Goal: Information Seeking & Learning: Check status

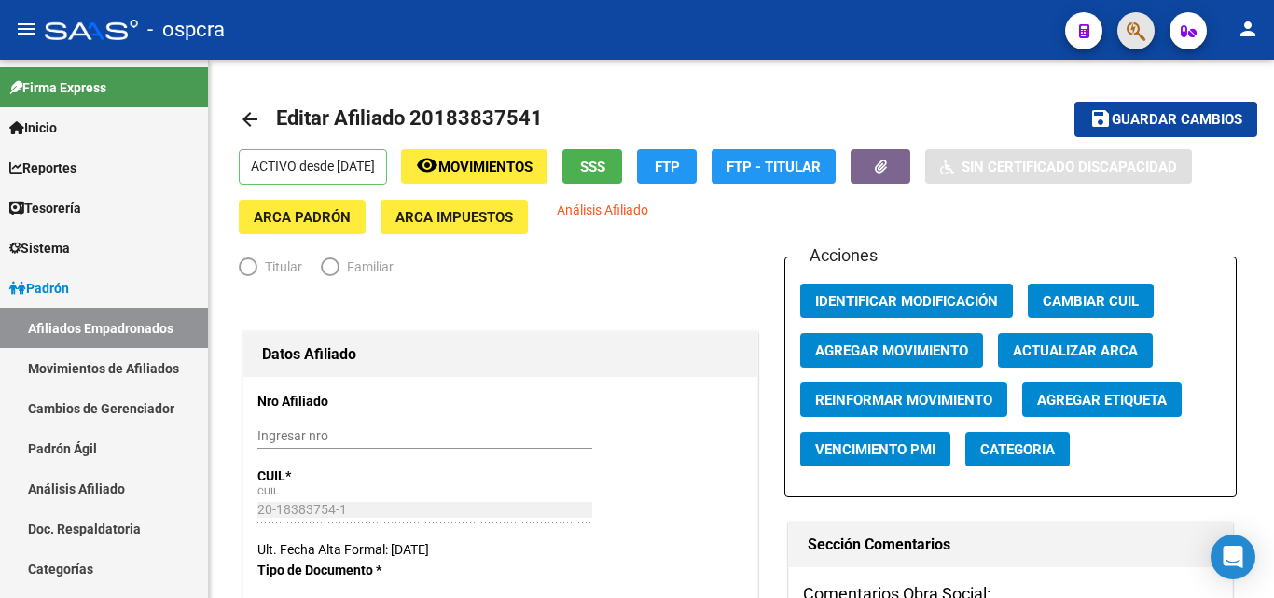
click at [1142, 43] on span "button" at bounding box center [1136, 31] width 19 height 38
radio input "true"
type input "30-52780932-7"
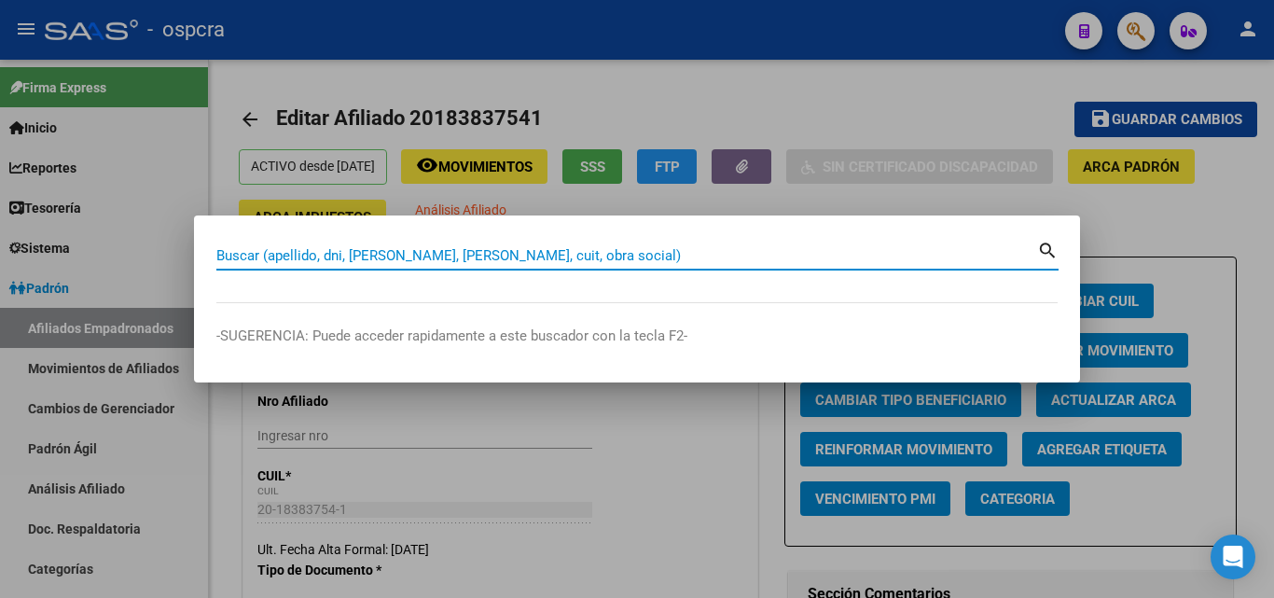
paste input "28294506"
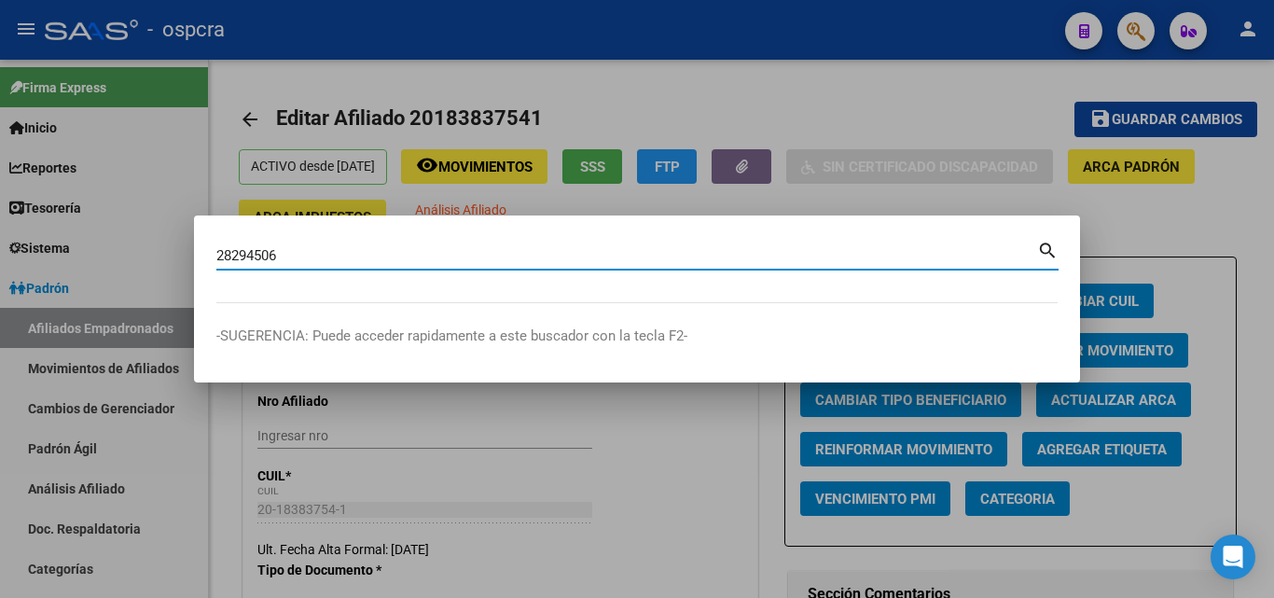
type input "28294506"
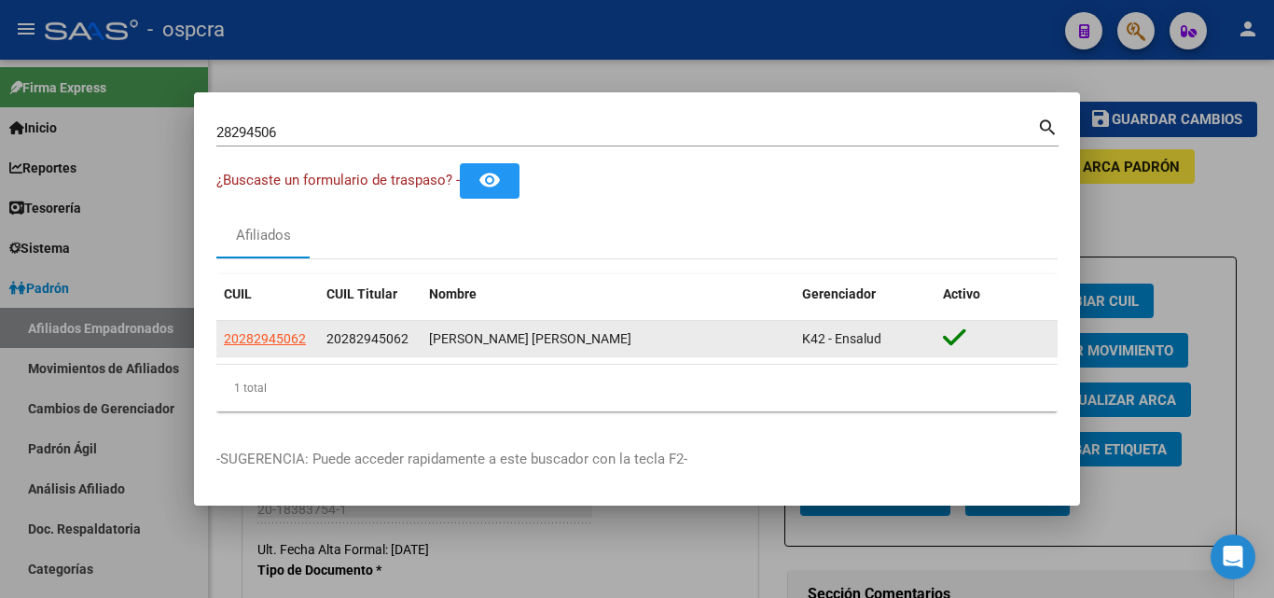
click at [258, 328] on app-link-go-to "20282945062" at bounding box center [265, 338] width 82 height 21
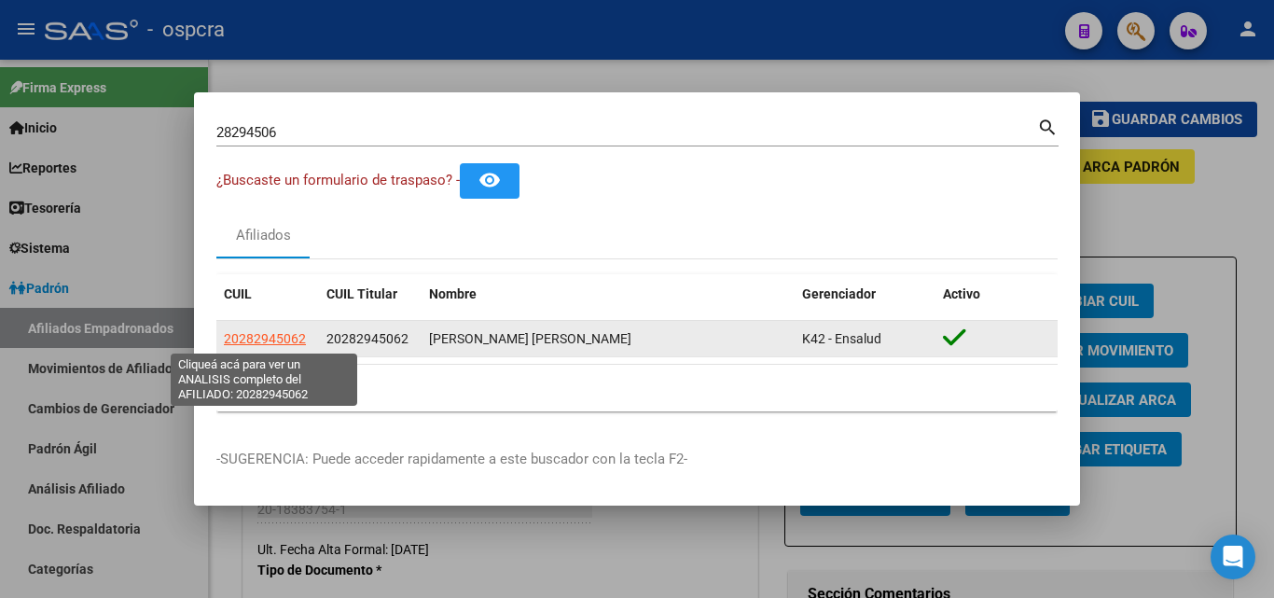
click at [278, 341] on span "20282945062" at bounding box center [265, 338] width 82 height 15
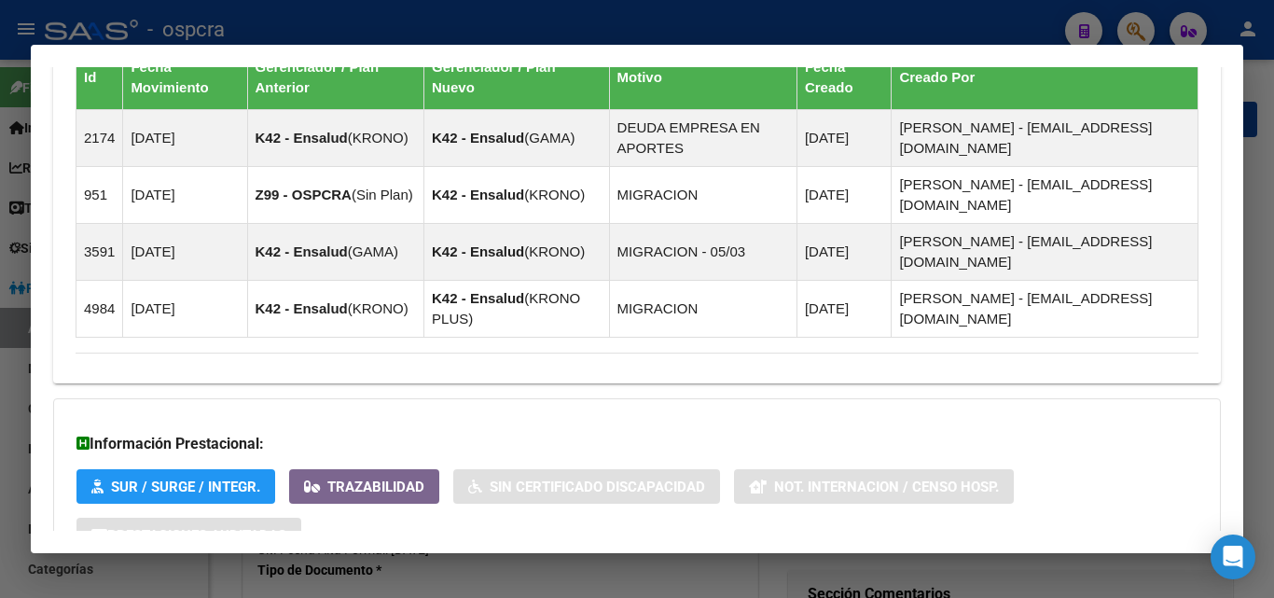
scroll to position [1291, 0]
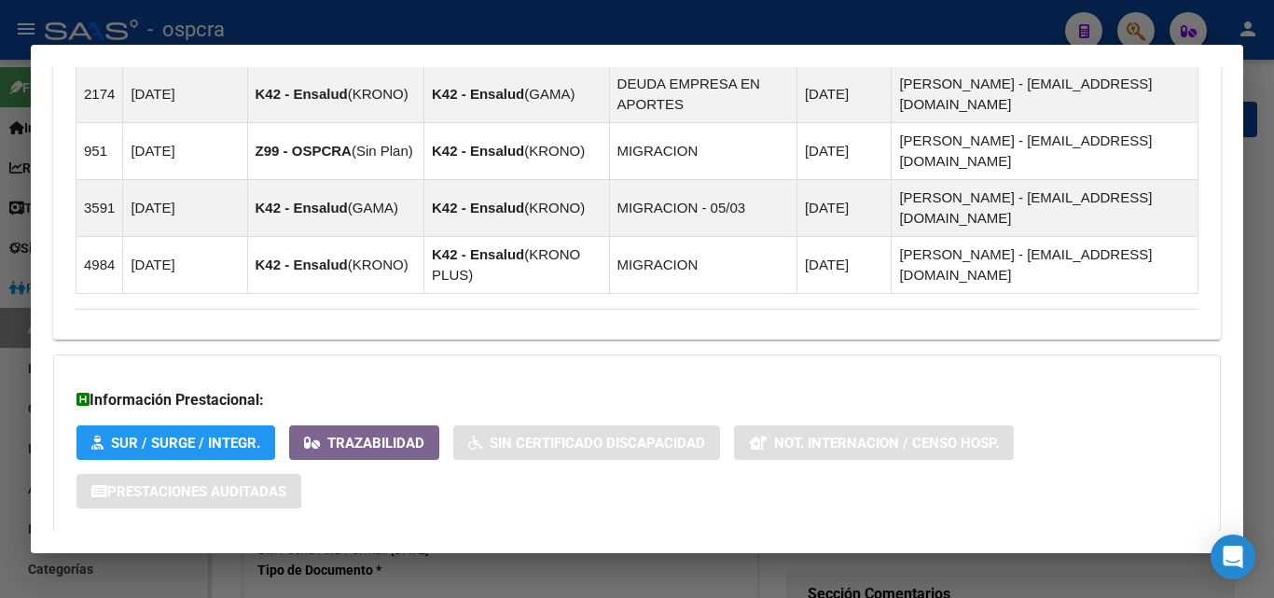
click at [222, 547] on mat-expansion-panel-header "Aportes y Contribuciones del Afiliado: 20282945062" at bounding box center [637, 569] width 1168 height 45
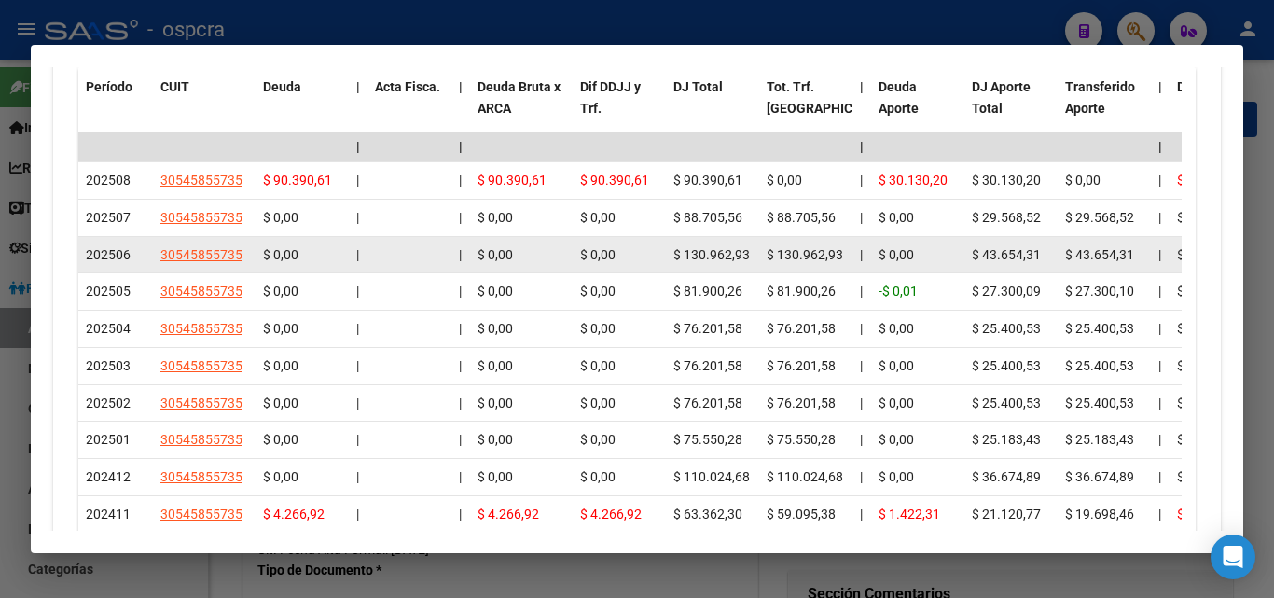
scroll to position [2027, 0]
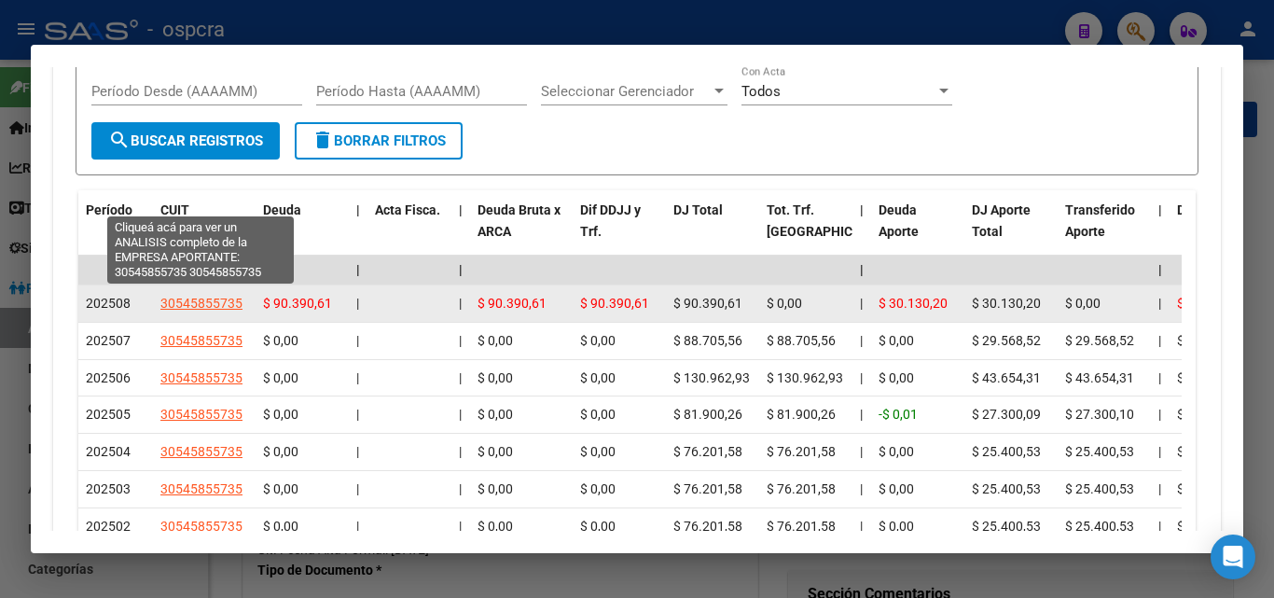
click at [206, 296] on span "30545855735" at bounding box center [201, 303] width 82 height 15
type textarea "30545855735"
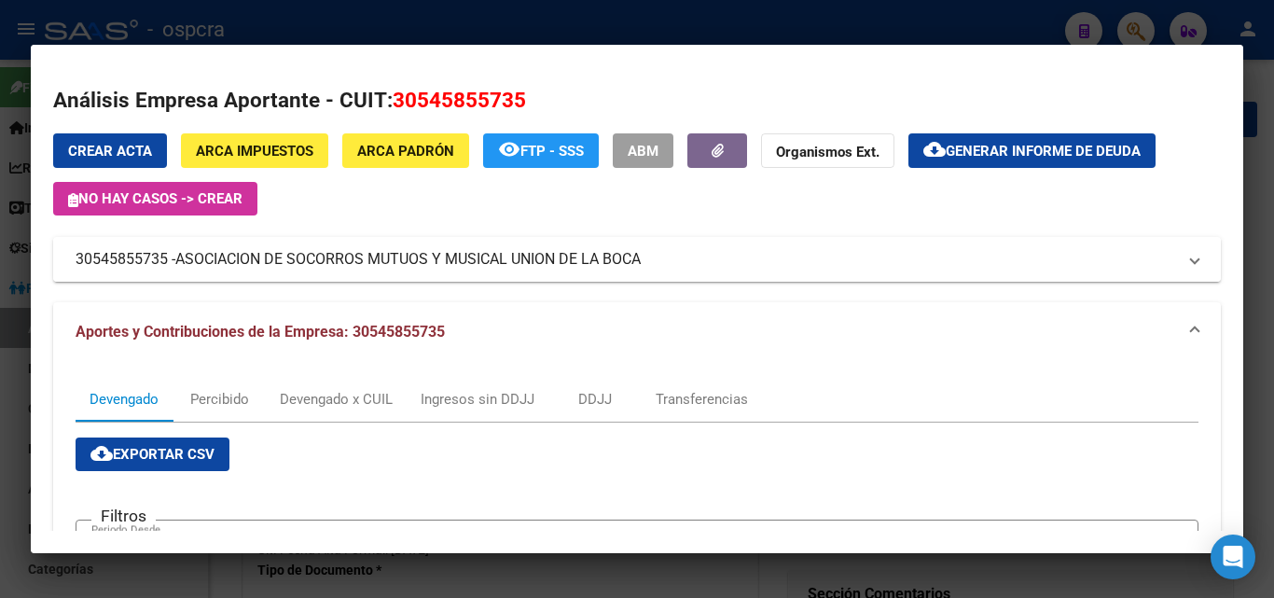
click at [299, 267] on span "ASOCIACION DE SOCORROS MUTUOS Y MUSICAL UNION DE LA BOCA" at bounding box center [408, 259] width 466 height 22
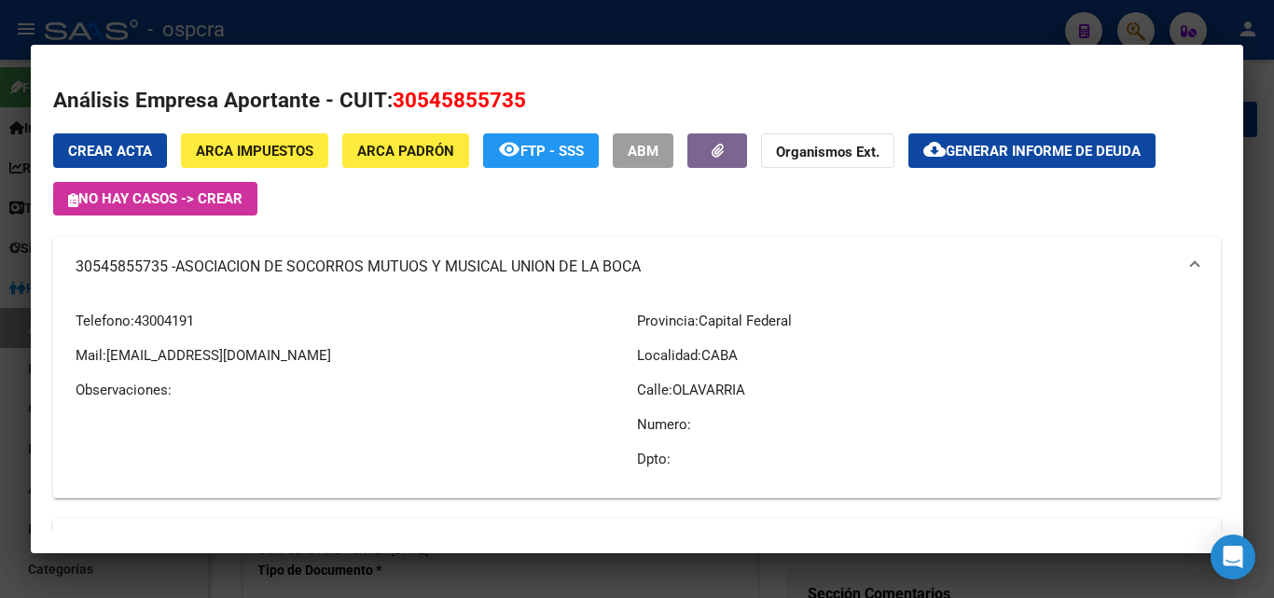
click at [939, 17] on div at bounding box center [637, 299] width 1274 height 598
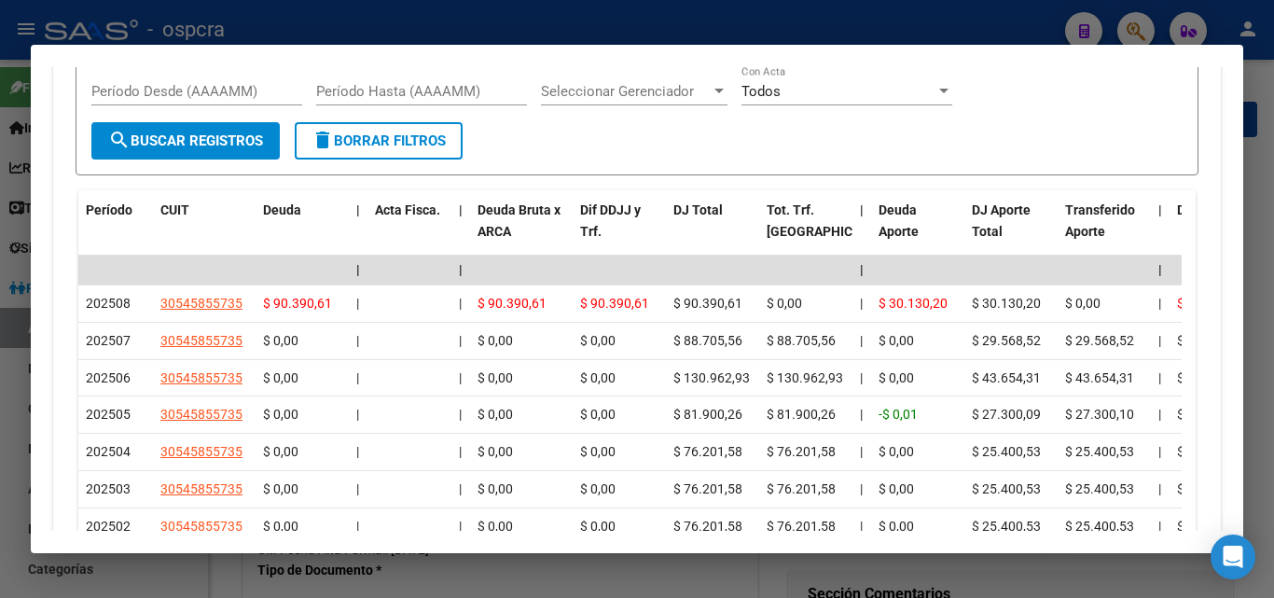
drag, startPoint x: 950, startPoint y: 22, endPoint x: 1051, endPoint y: 1, distance: 103.9
click at [952, 22] on div at bounding box center [637, 299] width 1274 height 598
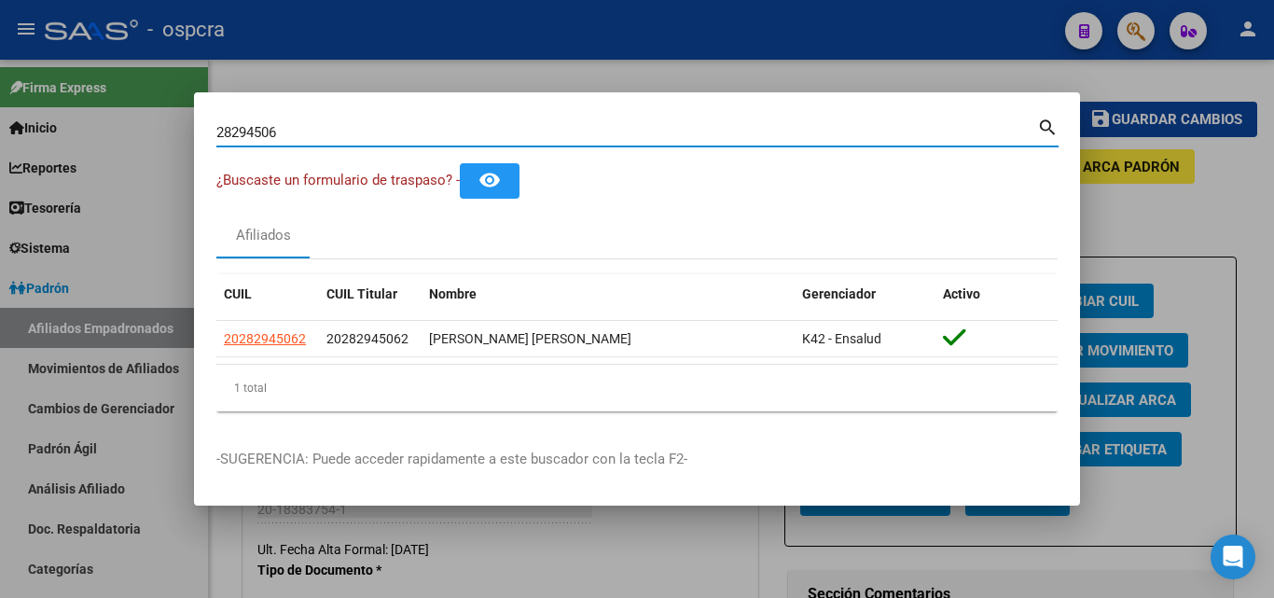
drag, startPoint x: 315, startPoint y: 137, endPoint x: 106, endPoint y: 138, distance: 209.0
click at [106, 138] on div "28294506 Buscar (apellido, dni, cuil, nro traspaso, cuit, obra social) search ¿…" at bounding box center [637, 299] width 1274 height 598
type input "34932473"
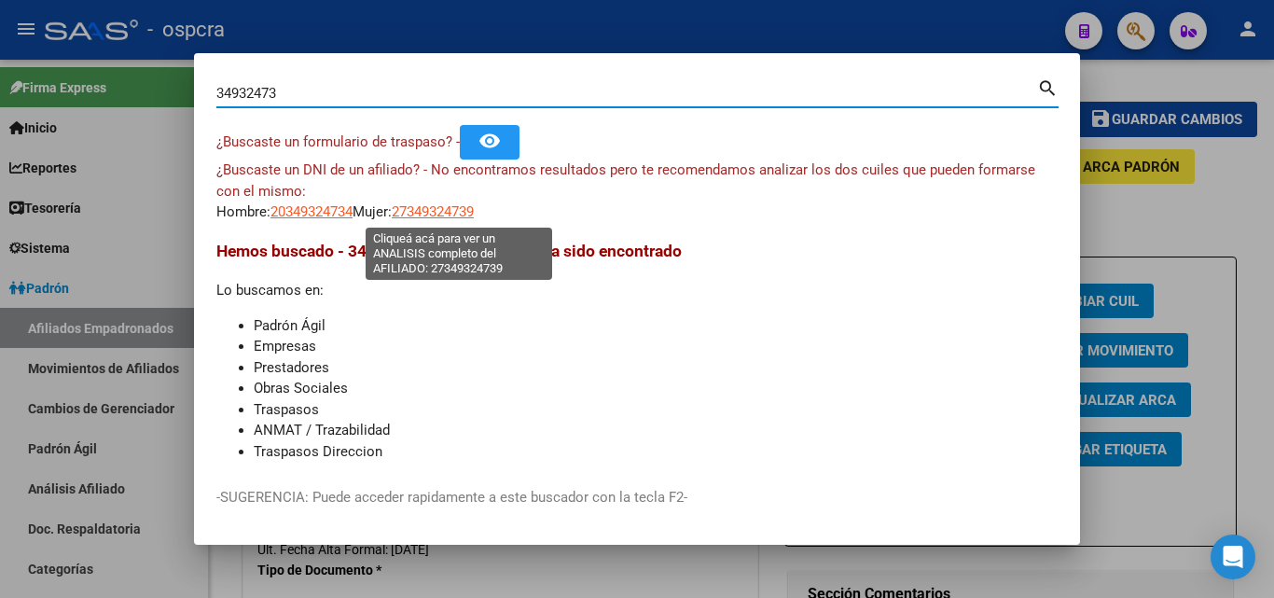
click at [474, 217] on span "27349324739" at bounding box center [433, 211] width 82 height 17
type textarea "27349324739"
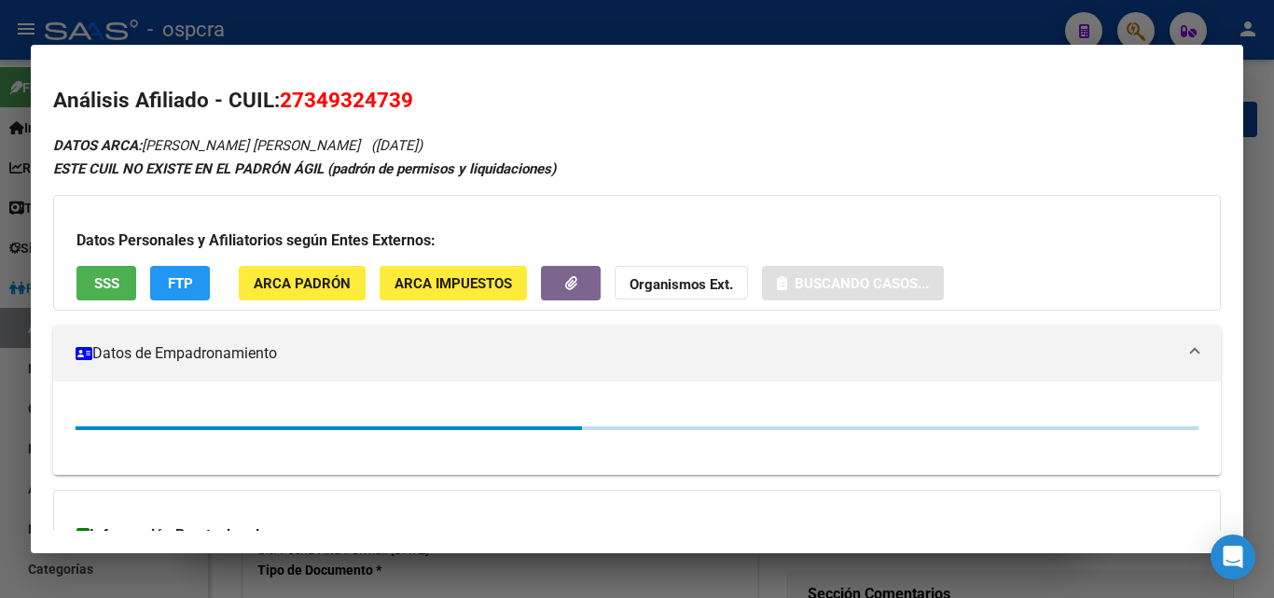
click at [112, 263] on div "Datos Personales y Afiliatorios según Entes Externos: SSS FTP ARCA Padrón ARCA …" at bounding box center [637, 253] width 1168 height 116
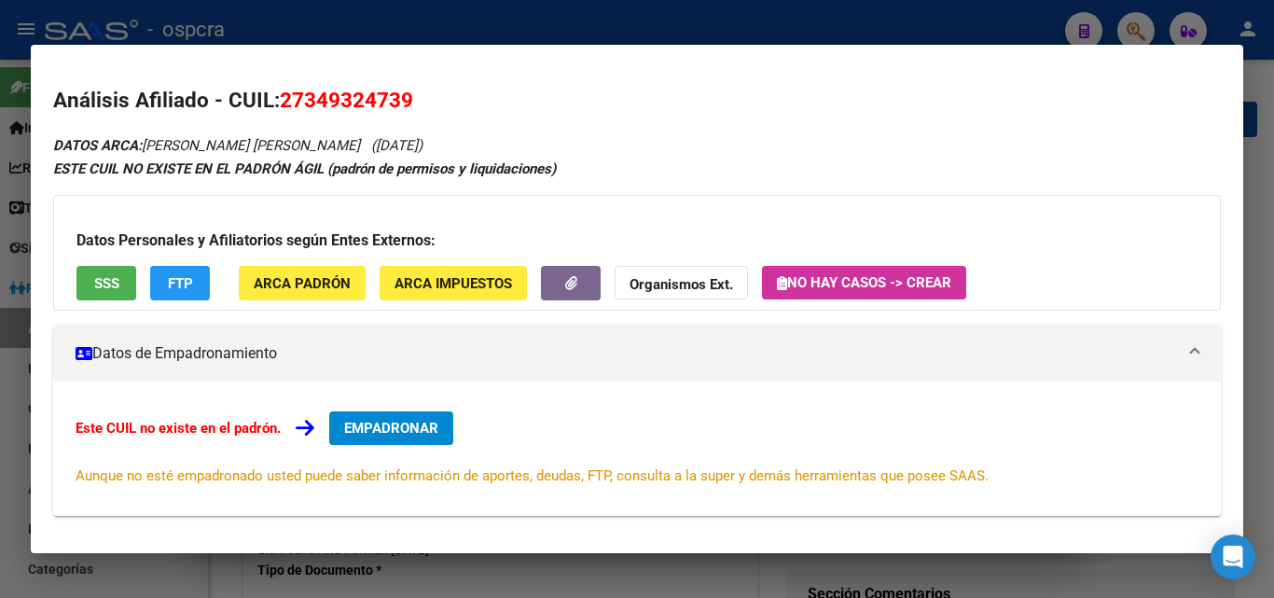
click at [105, 292] on button "SSS" at bounding box center [107, 283] width 60 height 35
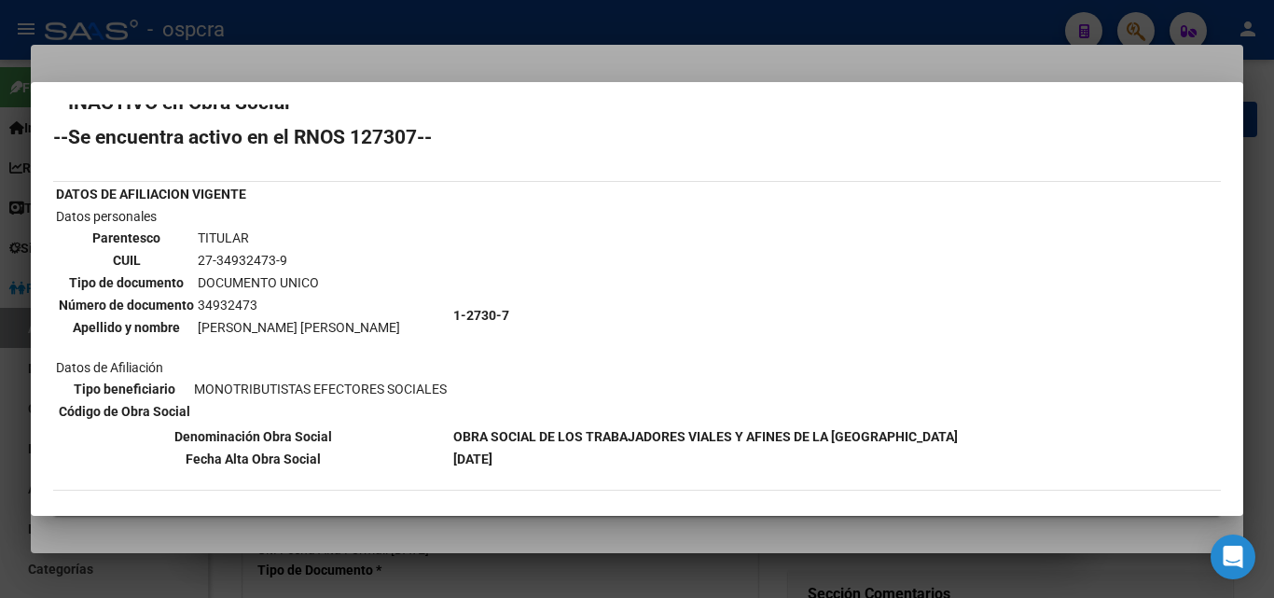
scroll to position [44, 0]
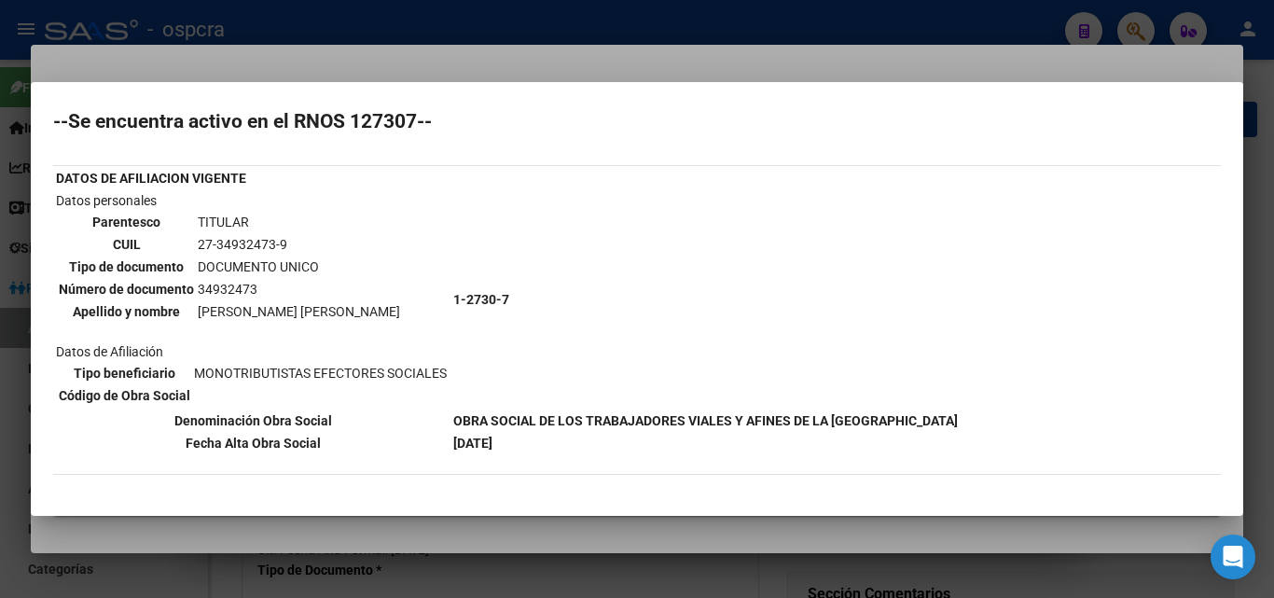
click at [0, 459] on div at bounding box center [637, 299] width 1274 height 598
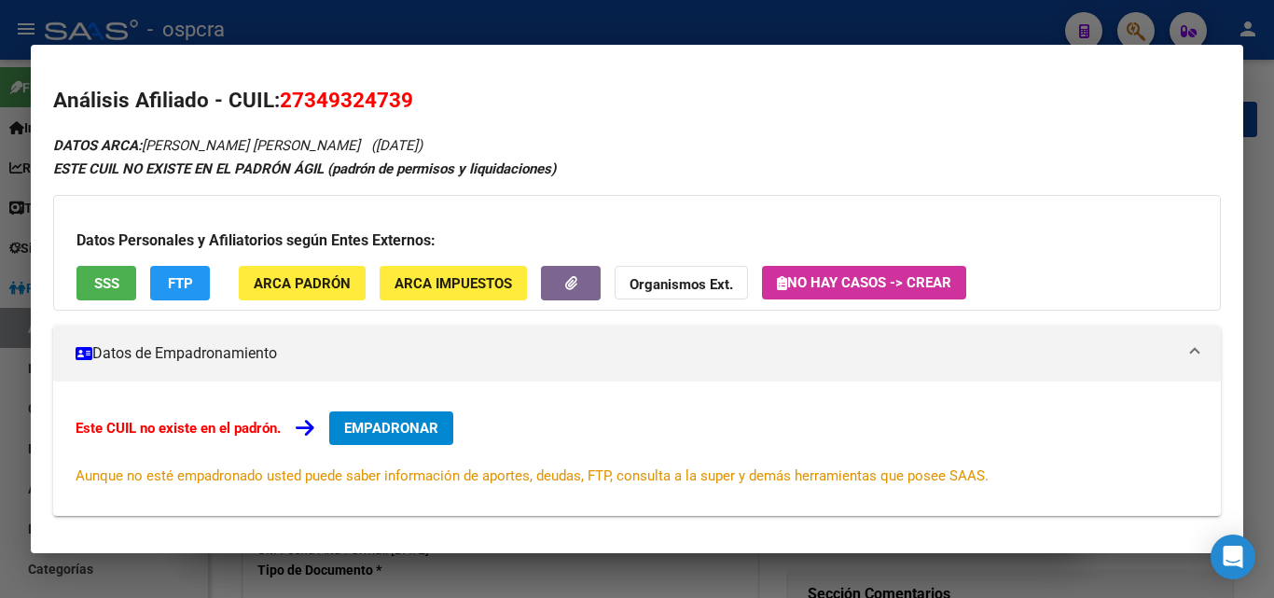
click at [0, 446] on div at bounding box center [637, 299] width 1274 height 598
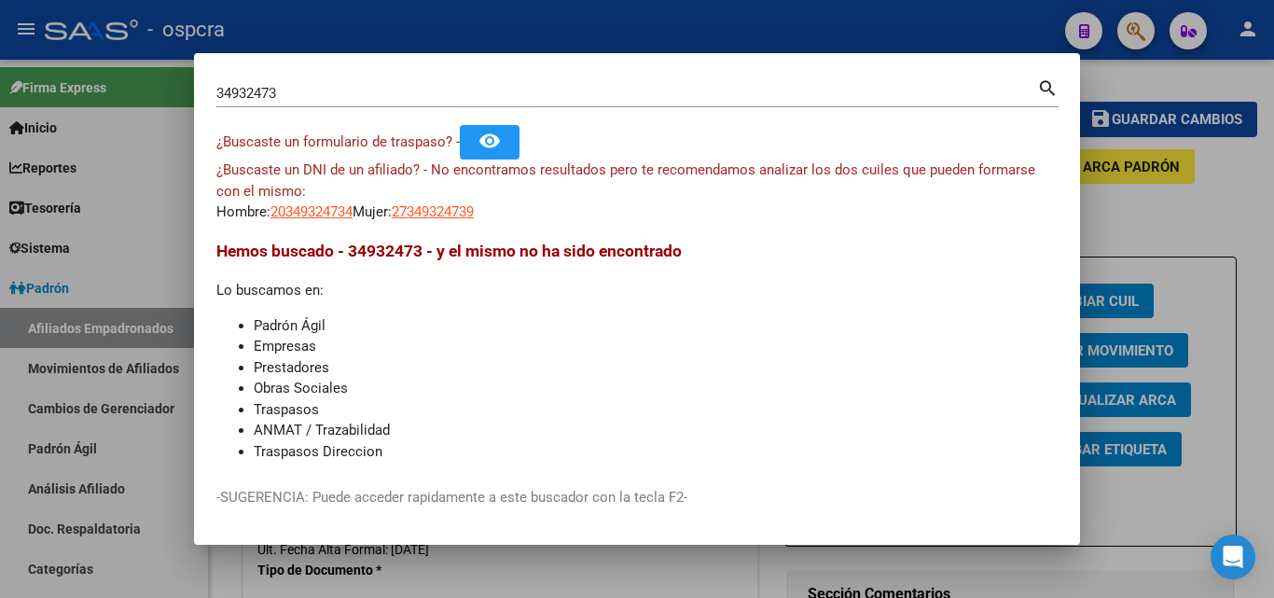
click at [1260, 297] on div at bounding box center [637, 299] width 1274 height 598
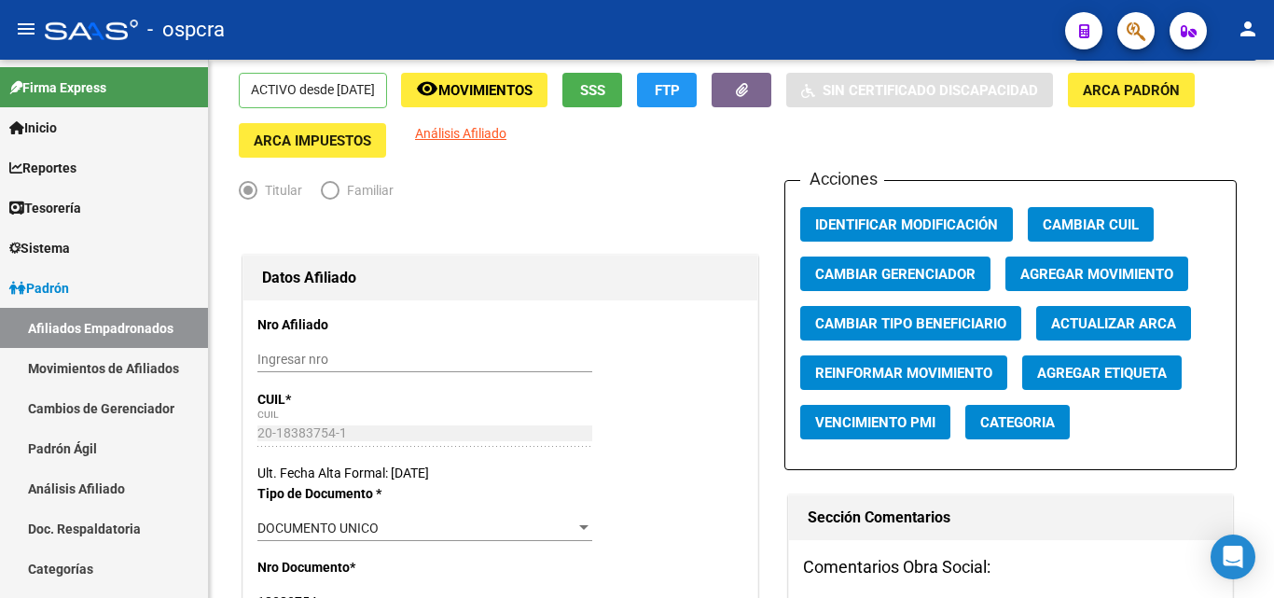
scroll to position [93, 0]
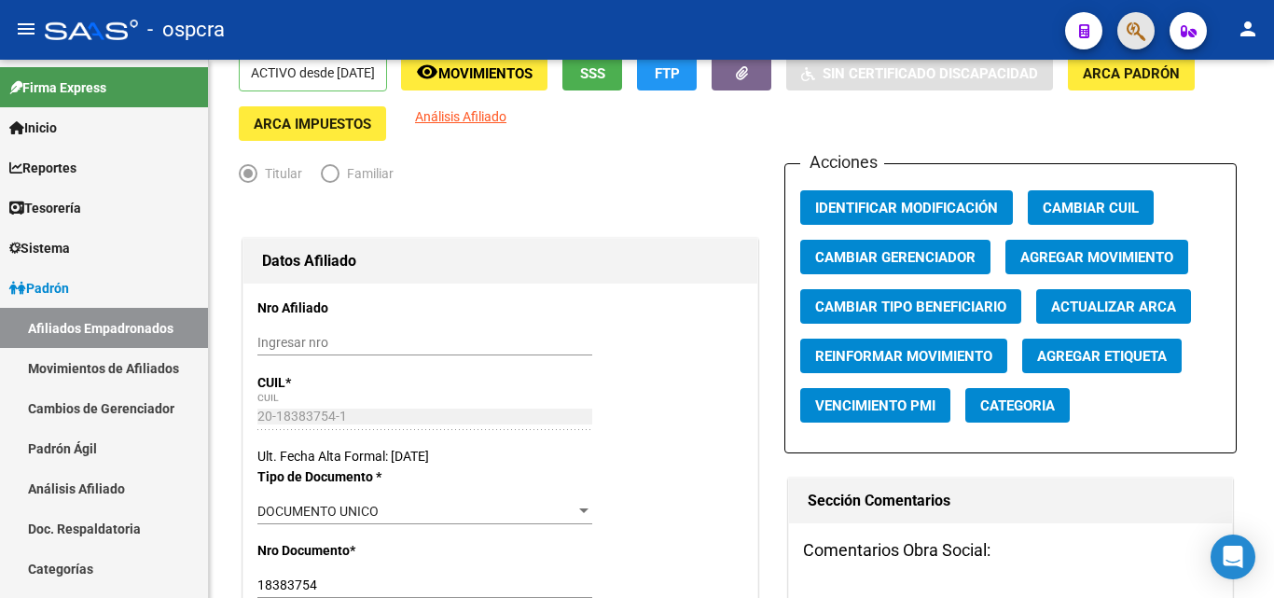
click at [1149, 26] on button "button" at bounding box center [1136, 30] width 37 height 37
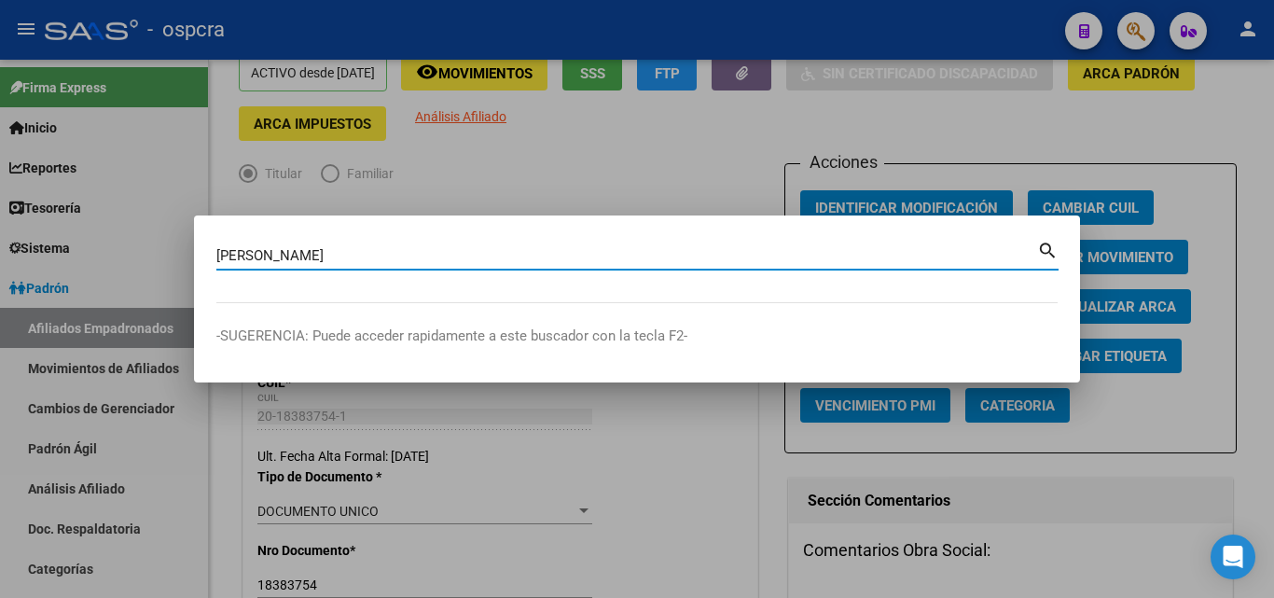
type input "[PERSON_NAME]"
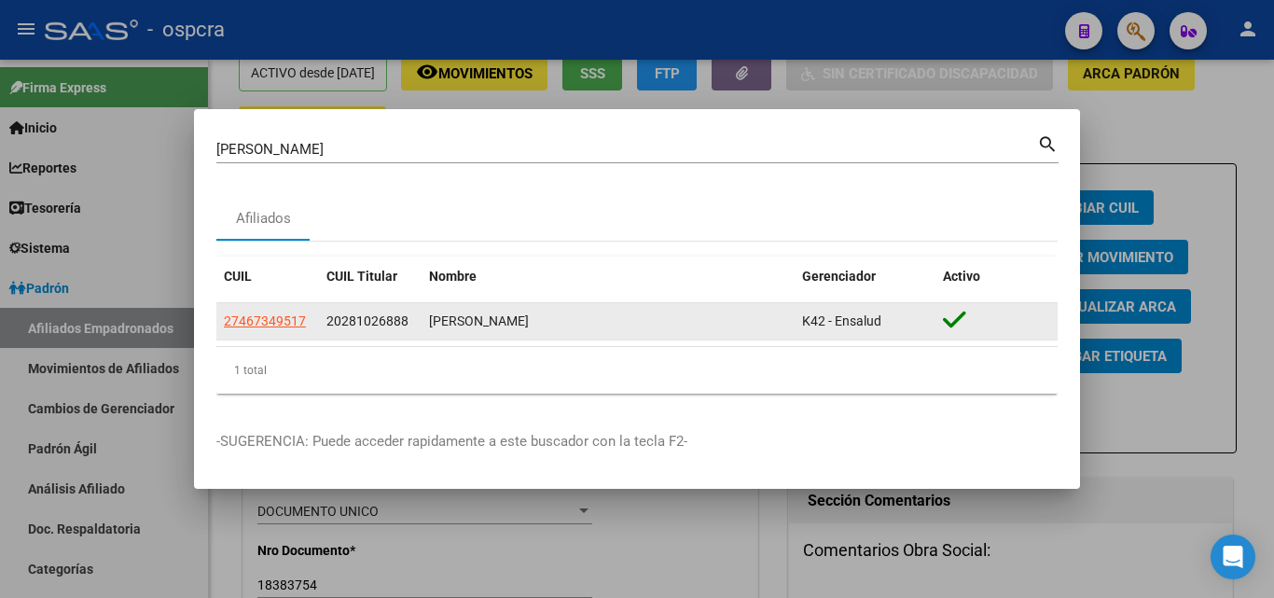
drag, startPoint x: 247, startPoint y: 309, endPoint x: 256, endPoint y: 319, distance: 13.3
click at [250, 311] on datatable-body-cell "27467349517" at bounding box center [267, 321] width 103 height 36
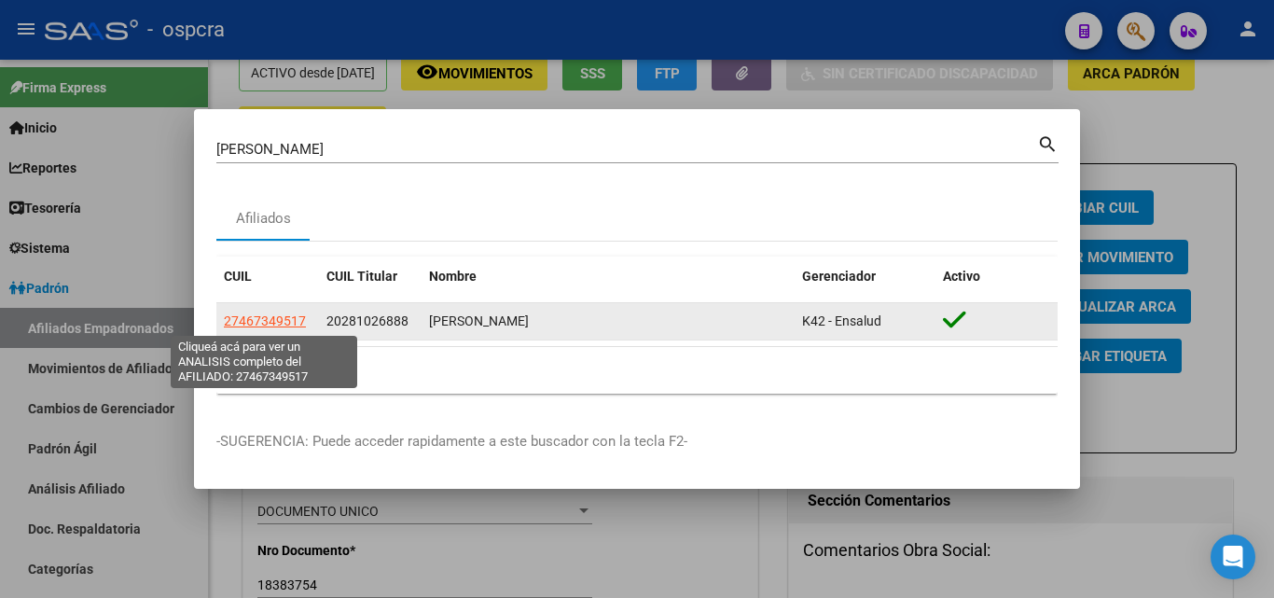
click at [264, 323] on span "27467349517" at bounding box center [265, 320] width 82 height 15
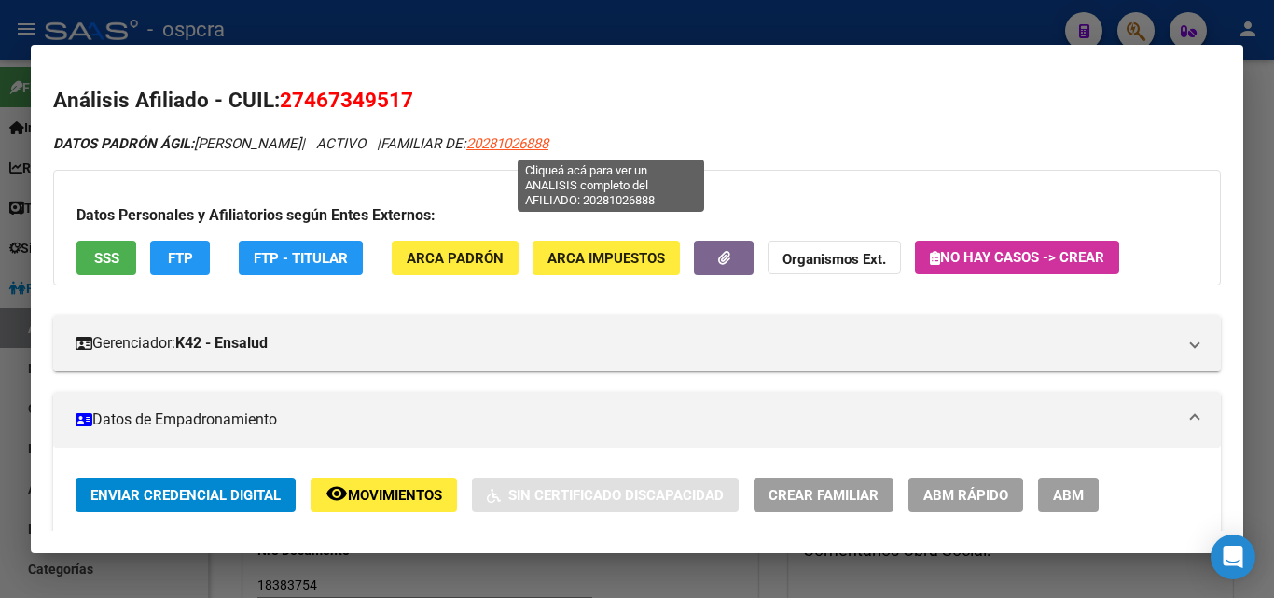
click at [549, 148] on span "20281026888" at bounding box center [507, 143] width 82 height 17
type textarea "20281026888"
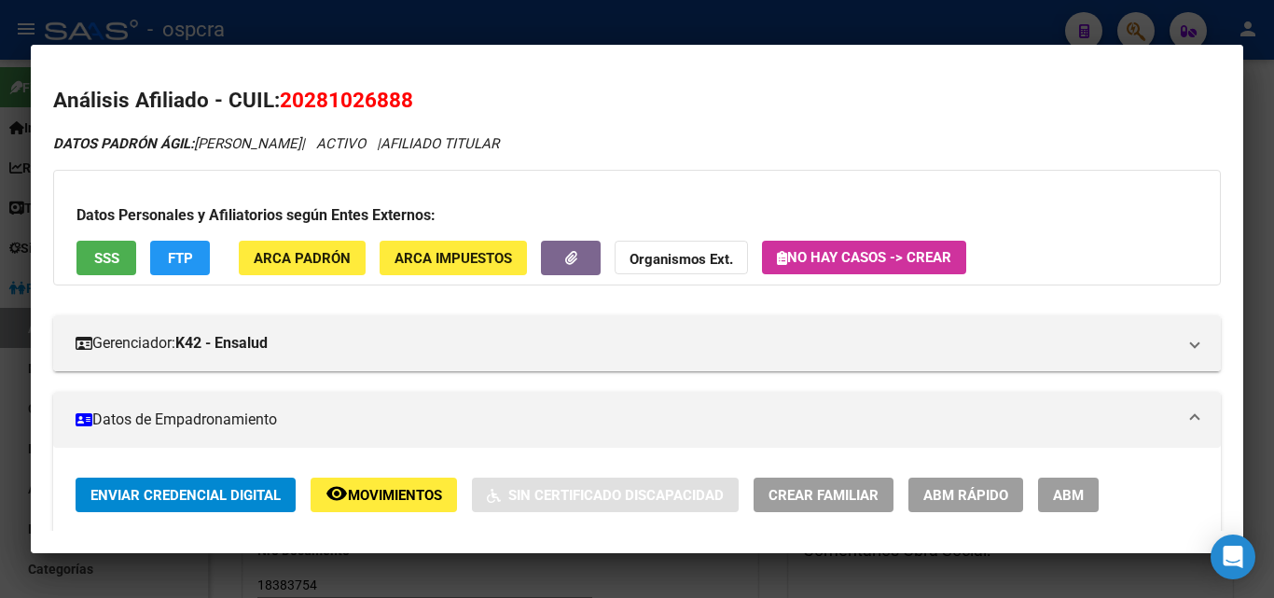
click at [1092, 500] on button "ABM" at bounding box center [1068, 495] width 61 height 35
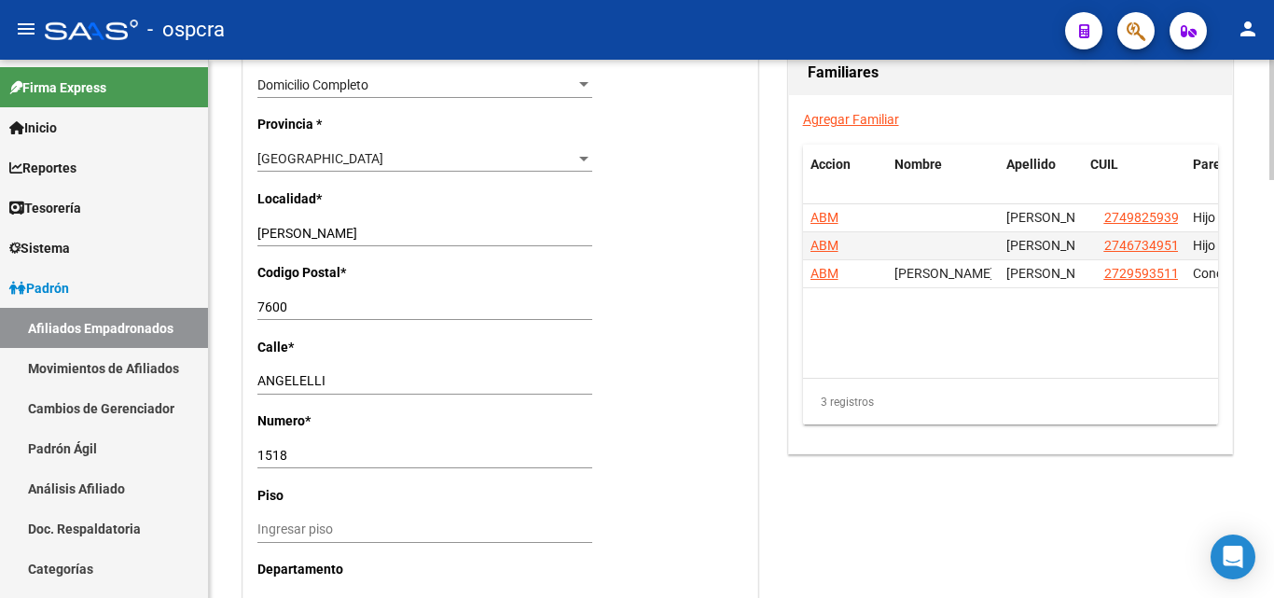
scroll to position [1399, 0]
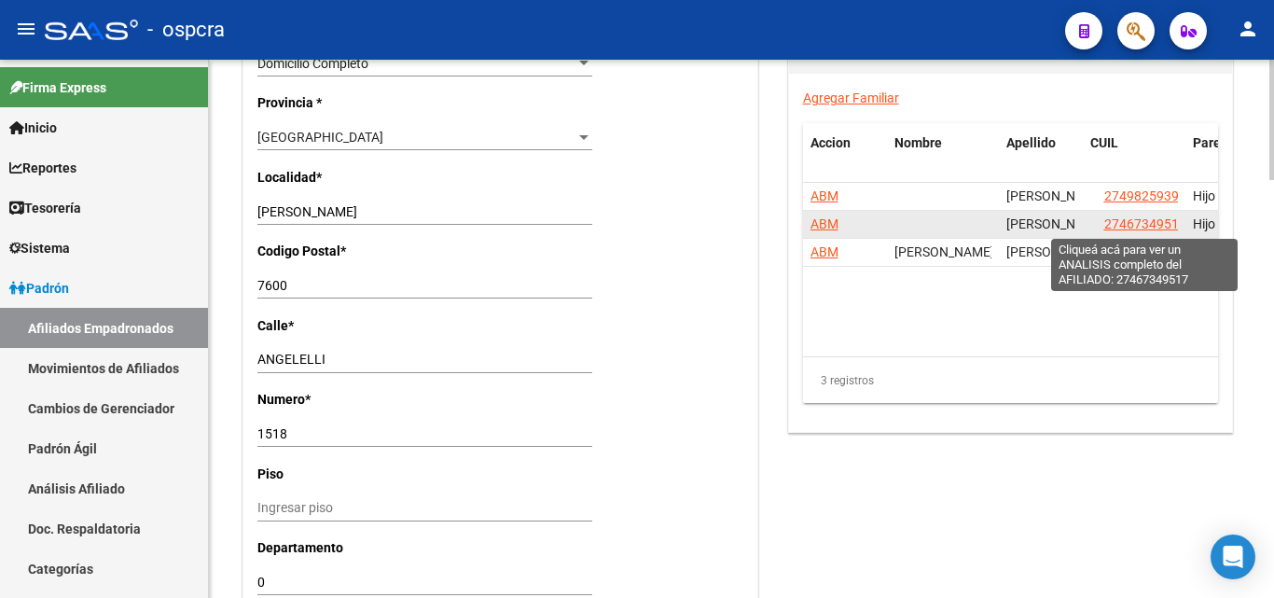
click at [1144, 225] on span "27467349517" at bounding box center [1146, 223] width 82 height 15
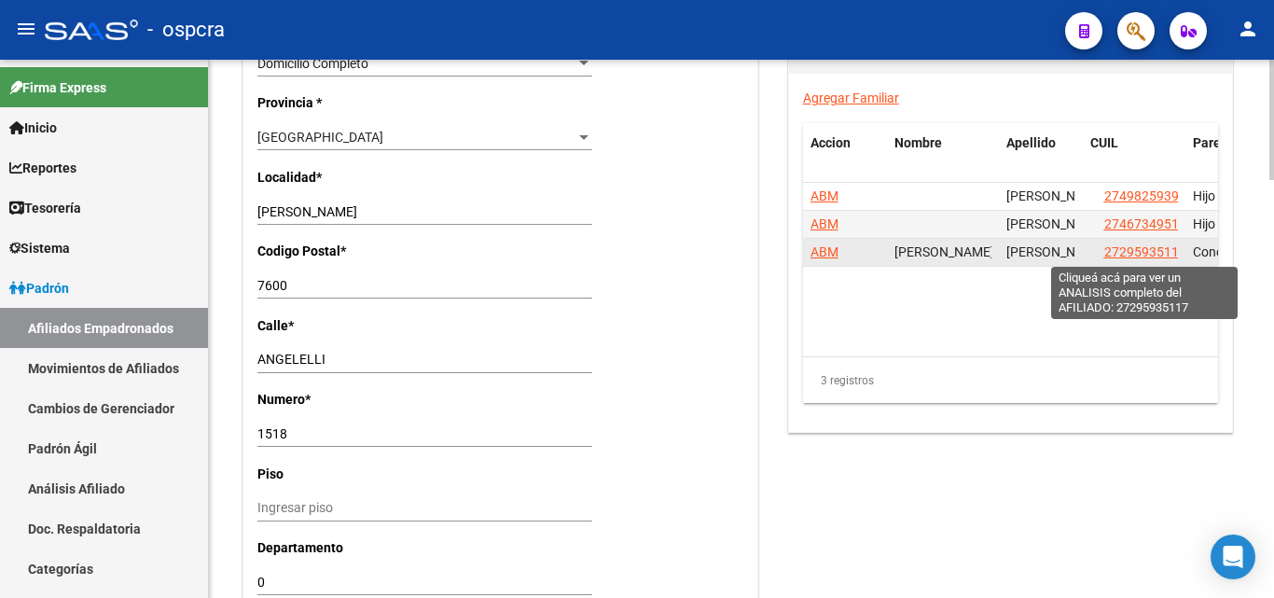
click at [1156, 253] on span "27295935117" at bounding box center [1146, 251] width 82 height 15
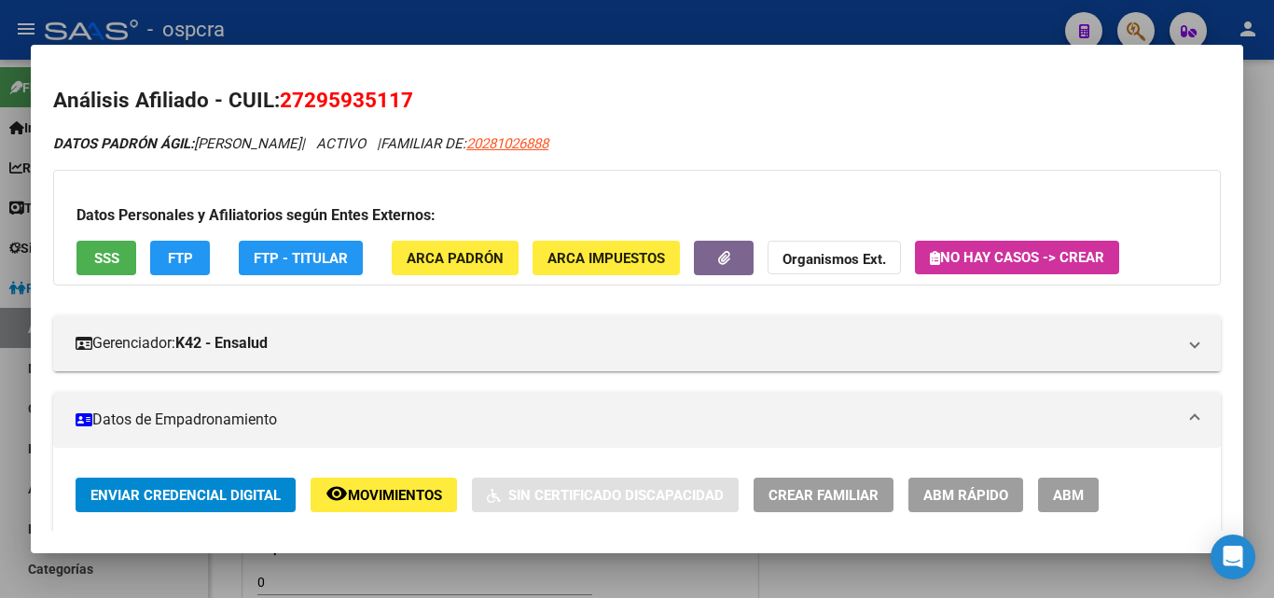
click at [3, 251] on div at bounding box center [637, 299] width 1274 height 598
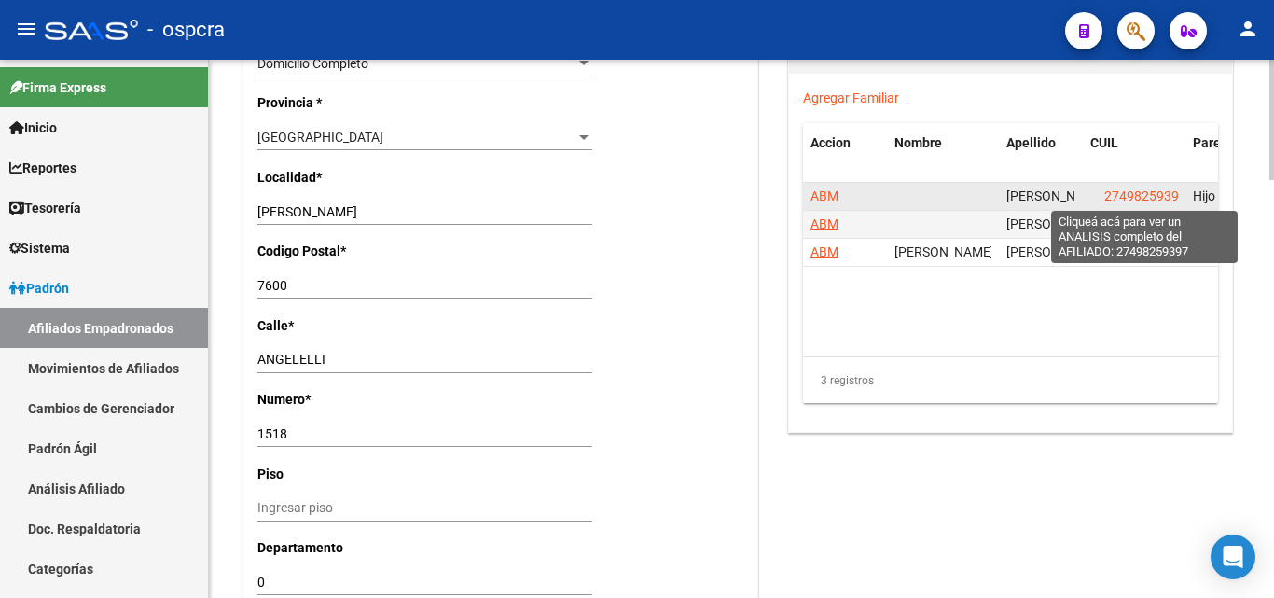
click at [1158, 193] on span "27498259397" at bounding box center [1146, 195] width 82 height 15
type textarea "27498259397"
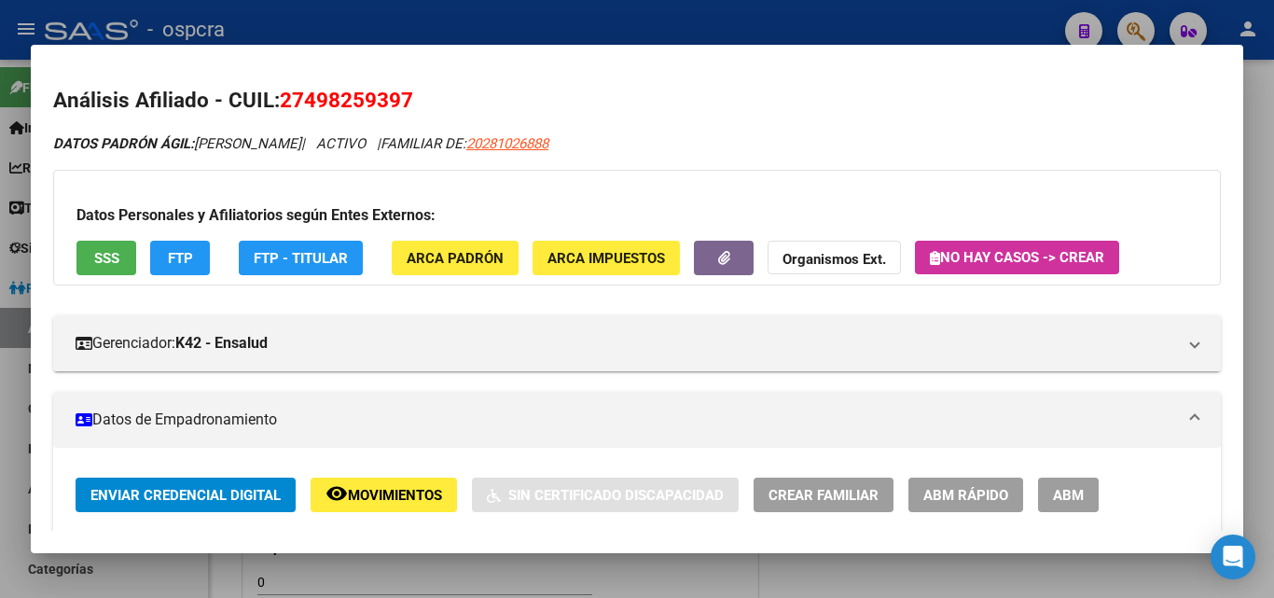
click at [0, 209] on div at bounding box center [637, 299] width 1274 height 598
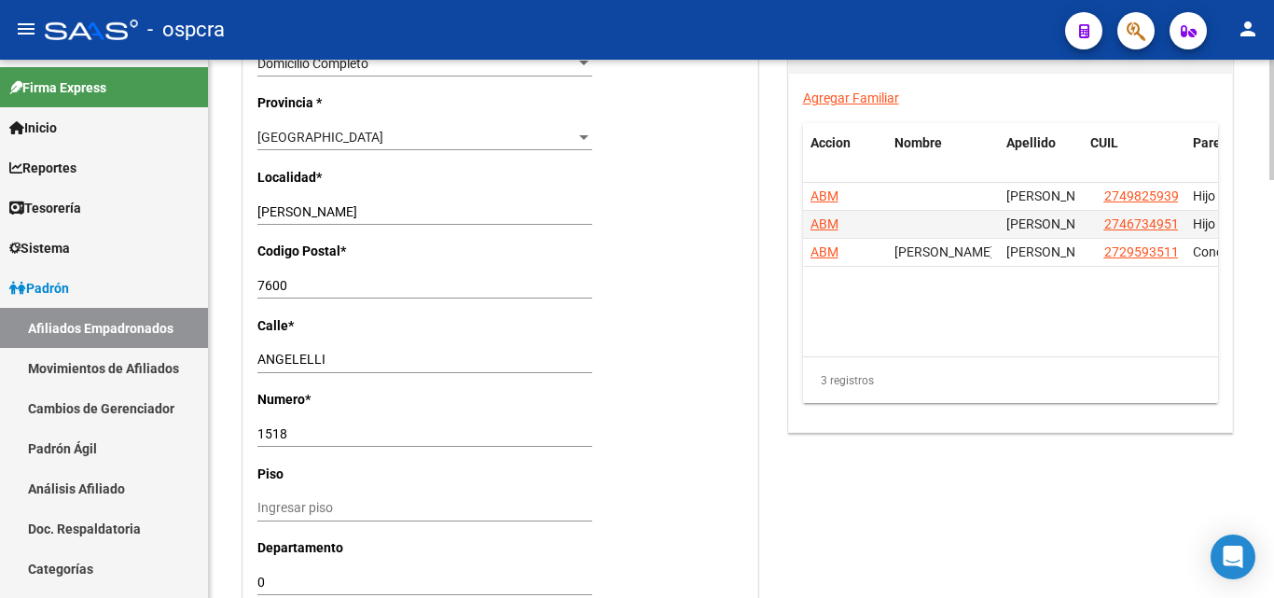
scroll to position [1306, 0]
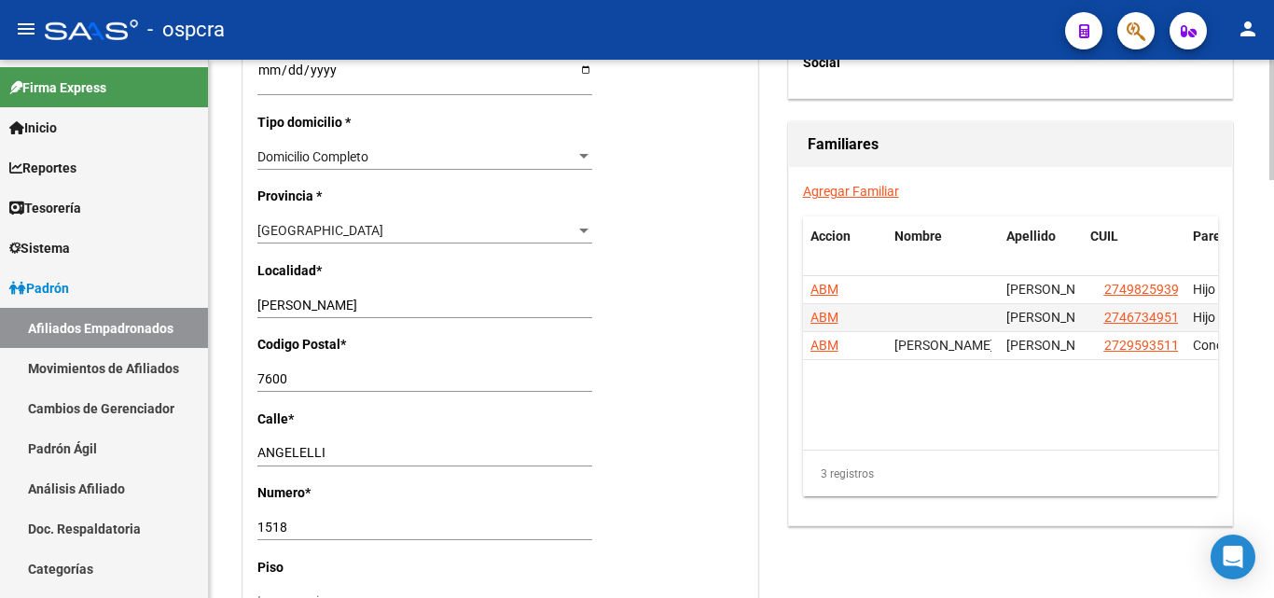
click at [857, 193] on link "Agregar Familiar" at bounding box center [851, 191] width 96 height 15
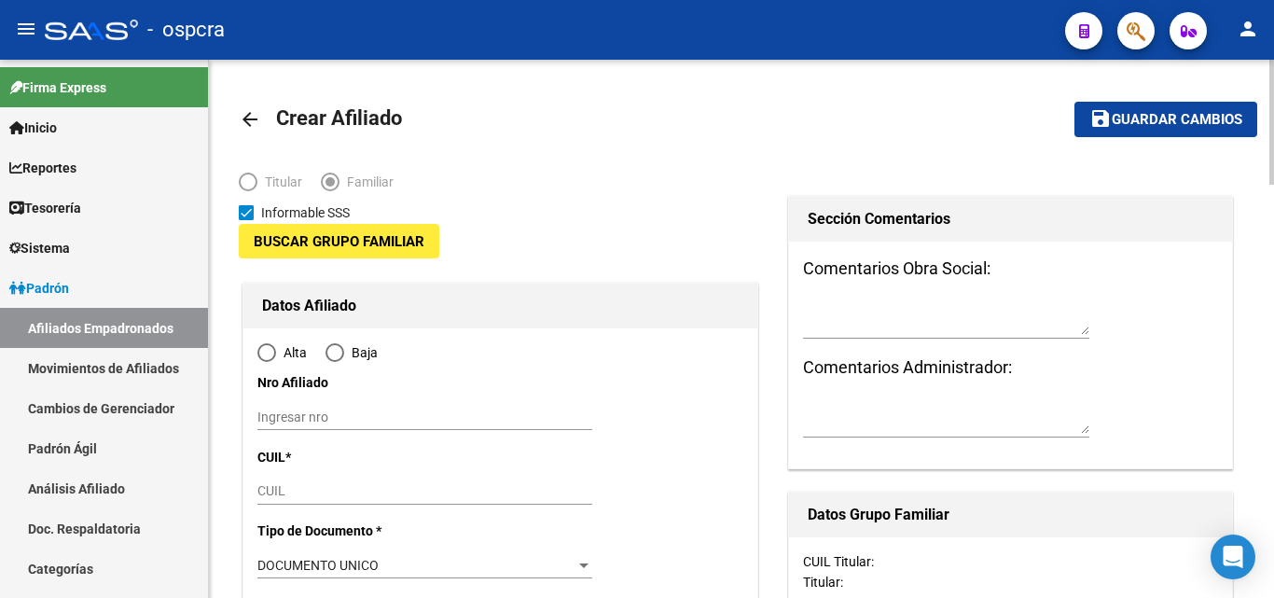
type input "30-64213503-8"
type input "[PERSON_NAME]"
type input "7600"
type input "ANGELELLI"
type input "1518"
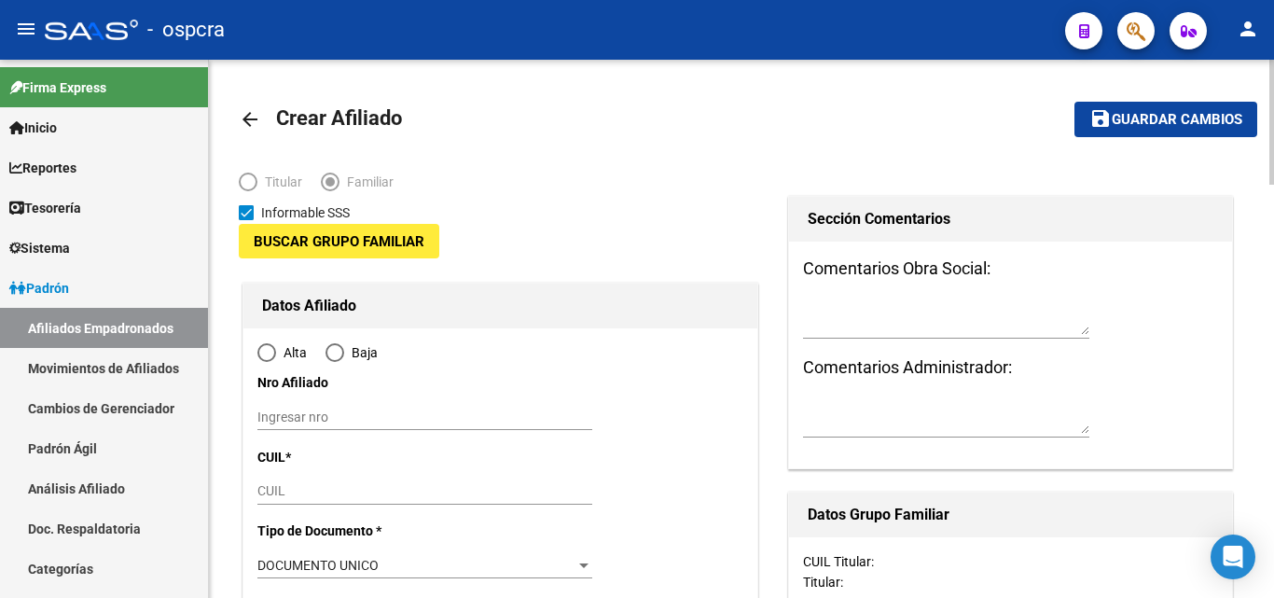
type input "0"
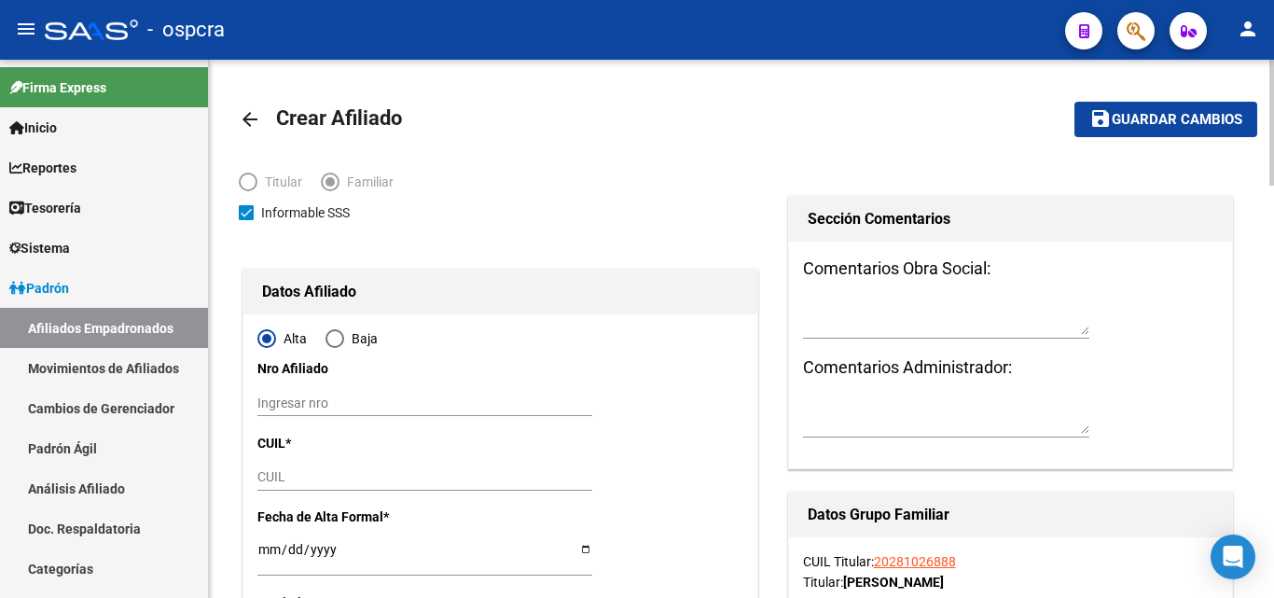
radio input "true"
type input "30-64213503-8"
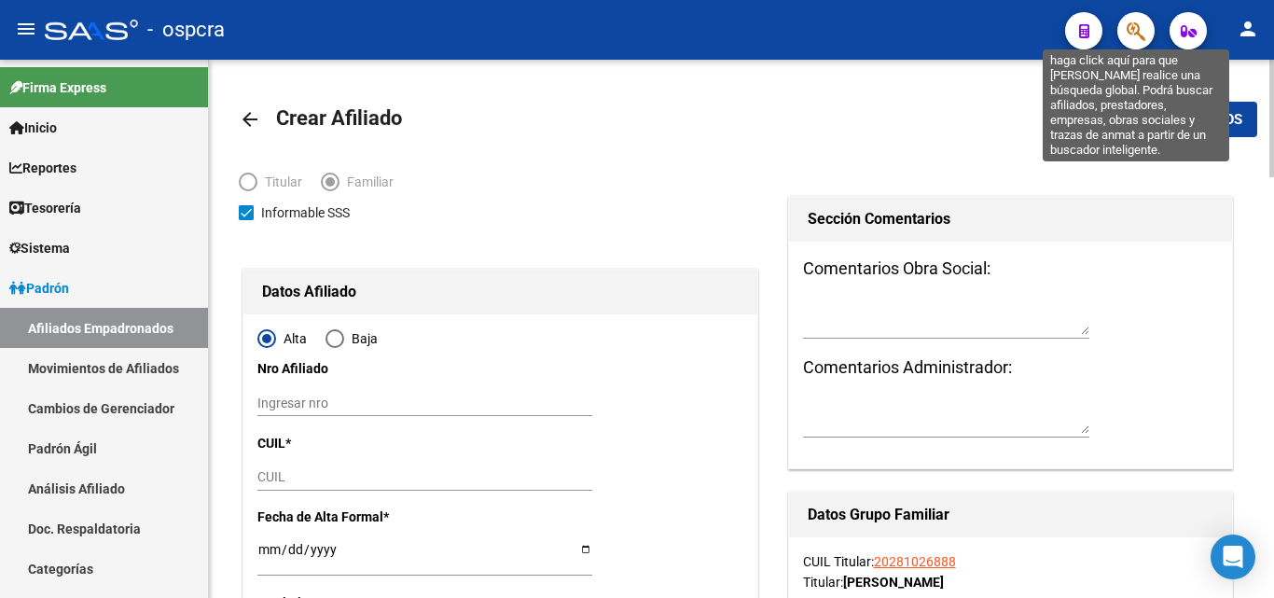
click at [1140, 23] on icon "button" at bounding box center [1136, 31] width 19 height 21
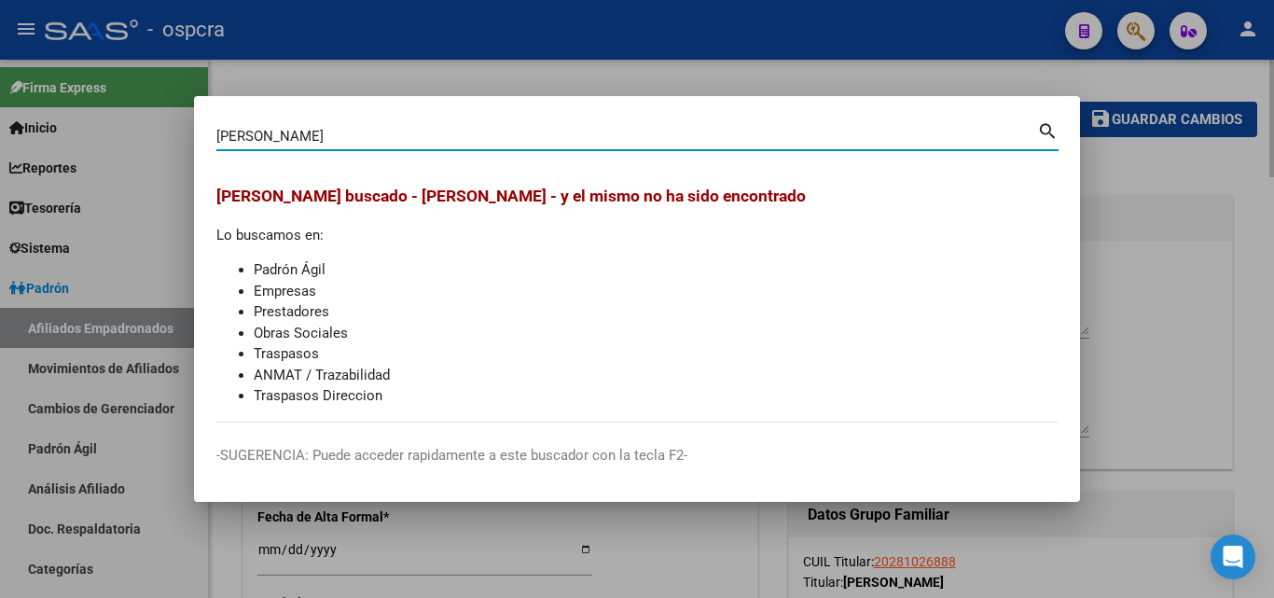
drag, startPoint x: 258, startPoint y: 134, endPoint x: 156, endPoint y: 142, distance: 102.0
click at [156, 151] on div "[PERSON_NAME] (apellido, dni, cuil, nro traspaso, cuit, obra social) search [PE…" at bounding box center [637, 299] width 1274 height 598
type input "[PERSON_NAME]"
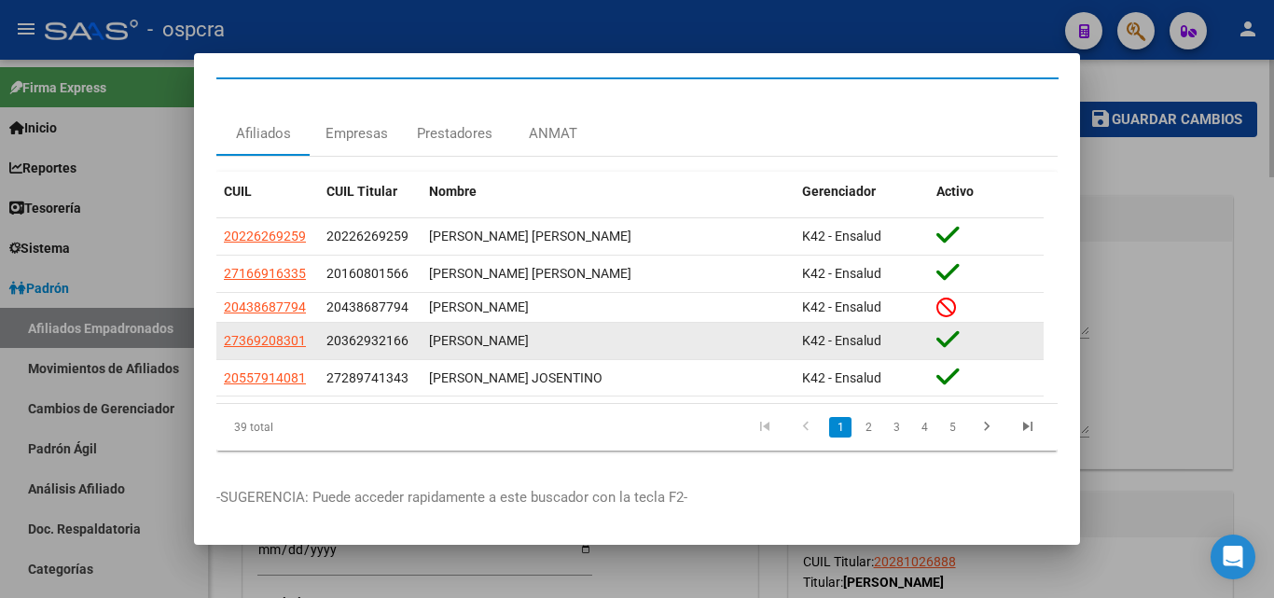
scroll to position [48, 0]
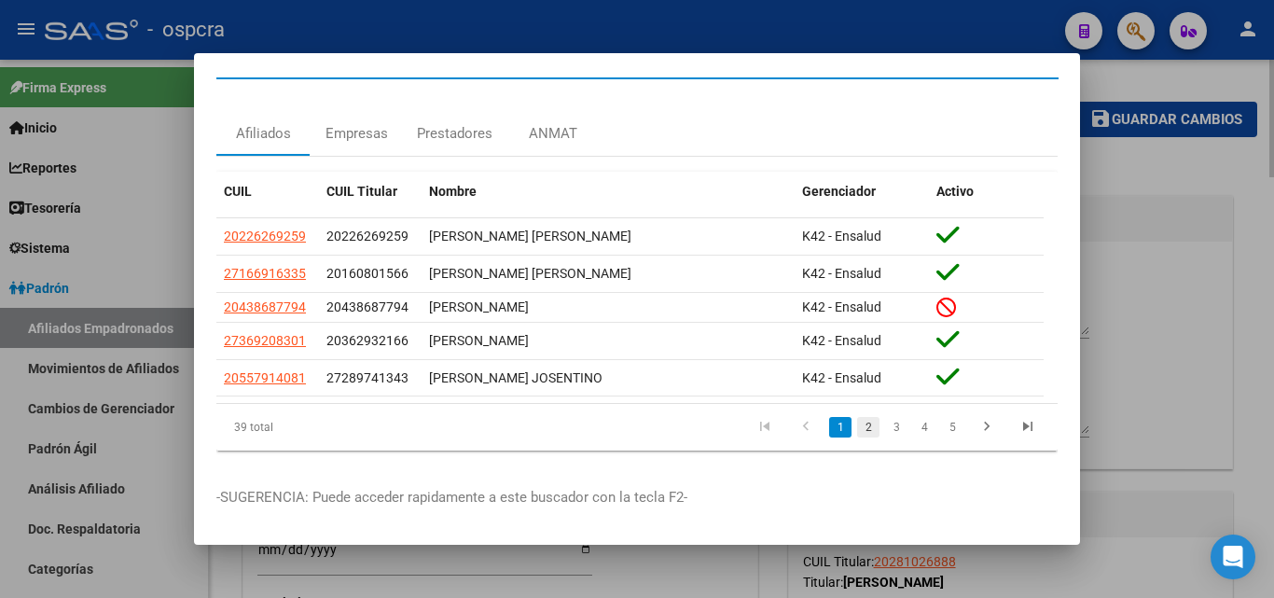
click at [857, 419] on link "2" at bounding box center [868, 427] width 22 height 21
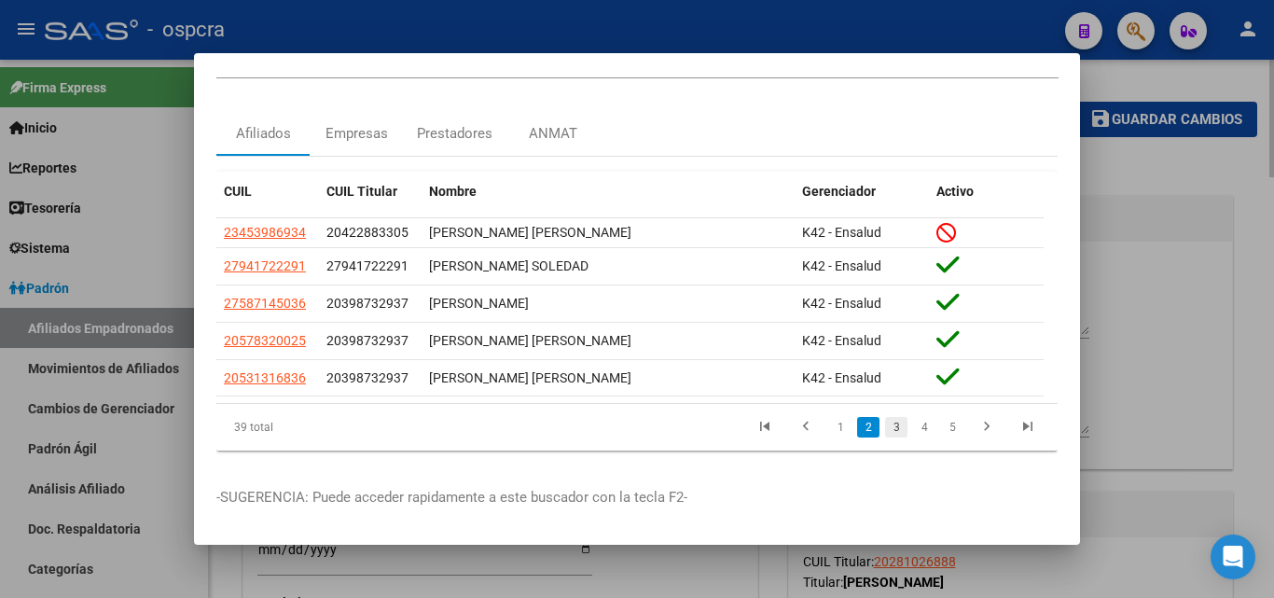
click at [885, 418] on link "3" at bounding box center [896, 427] width 22 height 21
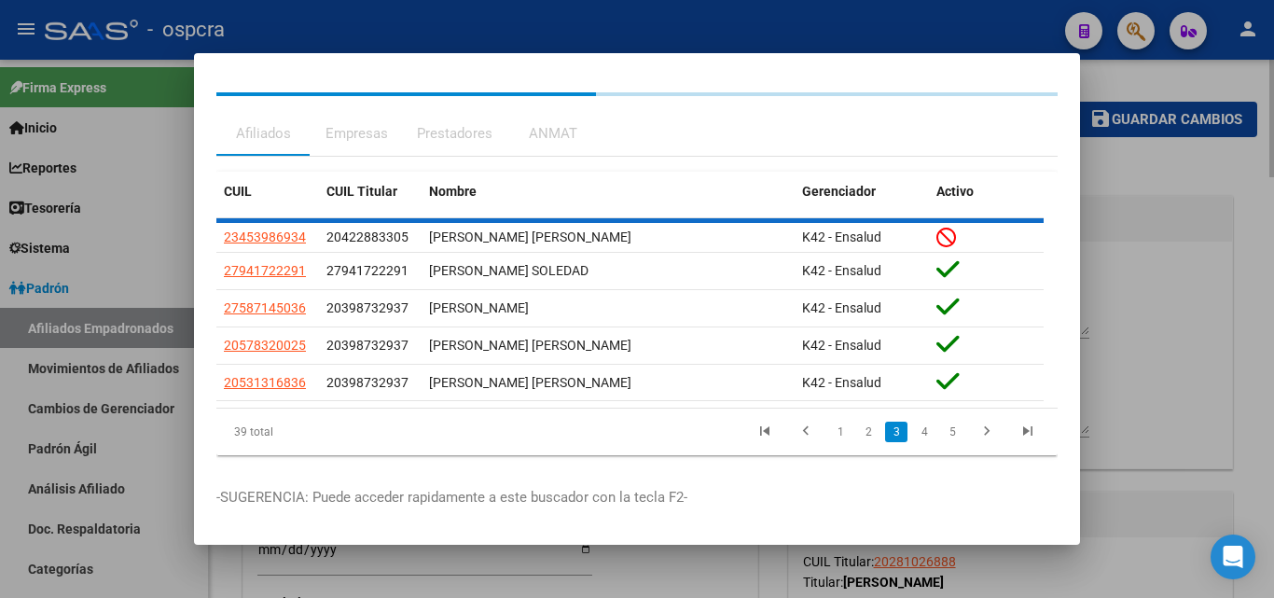
scroll to position [34, 0]
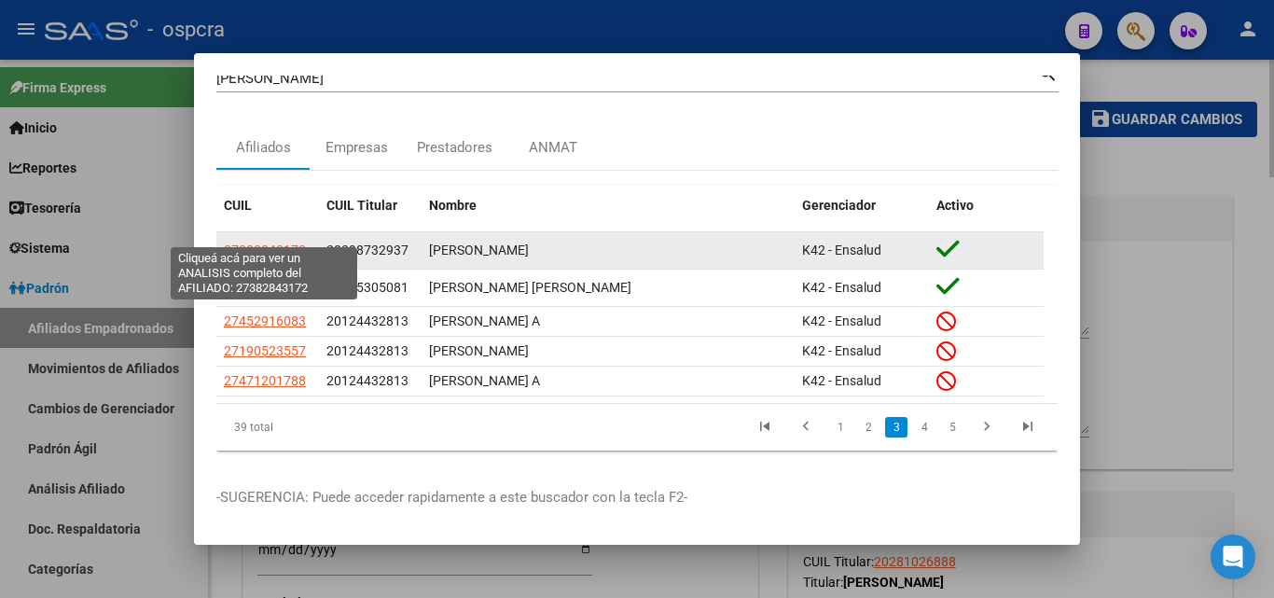
click at [293, 243] on span "27382843172" at bounding box center [265, 250] width 82 height 15
type textarea "27382843172"
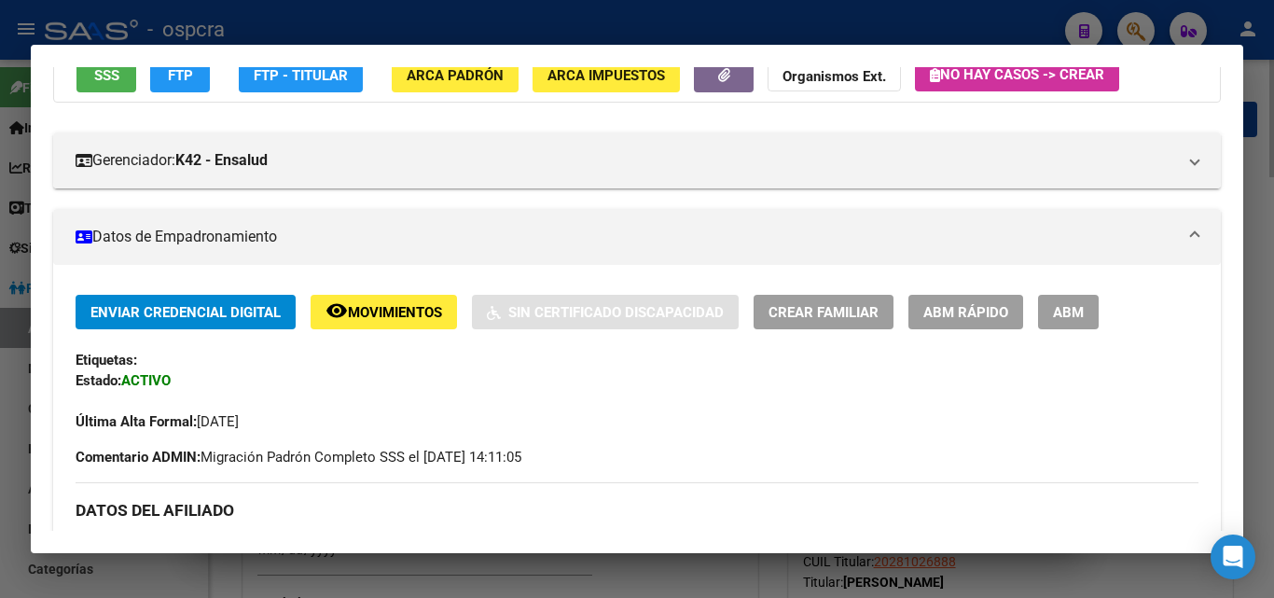
scroll to position [162, 0]
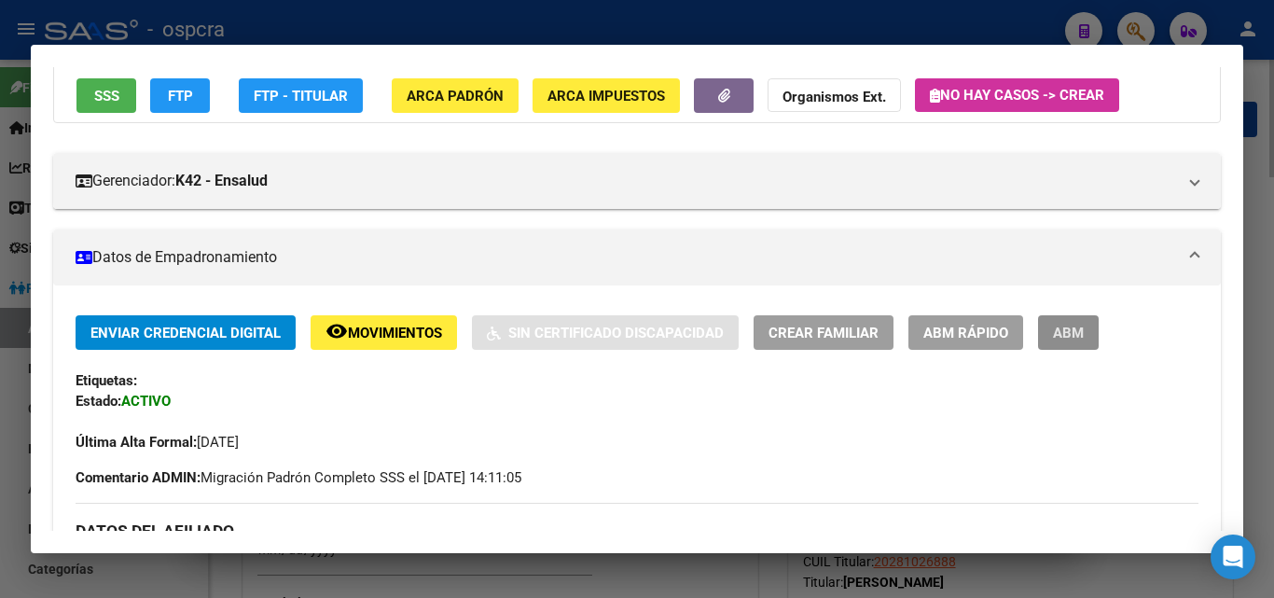
click at [1088, 327] on button "ABM" at bounding box center [1068, 332] width 61 height 35
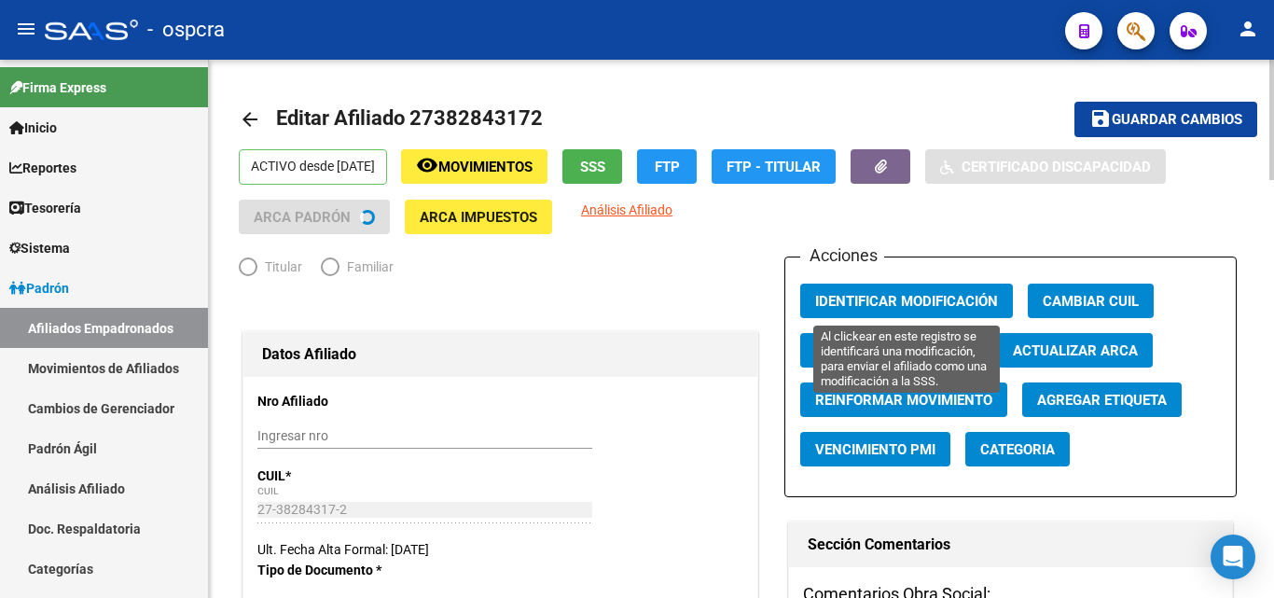
radio input "true"
type input "30-64248426-1"
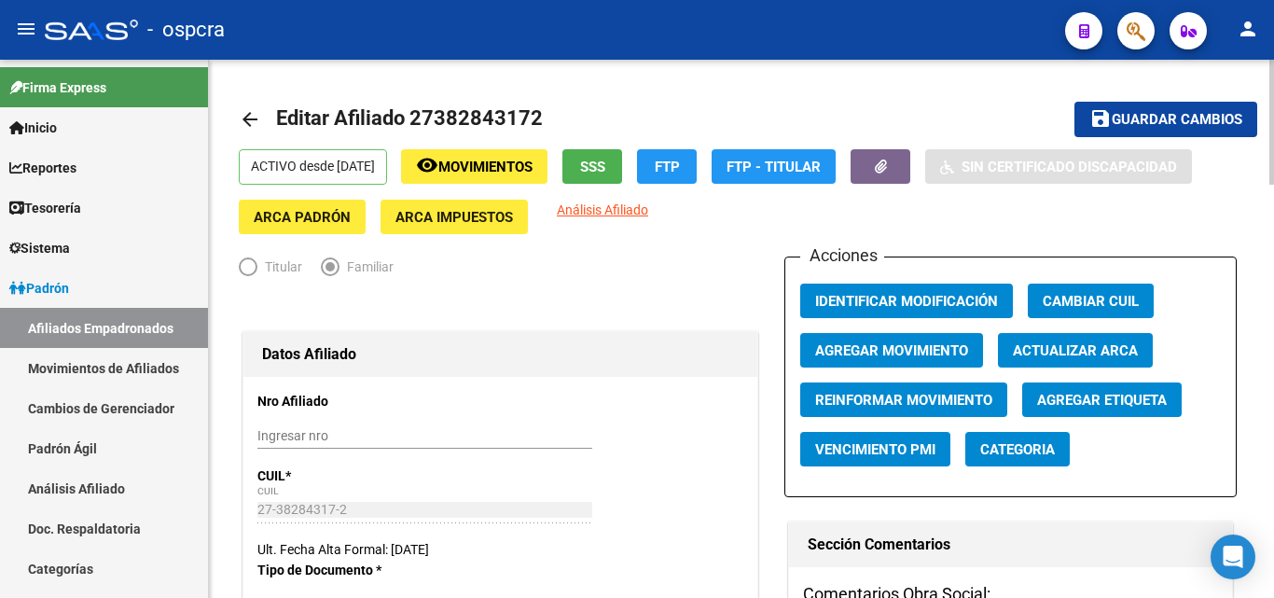
click at [922, 352] on span "Agregar Movimiento" at bounding box center [891, 350] width 153 height 17
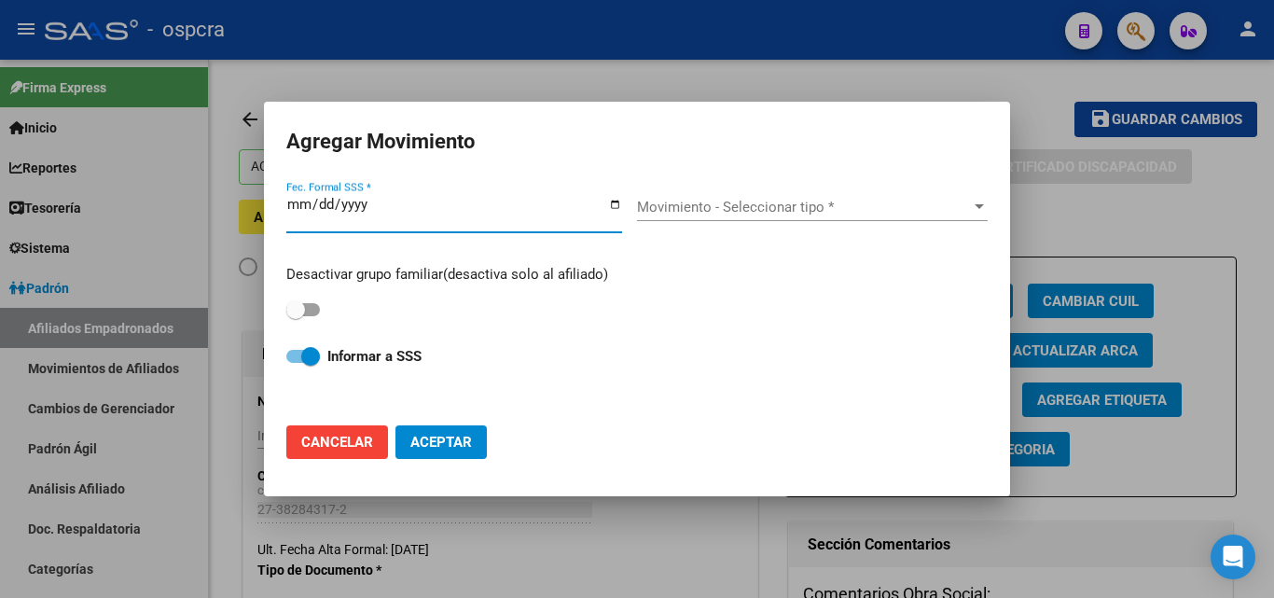
click at [1065, 230] on div at bounding box center [637, 299] width 1274 height 598
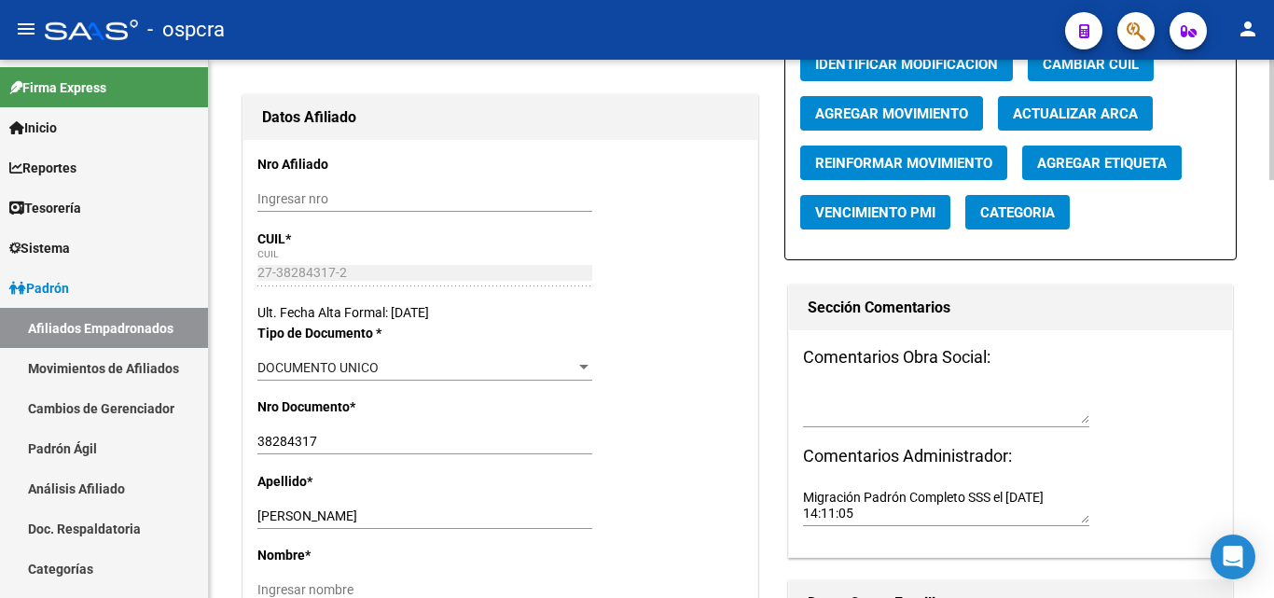
scroll to position [466, 0]
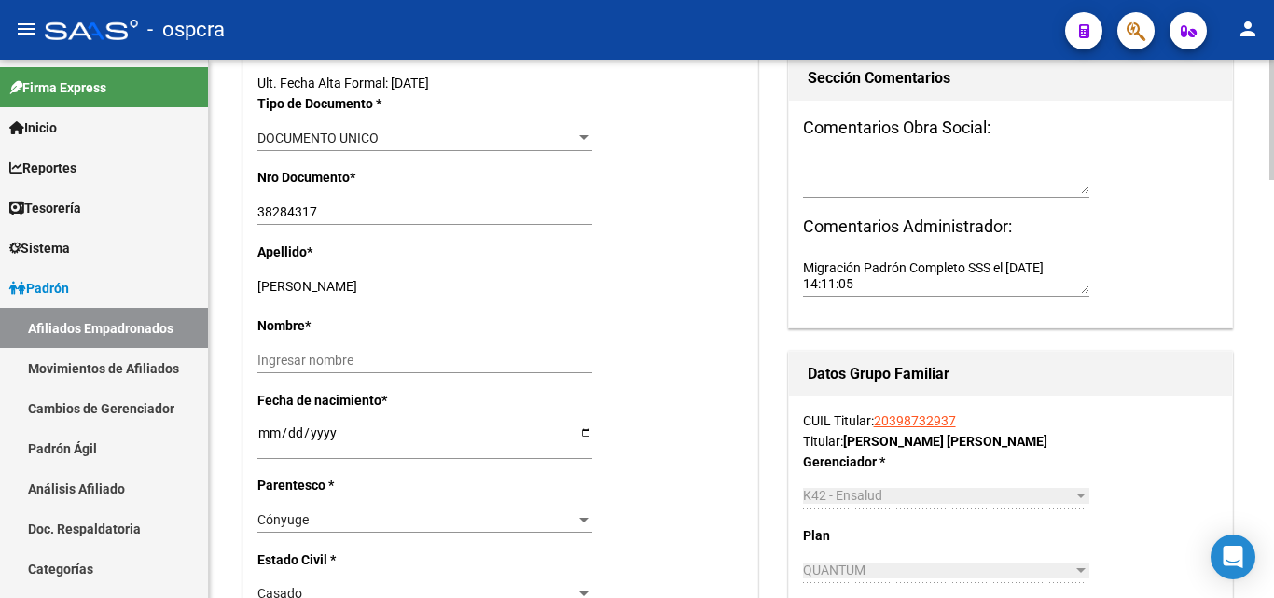
click at [930, 413] on link "20398732937" at bounding box center [915, 420] width 82 height 15
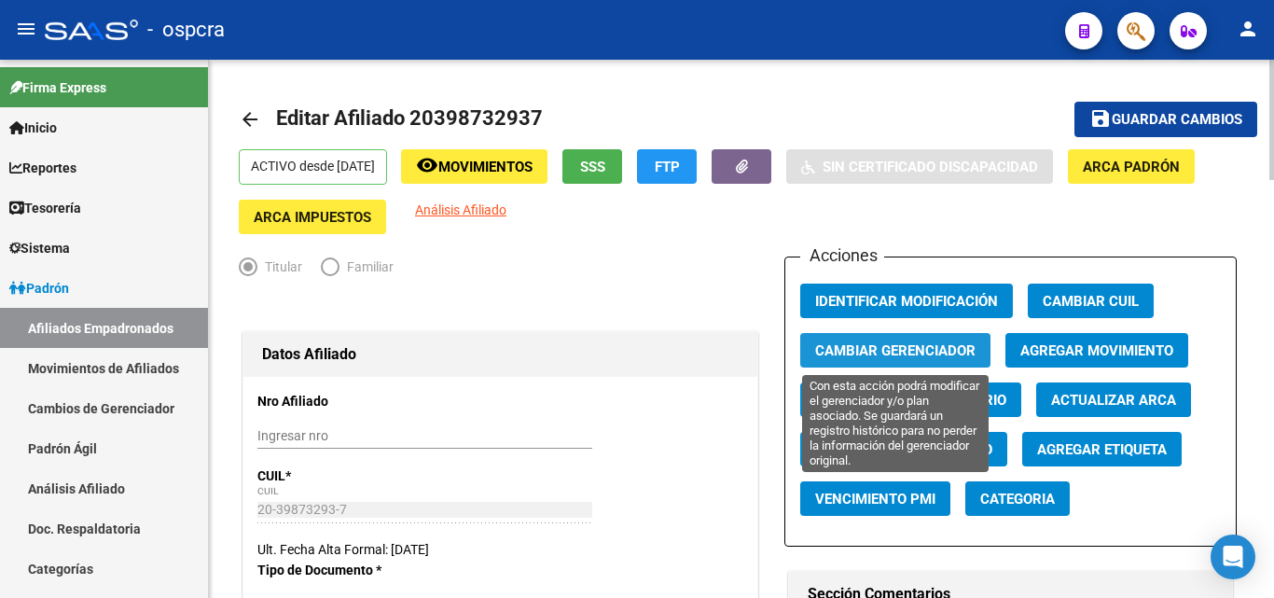
click at [957, 353] on span "Cambiar Gerenciador" at bounding box center [895, 350] width 160 height 17
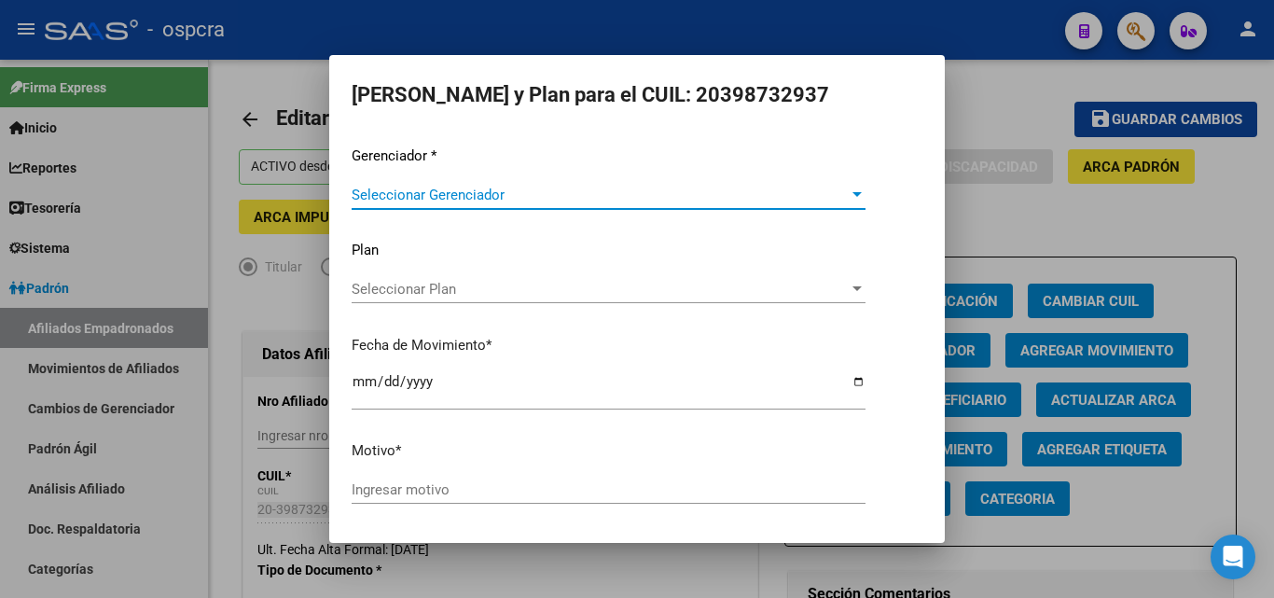
click at [819, 200] on span "Seleccionar Gerenciador" at bounding box center [600, 195] width 497 height 17
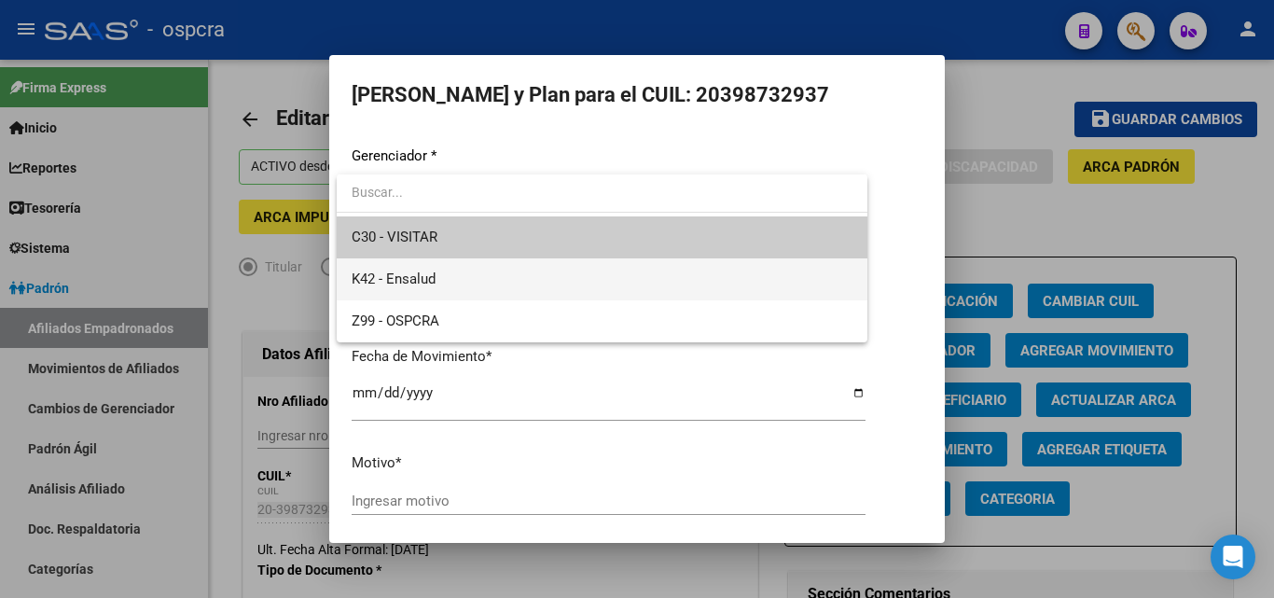
click at [534, 277] on span "K42 - Ensalud" at bounding box center [602, 279] width 501 height 42
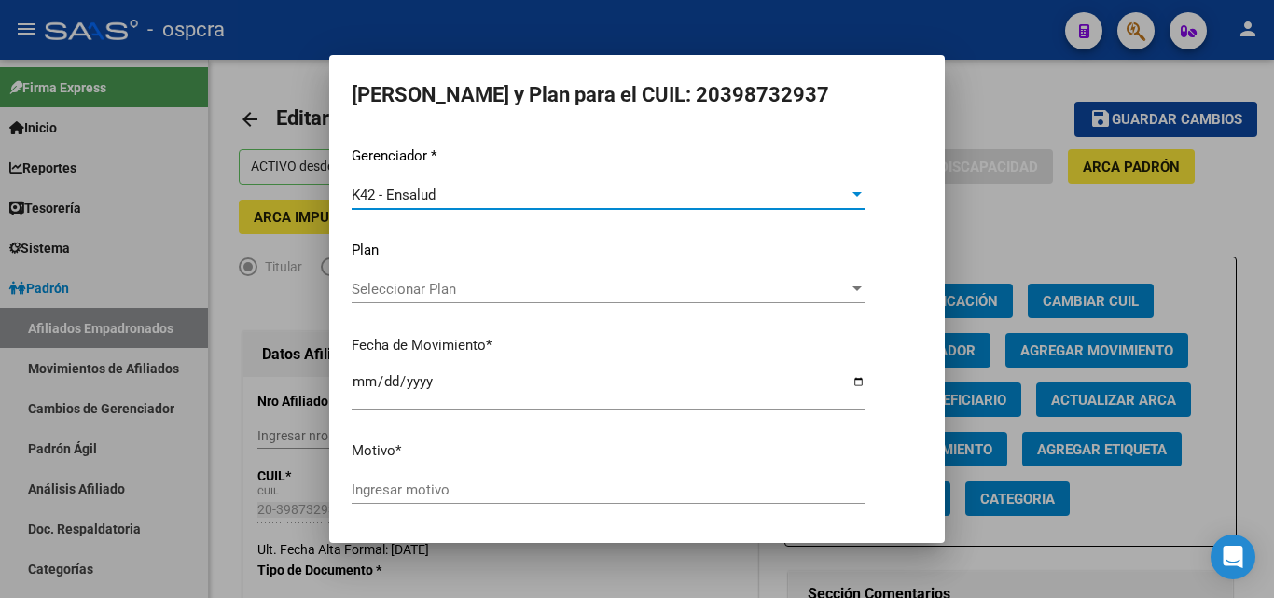
click at [582, 290] on span "Seleccionar Plan" at bounding box center [600, 289] width 497 height 17
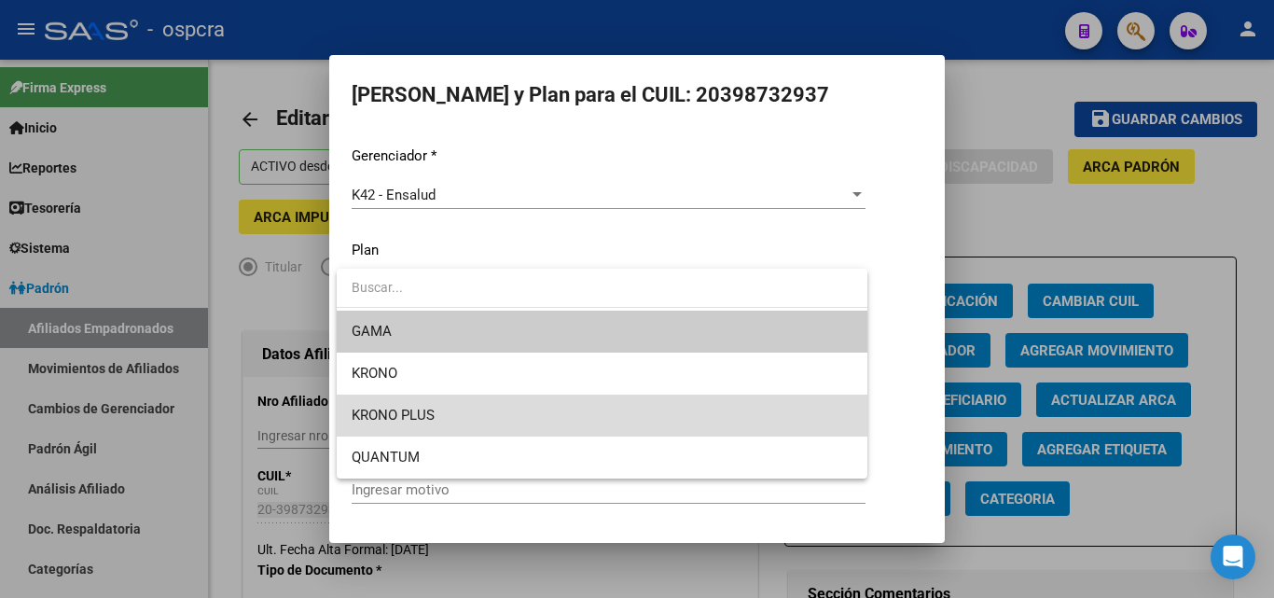
click at [529, 416] on span "KRONO PLUS" at bounding box center [602, 416] width 501 height 42
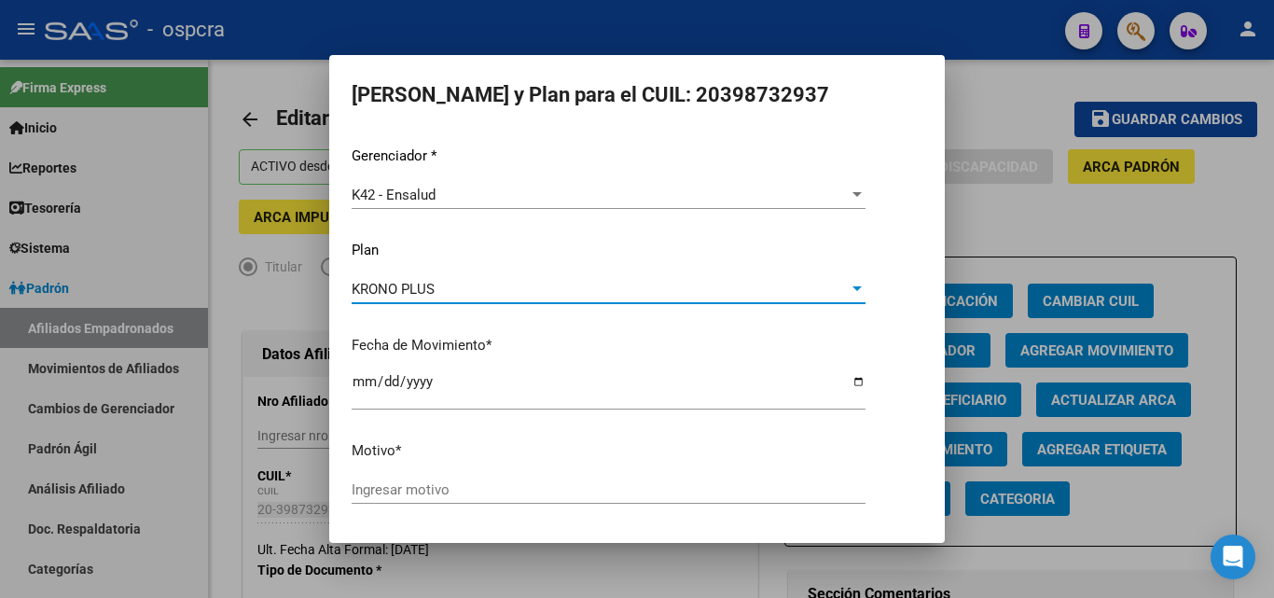
click at [508, 489] on input "Ingresar motivo" at bounding box center [609, 489] width 514 height 17
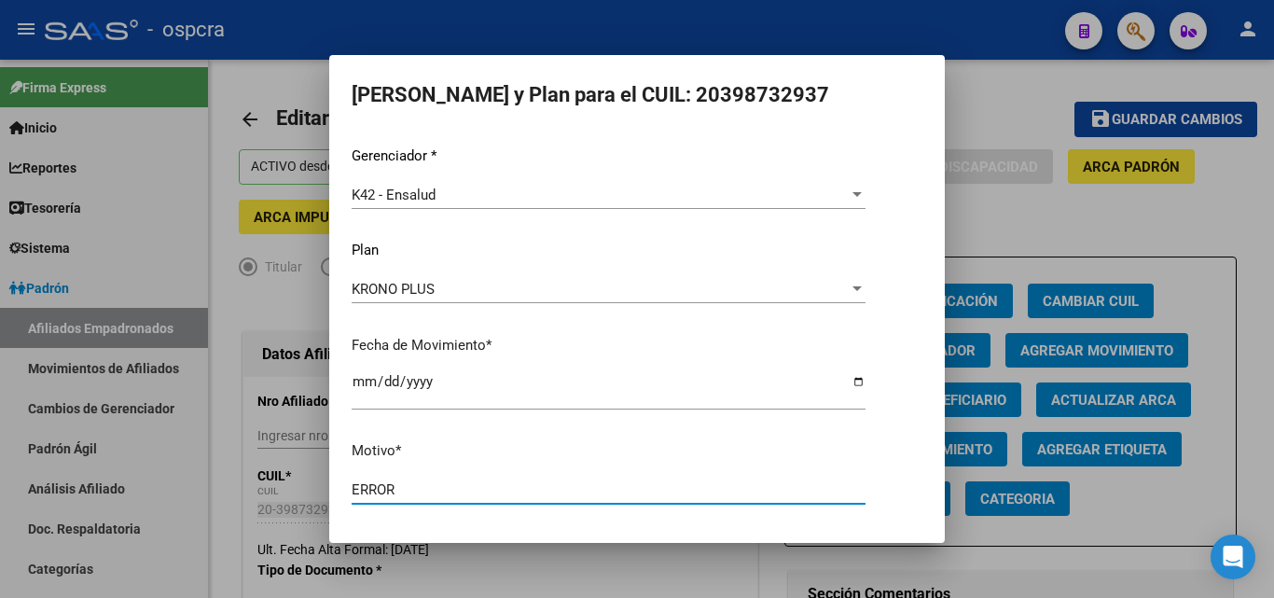
type input "ERROR"
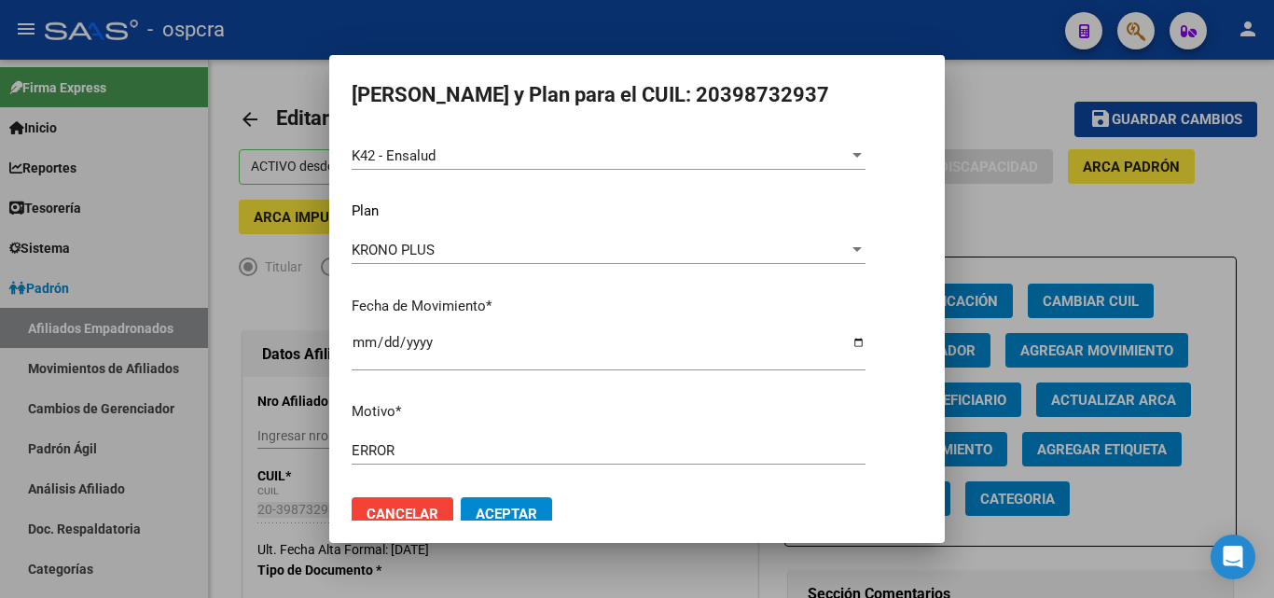
scroll to position [64, 0]
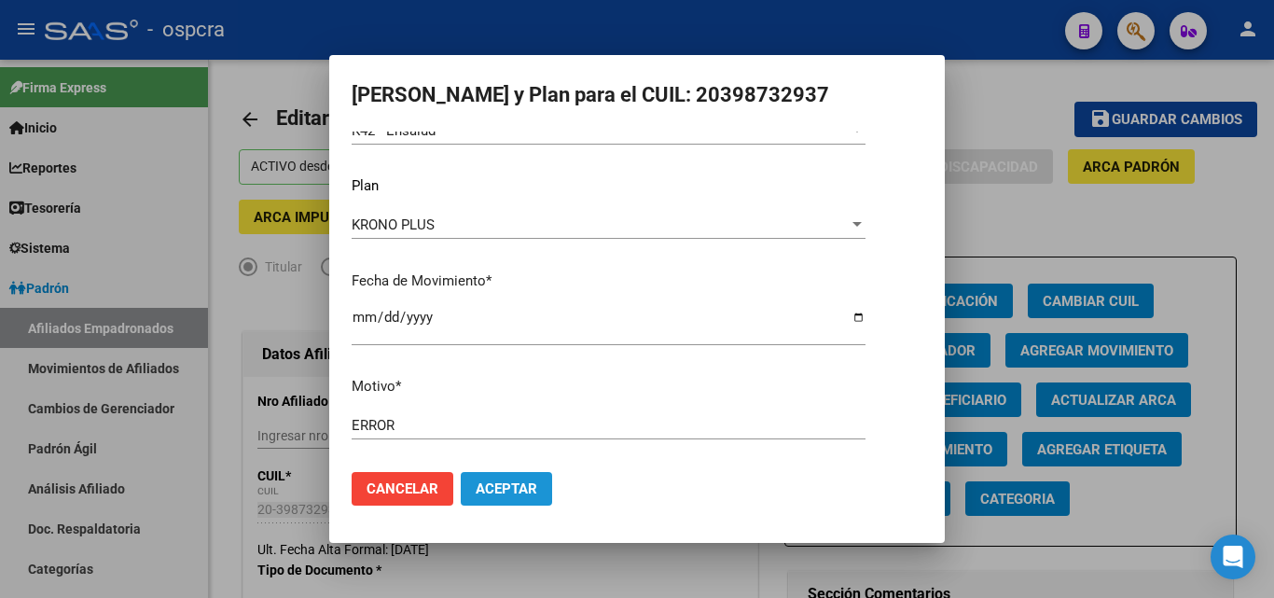
drag, startPoint x: 533, startPoint y: 484, endPoint x: 532, endPoint y: 468, distance: 15.9
click at [533, 478] on button "Aceptar" at bounding box center [506, 489] width 91 height 34
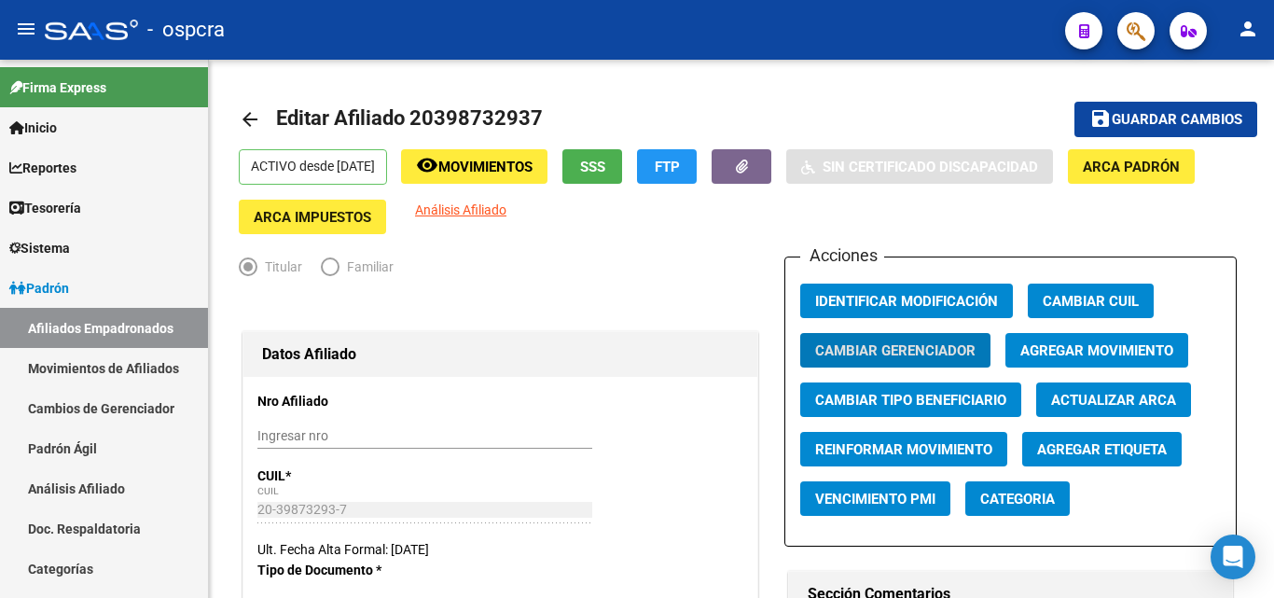
click at [1134, 13] on span "button" at bounding box center [1136, 31] width 19 height 38
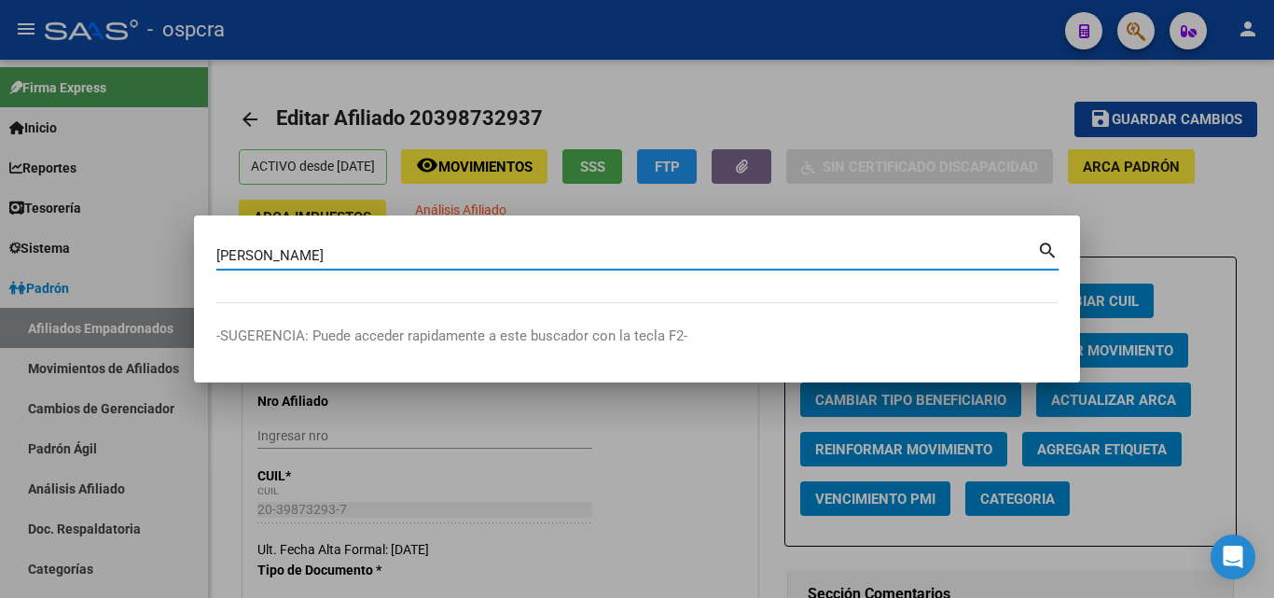
type input "[PERSON_NAME]"
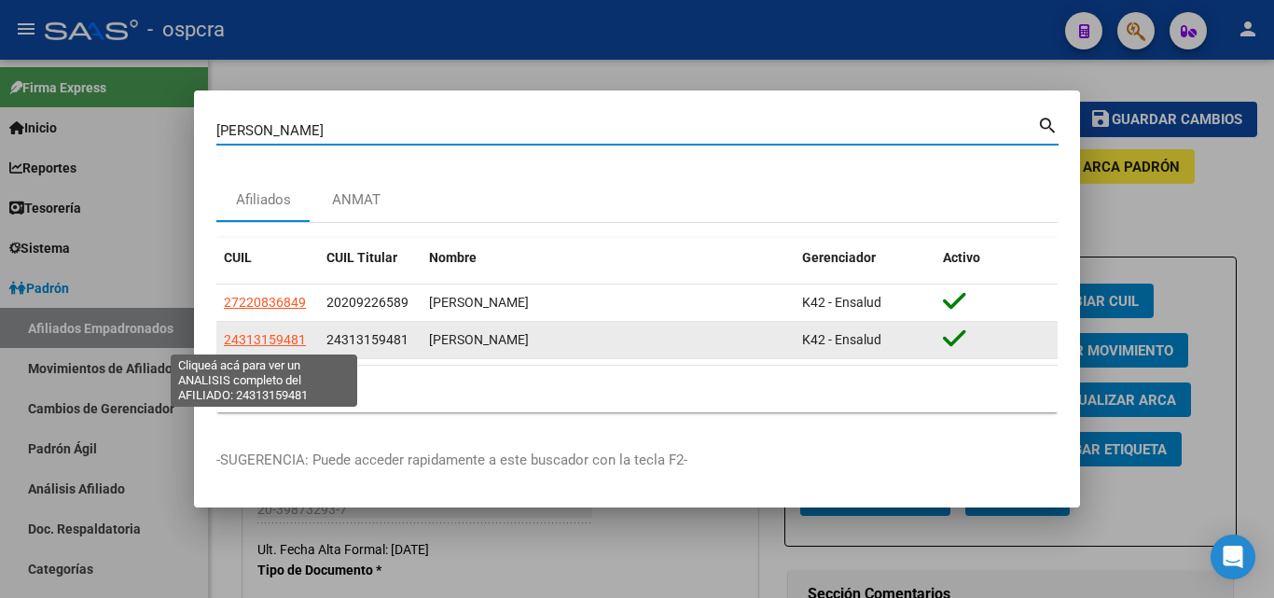
click at [284, 340] on span "24313159481" at bounding box center [265, 339] width 82 height 15
type textarea "24313159481"
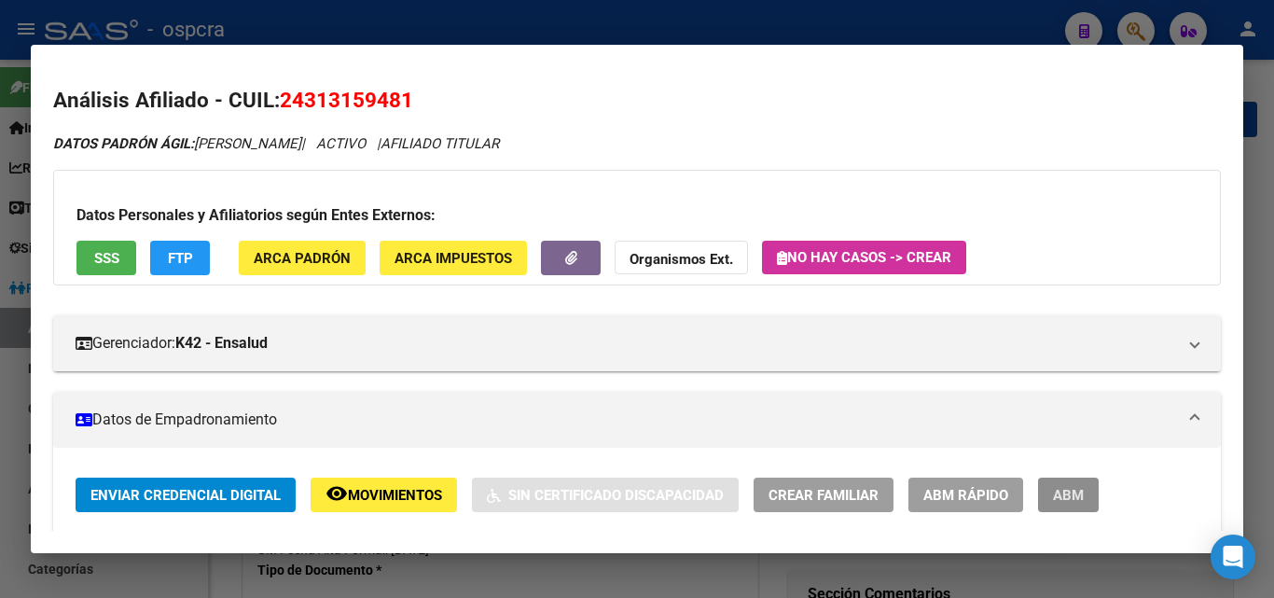
click at [1091, 508] on button "ABM" at bounding box center [1068, 495] width 61 height 35
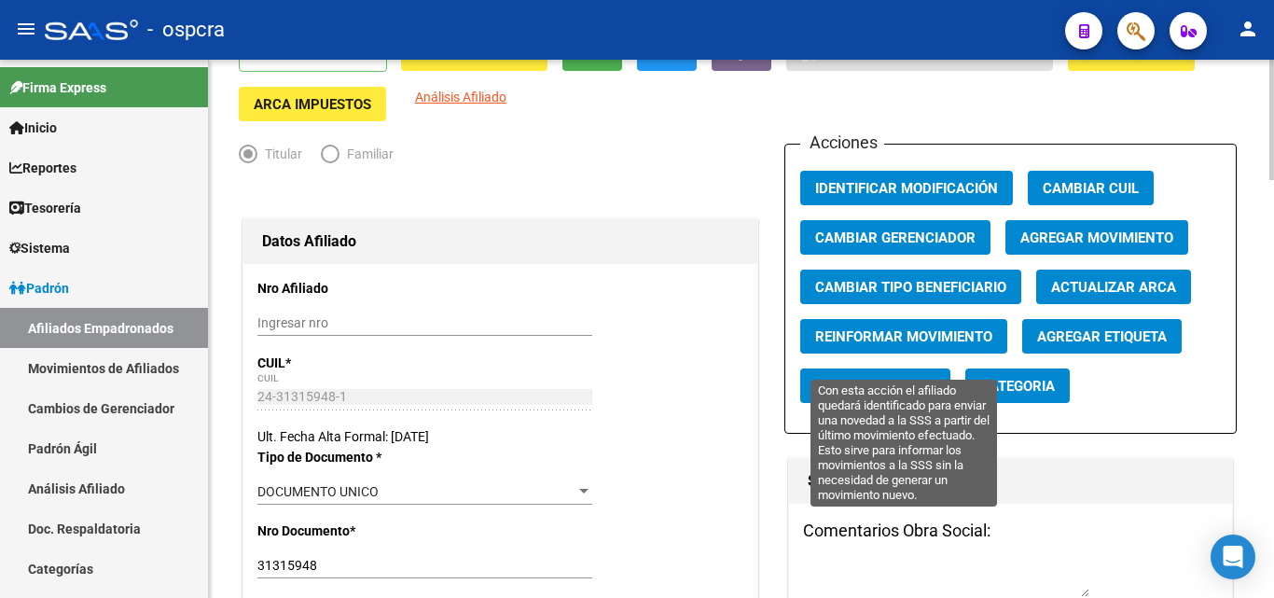
scroll to position [93, 0]
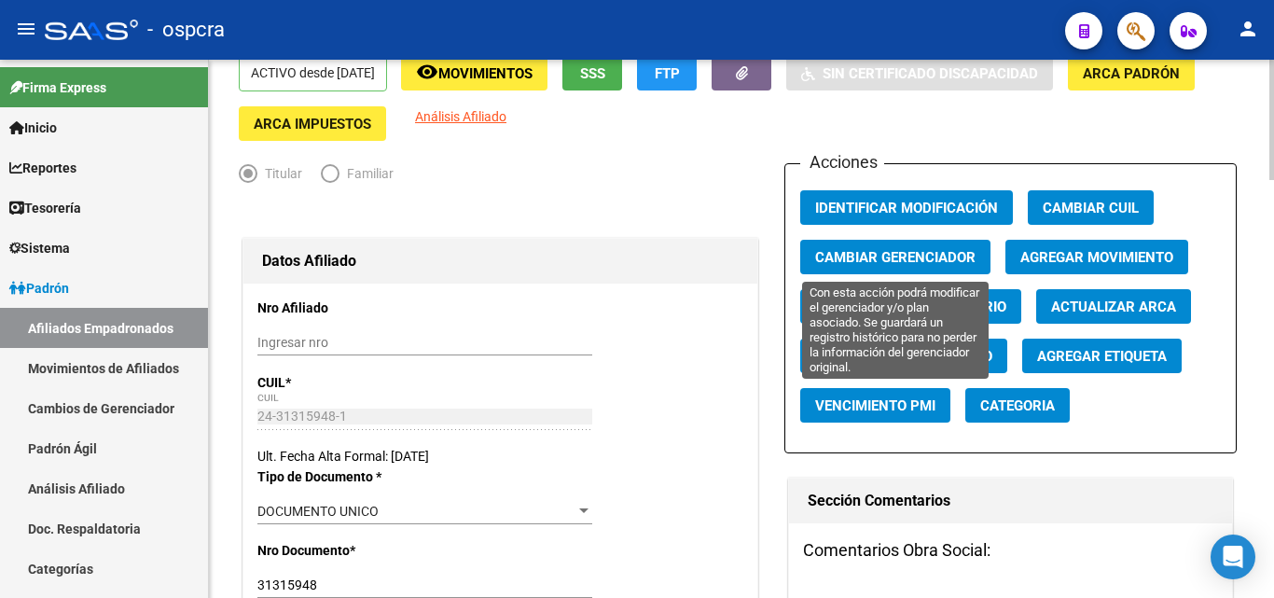
click at [912, 258] on span "Cambiar Gerenciador" at bounding box center [895, 257] width 160 height 17
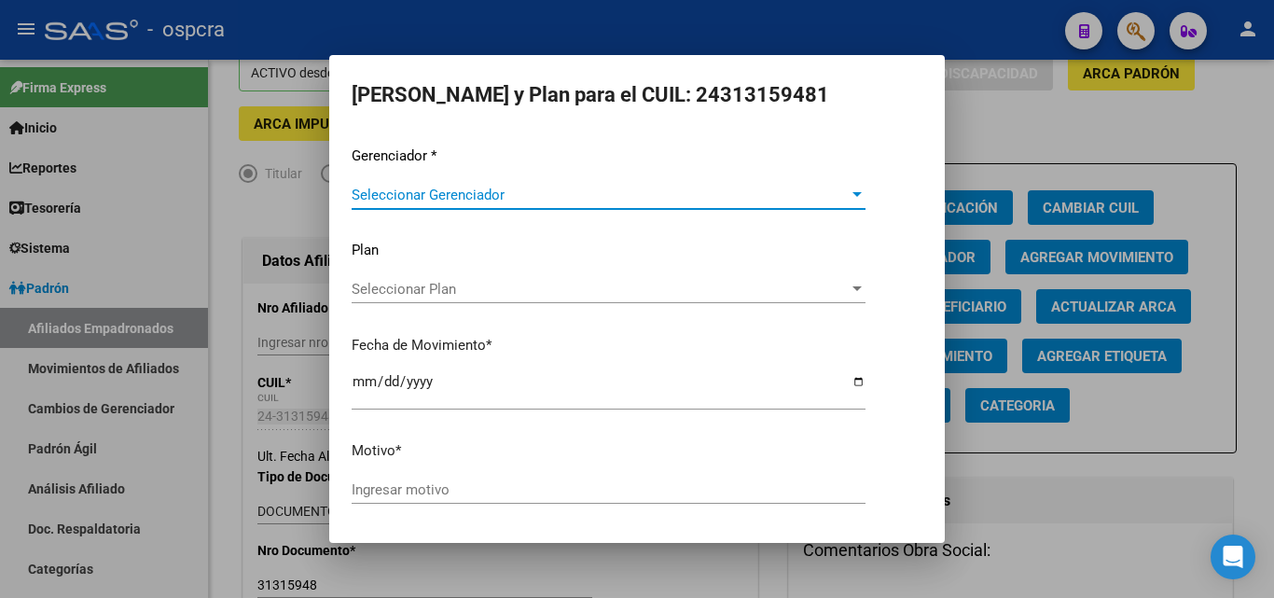
click at [621, 192] on span "Seleccionar Gerenciador" at bounding box center [600, 195] width 497 height 17
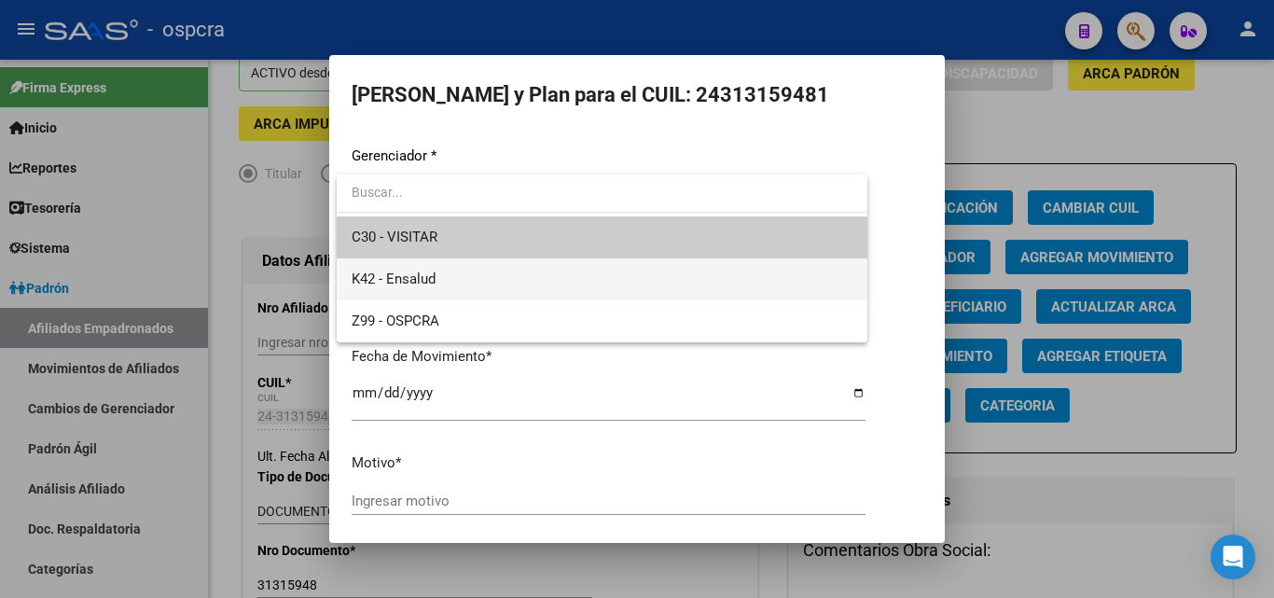
click at [527, 281] on span "K42 - Ensalud" at bounding box center [602, 279] width 501 height 42
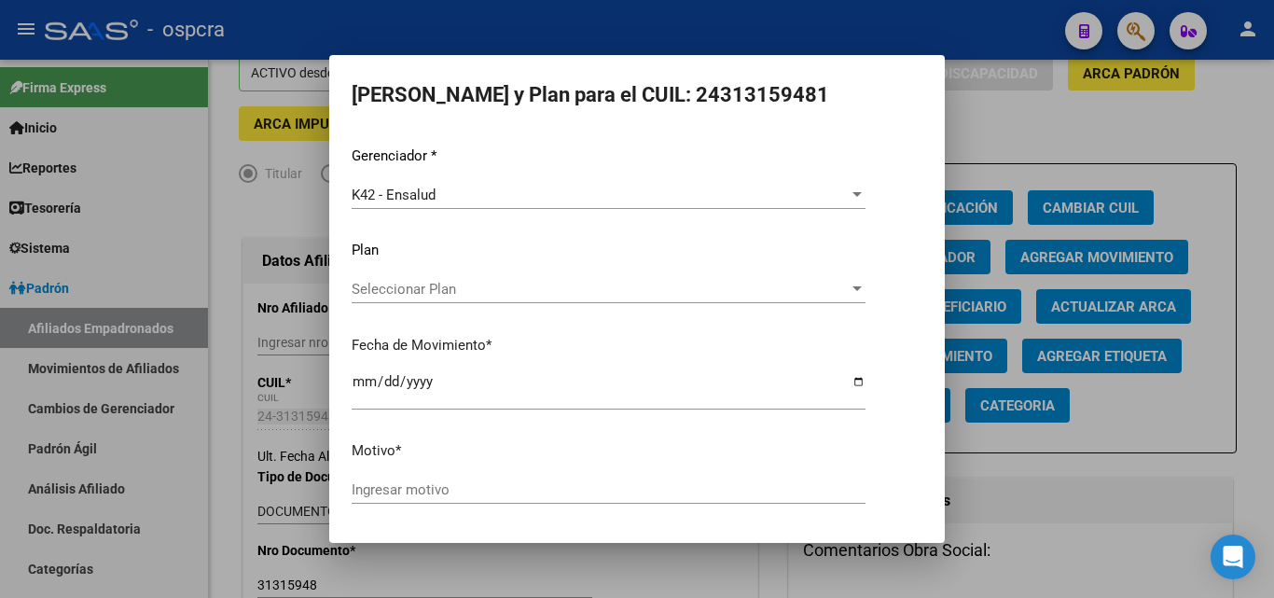
click at [590, 304] on div "Seleccionar Plan Seleccionar Plan" at bounding box center [609, 298] width 514 height 46
click at [572, 279] on div "Seleccionar Plan Seleccionar Plan" at bounding box center [609, 289] width 514 height 28
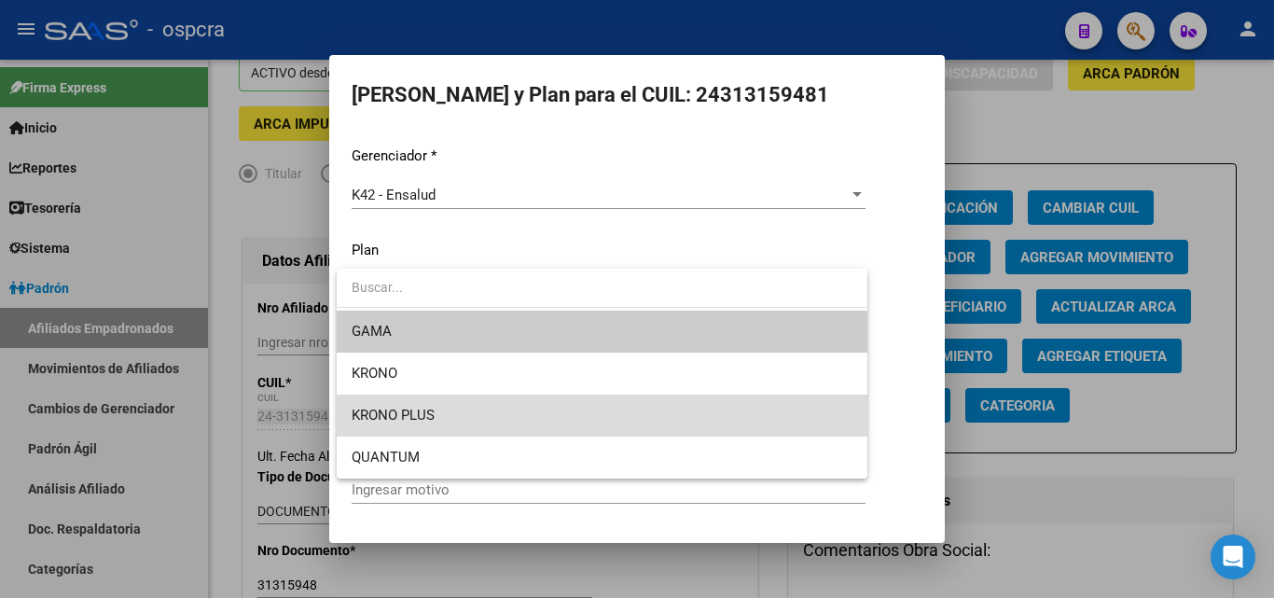
click at [542, 404] on span "KRONO PLUS" at bounding box center [602, 416] width 501 height 42
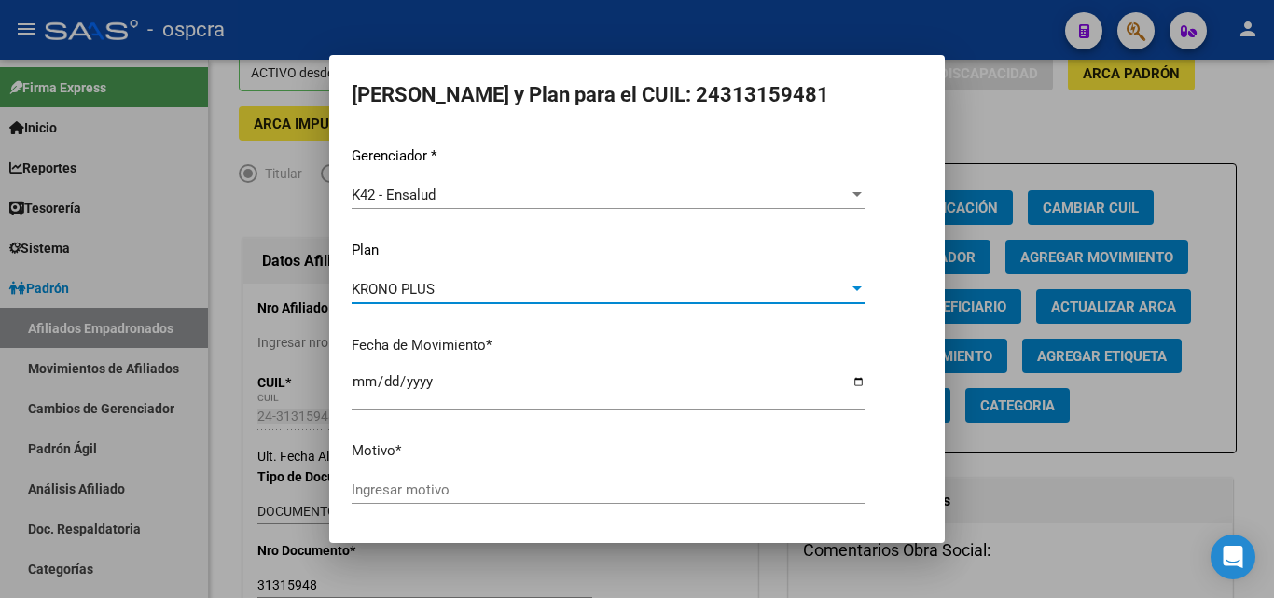
click at [519, 494] on input "Ingresar motivo" at bounding box center [609, 489] width 514 height 17
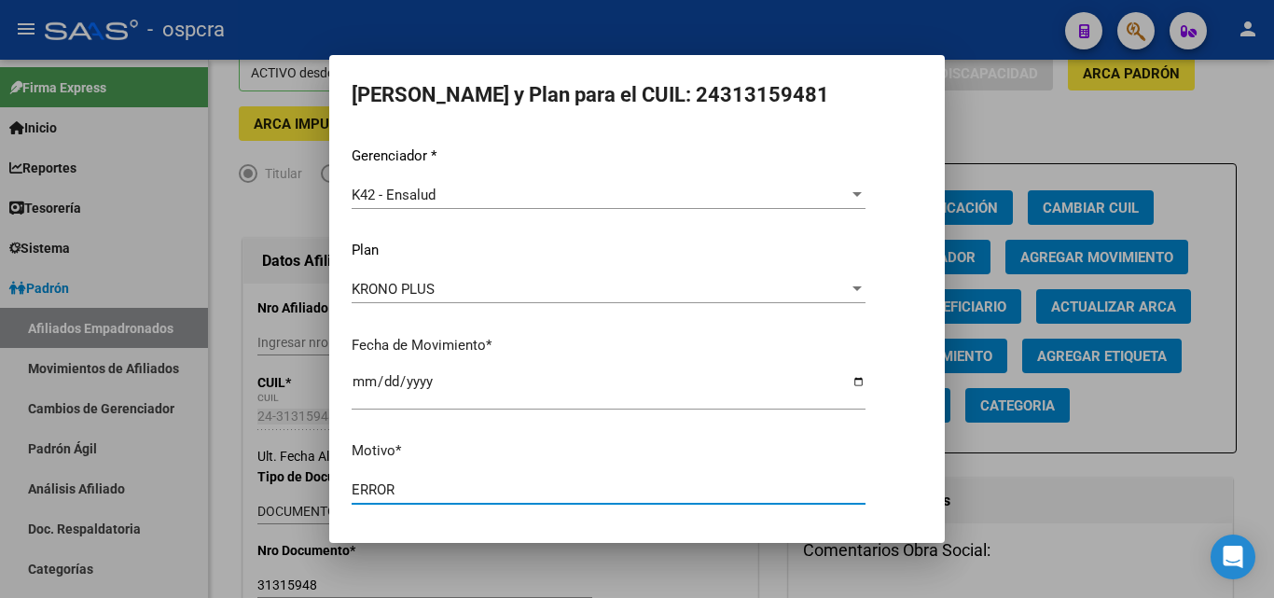
type input "ERROR"
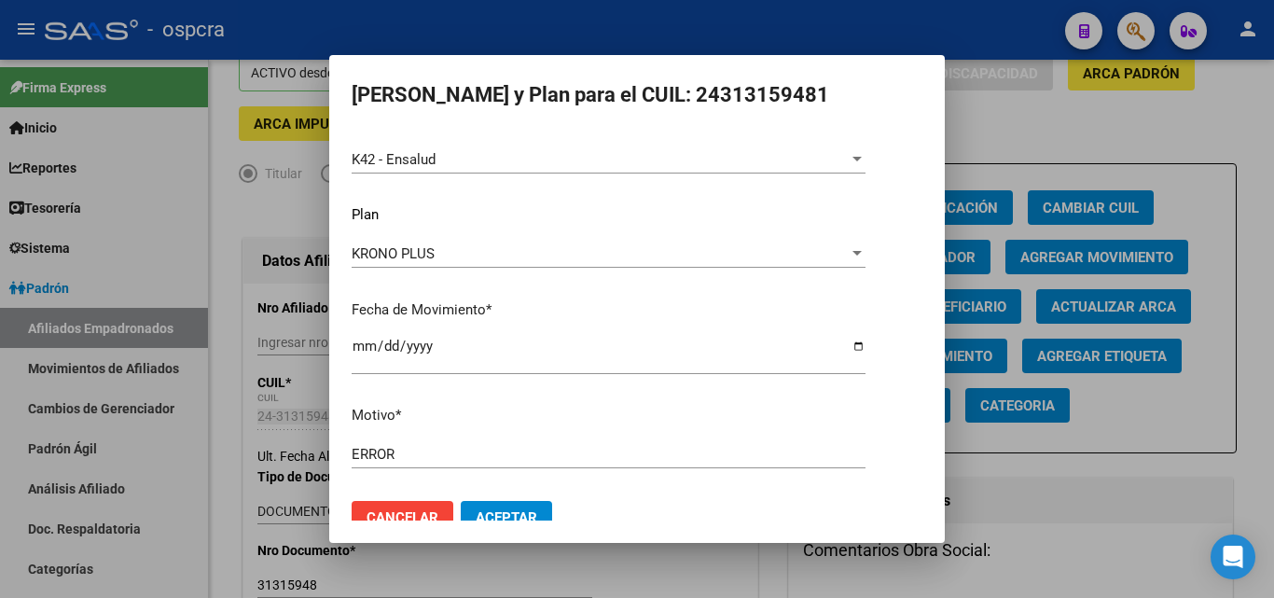
scroll to position [64, 0]
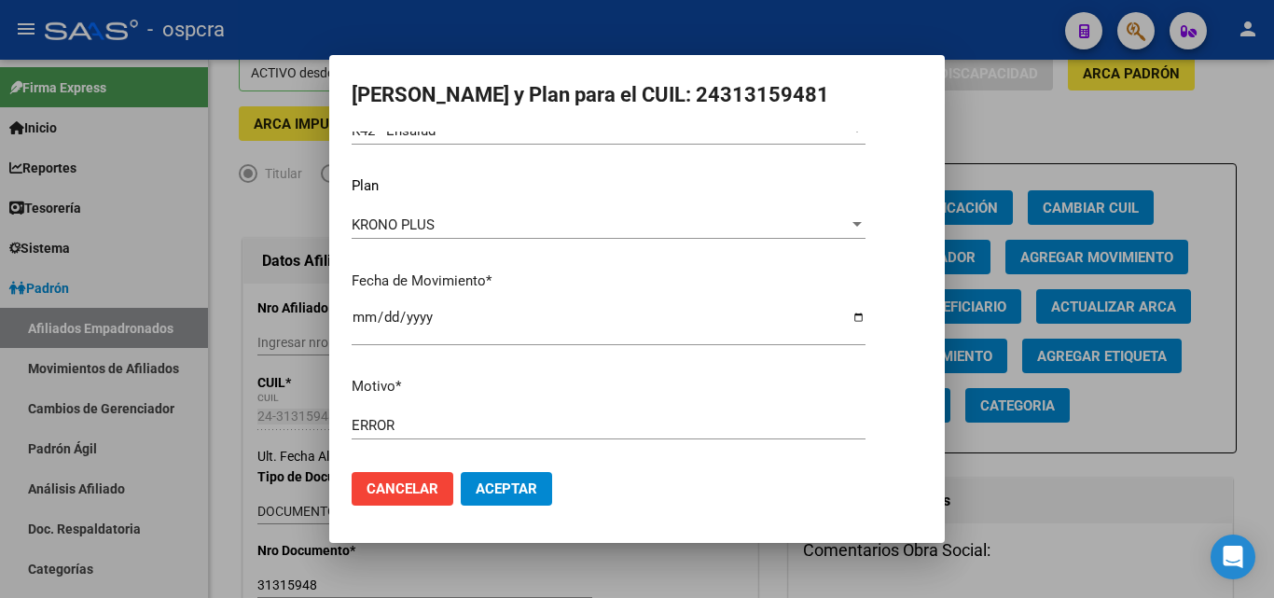
click at [501, 494] on span "Aceptar" at bounding box center [507, 488] width 62 height 17
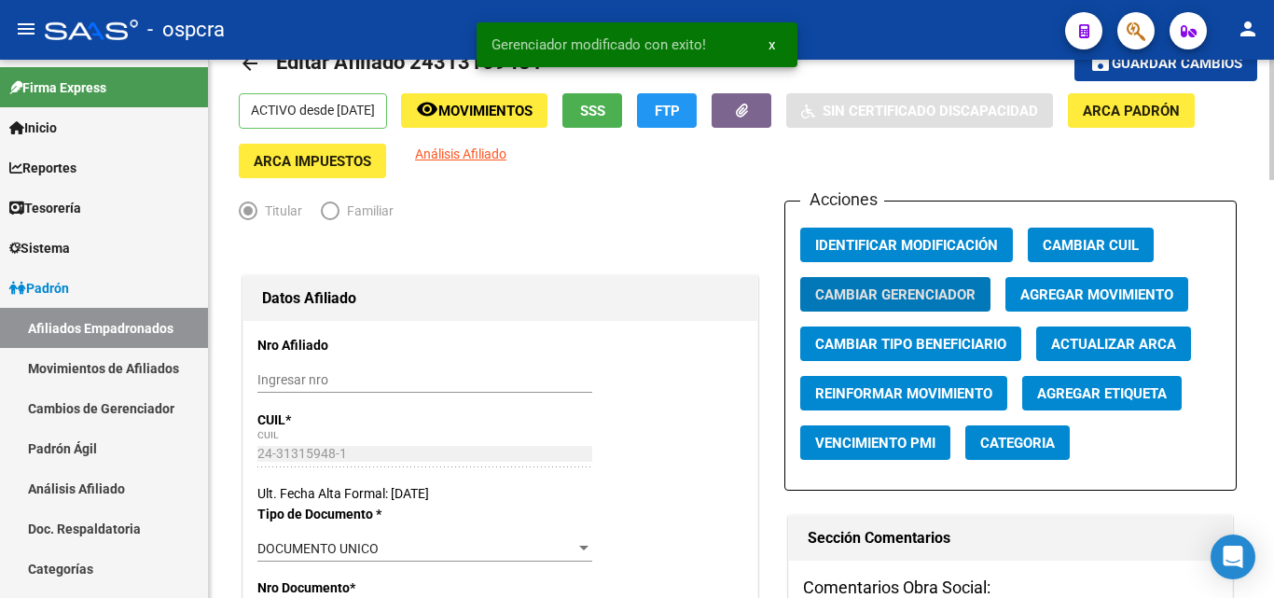
scroll to position [0, 0]
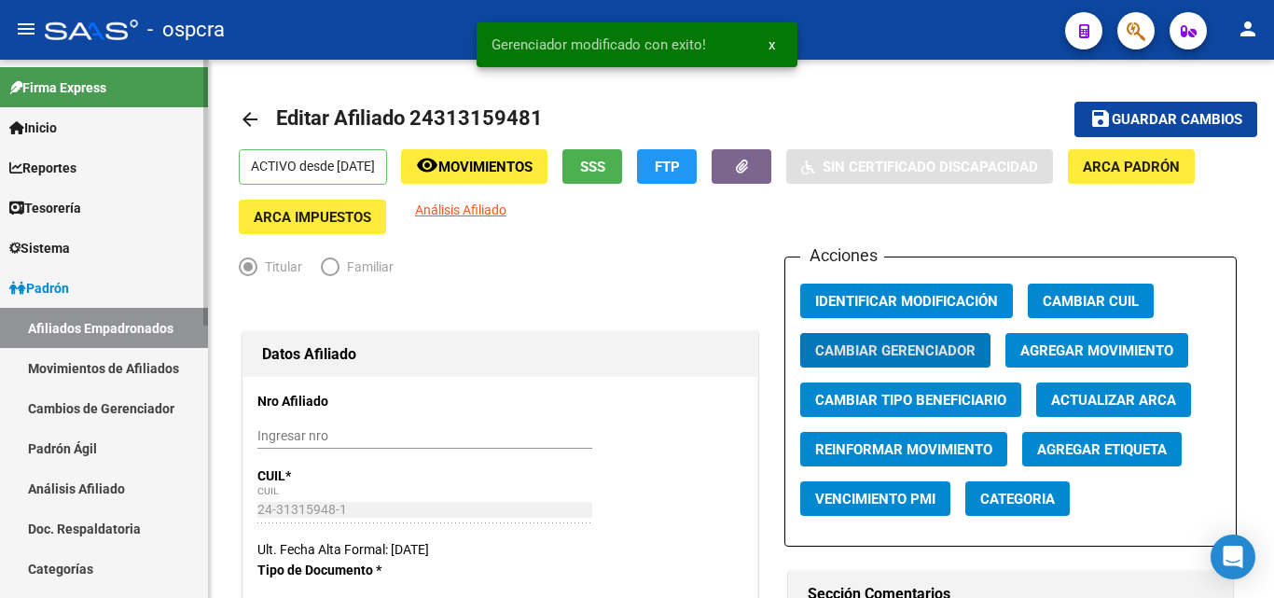
click at [96, 341] on link "Afiliados Empadronados" at bounding box center [104, 328] width 208 height 40
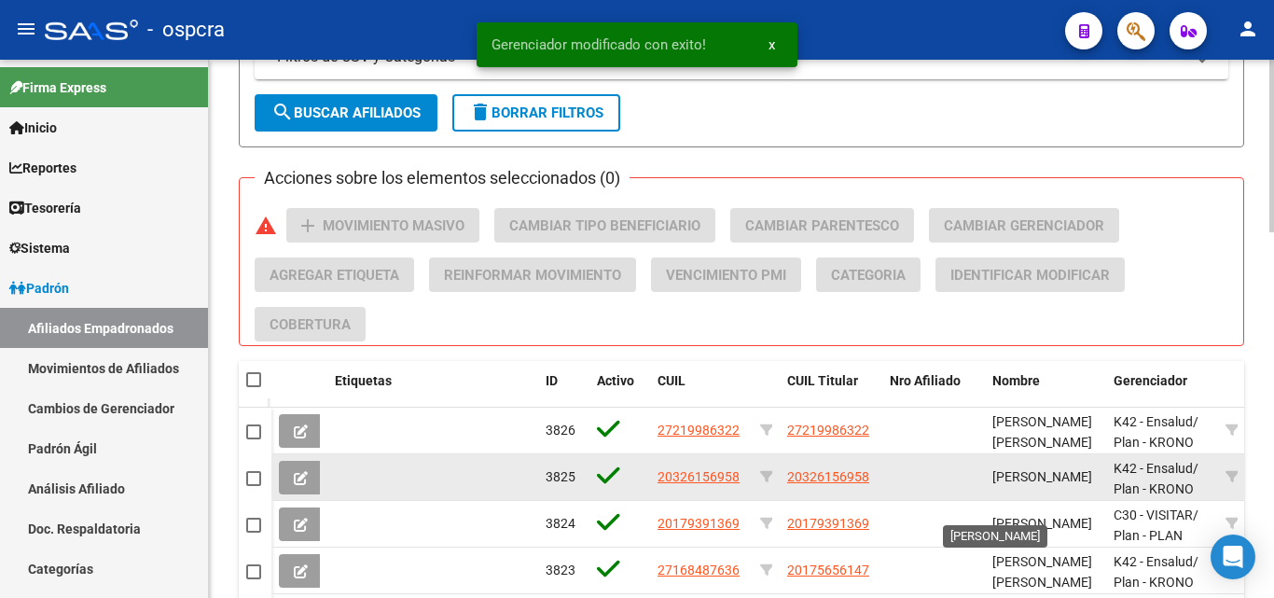
scroll to position [24, 0]
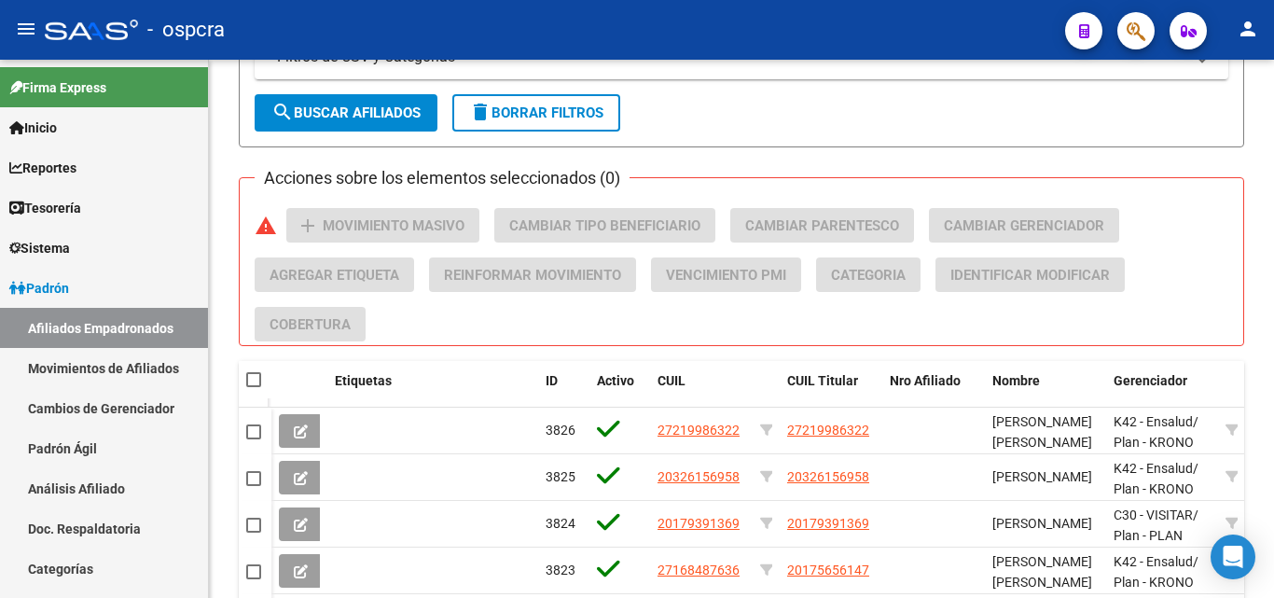
click at [1134, 31] on icon "button" at bounding box center [1136, 31] width 19 height 21
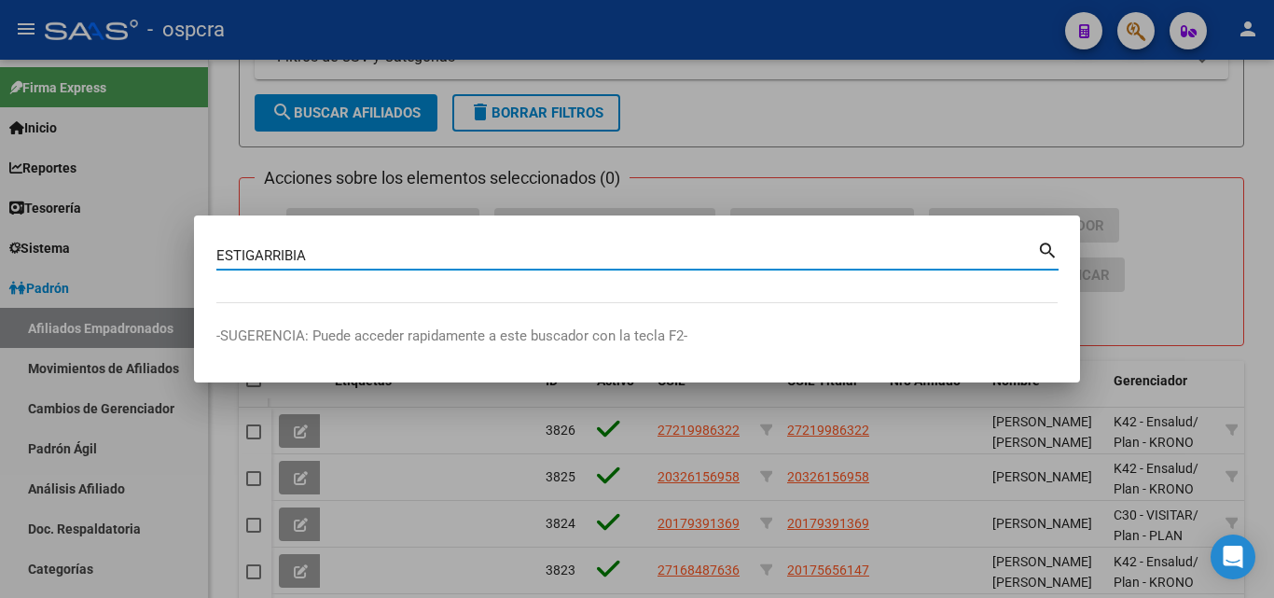
type input "ESTIGARRIBIA"
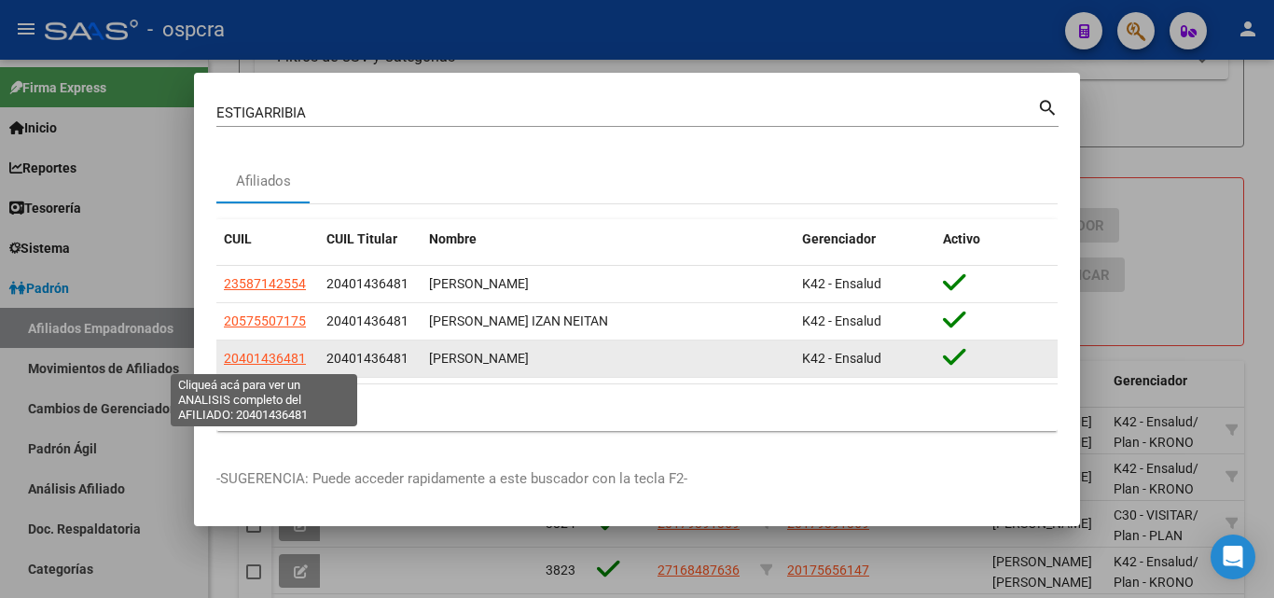
click at [288, 358] on span "20401436481" at bounding box center [265, 358] width 82 height 15
type textarea "20401436481"
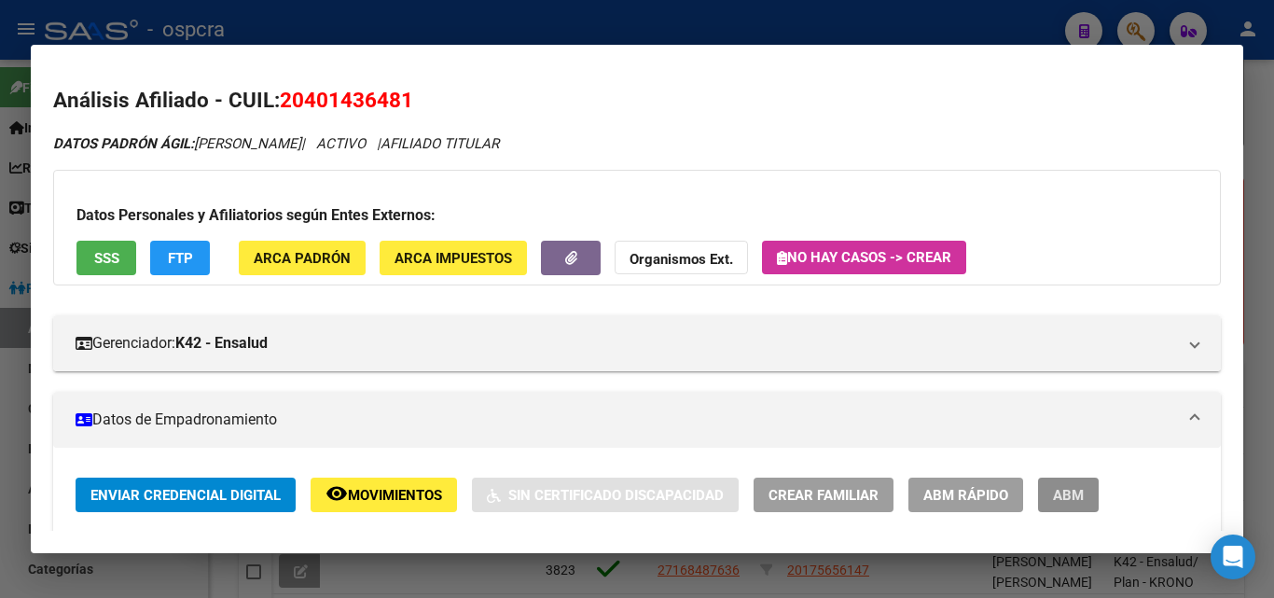
click at [1080, 505] on button "ABM" at bounding box center [1068, 495] width 61 height 35
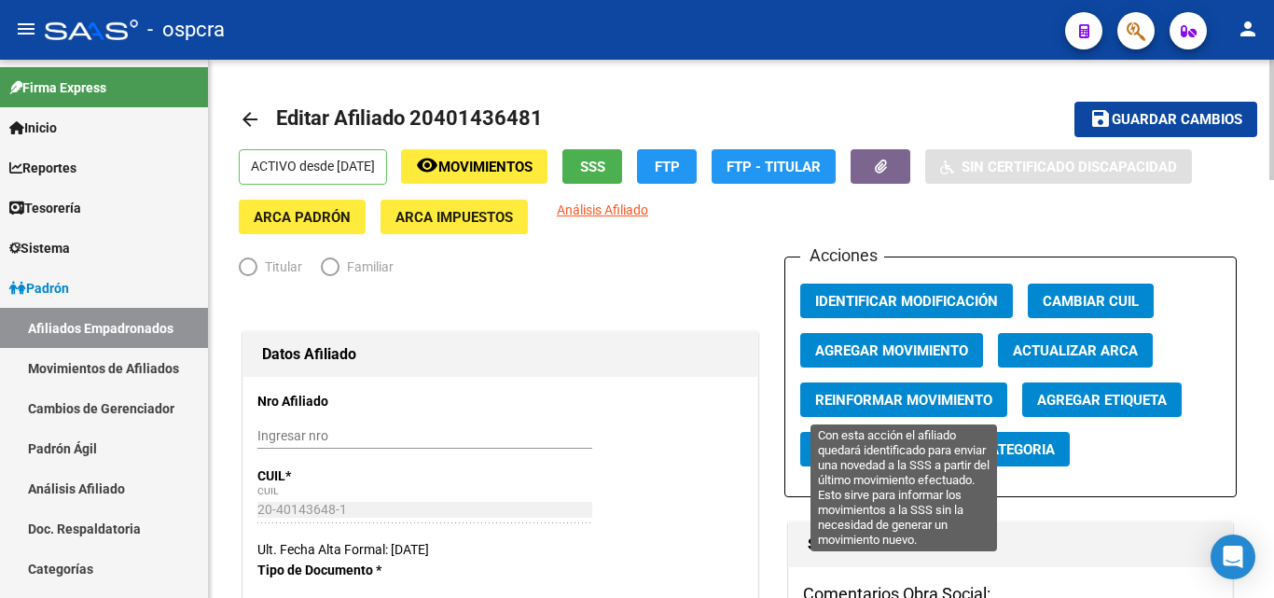
radio input "true"
type input "30-64248426-1"
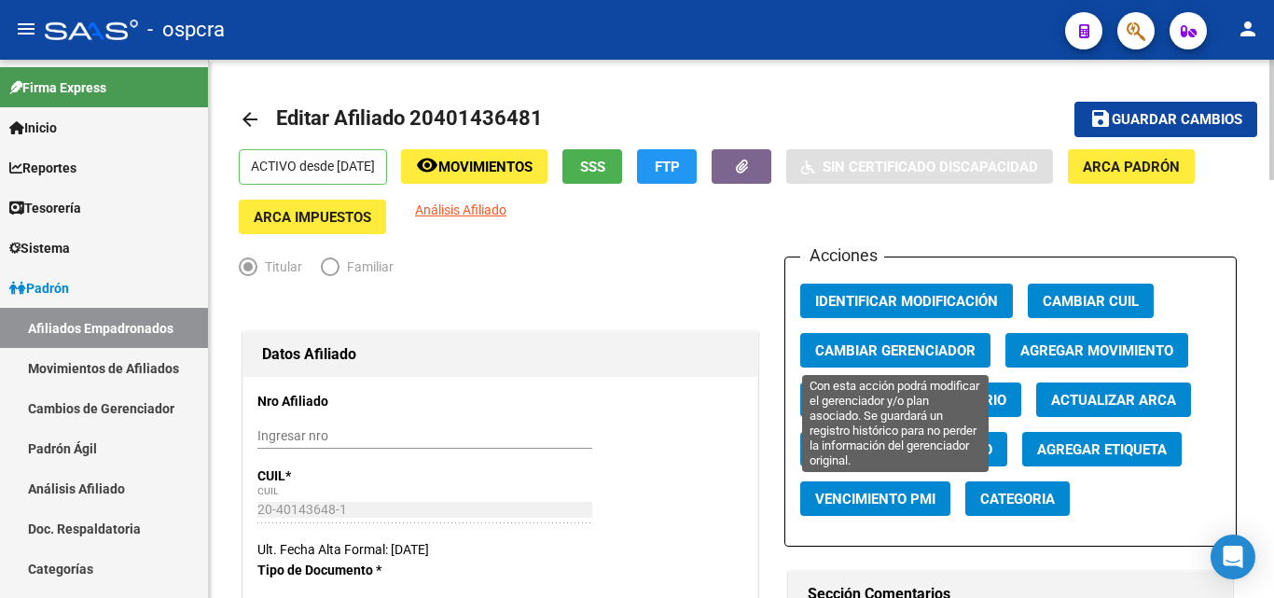
click at [914, 341] on span "Cambiar Gerenciador" at bounding box center [895, 349] width 160 height 17
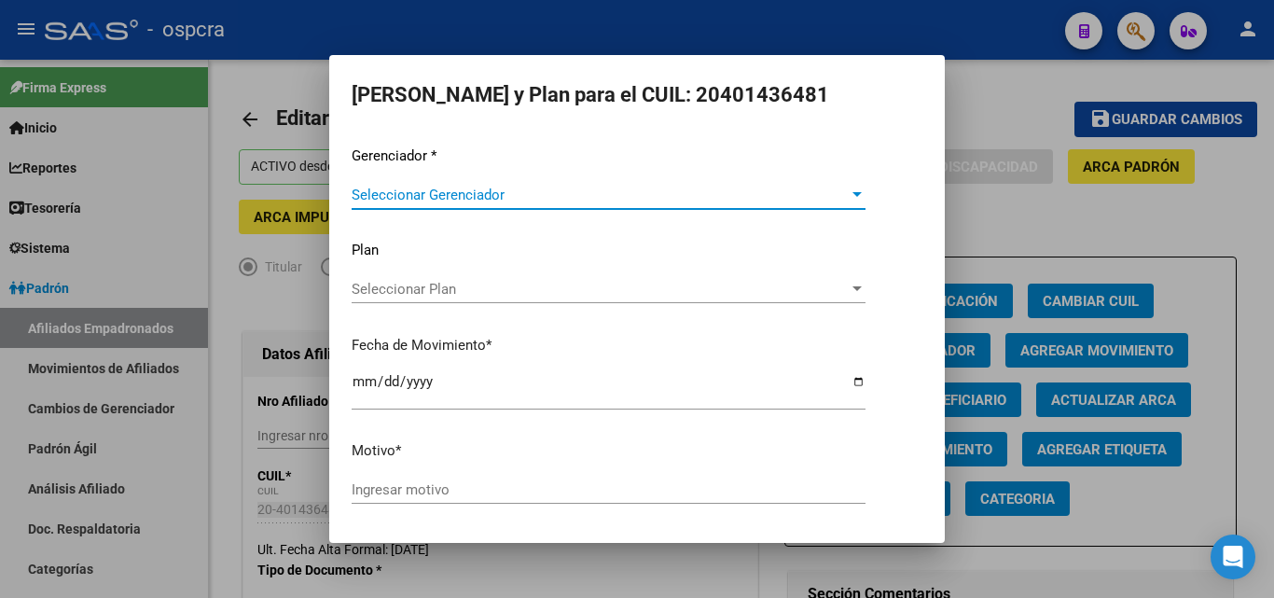
click at [528, 192] on span "Seleccionar Gerenciador" at bounding box center [600, 195] width 497 height 17
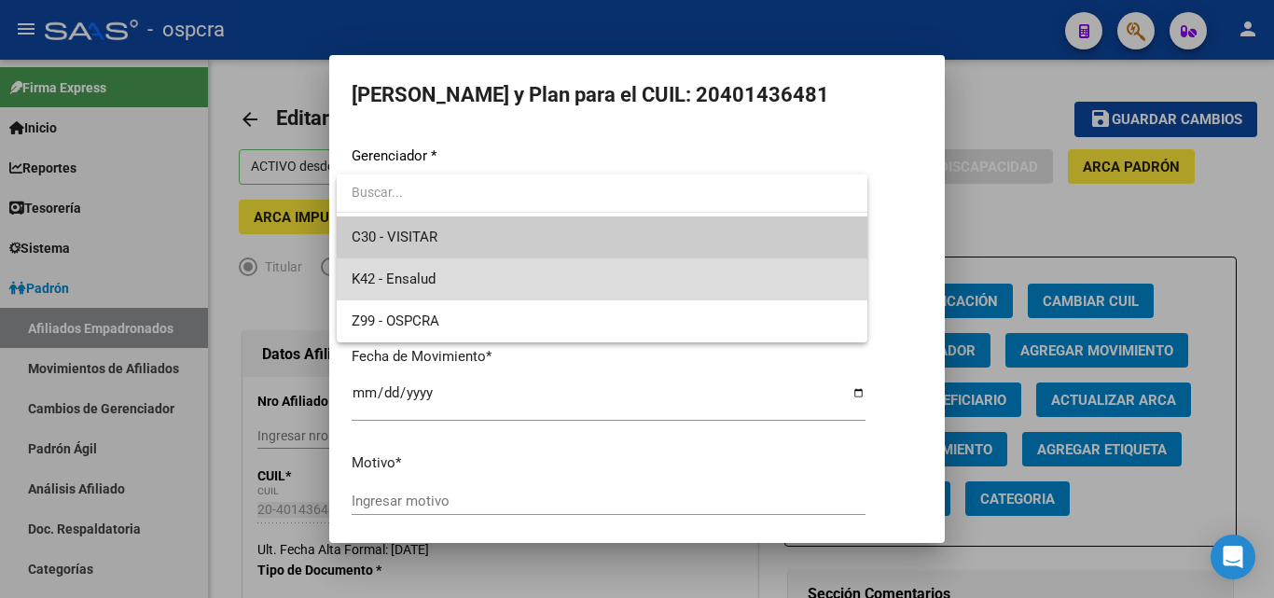
click at [548, 286] on span "K42 - Ensalud" at bounding box center [602, 279] width 501 height 42
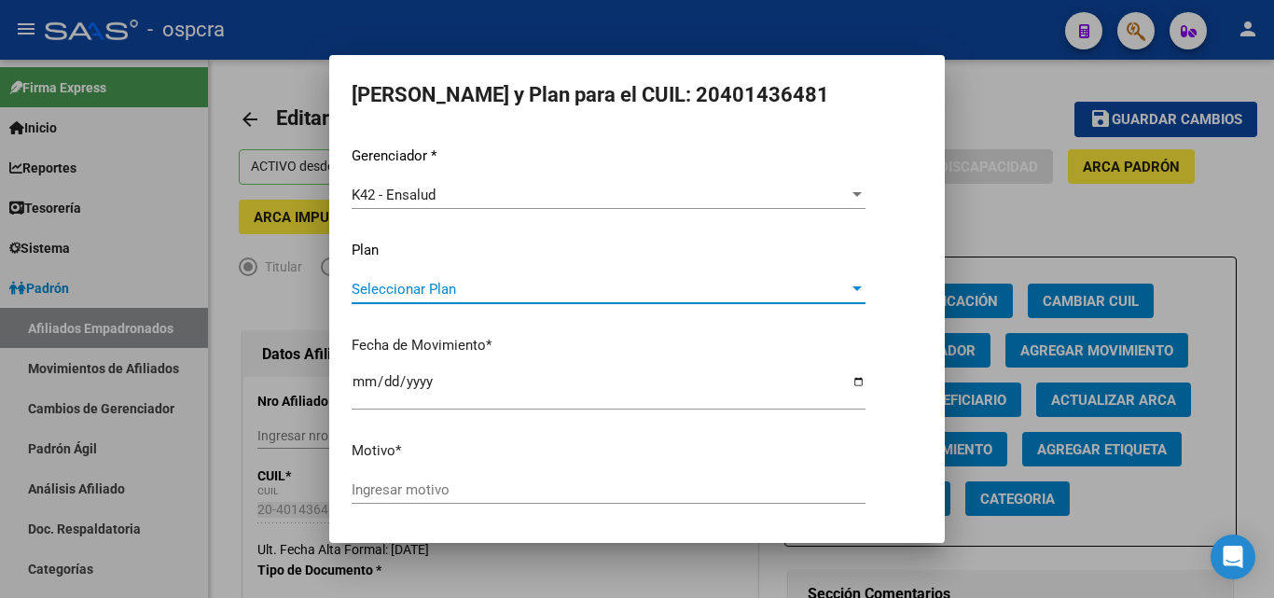
click at [558, 295] on span "Seleccionar Plan" at bounding box center [600, 289] width 497 height 17
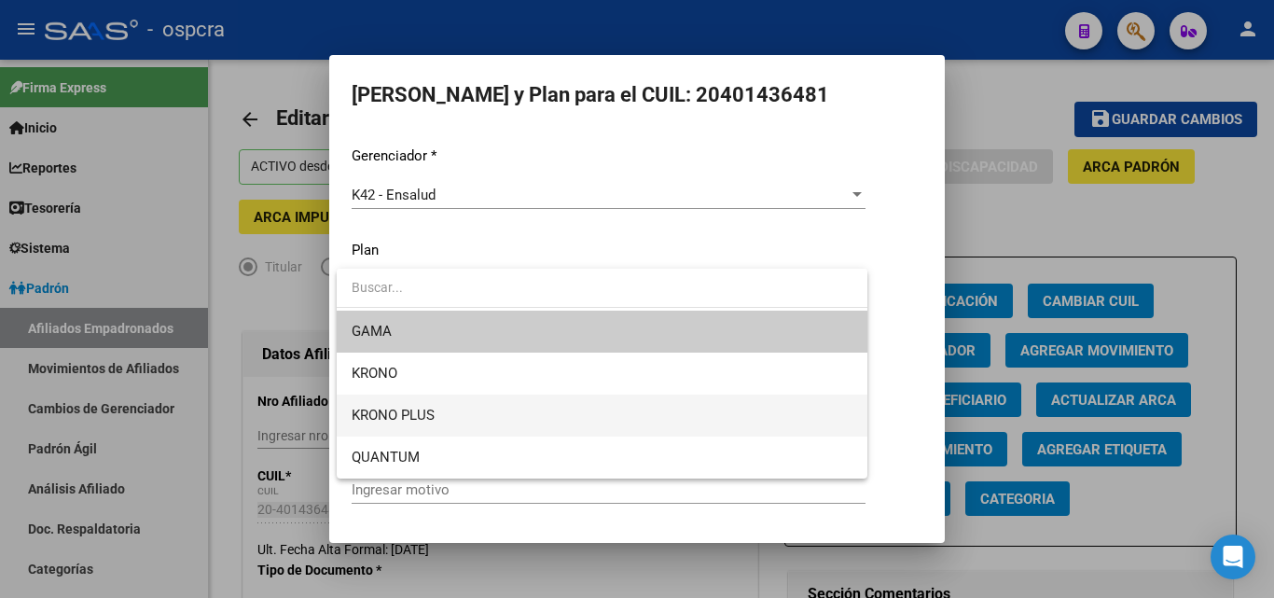
click at [494, 420] on span "KRONO PLUS" at bounding box center [602, 416] width 501 height 42
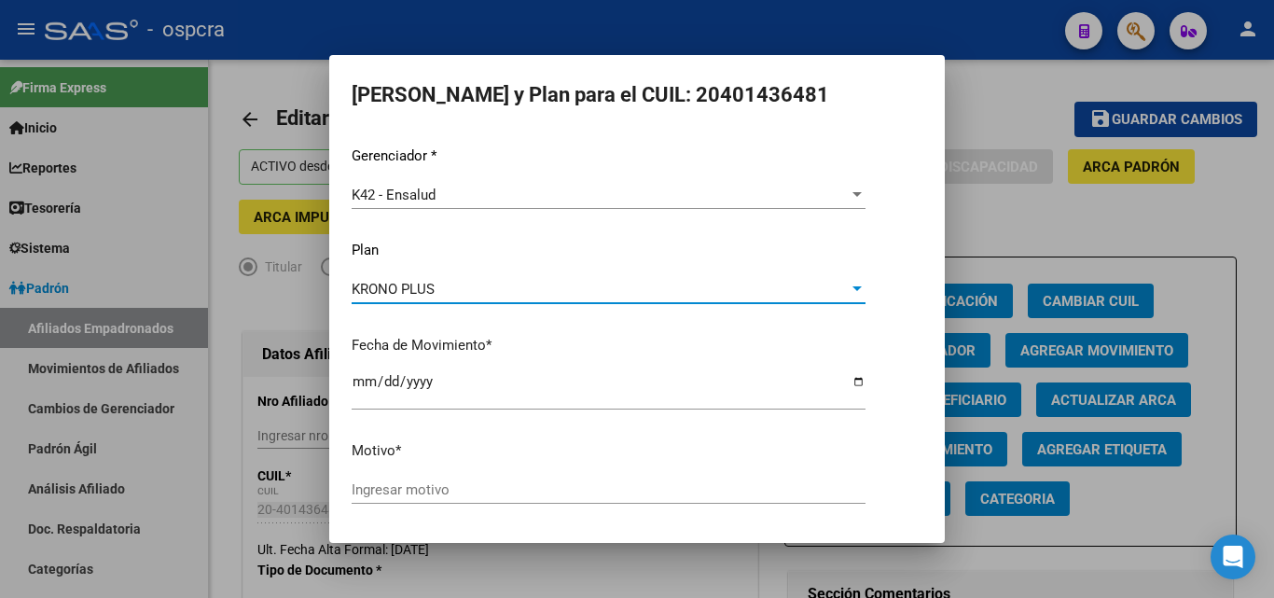
scroll to position [64, 0]
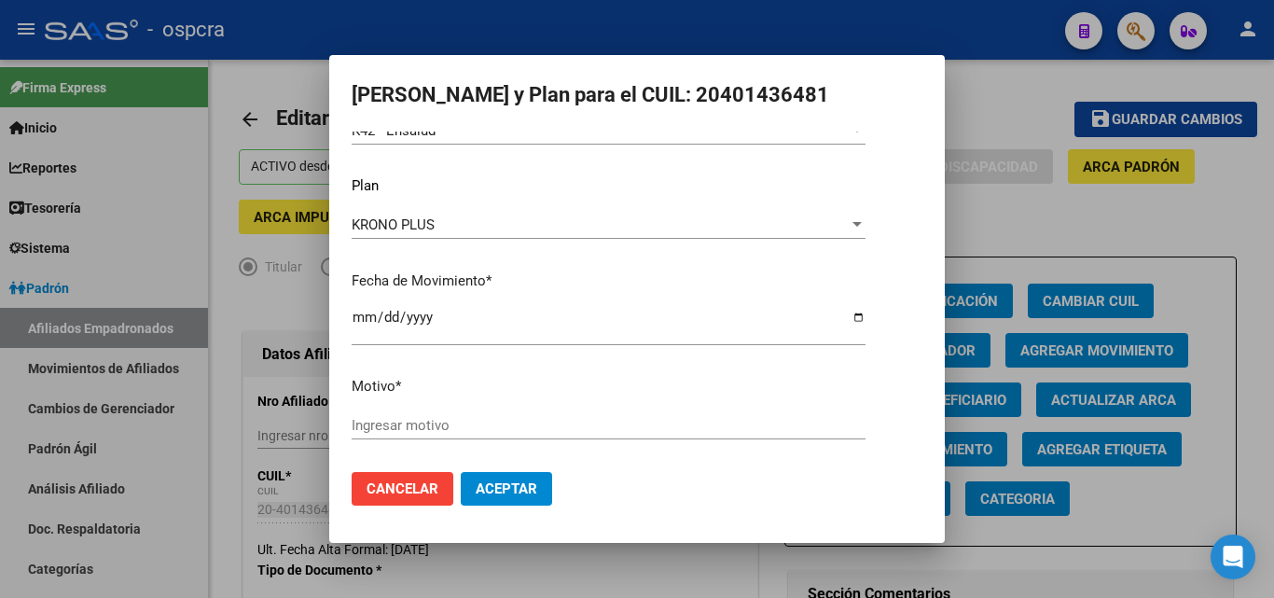
click at [474, 413] on div "Ingresar motivo" at bounding box center [609, 425] width 514 height 28
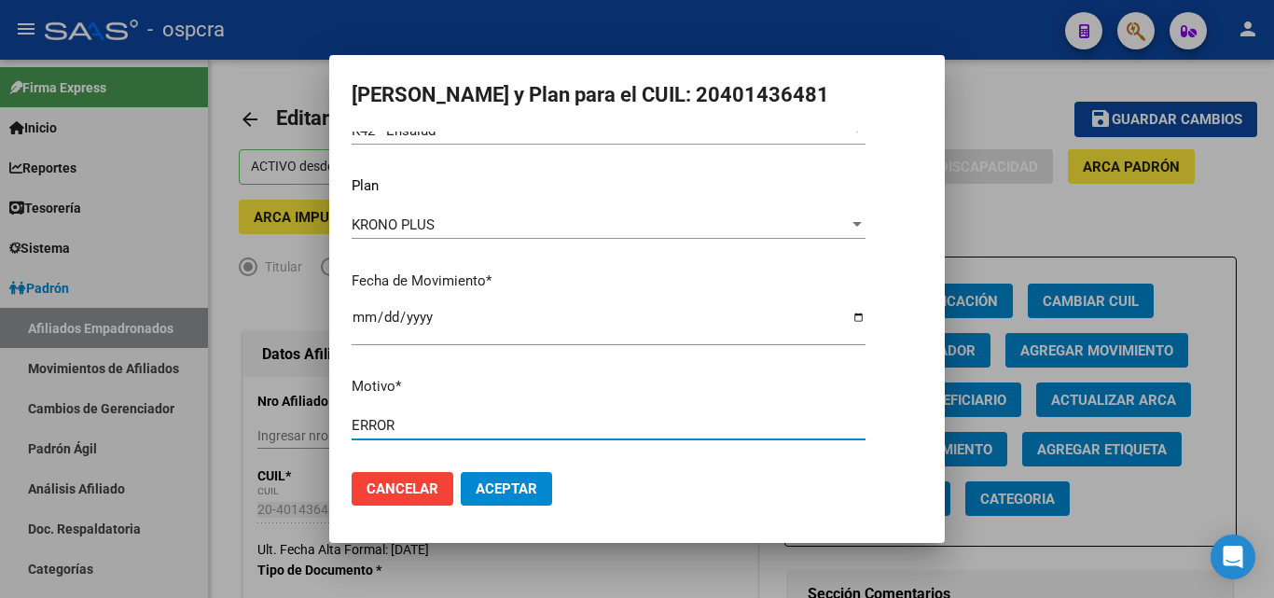
type input "ERROR"
drag, startPoint x: 549, startPoint y: 494, endPoint x: 502, endPoint y: 480, distance: 49.0
click at [536, 495] on button "Aceptar" at bounding box center [506, 489] width 91 height 34
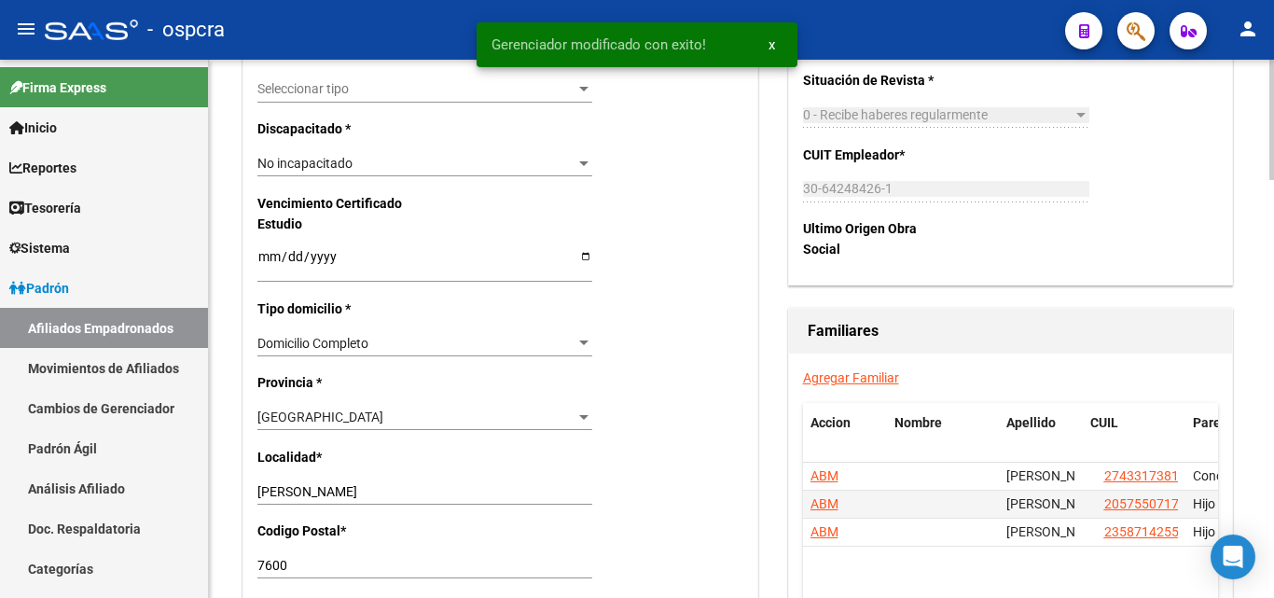
scroll to position [1306, 0]
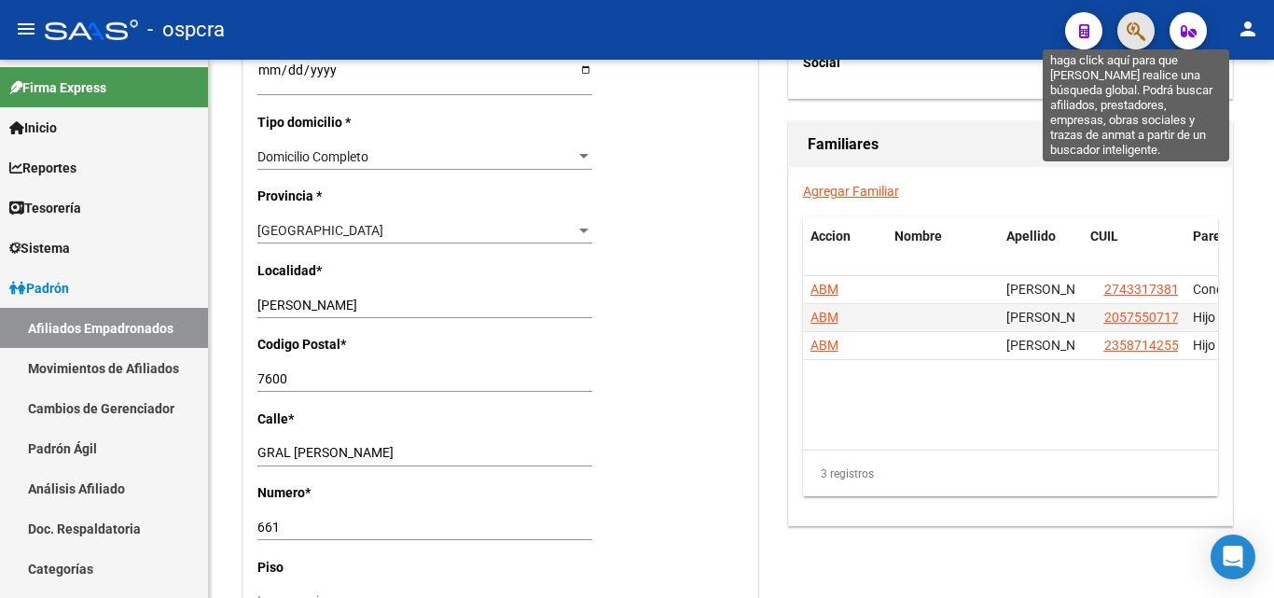
click at [1130, 34] on icon "button" at bounding box center [1136, 31] width 19 height 21
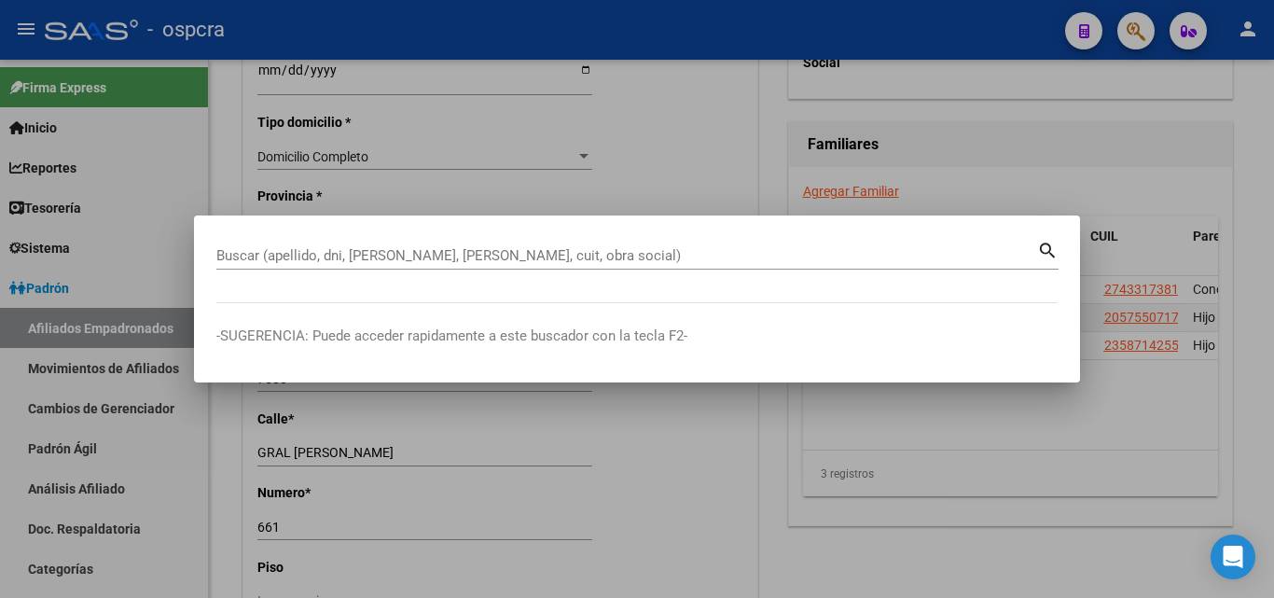
drag, startPoint x: 244, startPoint y: 264, endPoint x: 220, endPoint y: 262, distance: 23.4
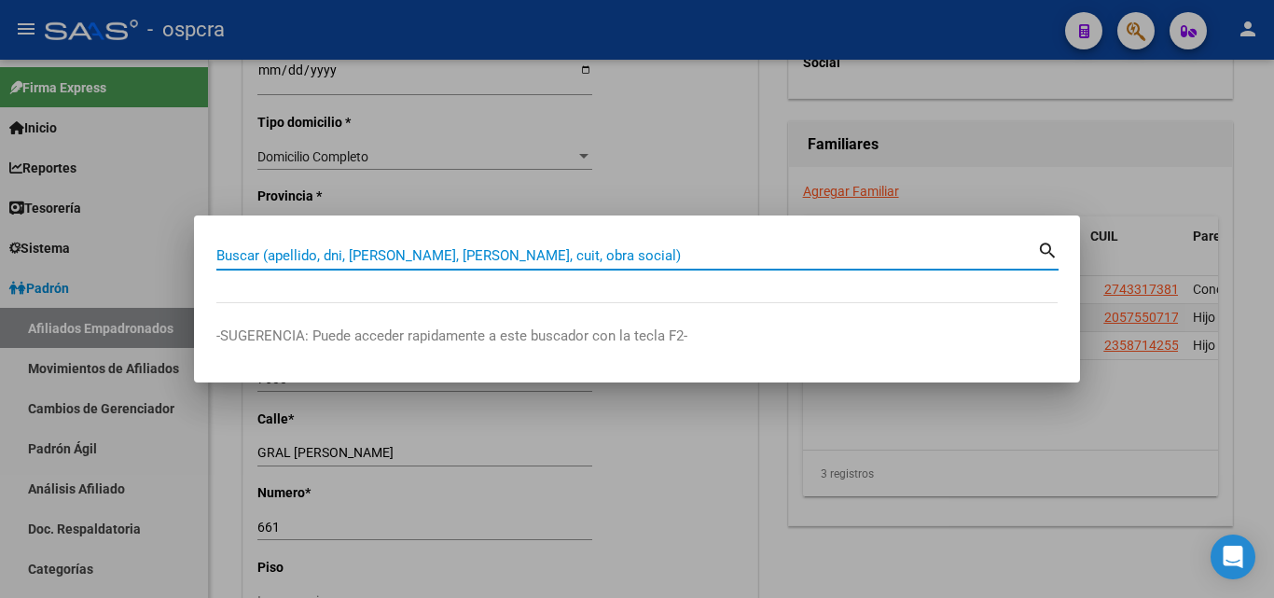
paste input "36160566"
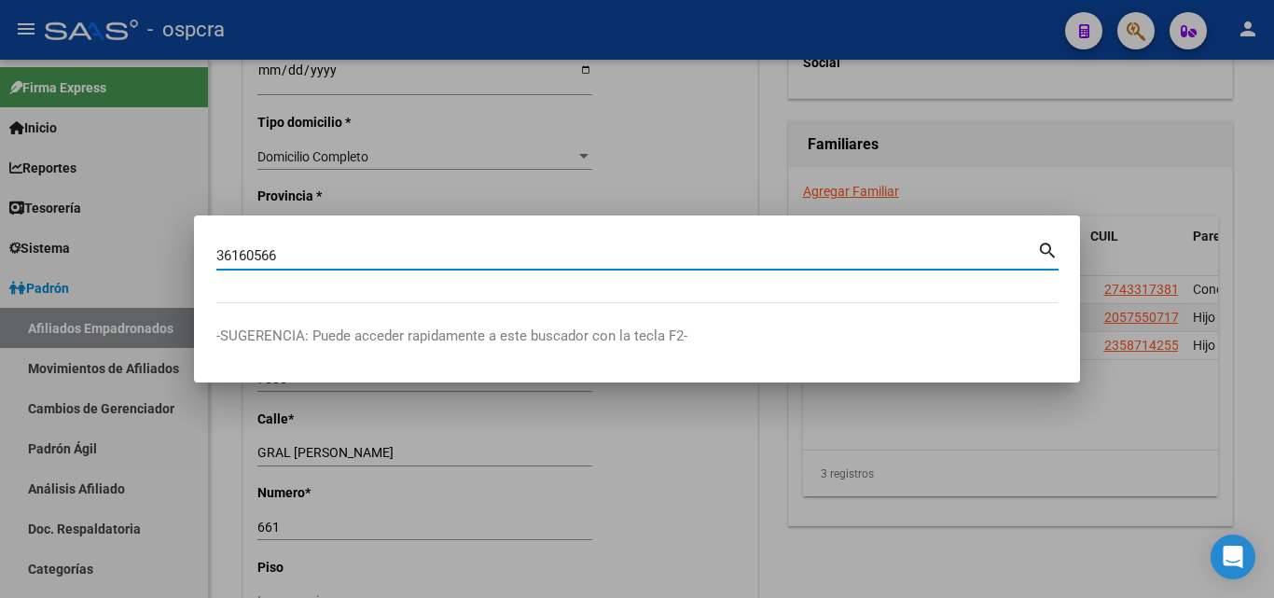
type input "36160566"
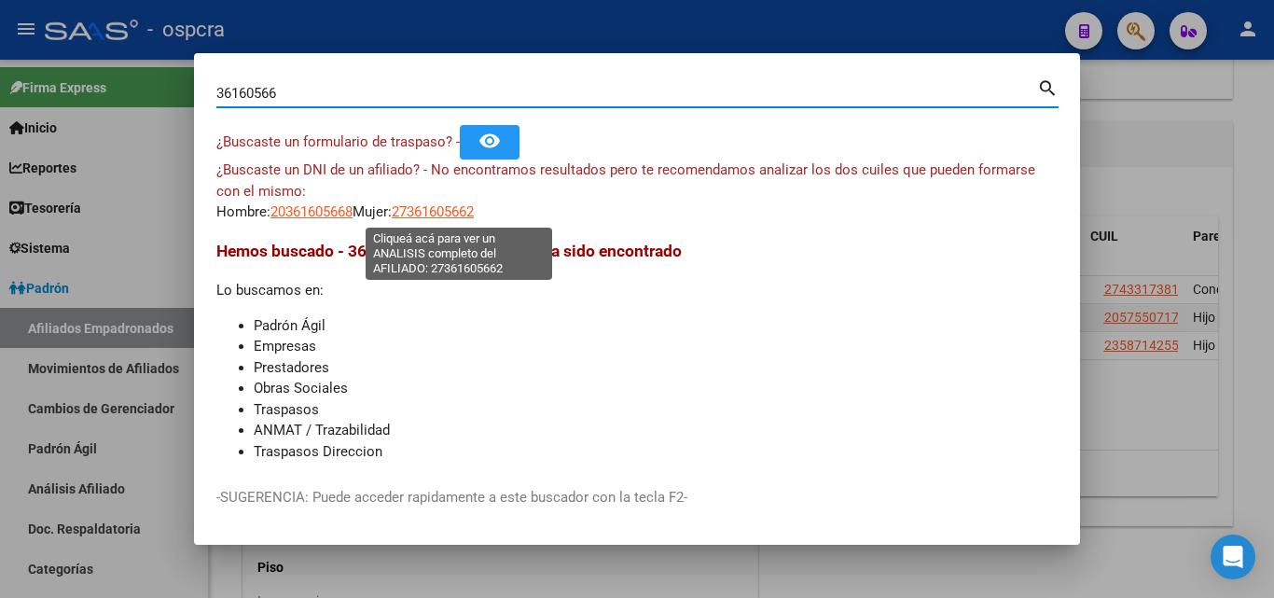
click at [469, 207] on span "27361605662" at bounding box center [433, 211] width 82 height 17
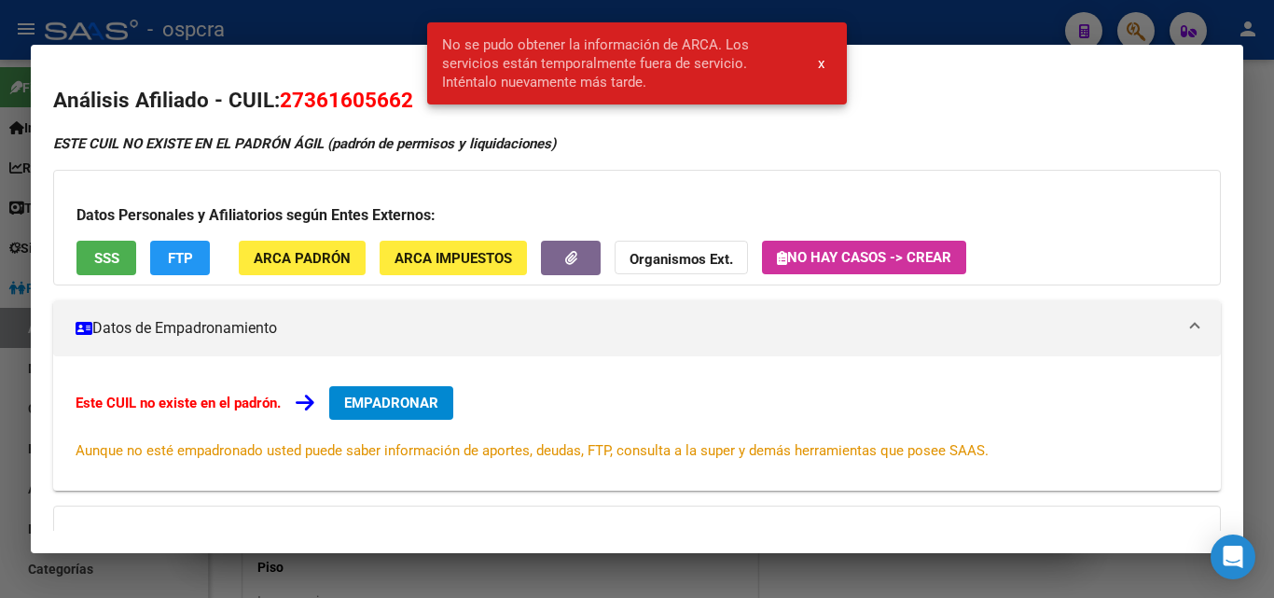
click at [4, 277] on div at bounding box center [637, 299] width 1274 height 598
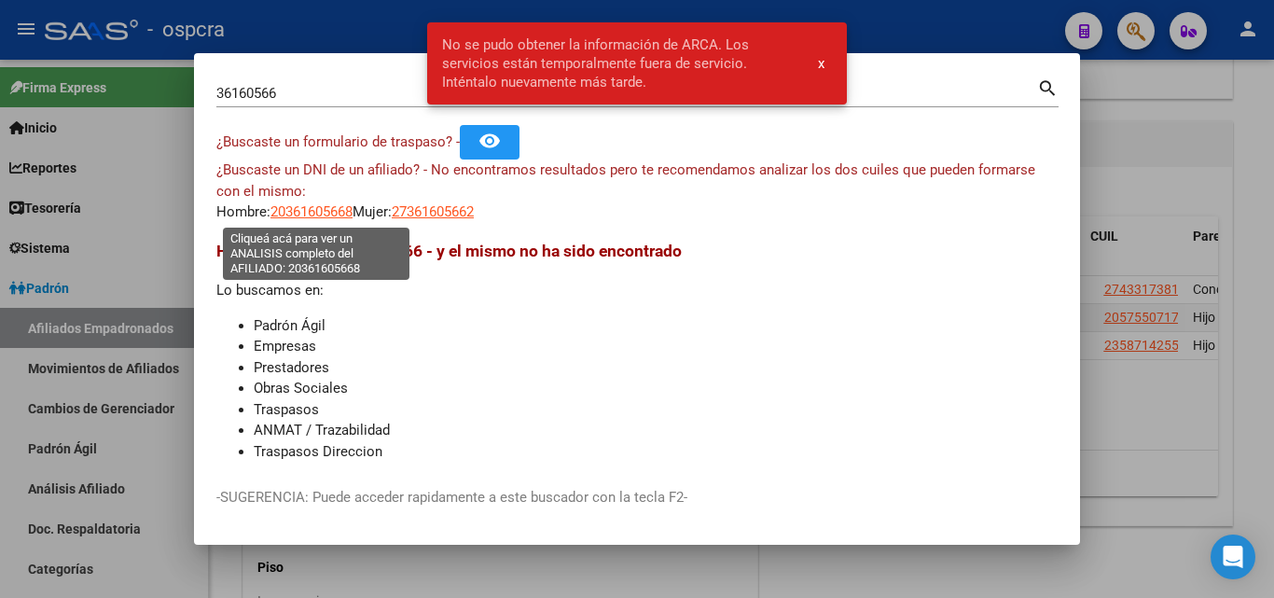
click at [300, 210] on span "20361605668" at bounding box center [312, 211] width 82 height 17
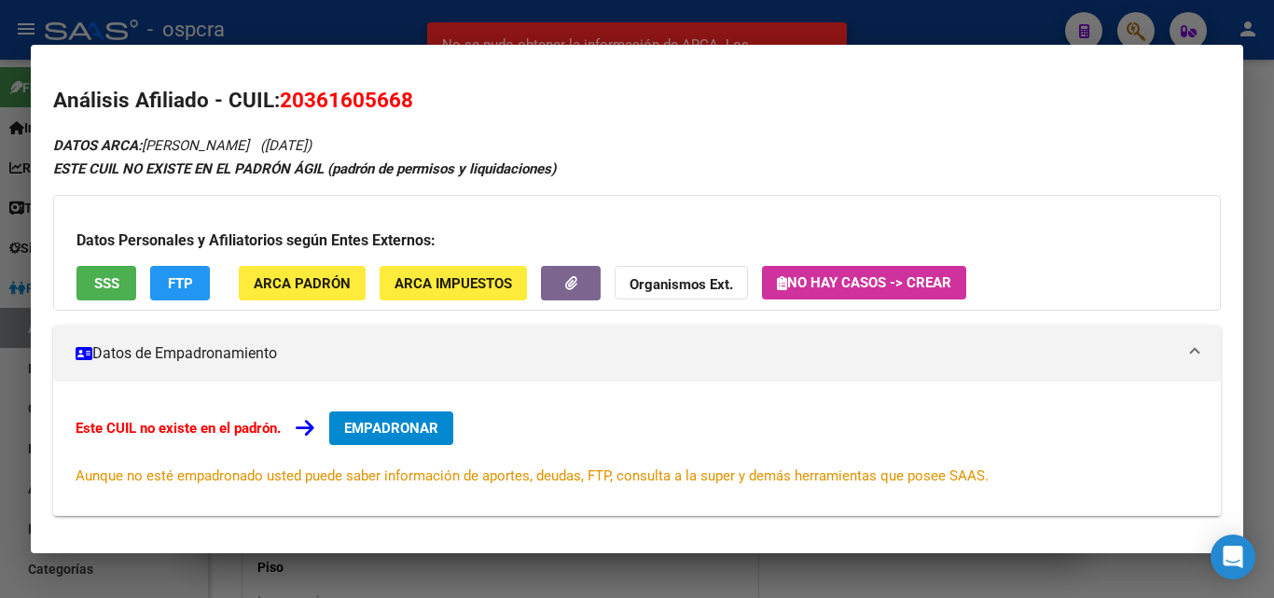
click at [0, 301] on div at bounding box center [637, 299] width 1274 height 598
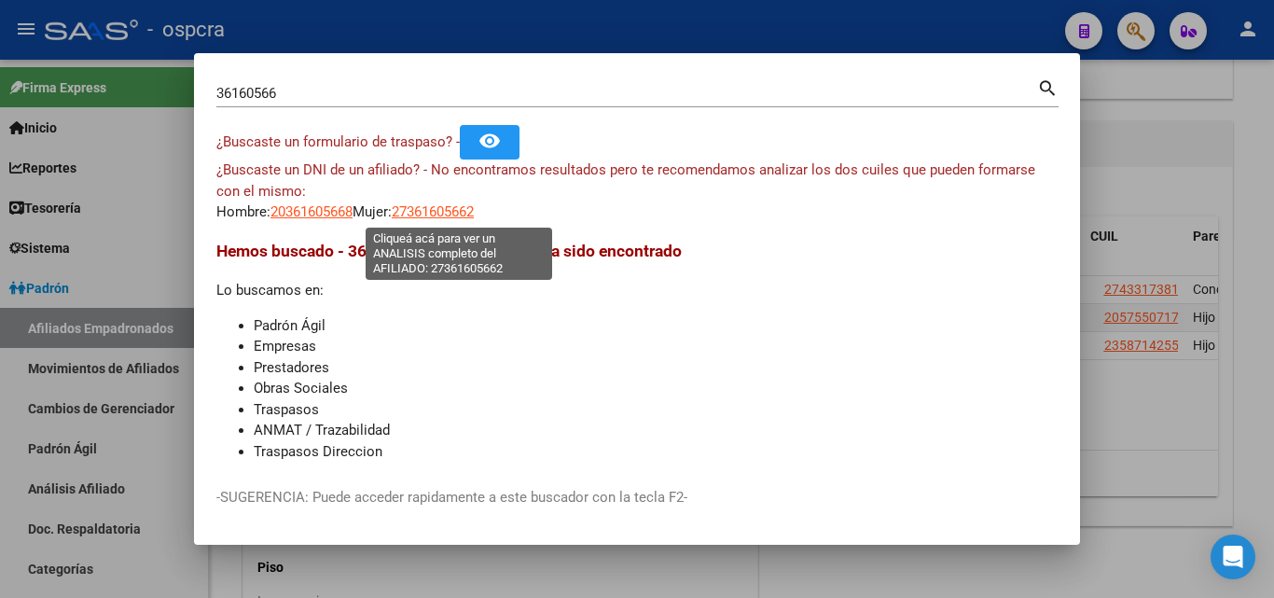
click at [461, 214] on span "27361605662" at bounding box center [433, 211] width 82 height 17
type textarea "27361605662"
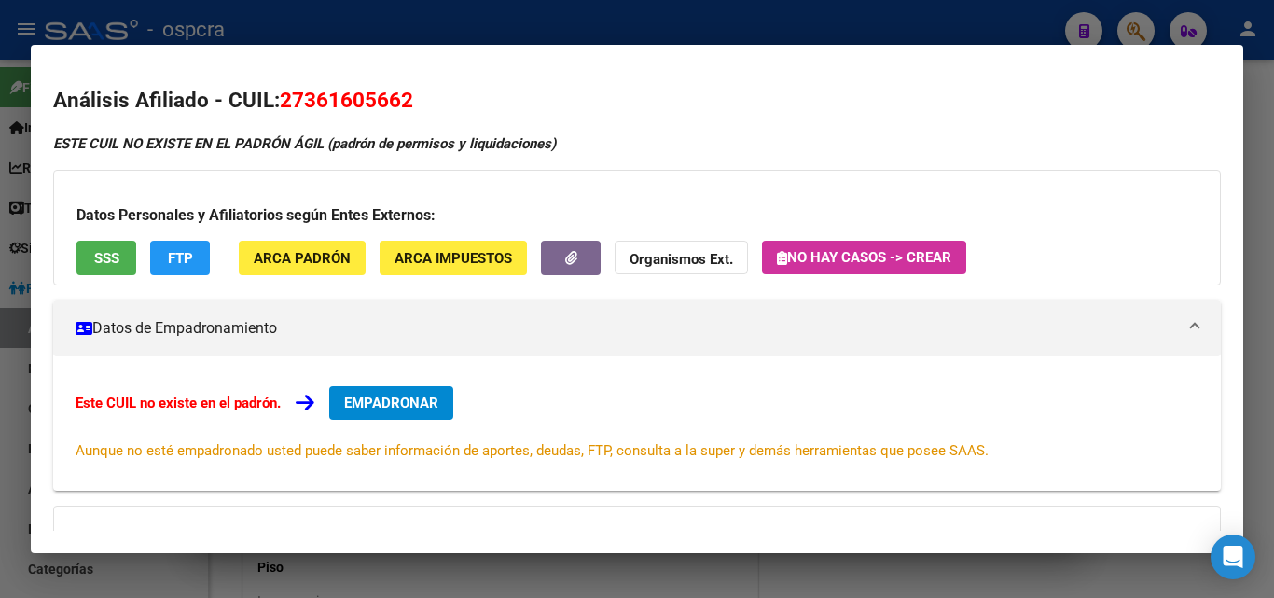
click at [0, 360] on div at bounding box center [637, 299] width 1274 height 598
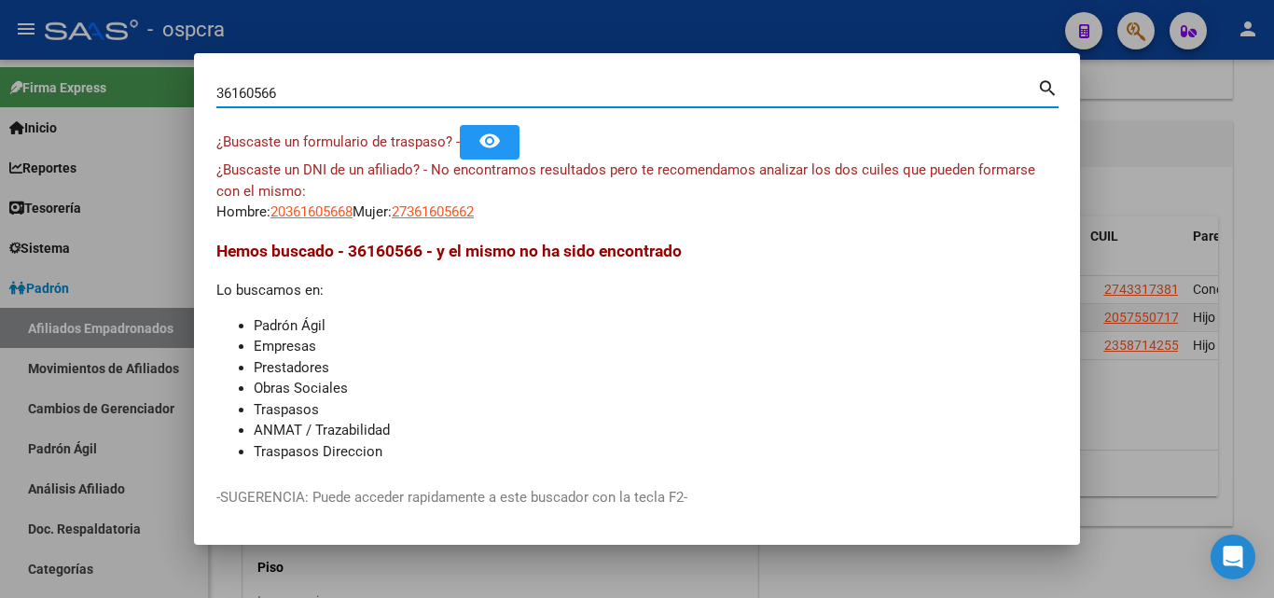
drag, startPoint x: 352, startPoint y: 99, endPoint x: 197, endPoint y: 91, distance: 155.1
click at [161, 91] on div "36160566 Buscar (apellido, dni, cuil, nro traspaso, cuit, obra social) search ¿…" at bounding box center [637, 299] width 1274 height 598
paste input "2829450"
type input "28294506"
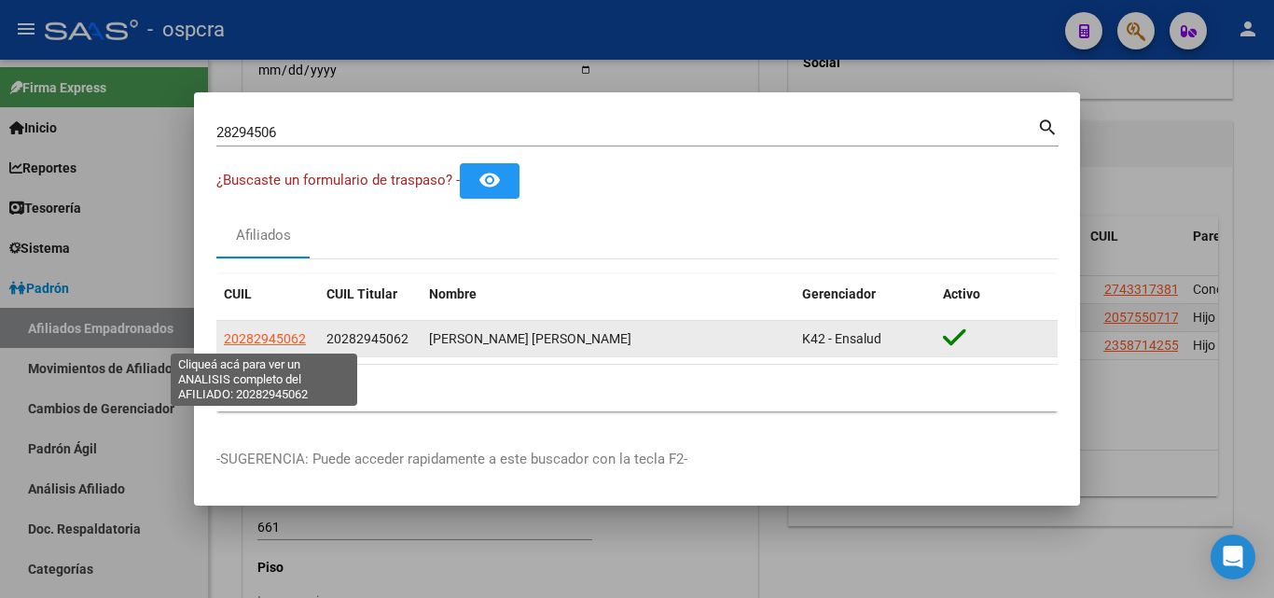
click at [264, 332] on span "20282945062" at bounding box center [265, 338] width 82 height 15
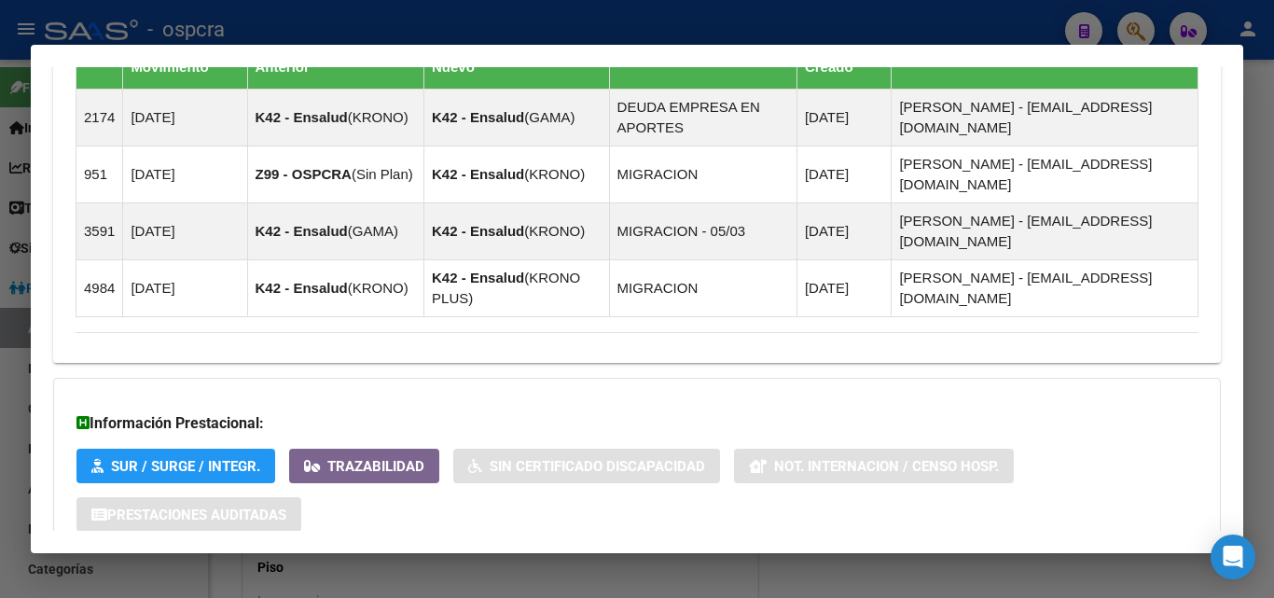
scroll to position [1291, 0]
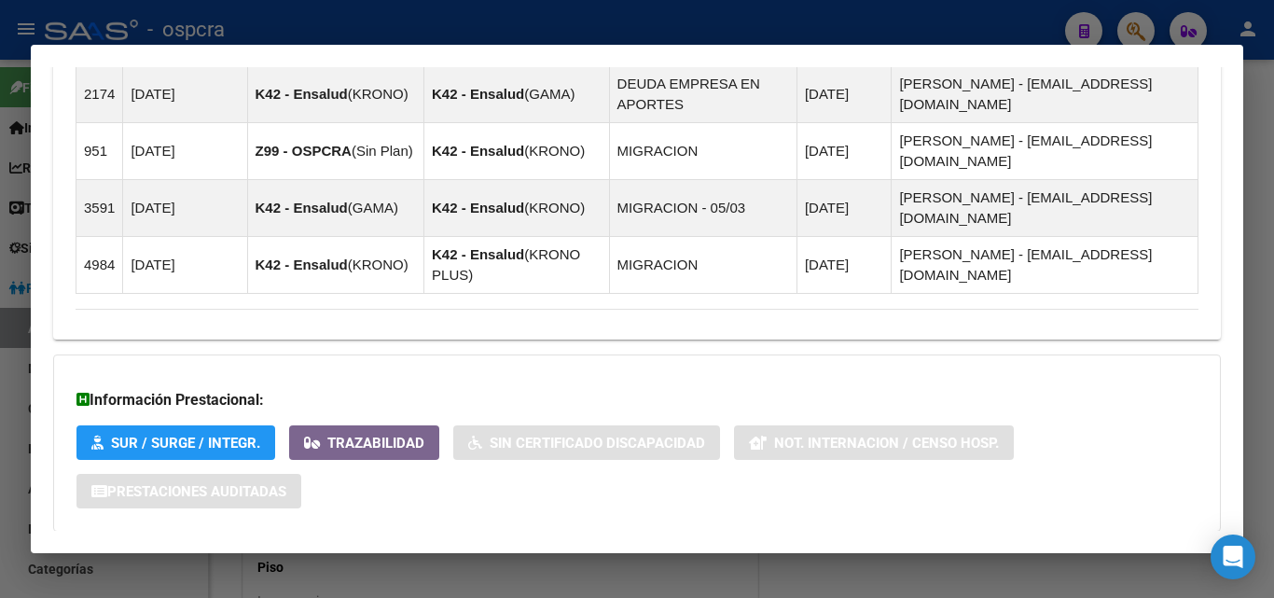
click at [336, 560] on span "Aportes y Contribuciones del Afiliado: 20282945062" at bounding box center [279, 569] width 350 height 18
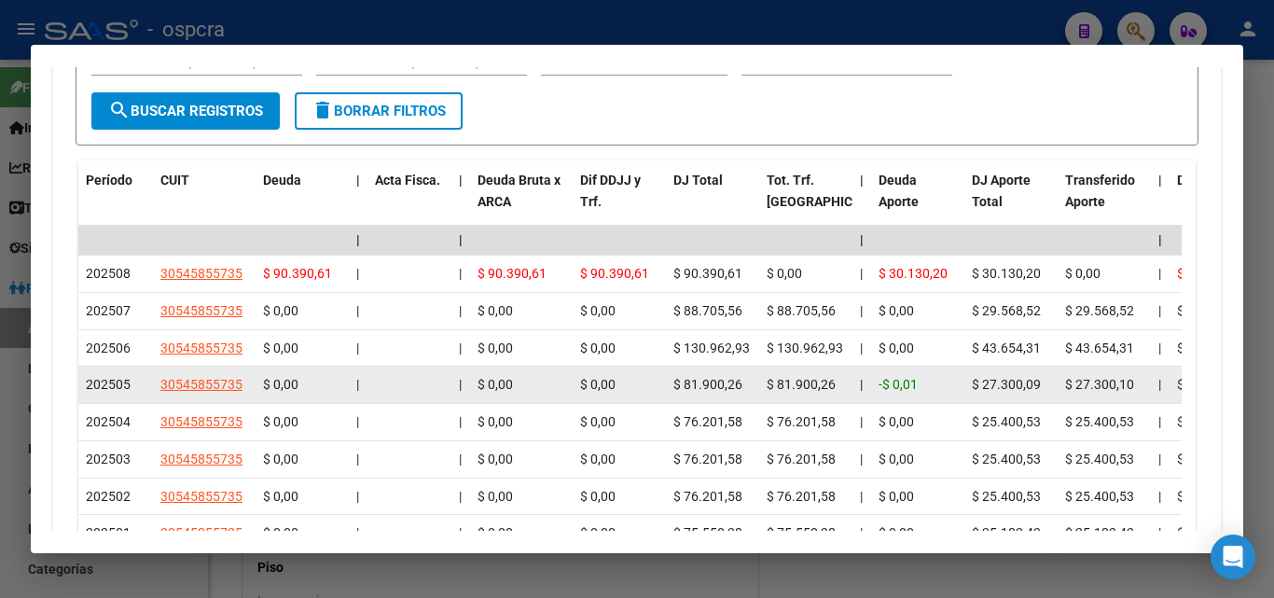
scroll to position [2027, 0]
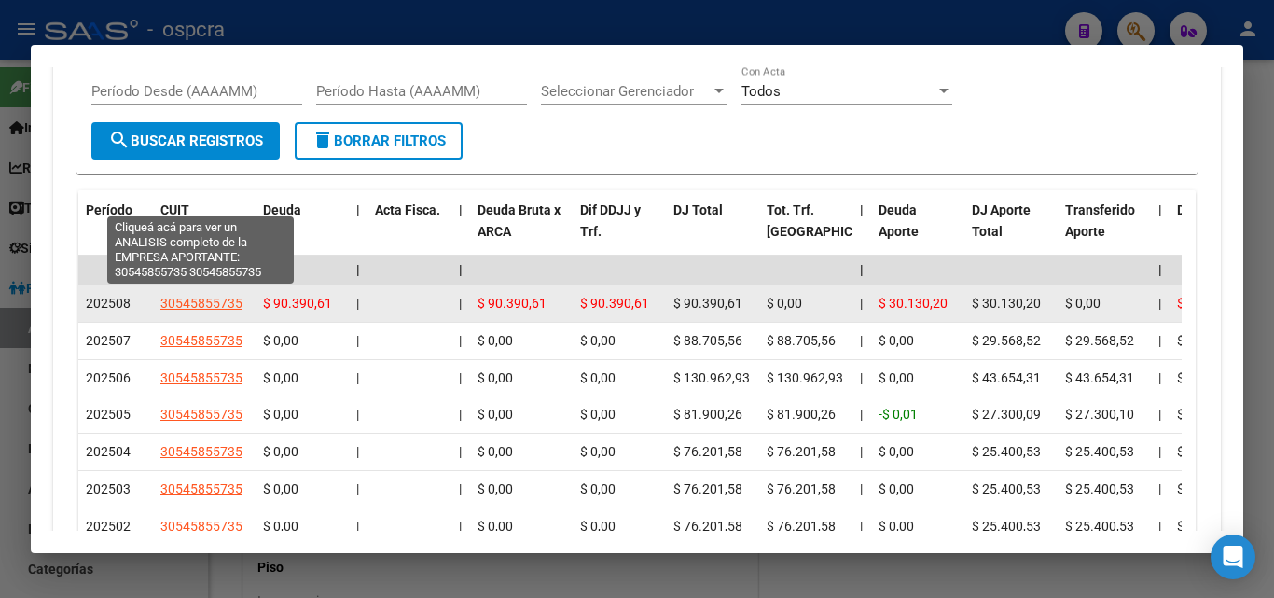
click at [218, 296] on span "30545855735" at bounding box center [201, 303] width 82 height 15
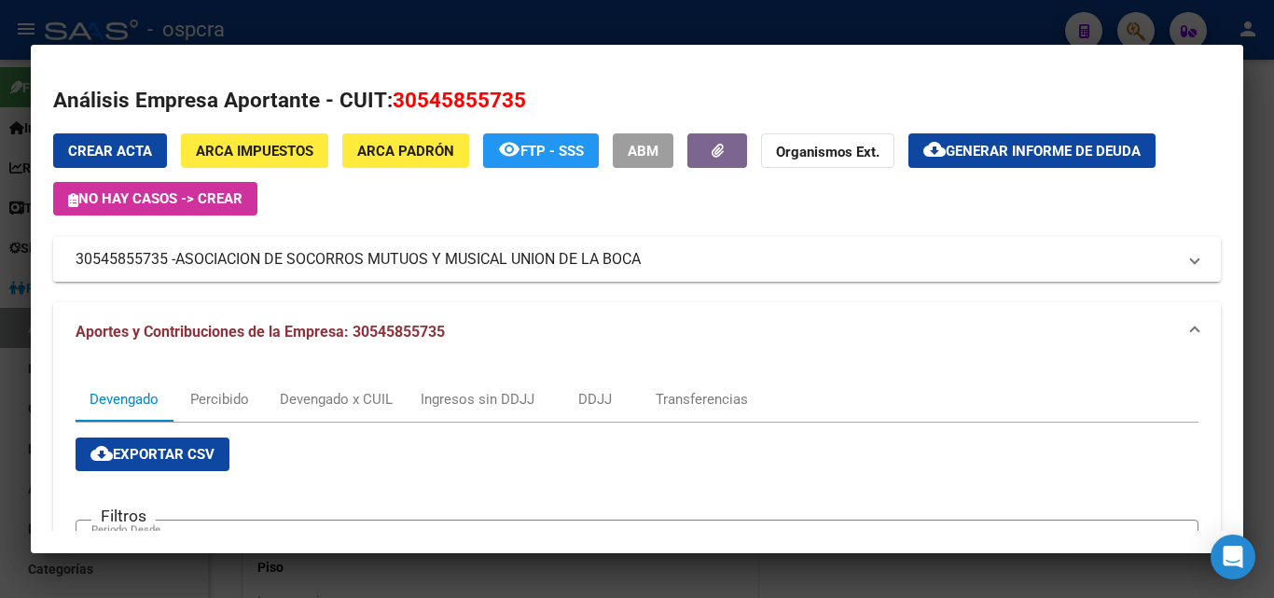
click at [354, 260] on span "ASOCIACION DE SOCORROS MUTUOS Y MUSICAL UNION DE LA BOCA" at bounding box center [408, 259] width 466 height 22
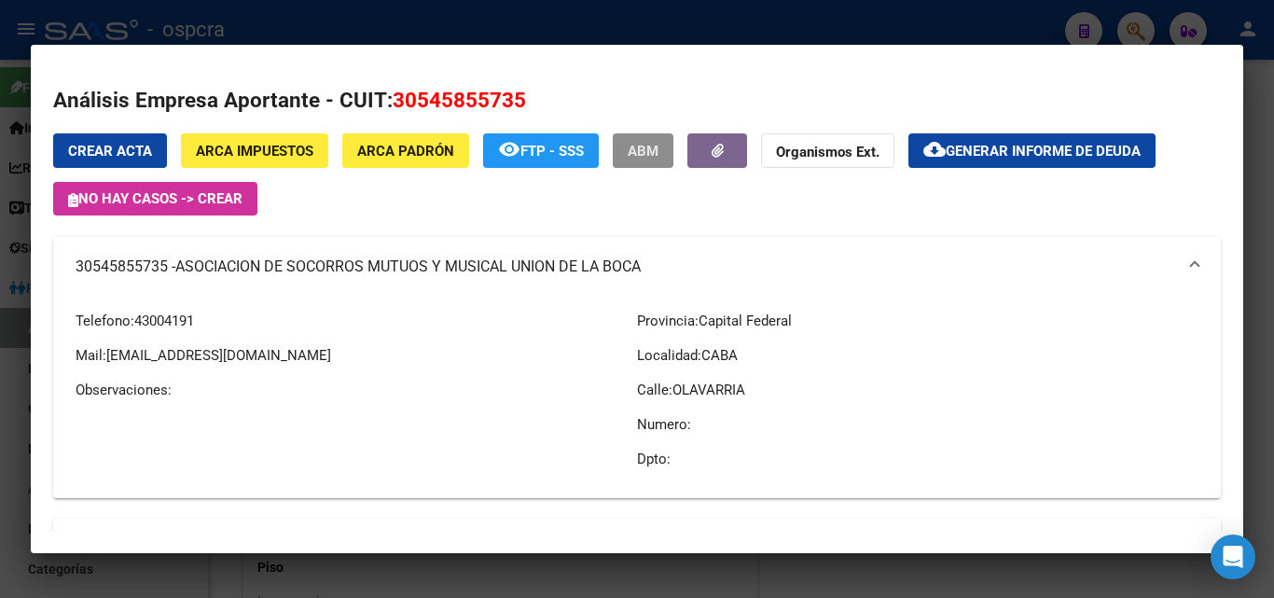
click at [636, 148] on span "ABM" at bounding box center [643, 151] width 31 height 17
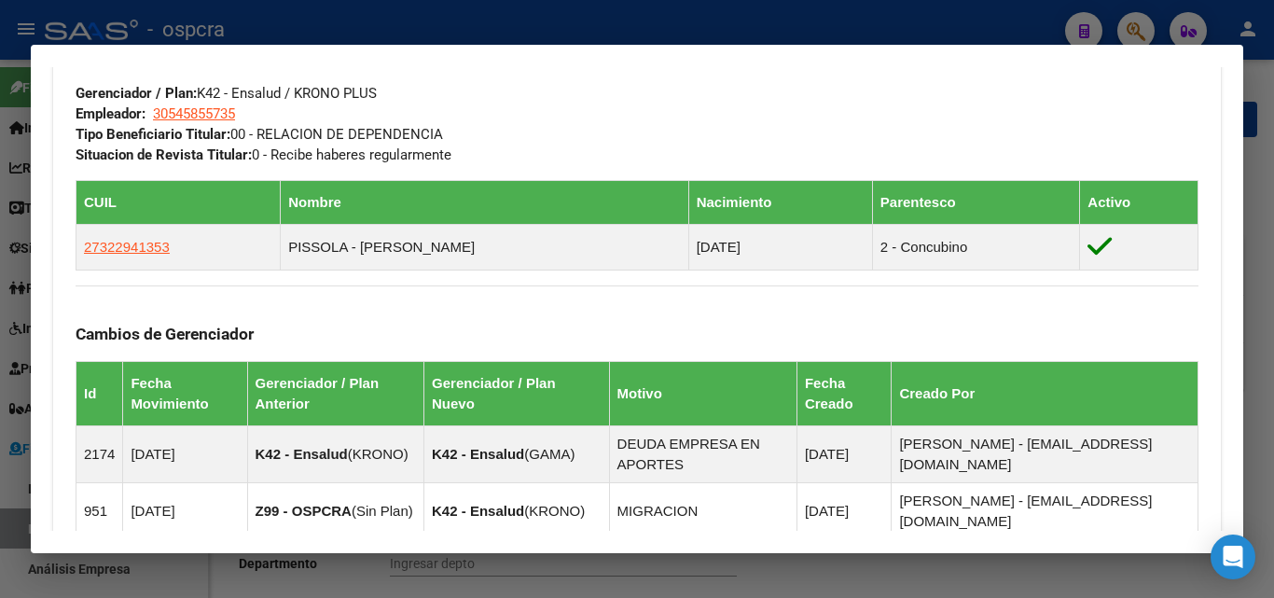
scroll to position [1468, 0]
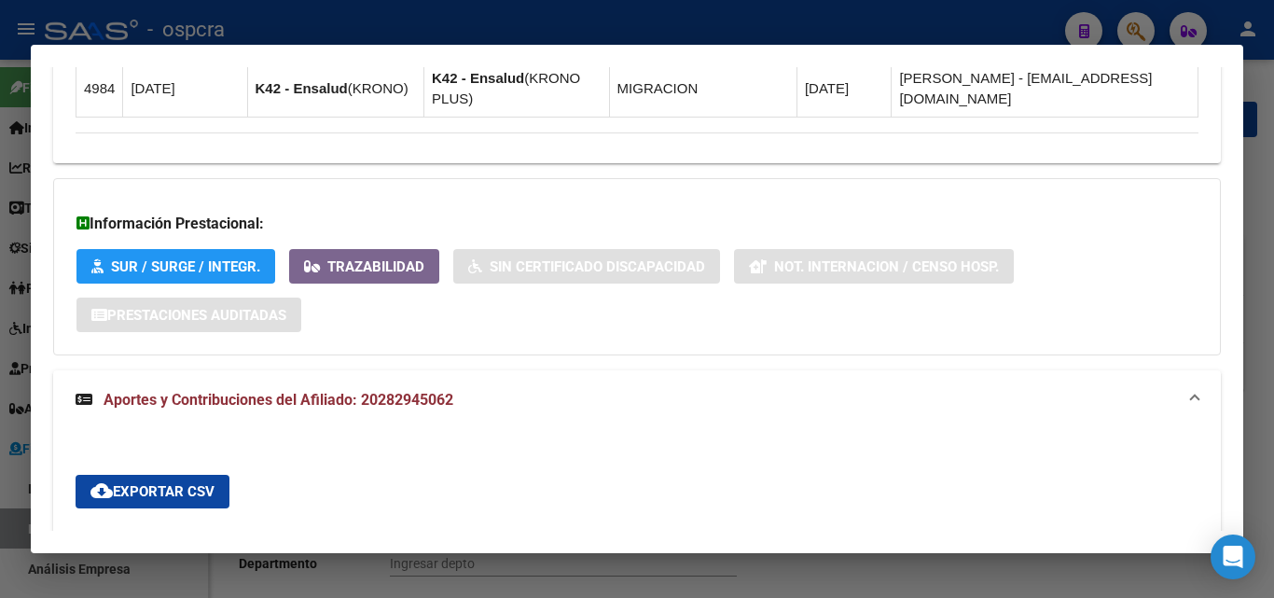
click at [1, 504] on div at bounding box center [637, 299] width 1274 height 598
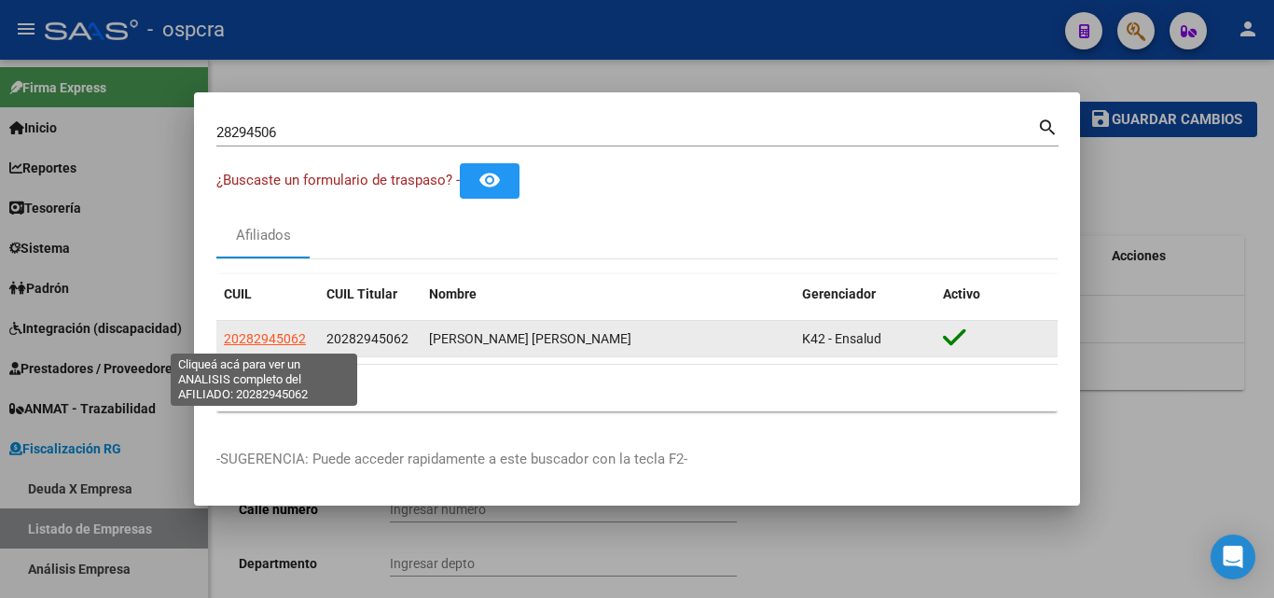
click at [266, 331] on span "20282945062" at bounding box center [265, 338] width 82 height 15
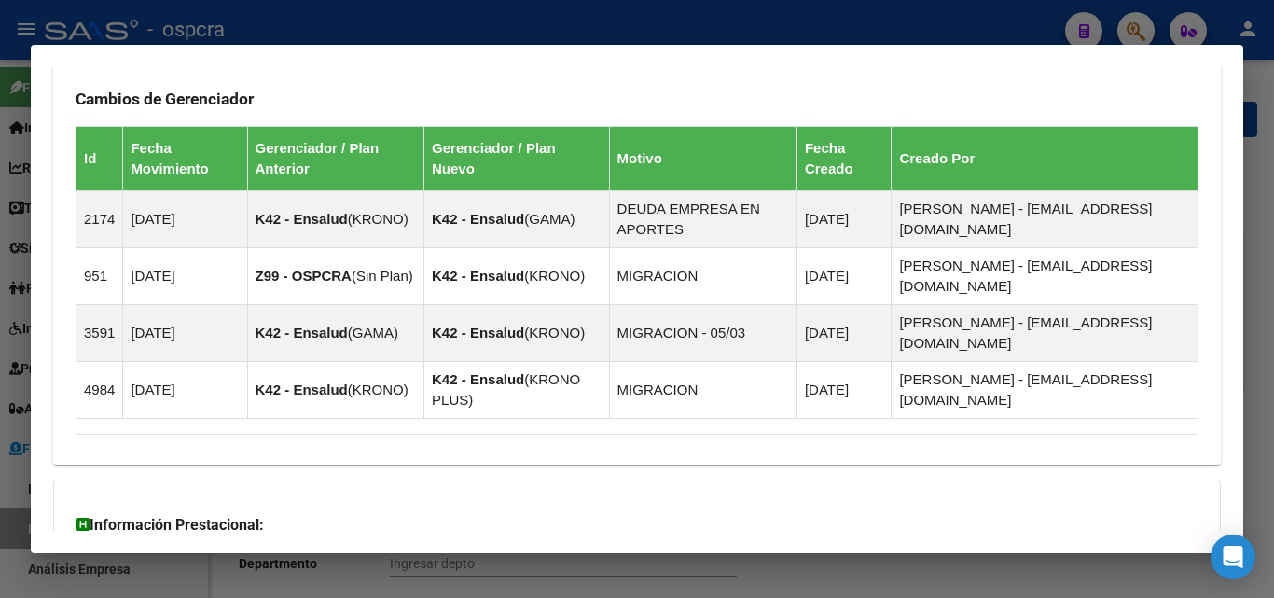
scroll to position [1291, 0]
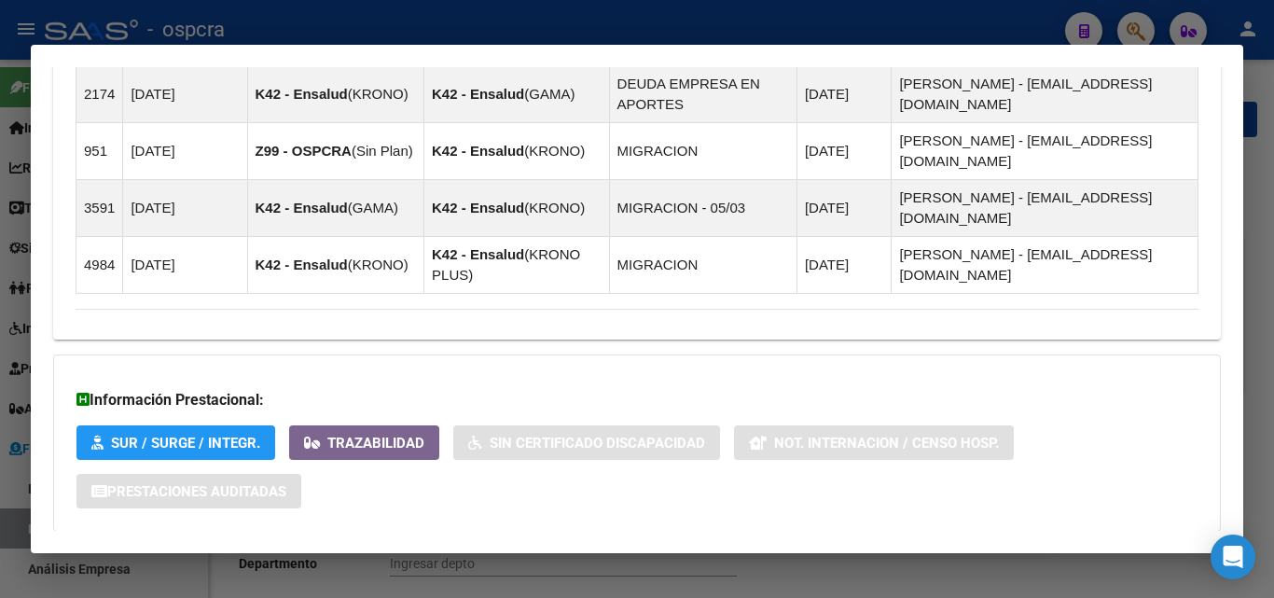
click at [311, 560] on span "Aportes y Contribuciones del Afiliado: 20282945062" at bounding box center [279, 569] width 350 height 18
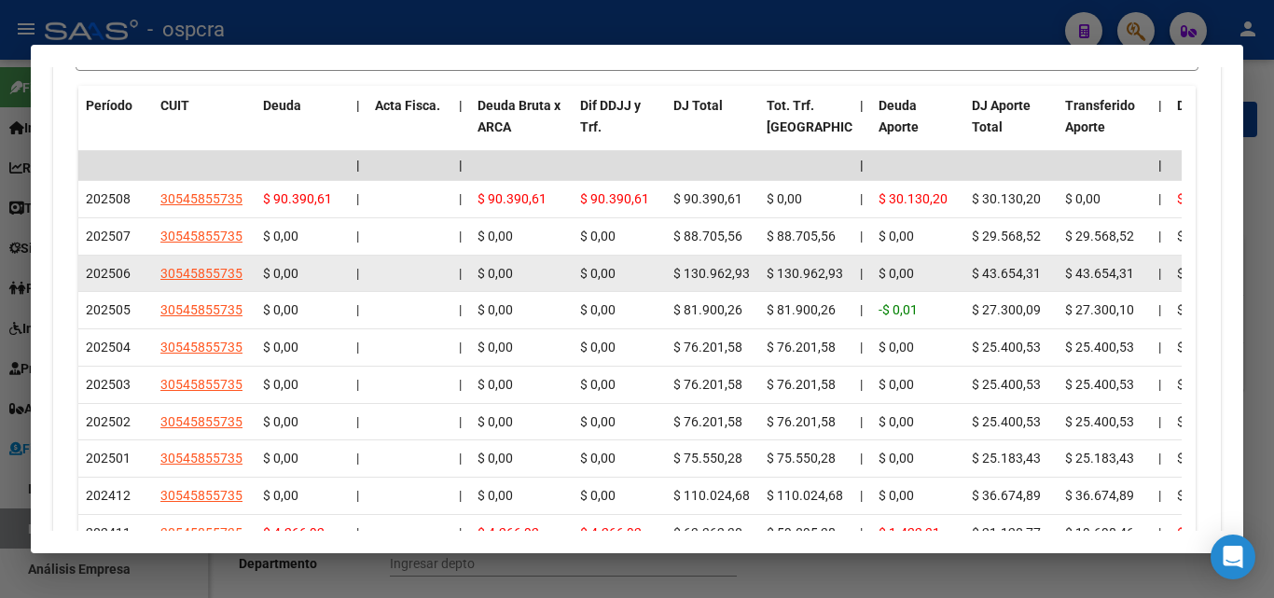
scroll to position [2027, 0]
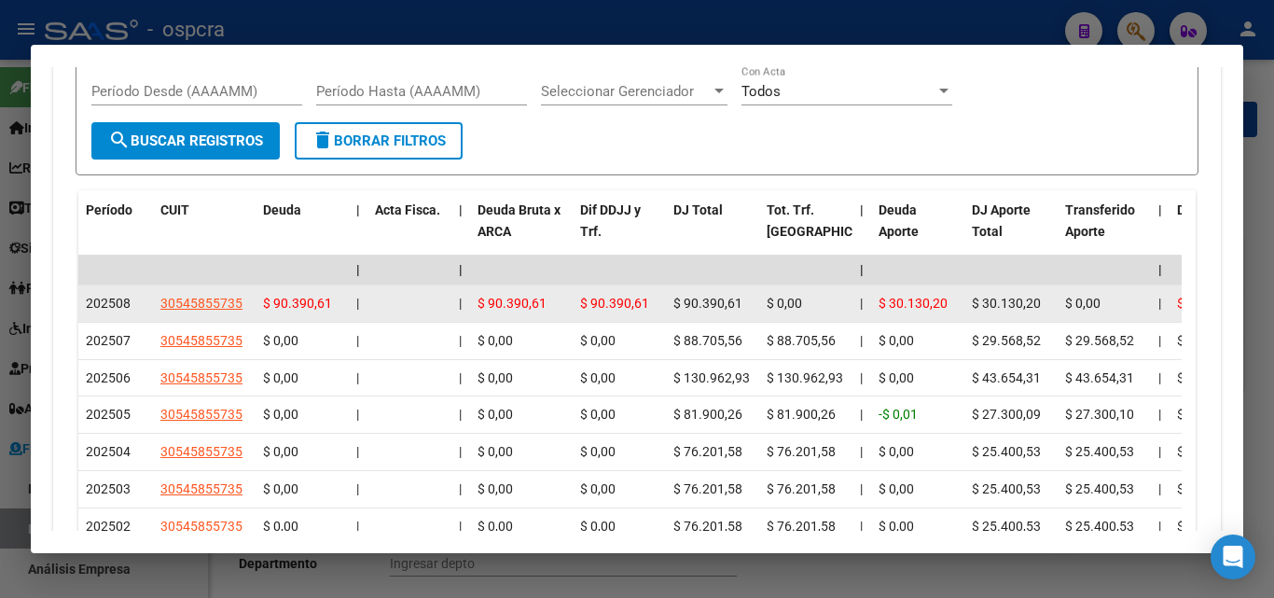
click at [200, 293] on app-link-go-to "30545855735" at bounding box center [201, 303] width 82 height 21
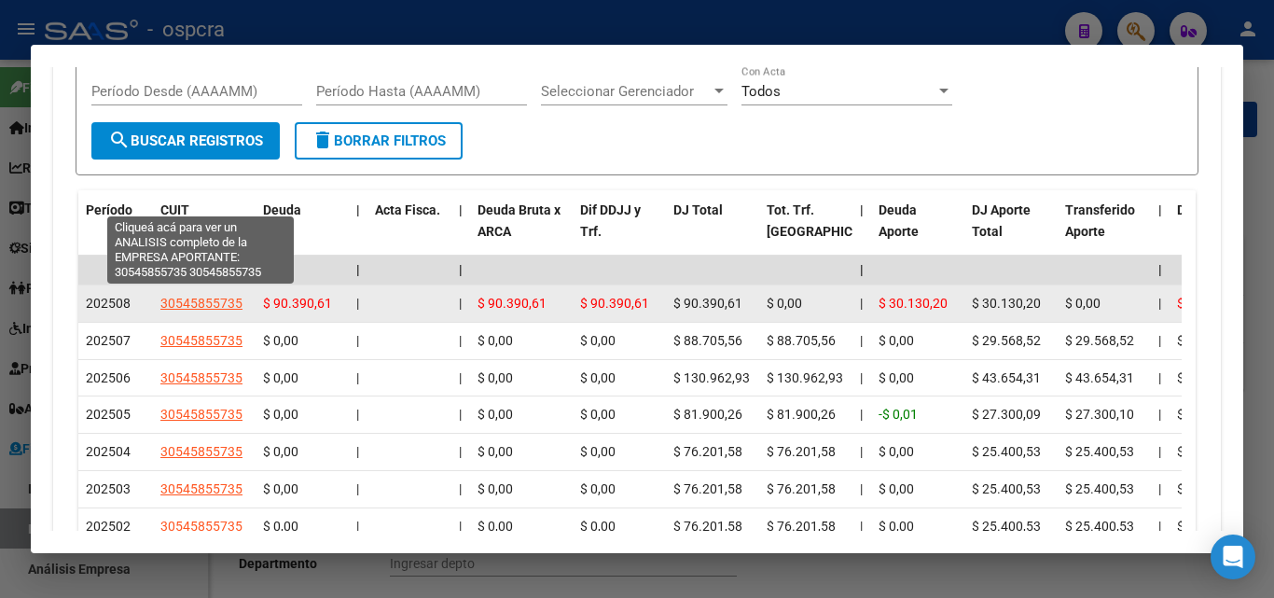
click at [208, 296] on span "30545855735" at bounding box center [201, 303] width 82 height 15
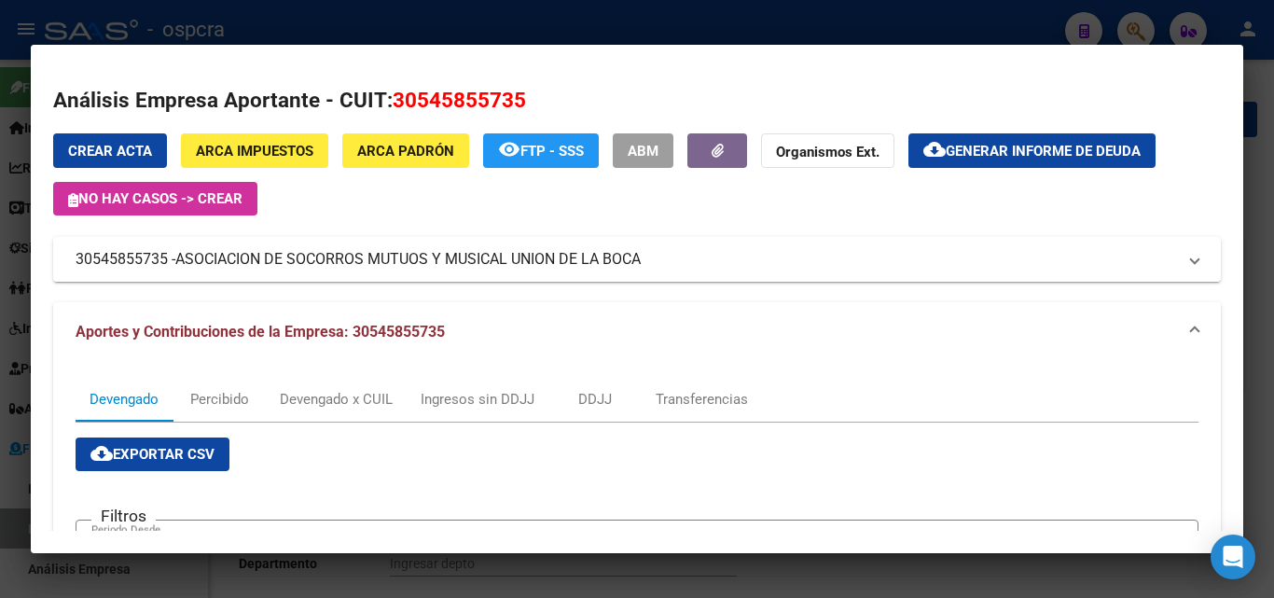
click at [282, 251] on span "ASOCIACION DE SOCORROS MUTUOS Y MUSICAL UNION DE LA BOCA" at bounding box center [408, 259] width 466 height 22
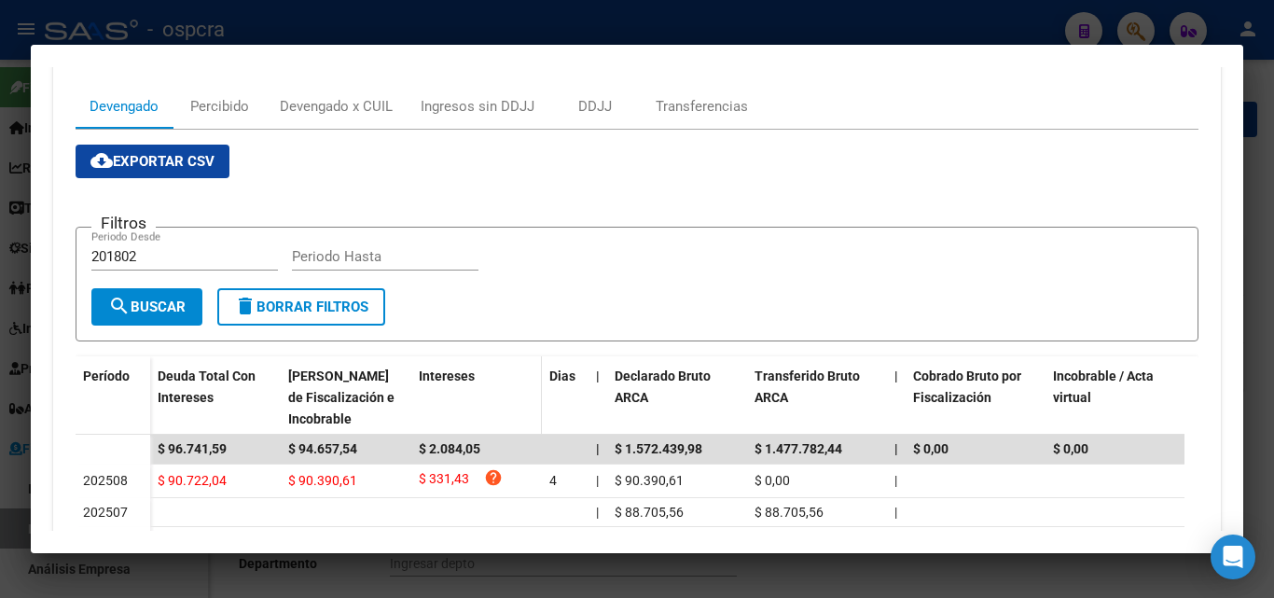
scroll to position [466, 0]
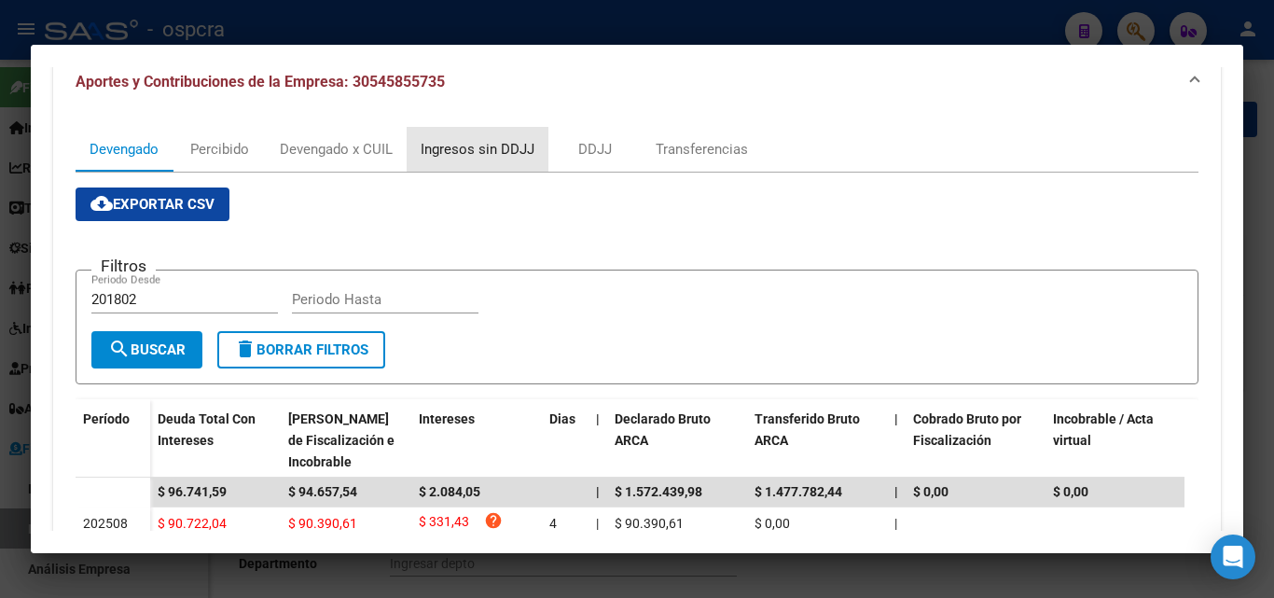
click at [499, 142] on div "Ingresos sin DDJJ" at bounding box center [478, 149] width 114 height 21
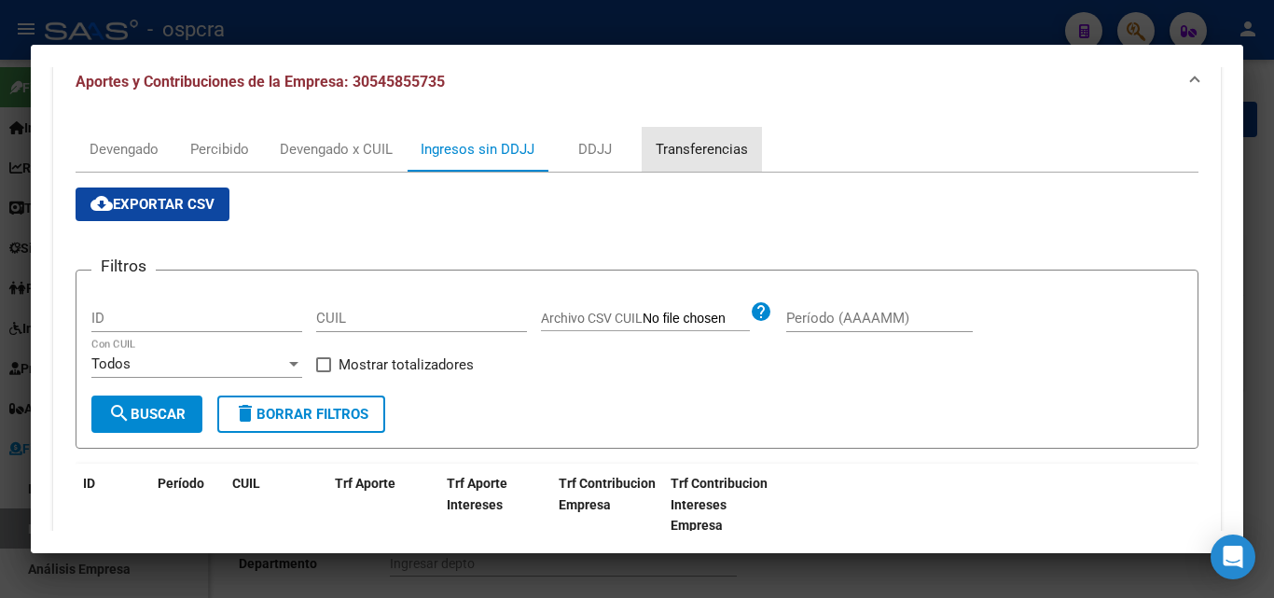
click at [716, 150] on div "Transferencias" at bounding box center [702, 149] width 92 height 21
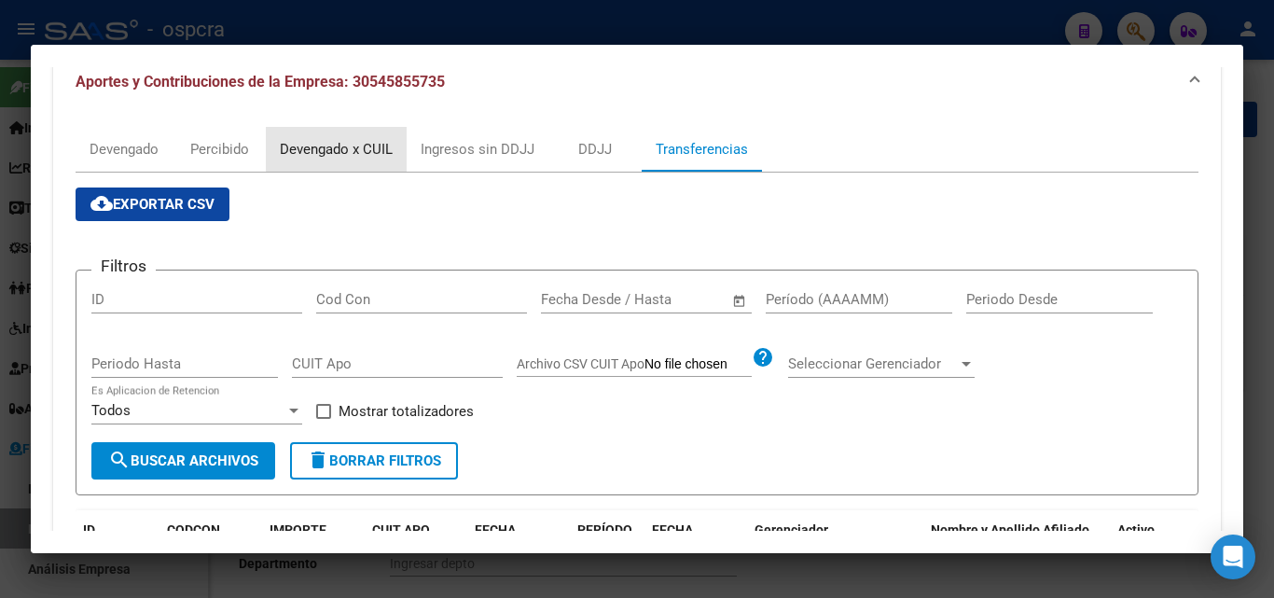
click at [357, 148] on div "Devengado x CUIL" at bounding box center [336, 149] width 113 height 21
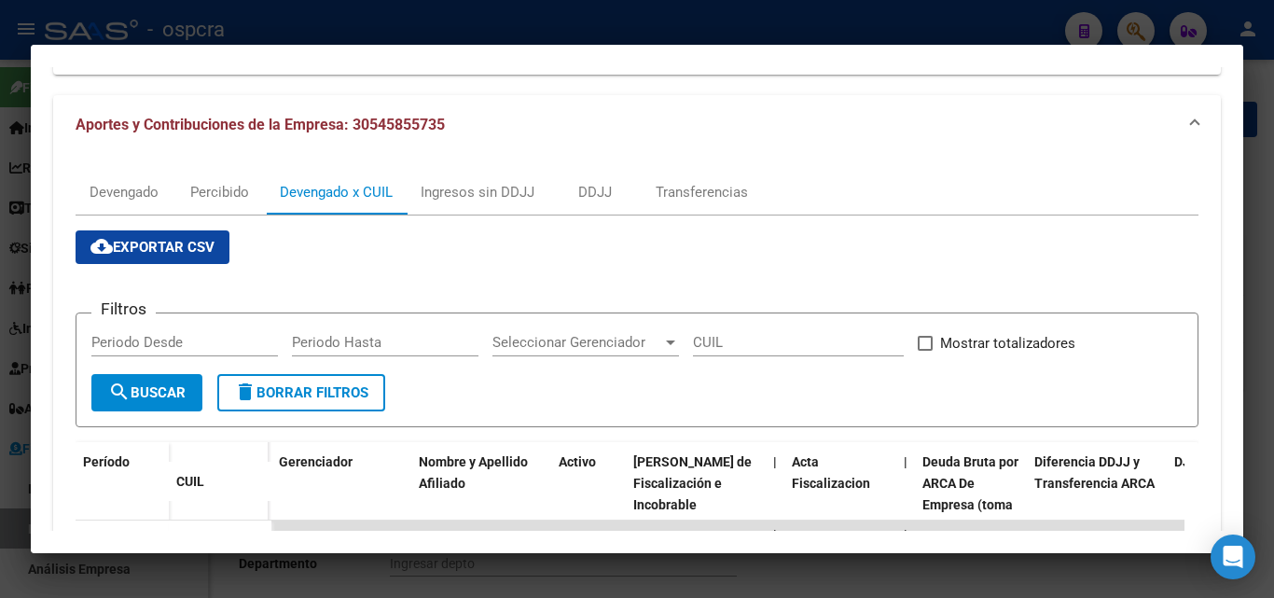
scroll to position [423, 0]
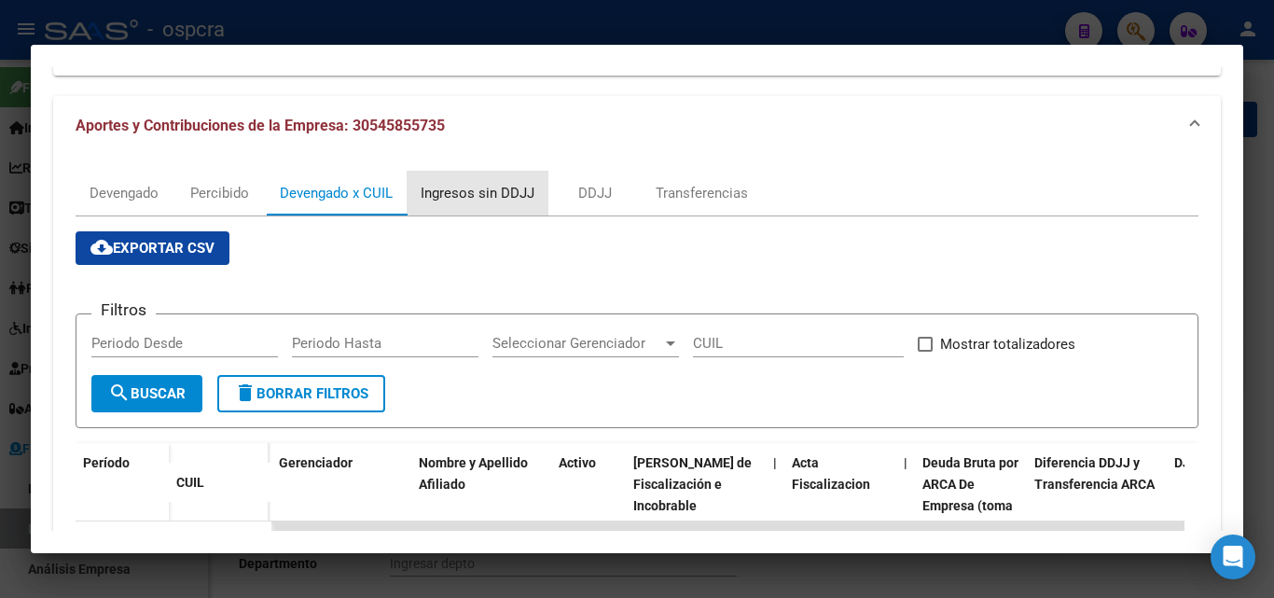
click at [481, 191] on div "Ingresos sin DDJJ" at bounding box center [478, 193] width 114 height 21
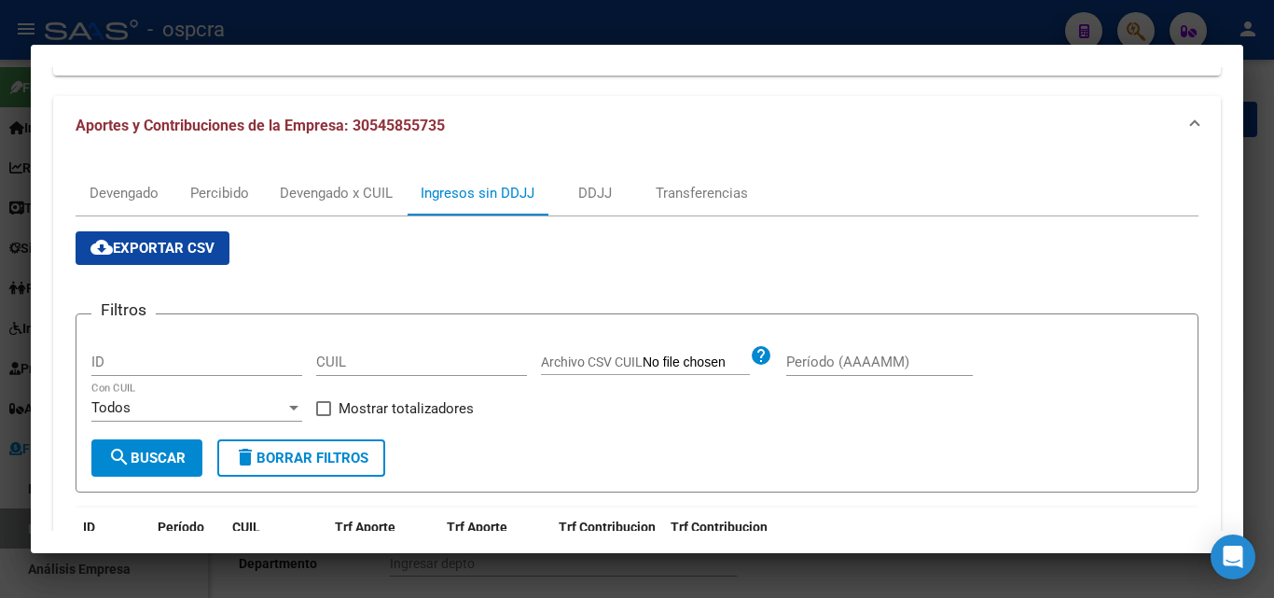
scroll to position [703, 0]
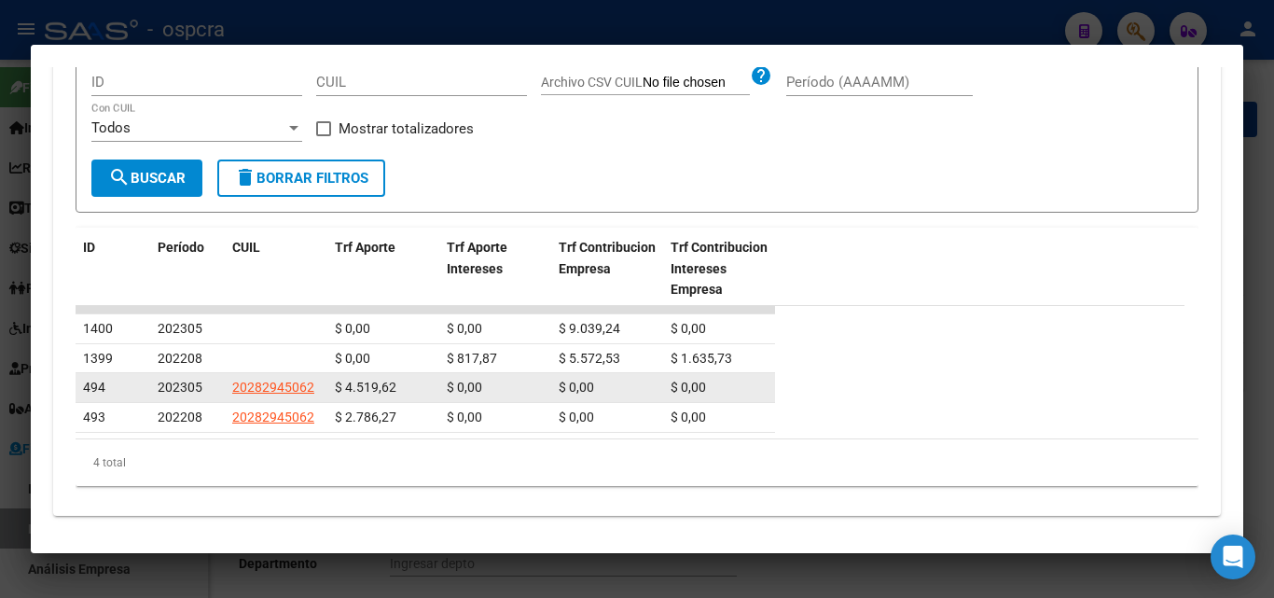
click at [285, 378] on app-link-go-to "20282945062" at bounding box center [273, 387] width 82 height 21
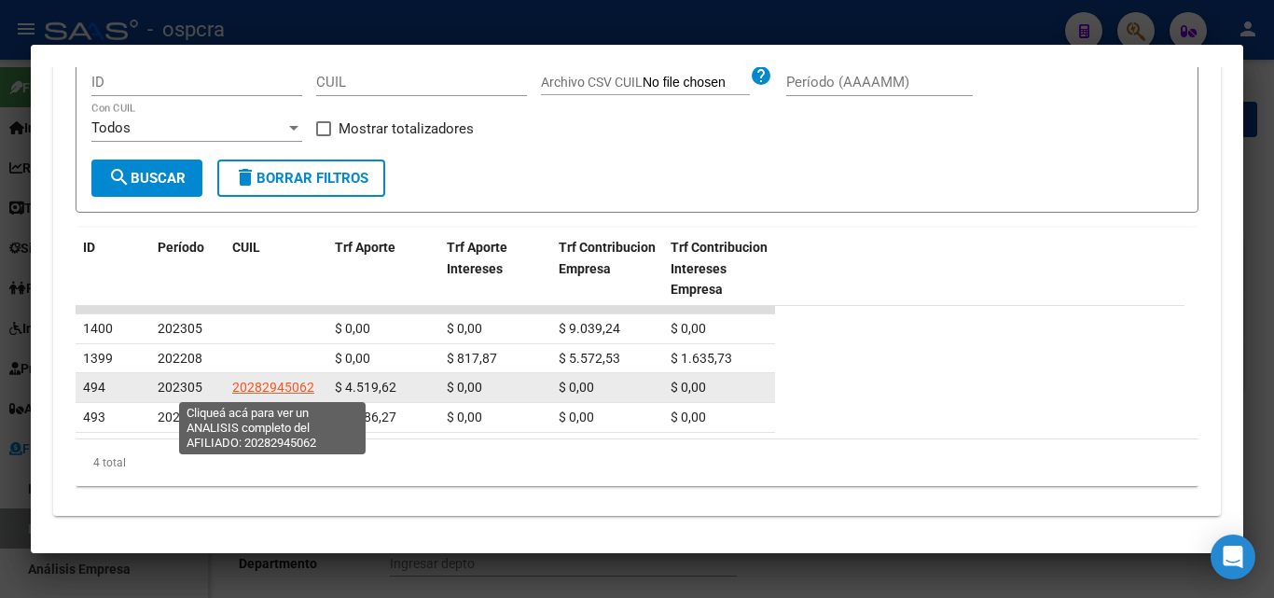
click at [295, 392] on span "20282945062" at bounding box center [273, 387] width 82 height 15
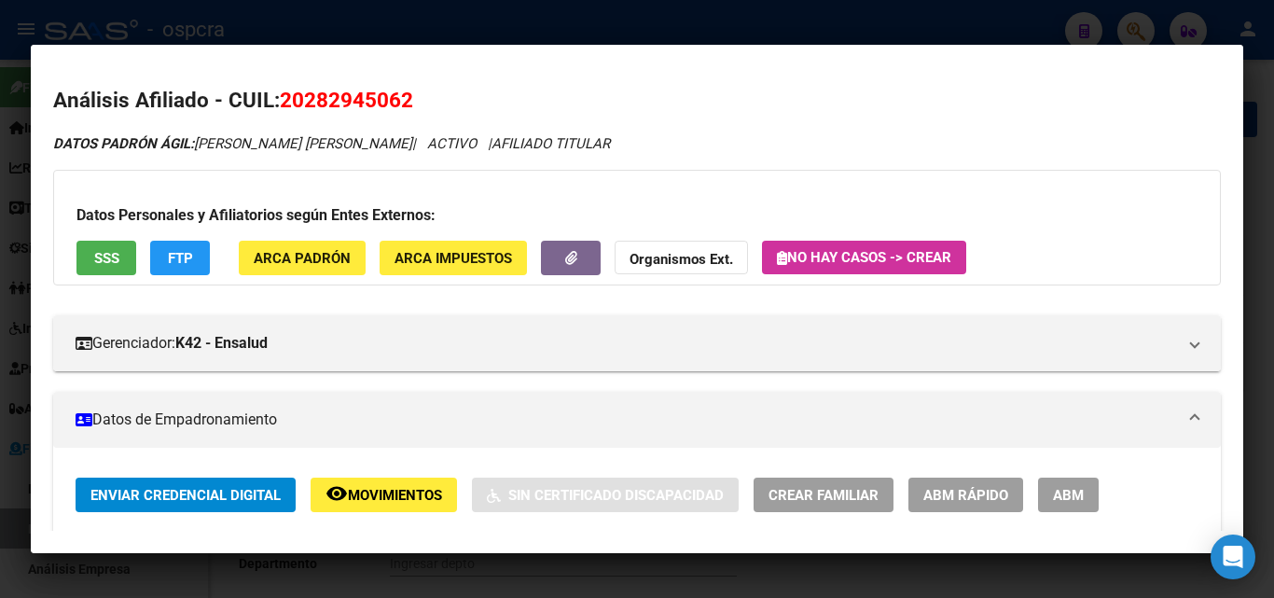
click at [0, 324] on div at bounding box center [637, 299] width 1274 height 598
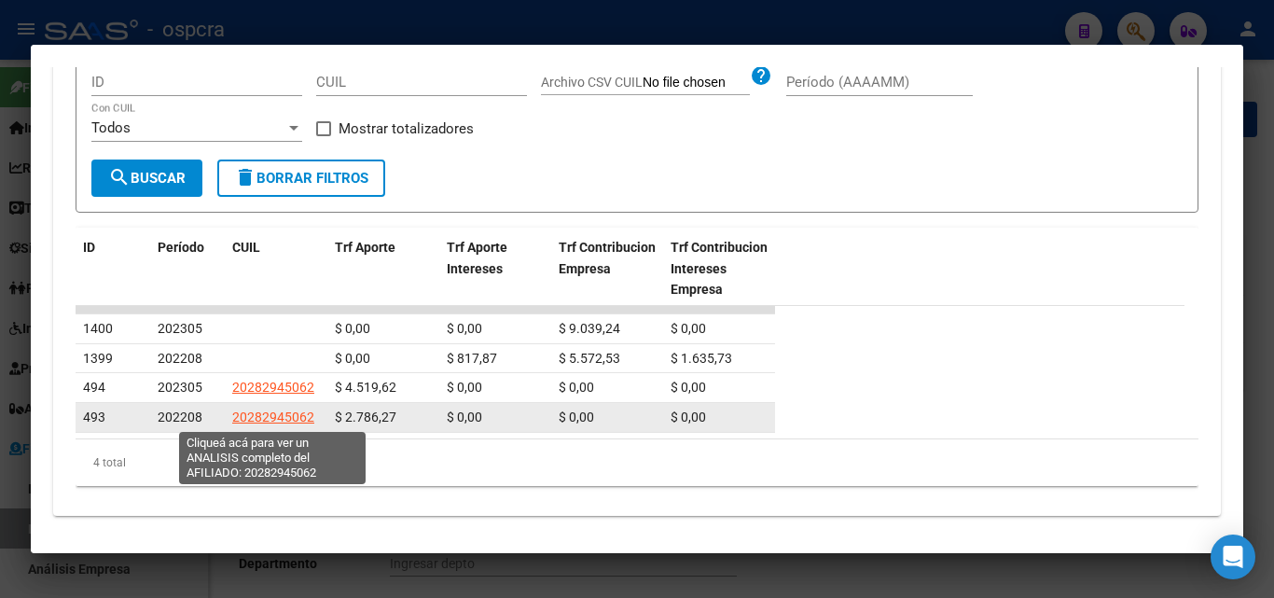
click at [292, 417] on span "20282945062" at bounding box center [273, 417] width 82 height 15
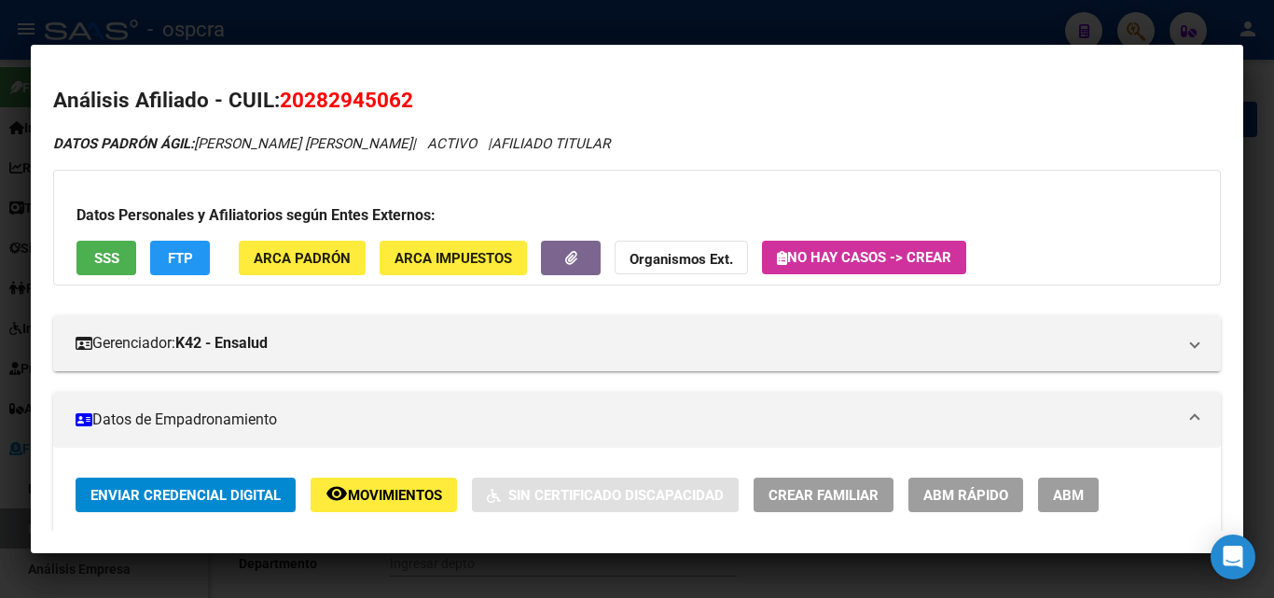
click at [0, 317] on div at bounding box center [637, 299] width 1274 height 598
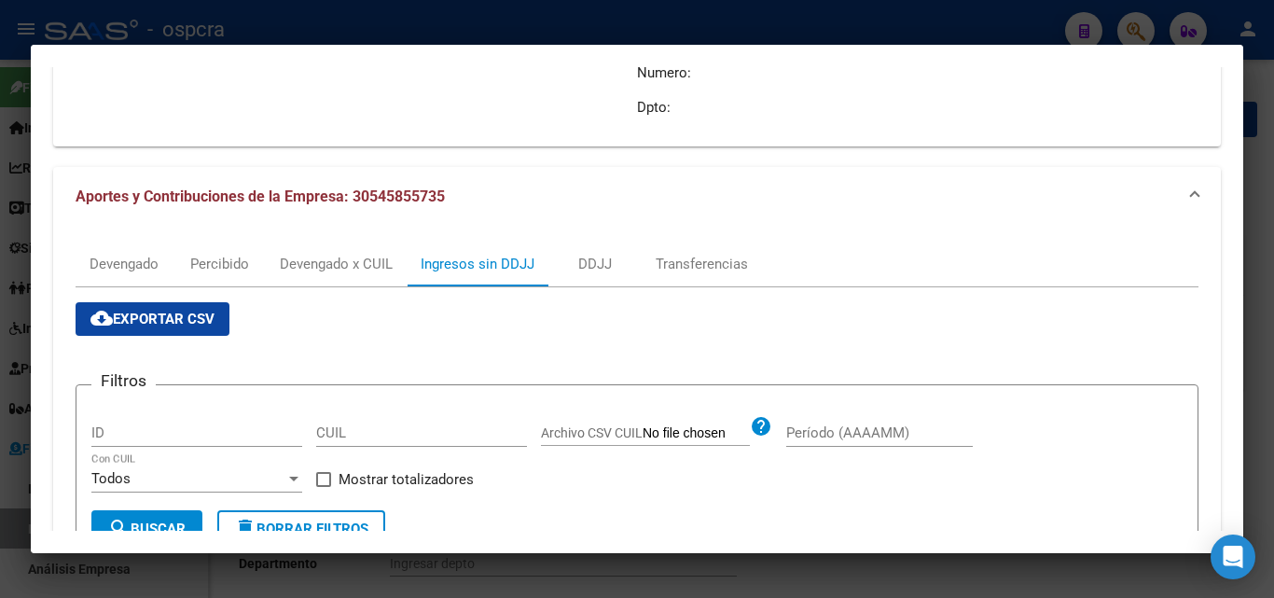
scroll to position [329, 0]
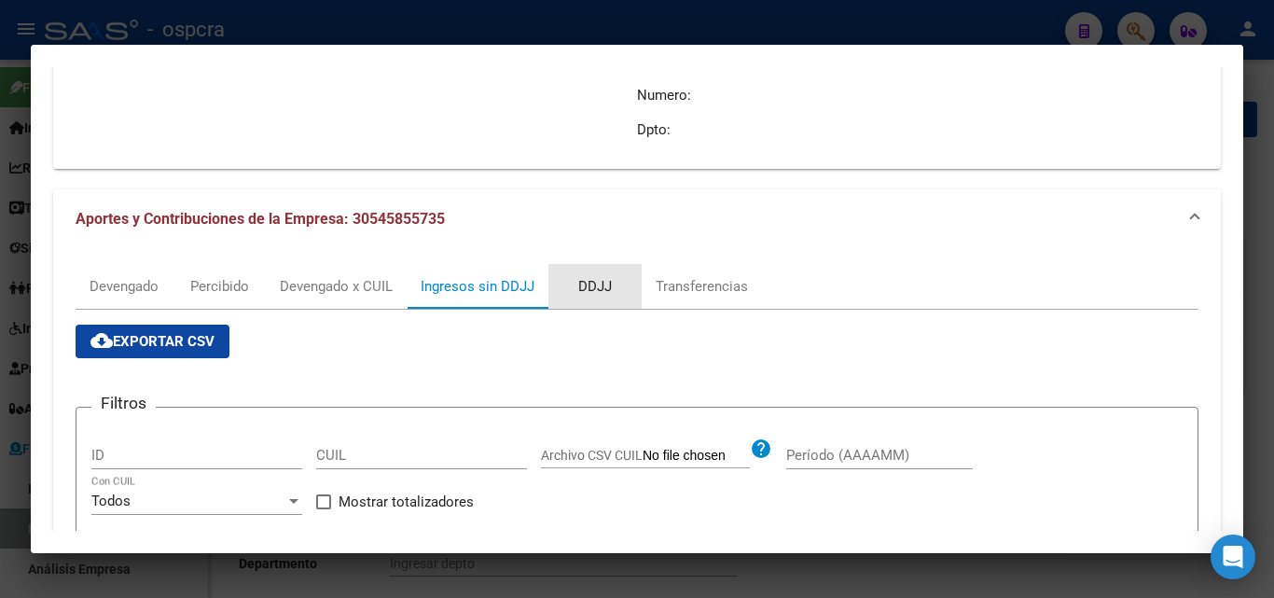
click at [610, 285] on div "DDJJ" at bounding box center [595, 286] width 34 height 21
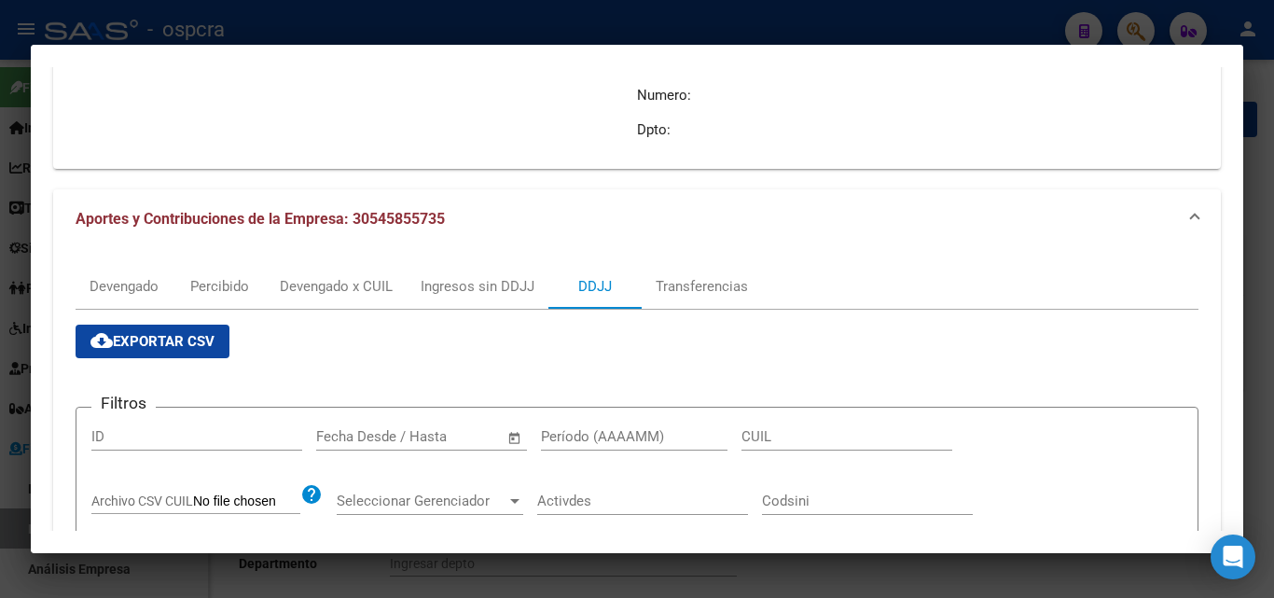
click at [711, 286] on div "Transferencias" at bounding box center [702, 286] width 92 height 21
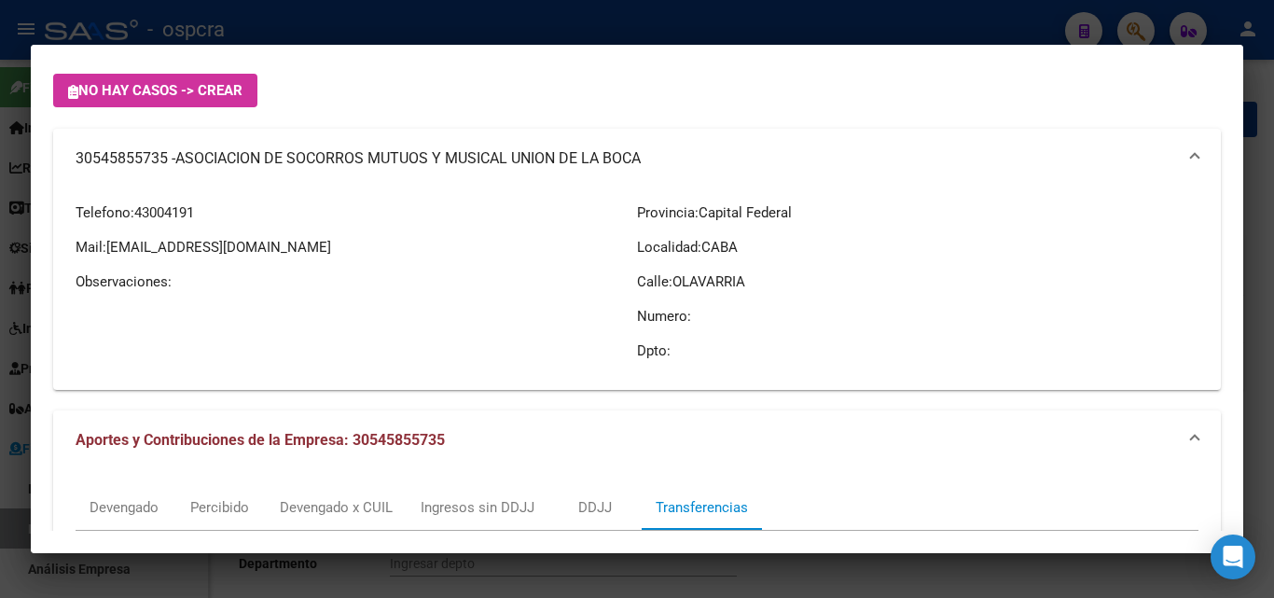
scroll to position [49, 0]
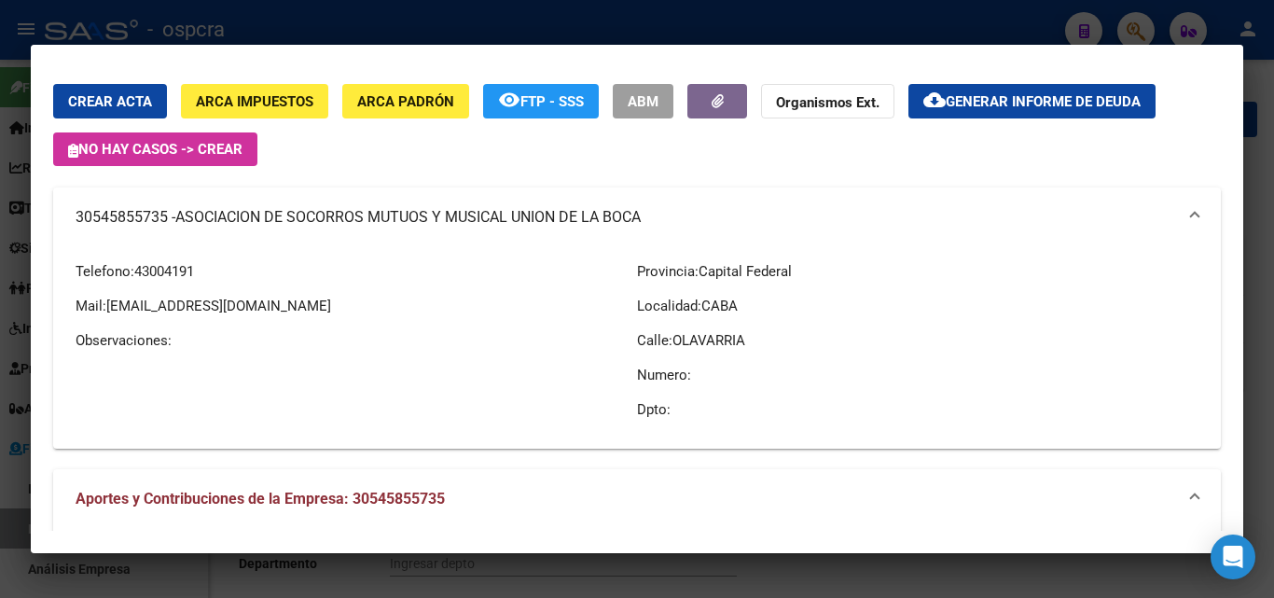
click at [4, 275] on div at bounding box center [637, 299] width 1274 height 598
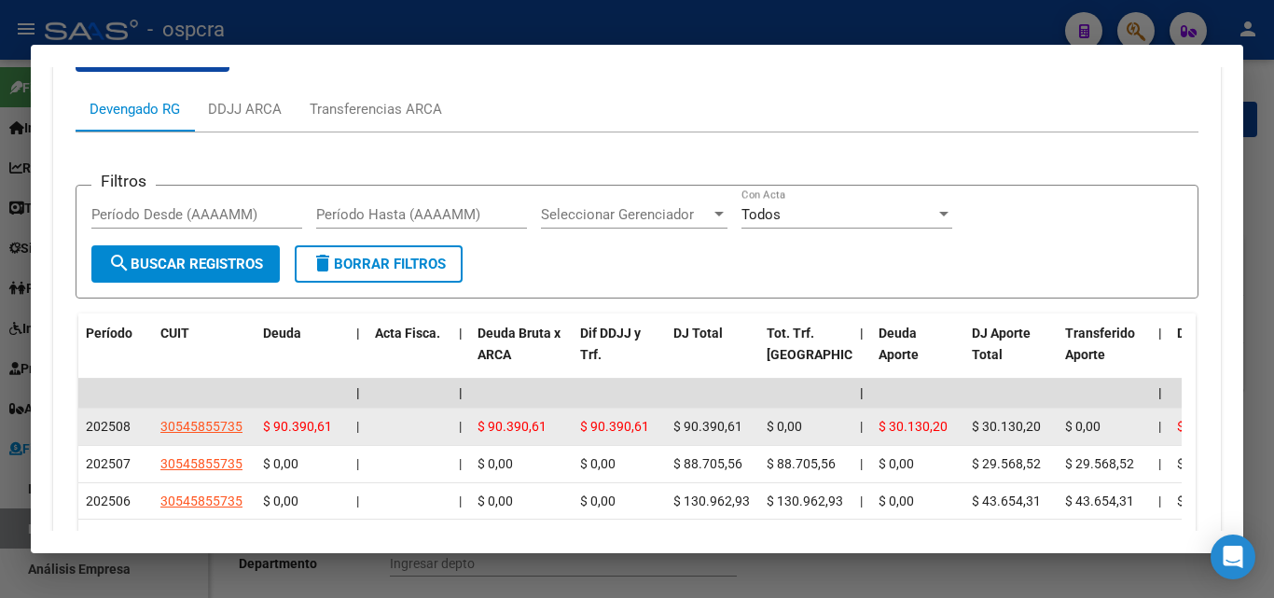
scroll to position [1934, 0]
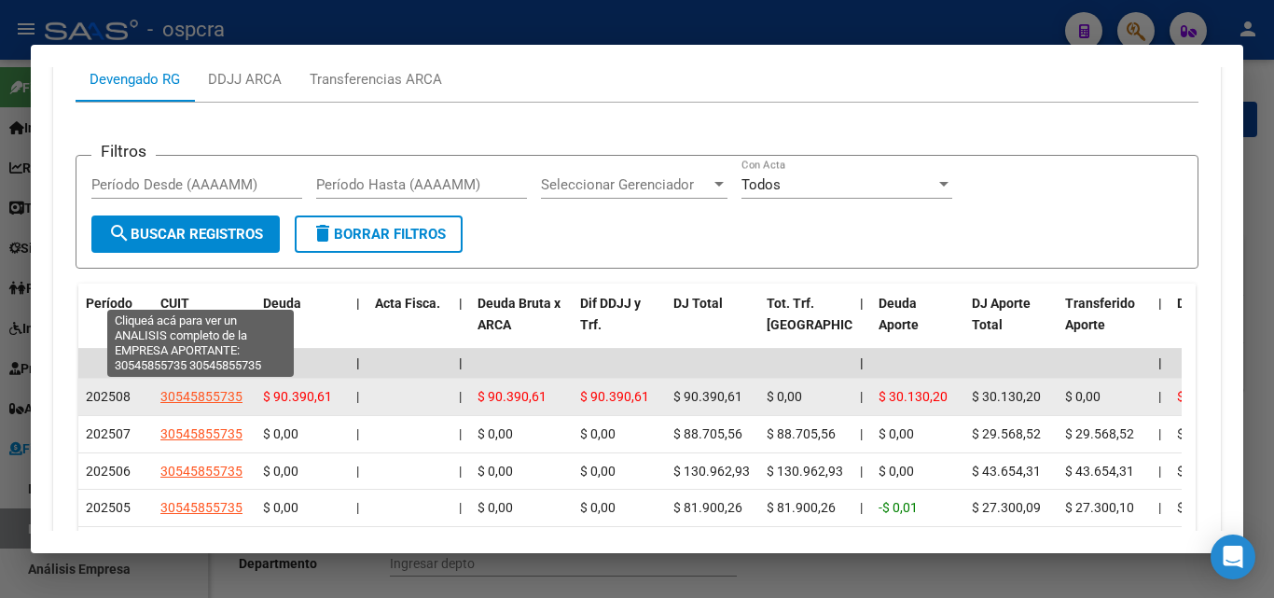
click at [210, 389] on span "30545855735" at bounding box center [201, 396] width 82 height 15
type textarea "30545855735"
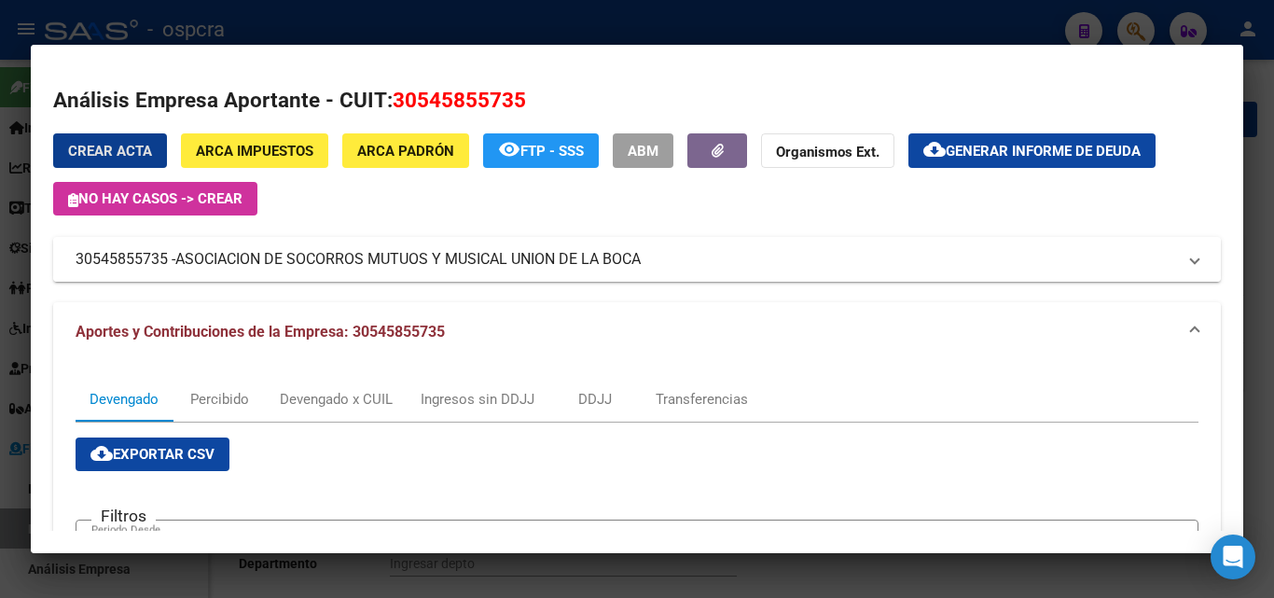
click at [420, 267] on span "ASOCIACION DE SOCORROS MUTUOS Y MUSICAL UNION DE LA BOCA" at bounding box center [408, 259] width 466 height 22
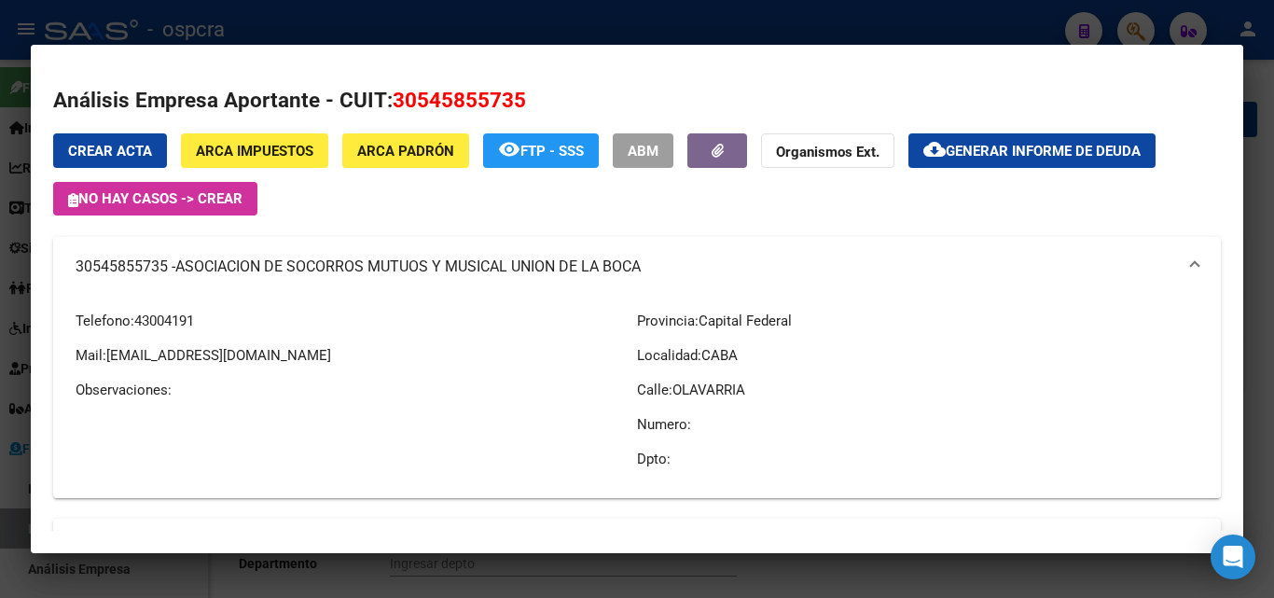
drag, startPoint x: 93, startPoint y: 263, endPoint x: 173, endPoint y: 273, distance: 80.0
click at [173, 273] on mat-expansion-panel-header "30545855735 - ASOCIACION DE SOCORROS MUTUOS Y MUSICAL UNION DE LA BOCA" at bounding box center [637, 267] width 1168 height 60
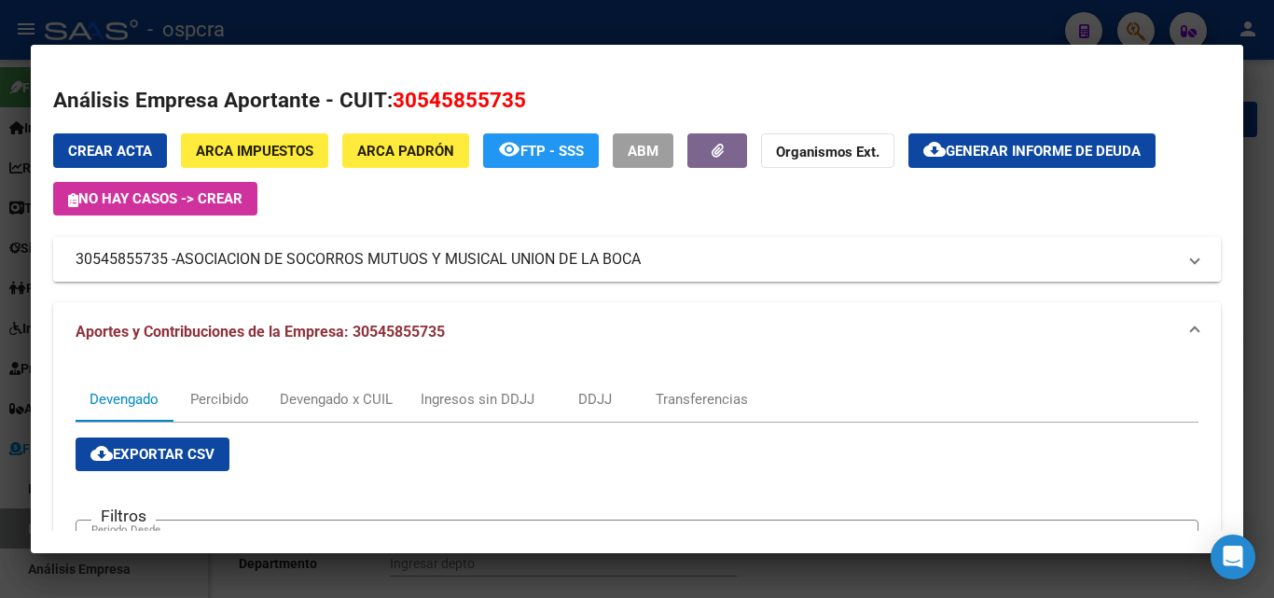
copy mat-panel-title "30545855735"
click at [1, 252] on div at bounding box center [637, 299] width 1274 height 598
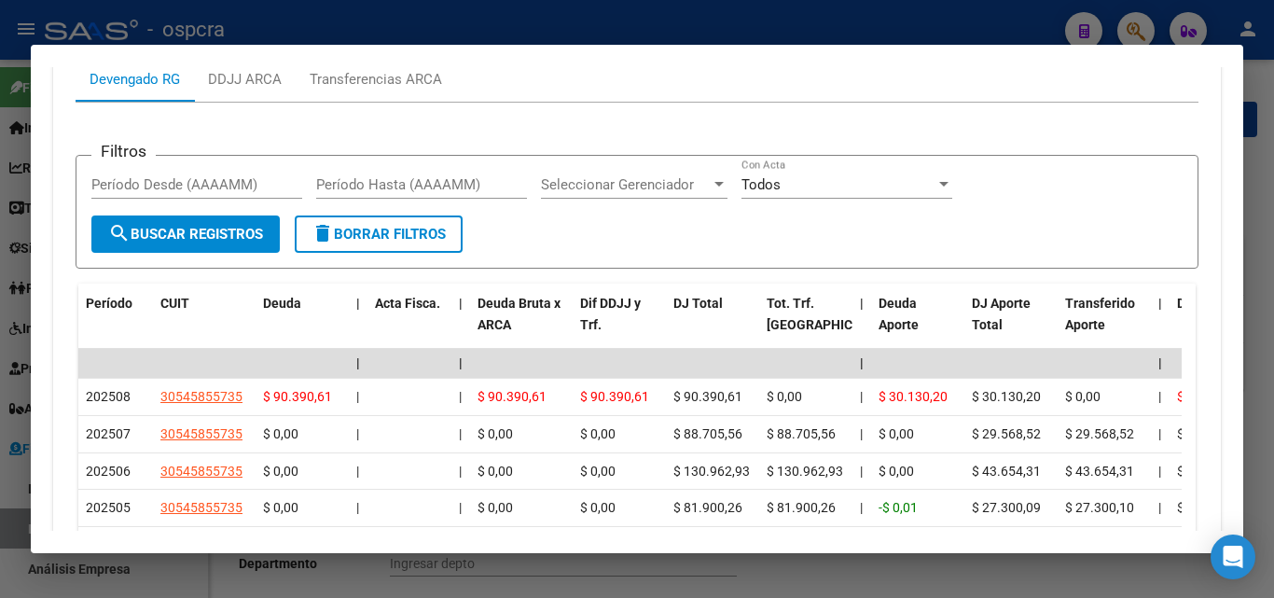
click at [0, 251] on div at bounding box center [637, 299] width 1274 height 598
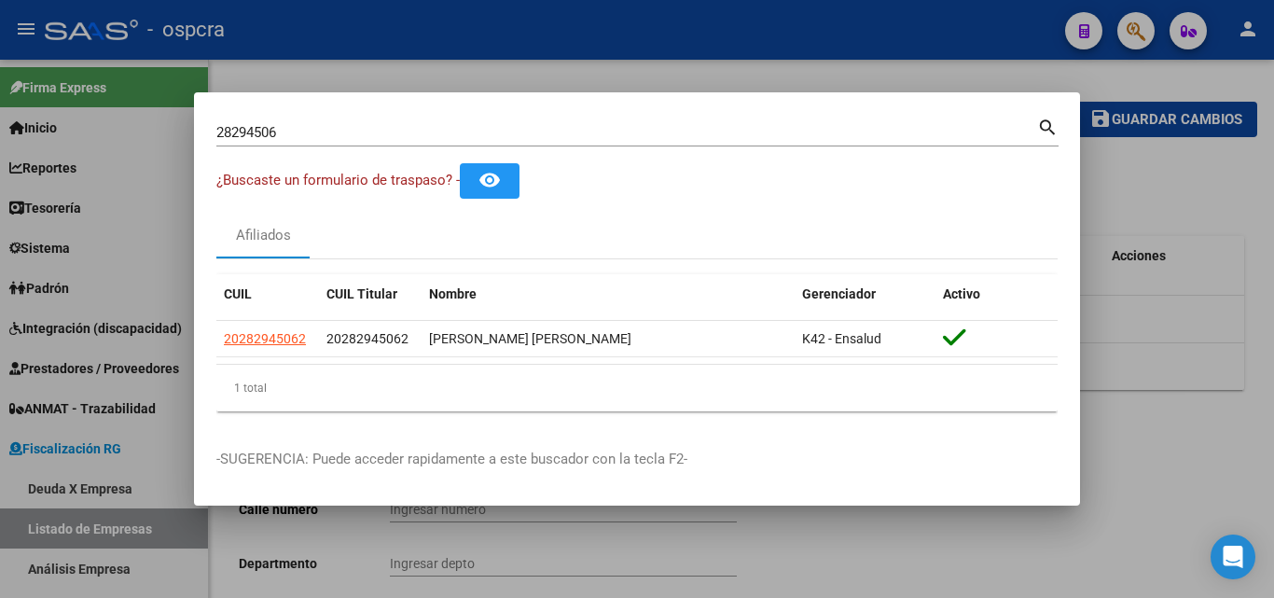
click at [730, 63] on div at bounding box center [637, 299] width 1274 height 598
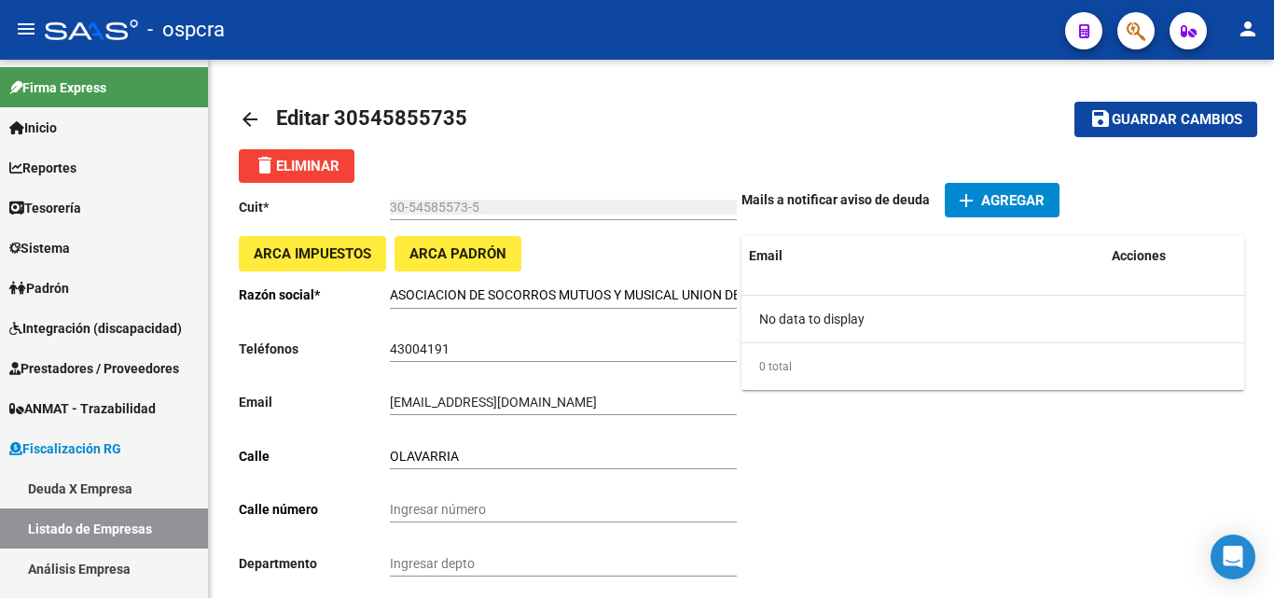
click at [1138, 37] on icon "button" at bounding box center [1136, 31] width 19 height 21
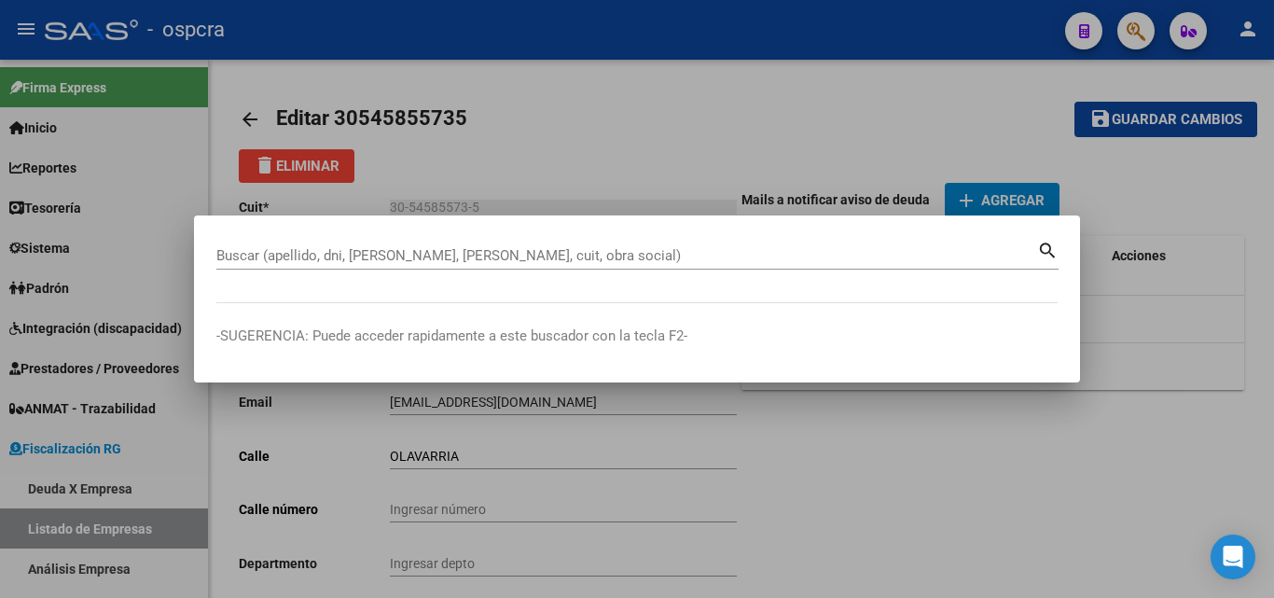
drag, startPoint x: 244, startPoint y: 254, endPoint x: 866, endPoint y: 544, distance: 685.8
click at [866, 544] on div at bounding box center [637, 299] width 1274 height 598
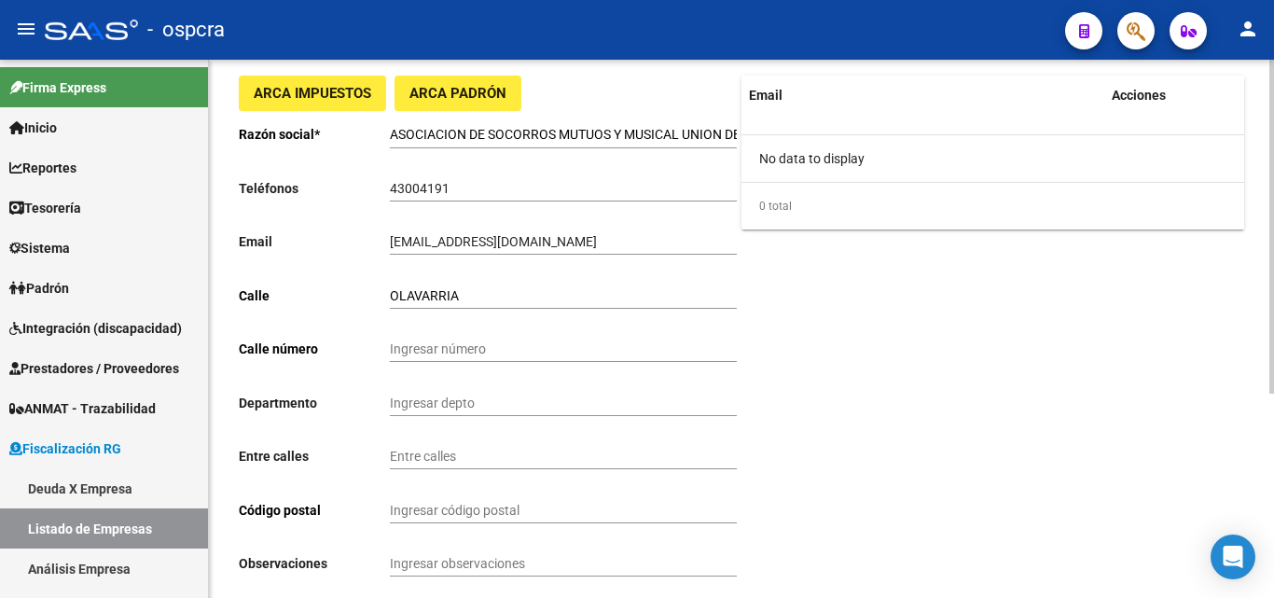
scroll to position [0, 0]
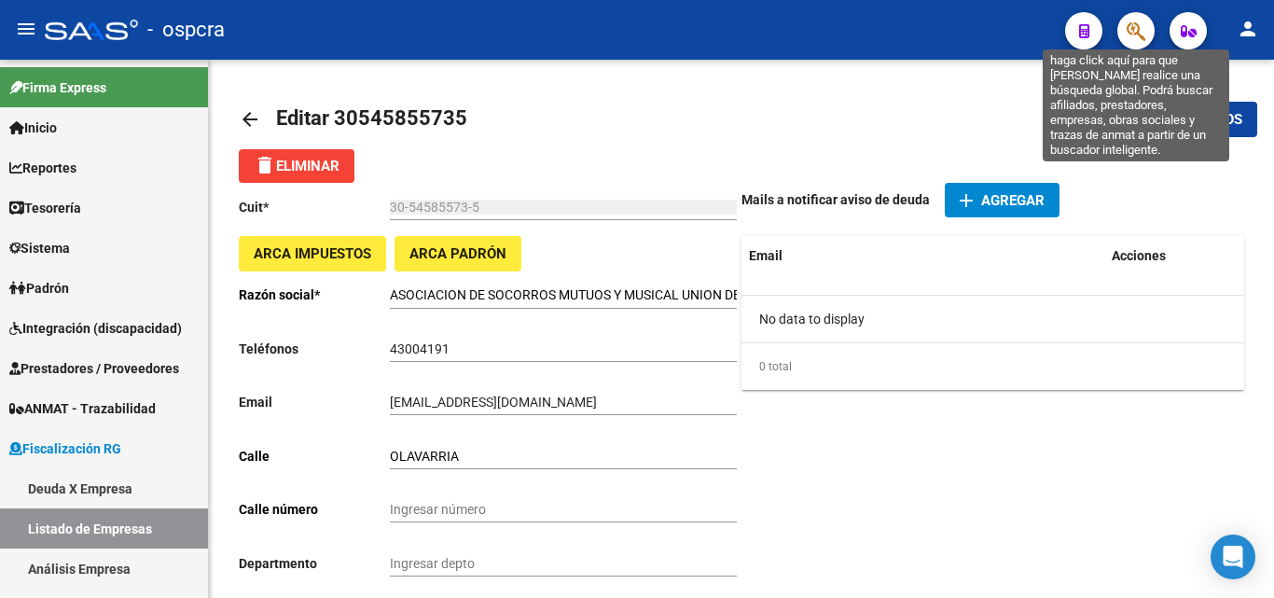
click at [1128, 21] on icon "button" at bounding box center [1136, 31] width 19 height 21
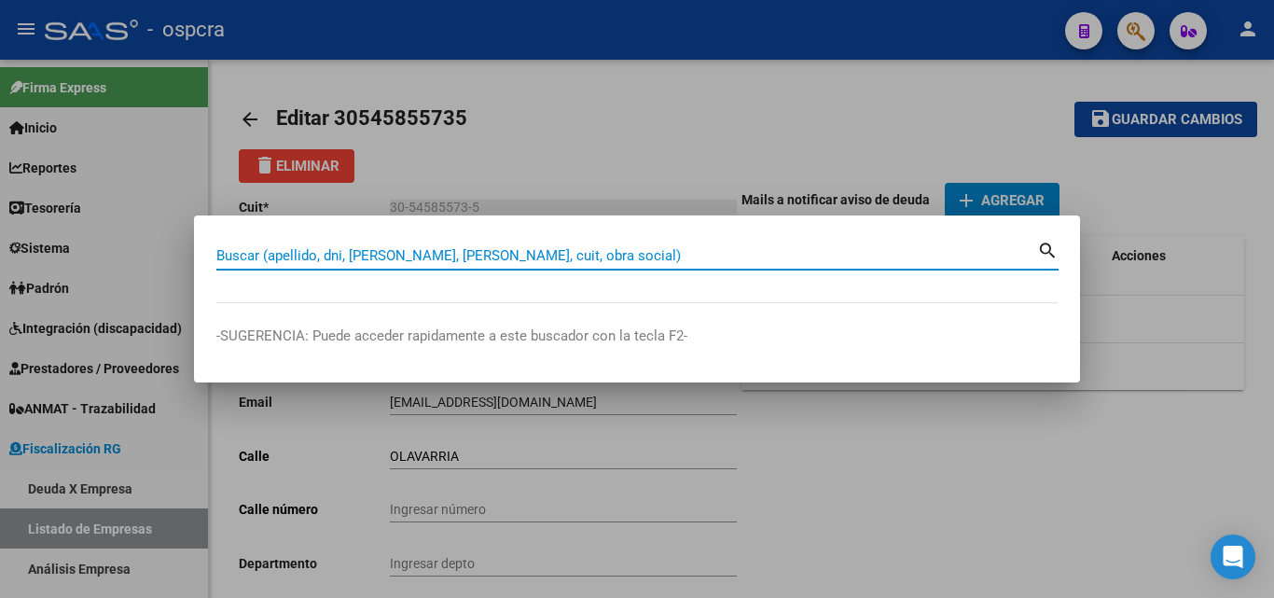
paste input "30545855735"
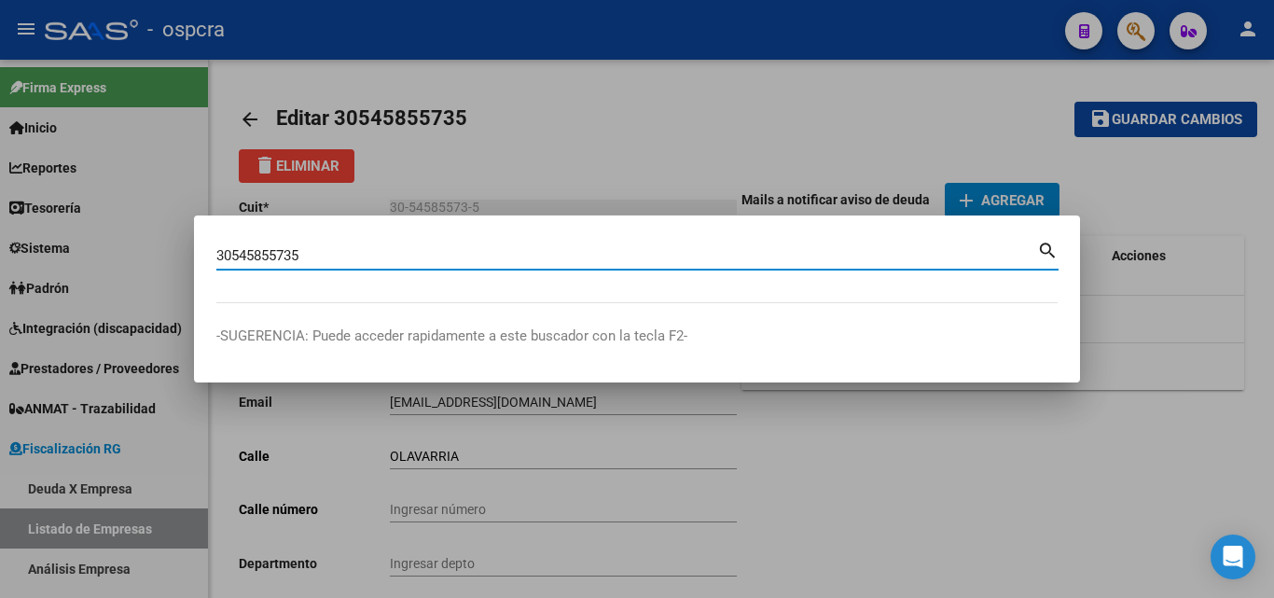
type input "30545855735"
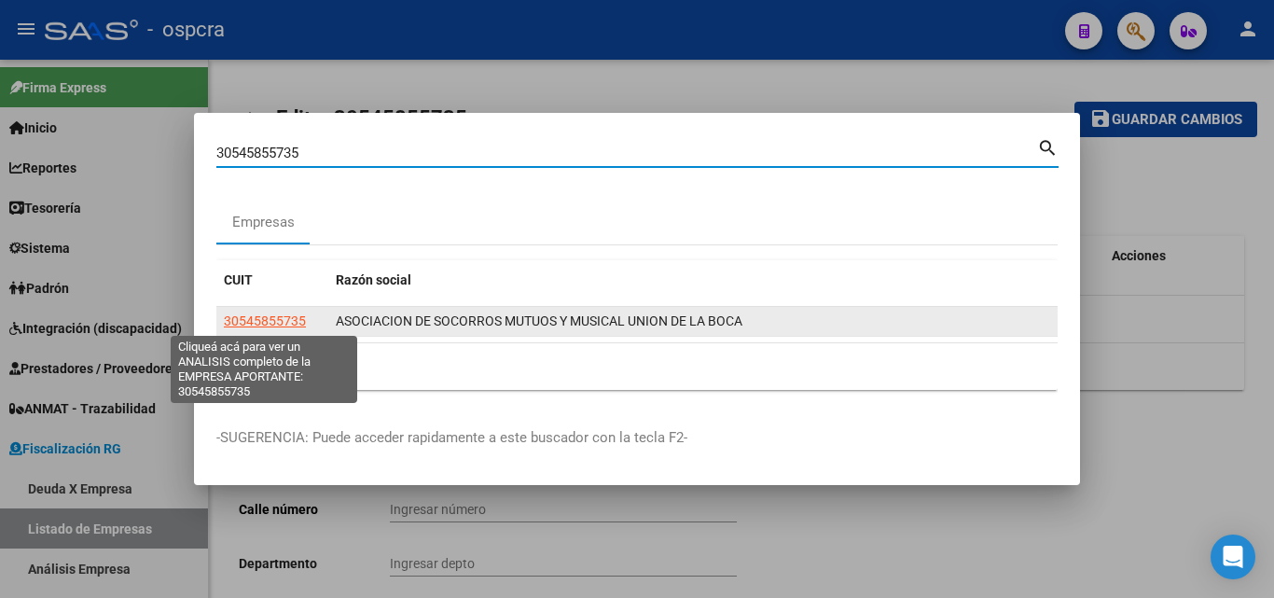
click at [285, 324] on span "30545855735" at bounding box center [265, 320] width 82 height 15
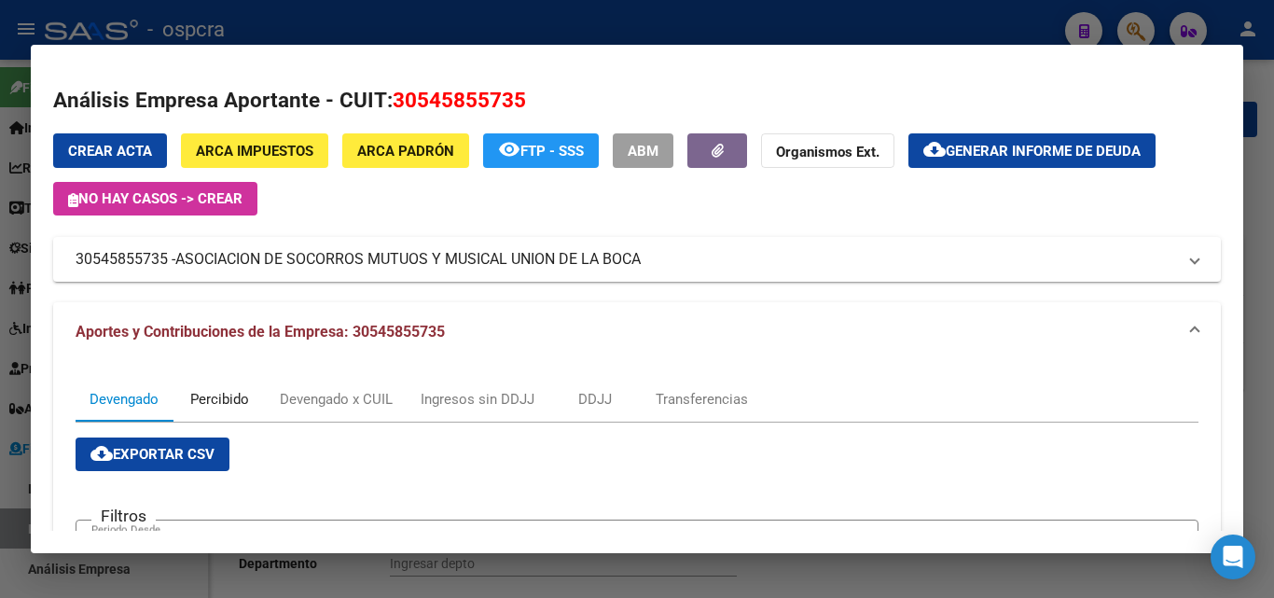
click at [220, 395] on div "Percibido" at bounding box center [219, 399] width 59 height 21
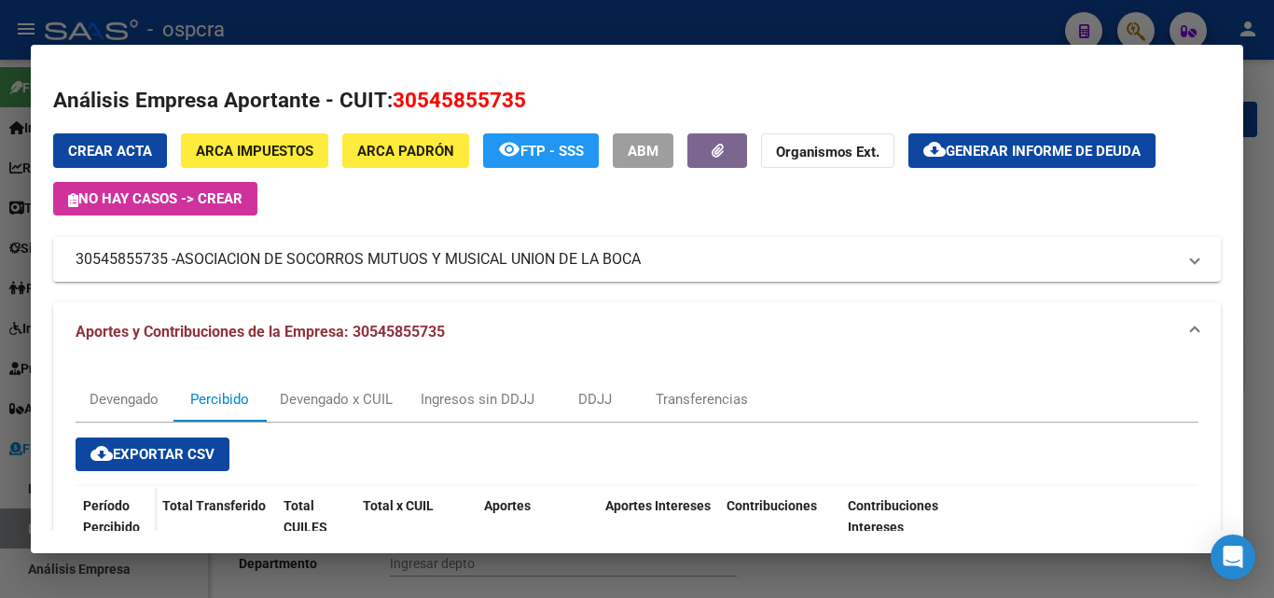
scroll to position [280, 0]
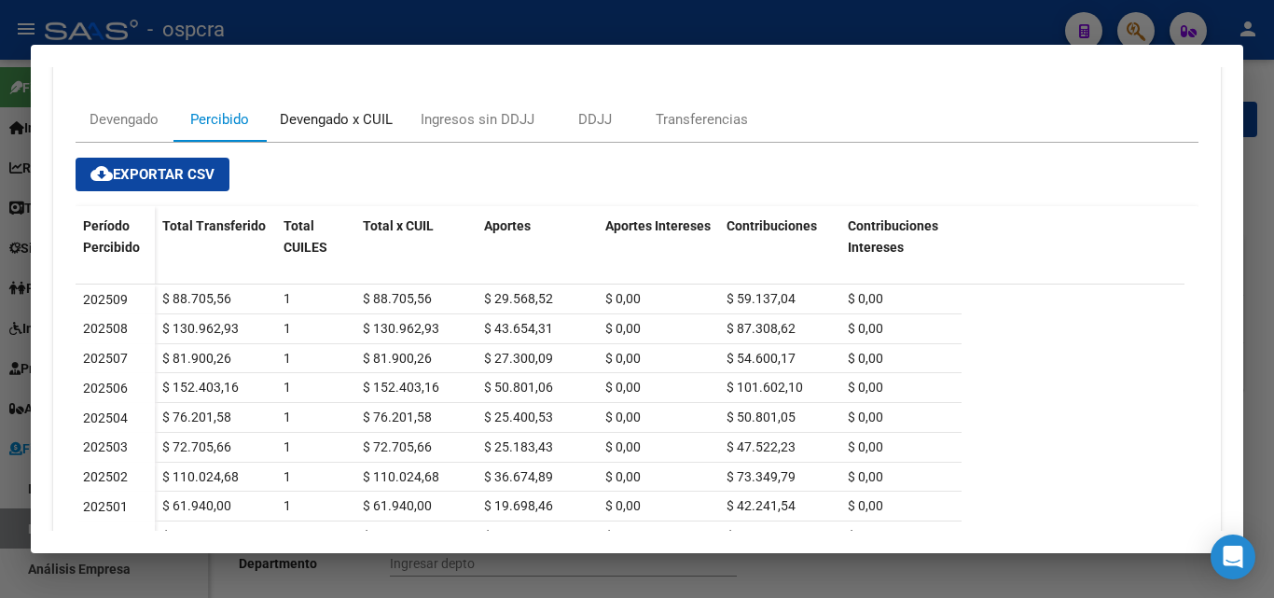
click at [360, 108] on div "Devengado x CUIL" at bounding box center [336, 119] width 141 height 45
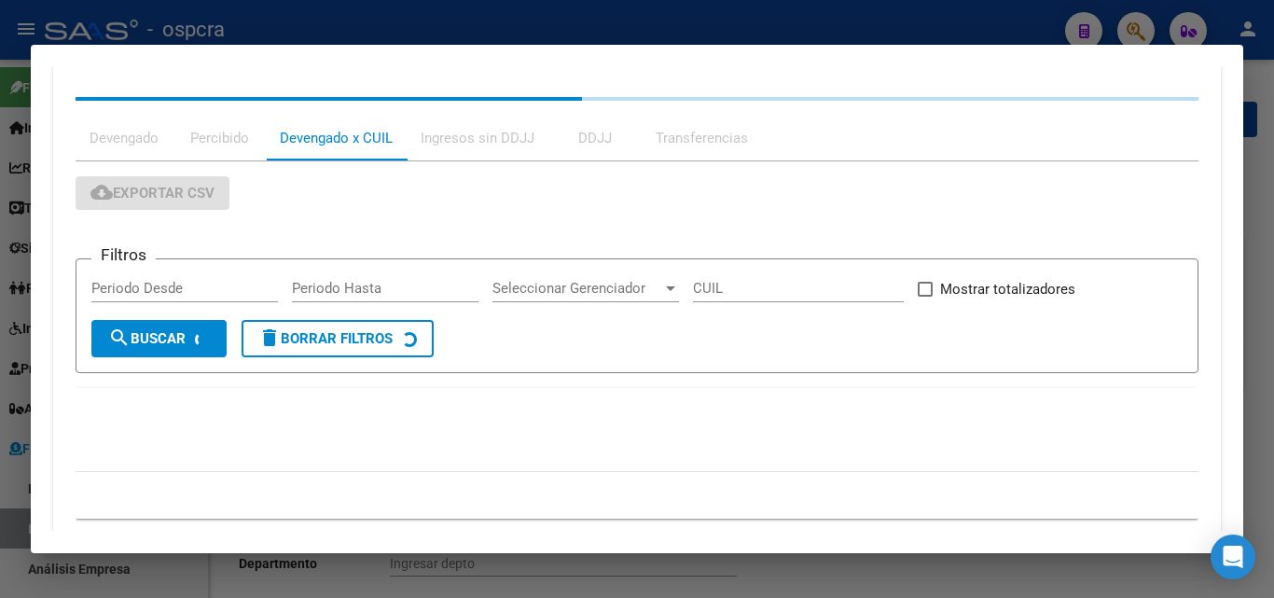
scroll to position [0, 0]
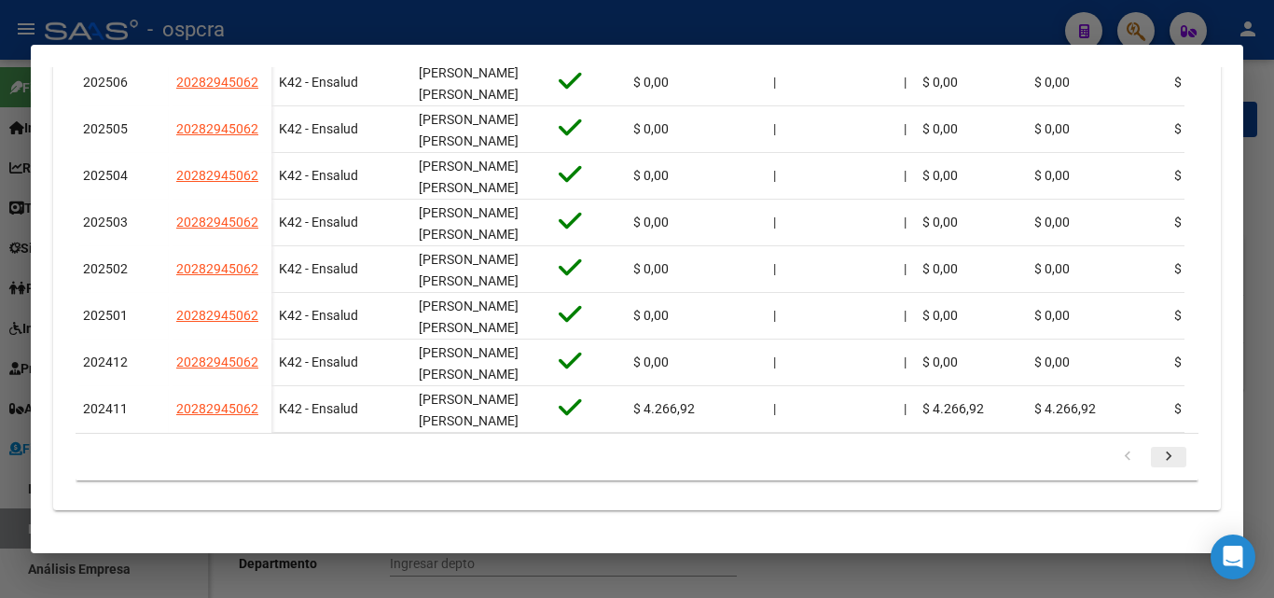
drag, startPoint x: 1151, startPoint y: 460, endPoint x: 1128, endPoint y: 460, distance: 23.3
click at [1157, 460] on icon "go to next page" at bounding box center [1169, 459] width 24 height 22
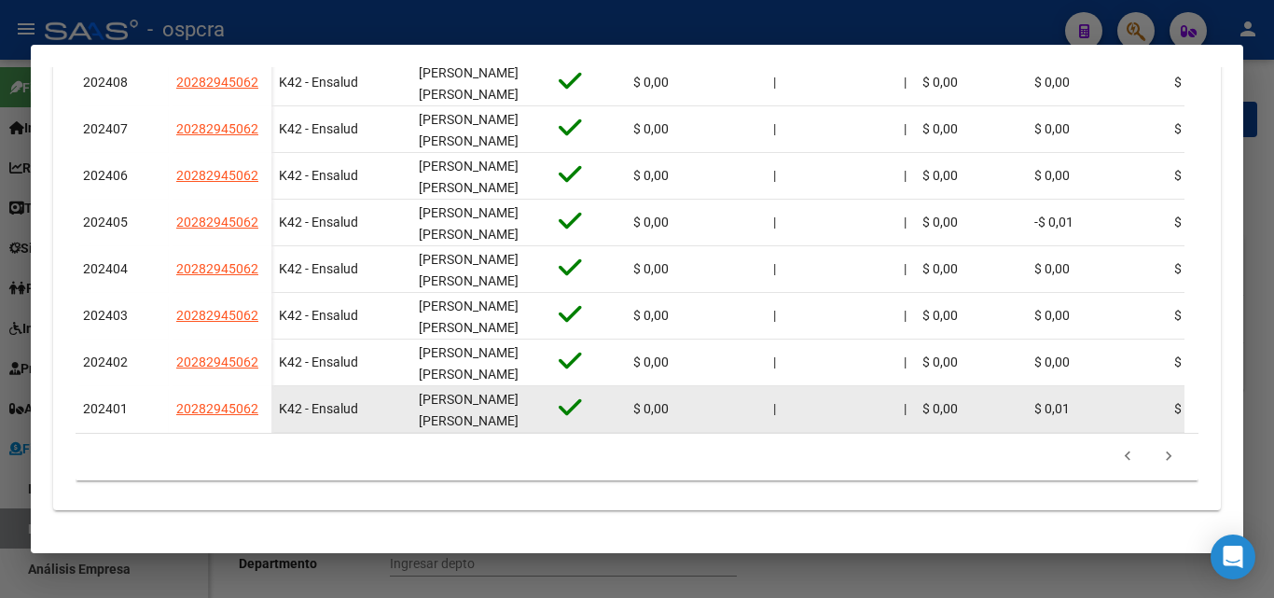
scroll to position [805, 0]
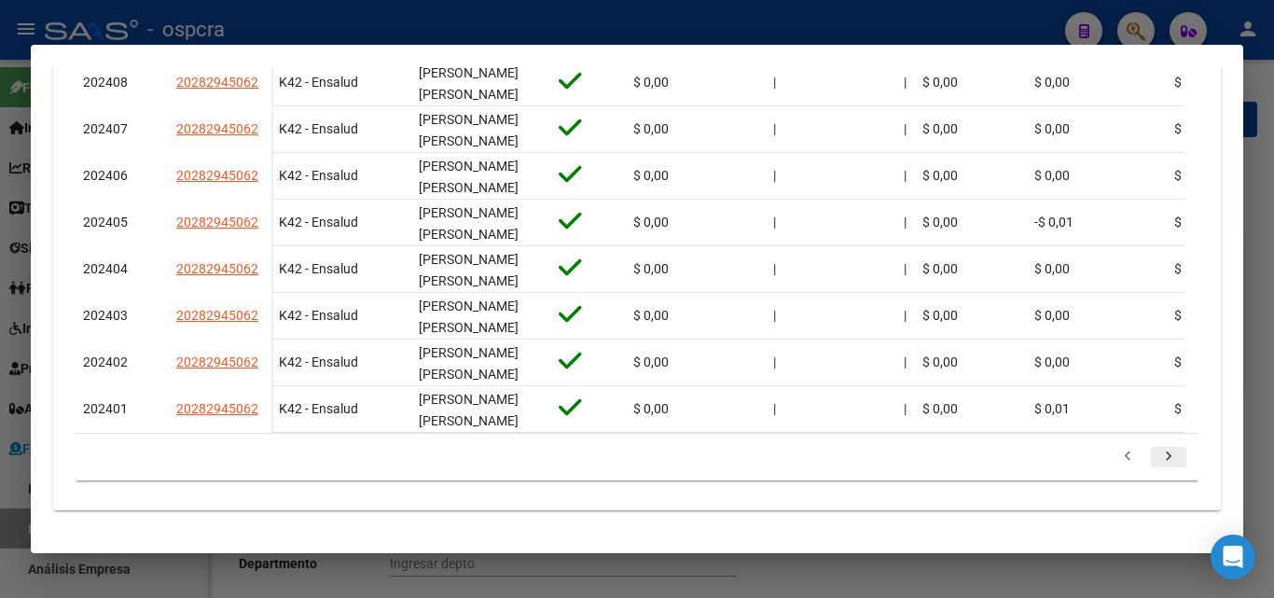
click at [1157, 450] on icon "go to next page" at bounding box center [1169, 459] width 24 height 22
click at [1163, 459] on icon "go to next page" at bounding box center [1169, 459] width 24 height 22
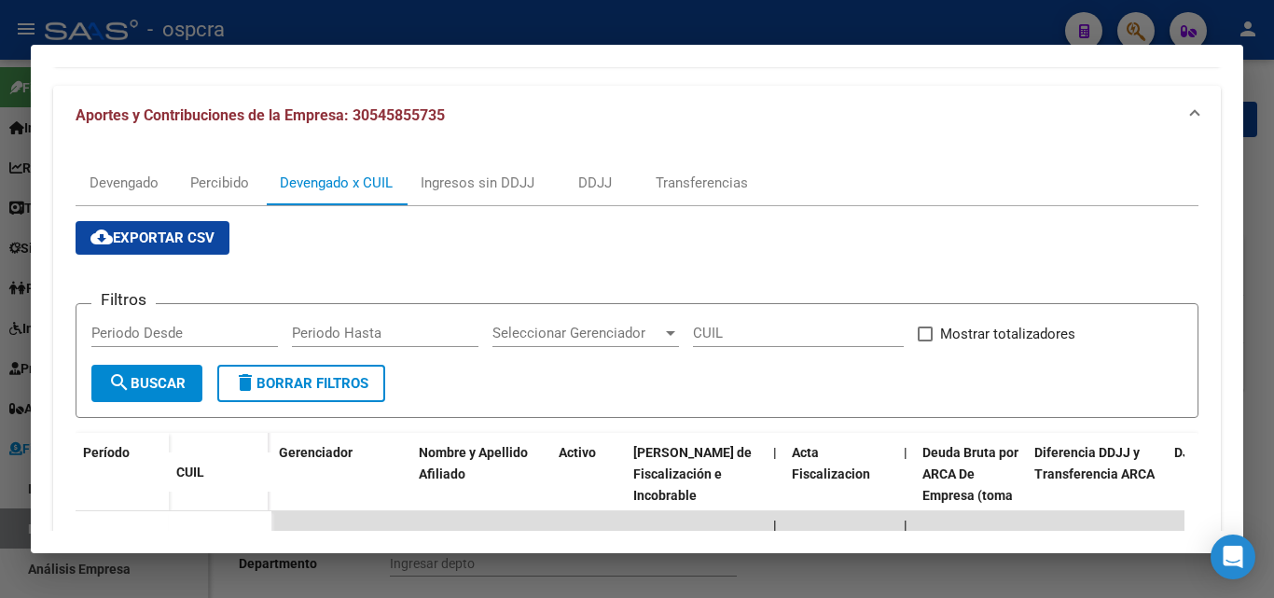
scroll to position [432, 0]
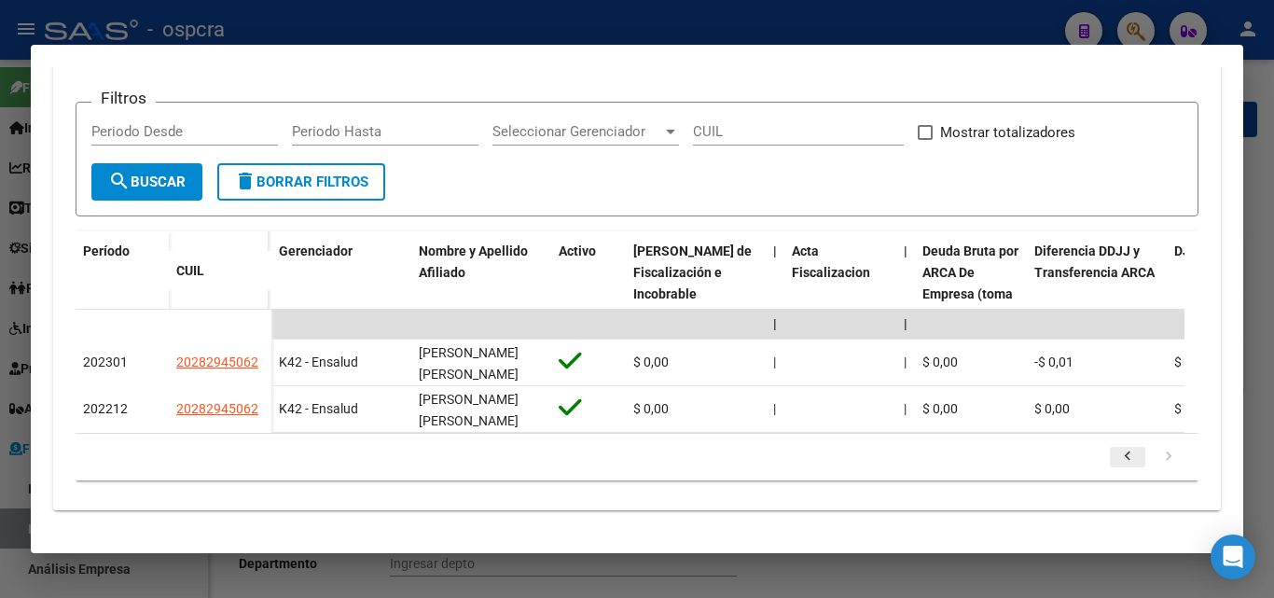
click at [1116, 453] on icon "go to previous page" at bounding box center [1128, 459] width 24 height 22
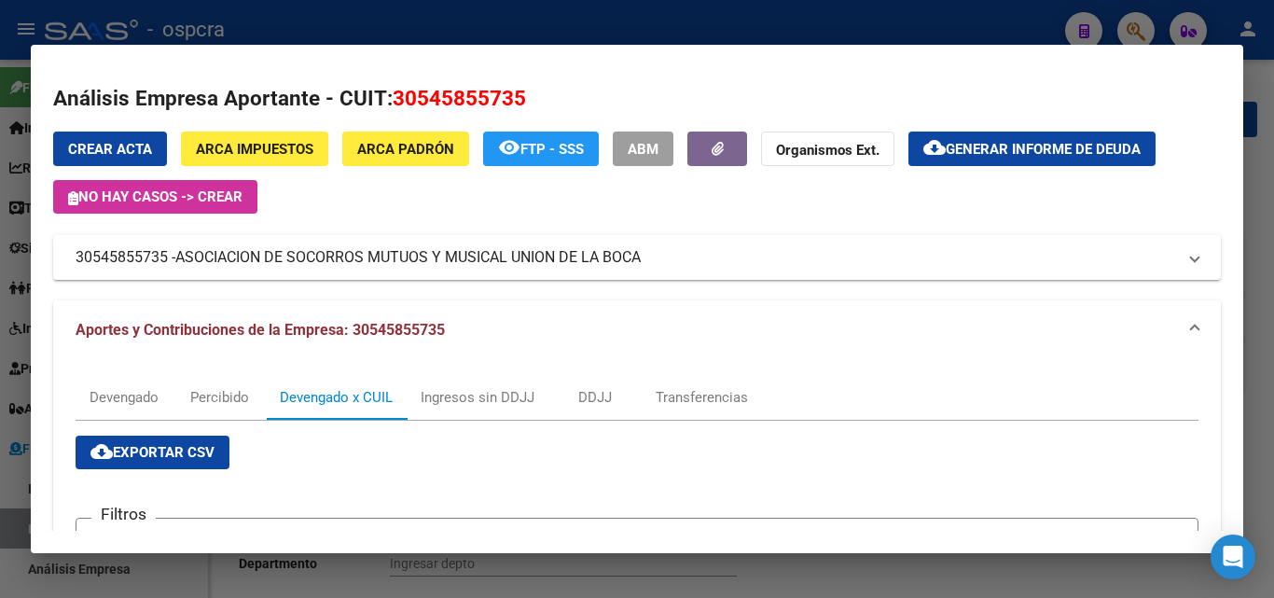
scroll to position [0, 0]
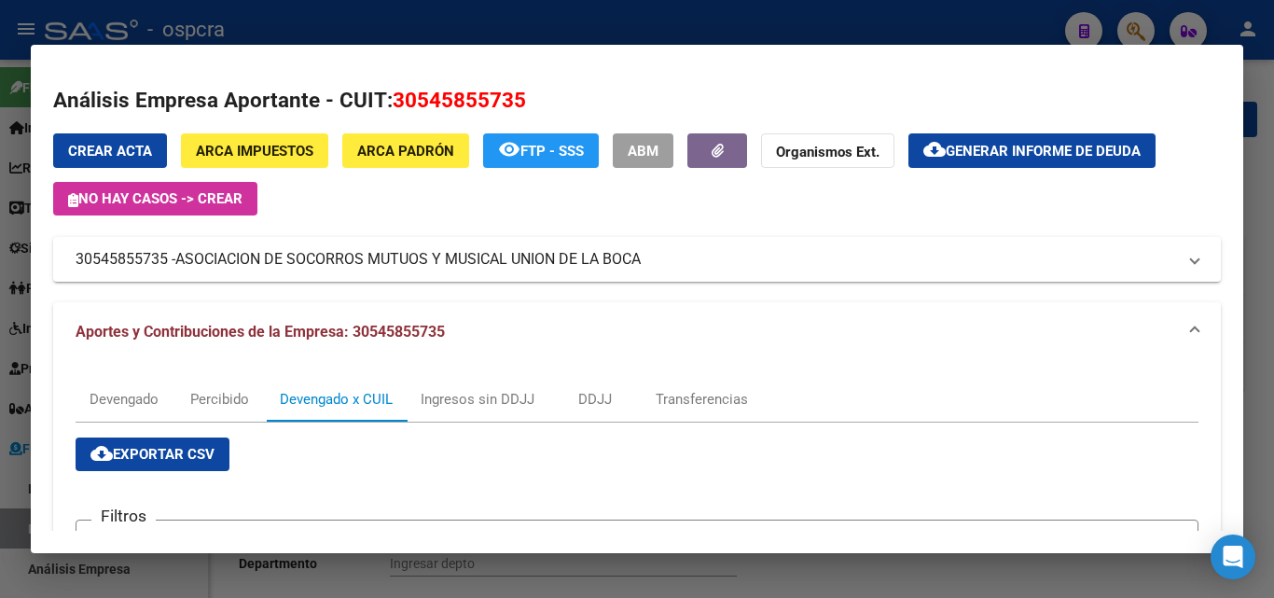
click at [21, 183] on div at bounding box center [637, 299] width 1274 height 598
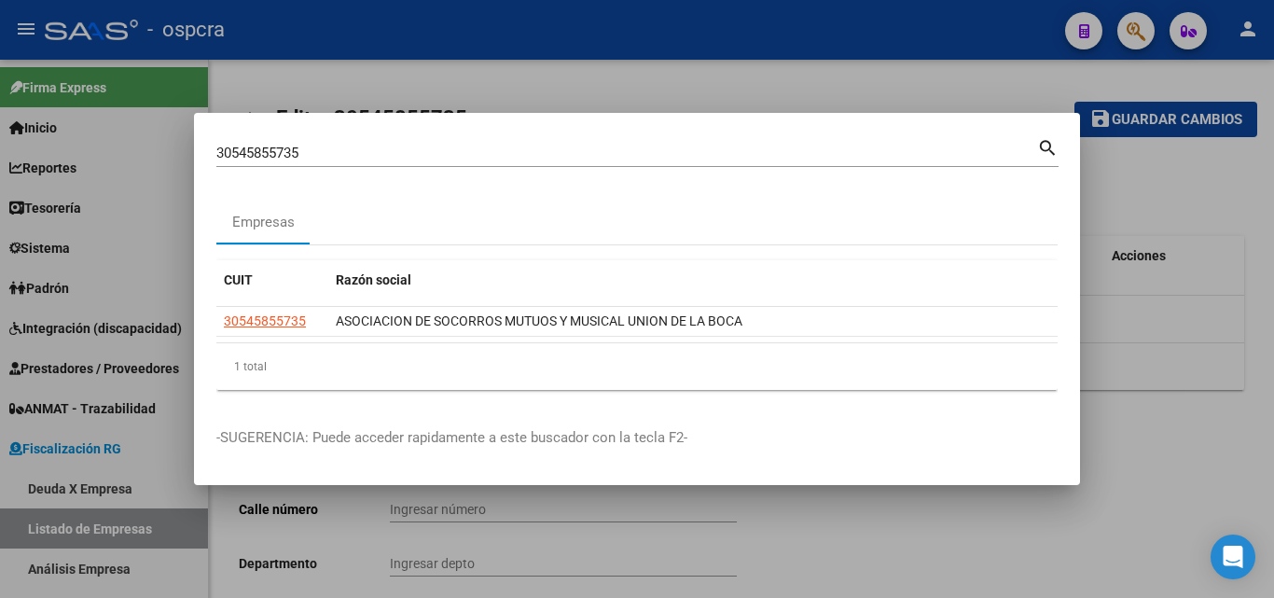
click at [705, 107] on div at bounding box center [637, 299] width 1274 height 598
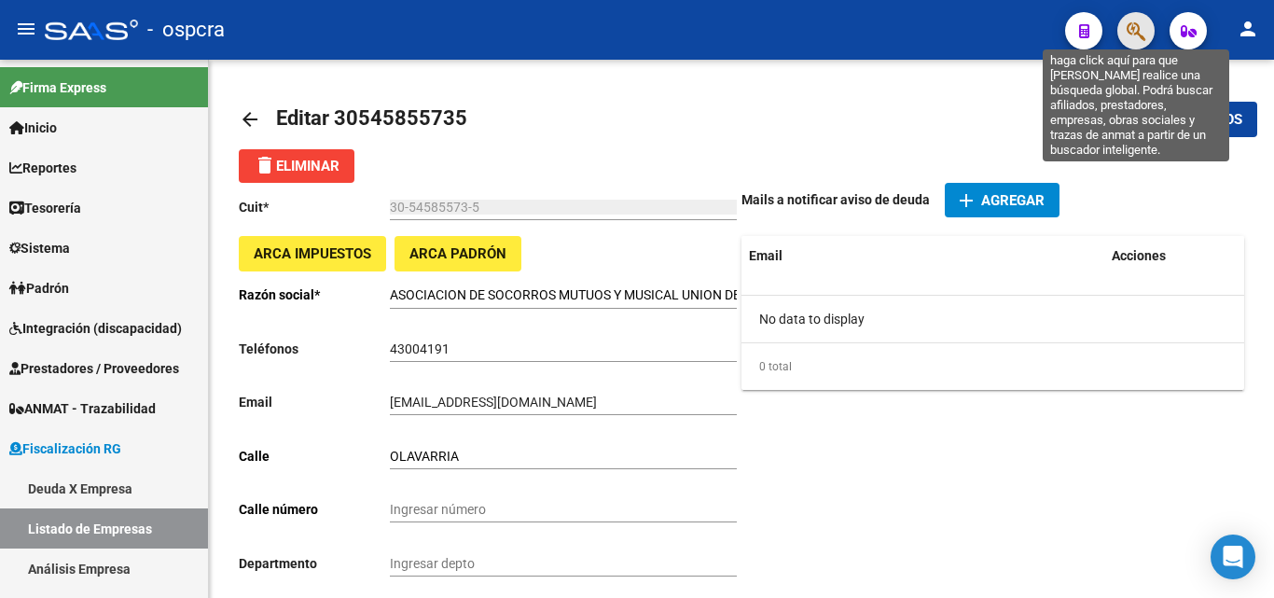
click at [1142, 29] on icon "button" at bounding box center [1136, 31] width 19 height 21
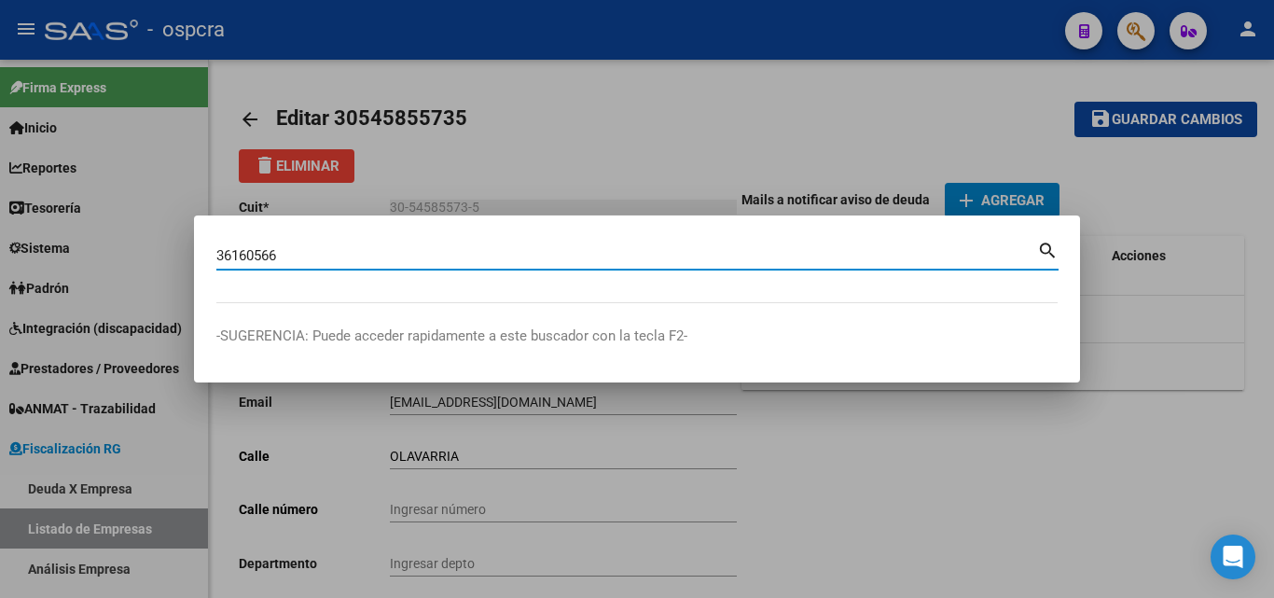
type input "36160566"
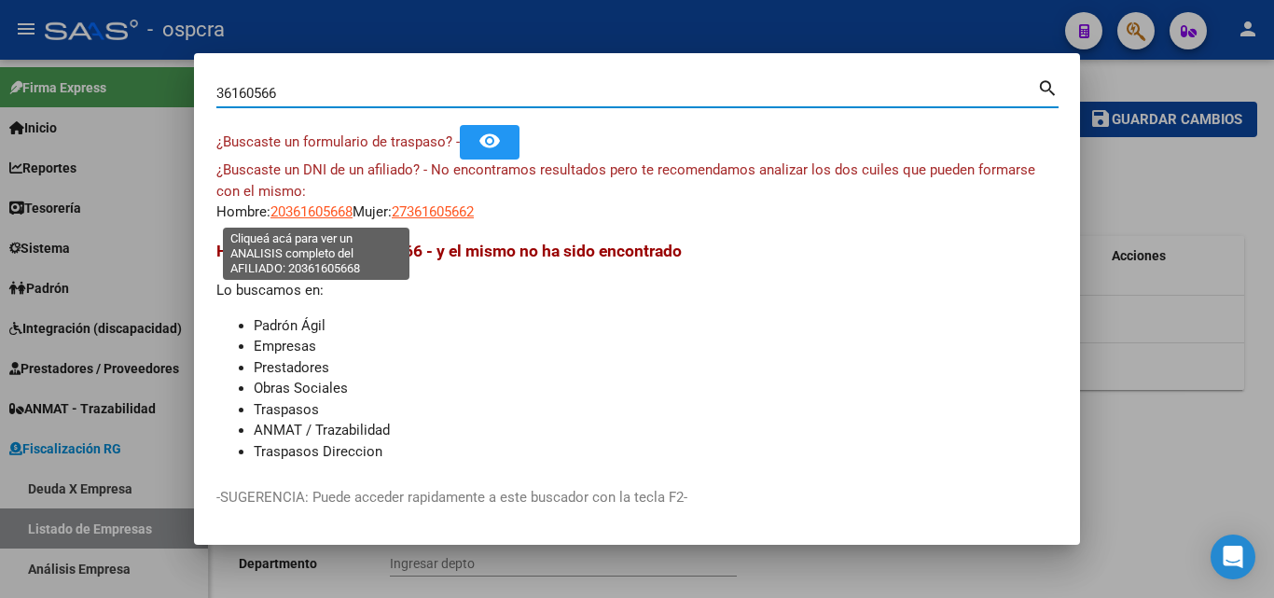
click at [296, 205] on span "20361605668" at bounding box center [312, 211] width 82 height 17
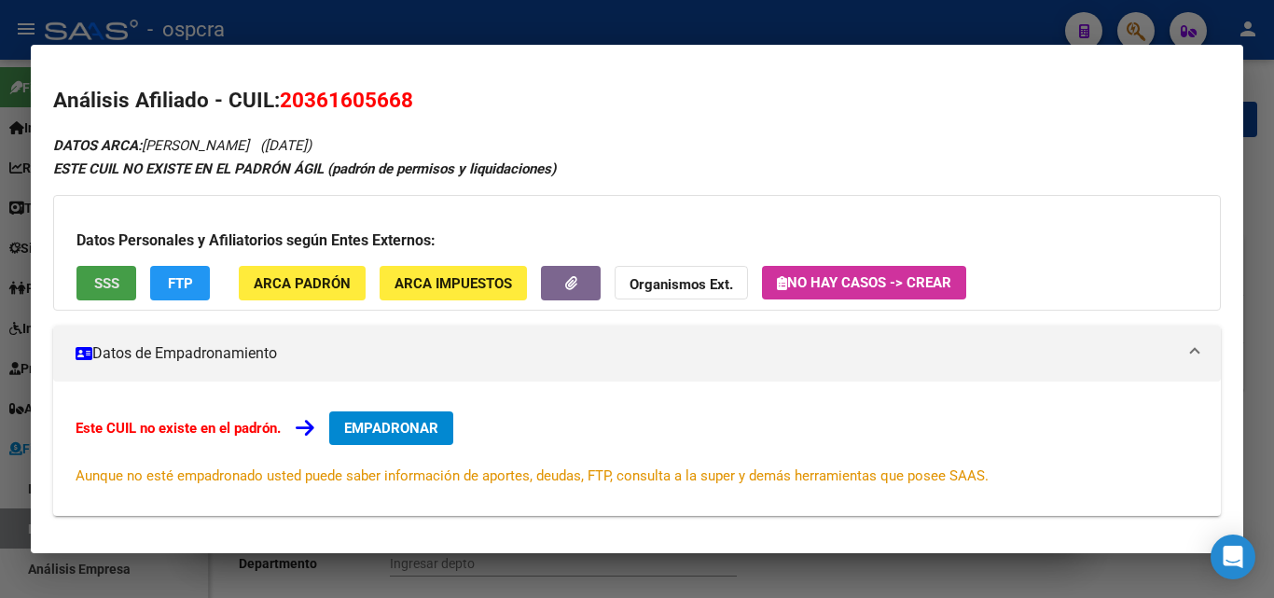
click at [104, 285] on span "SSS" at bounding box center [106, 283] width 25 height 17
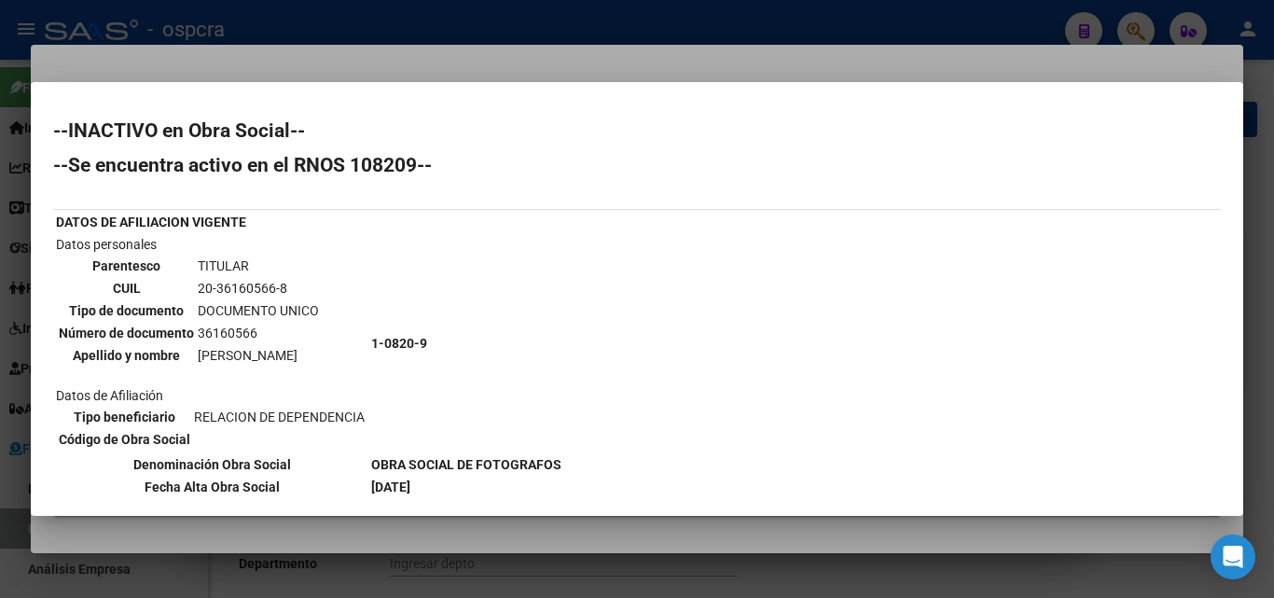
click at [447, 541] on div at bounding box center [637, 299] width 1274 height 598
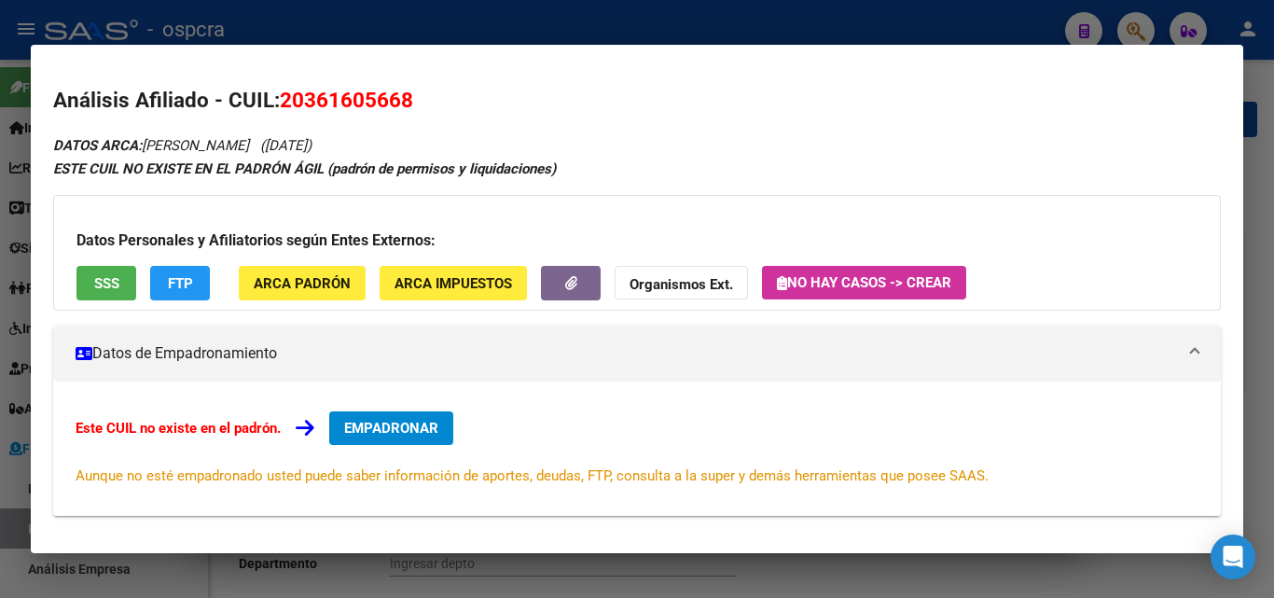
click at [6, 371] on div at bounding box center [637, 299] width 1274 height 598
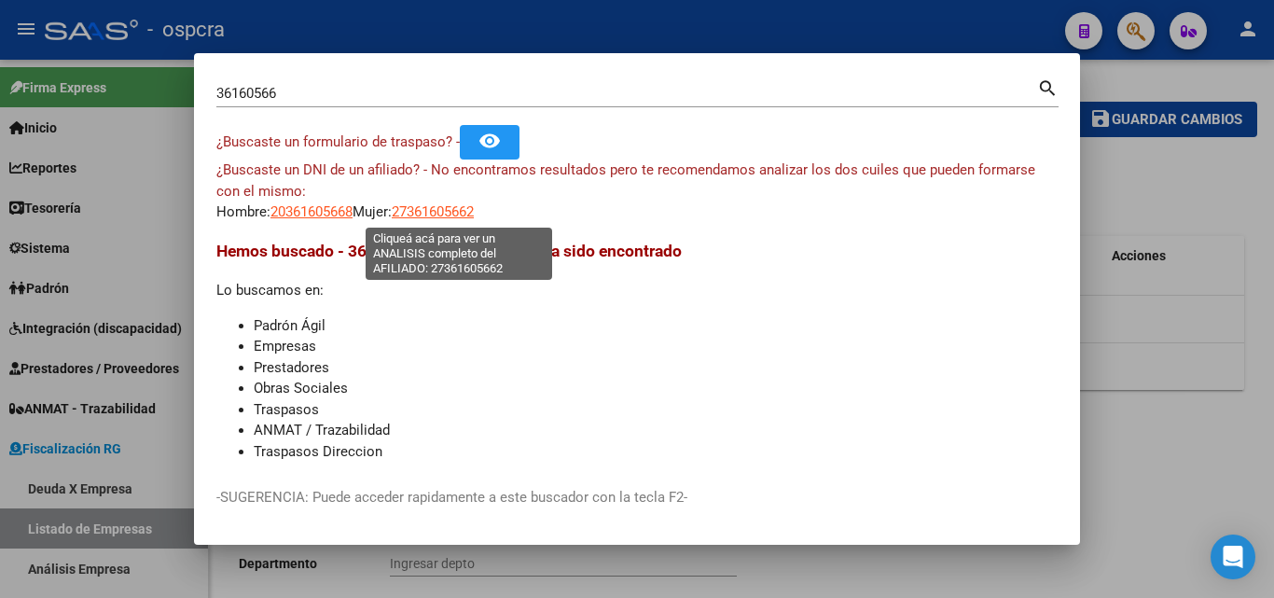
click at [465, 214] on span "27361605662" at bounding box center [433, 211] width 82 height 17
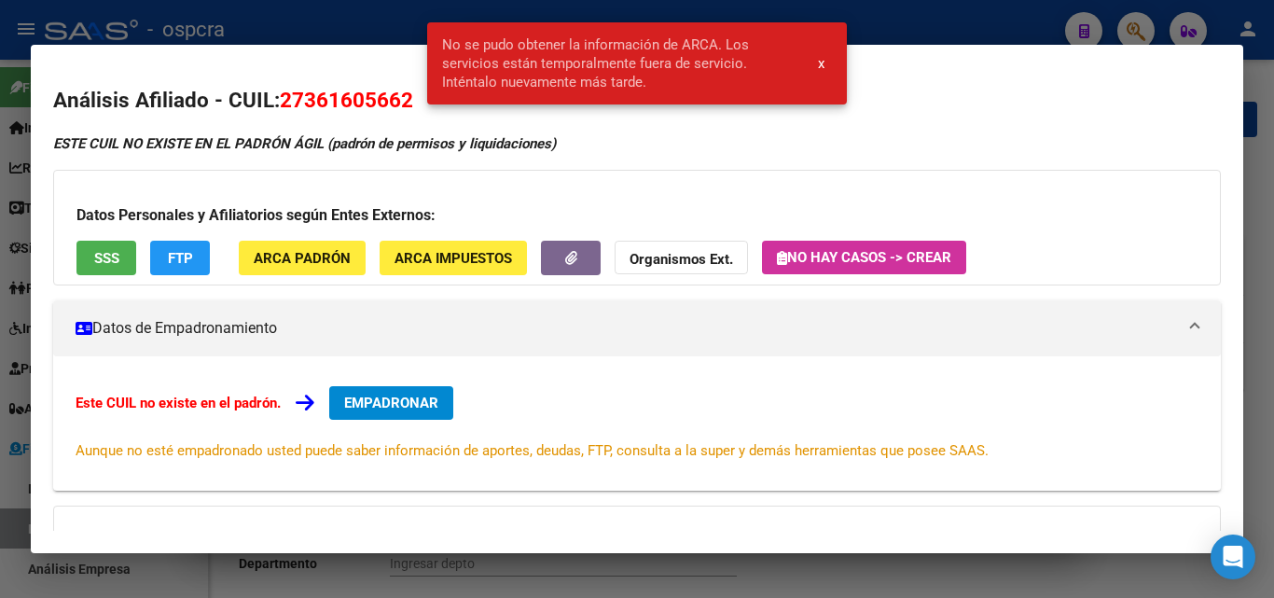
click at [0, 342] on div at bounding box center [637, 299] width 1274 height 598
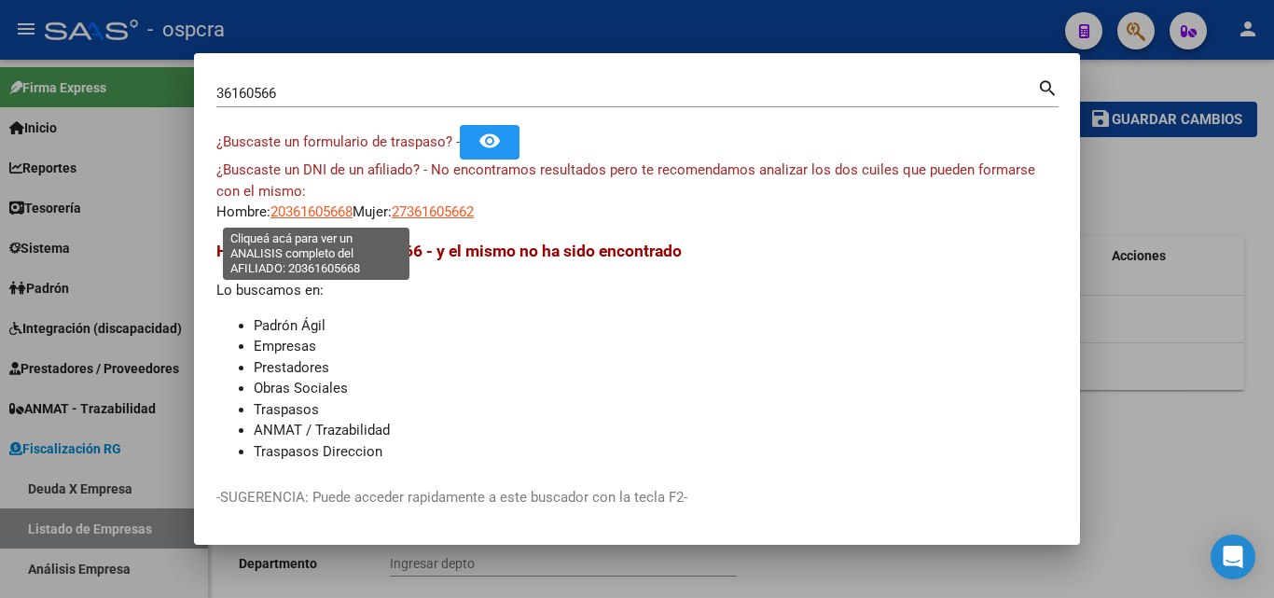
click at [340, 208] on span "20361605668" at bounding box center [312, 211] width 82 height 17
type textarea "20361605668"
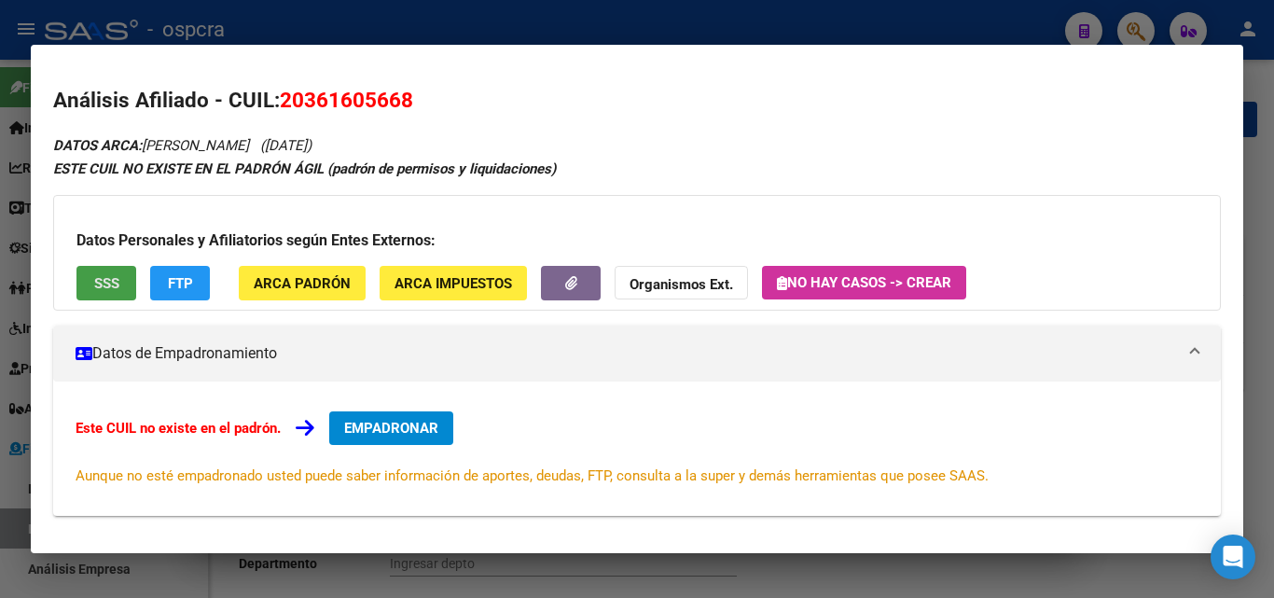
click at [114, 290] on span "SSS" at bounding box center [106, 283] width 25 height 17
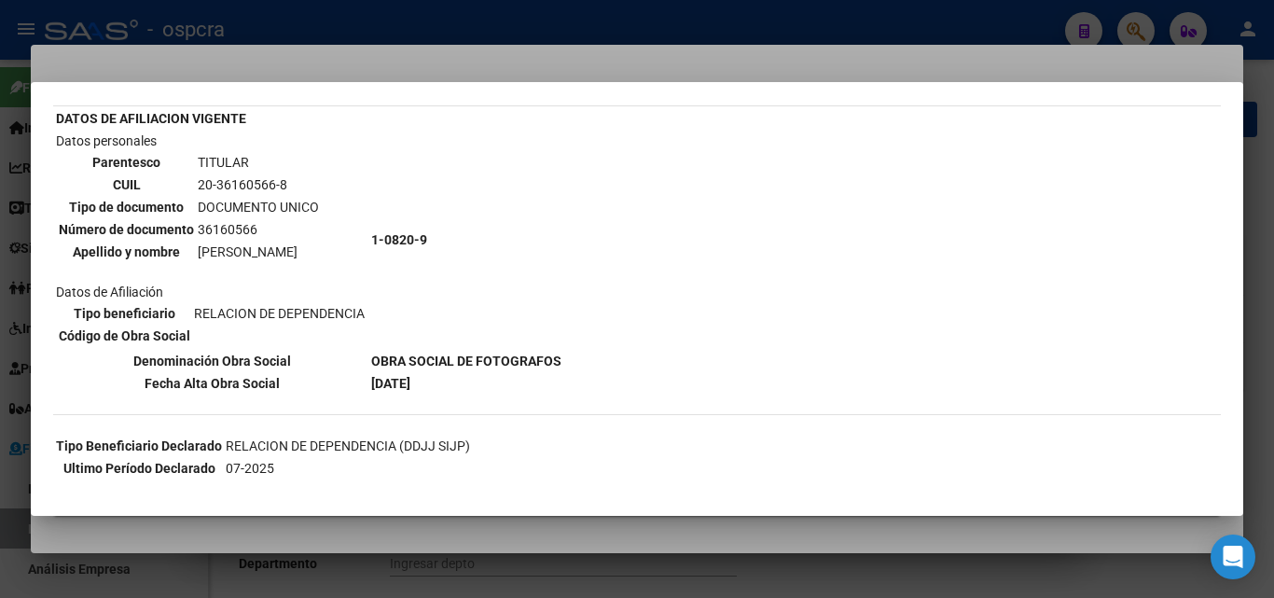
scroll to position [280, 0]
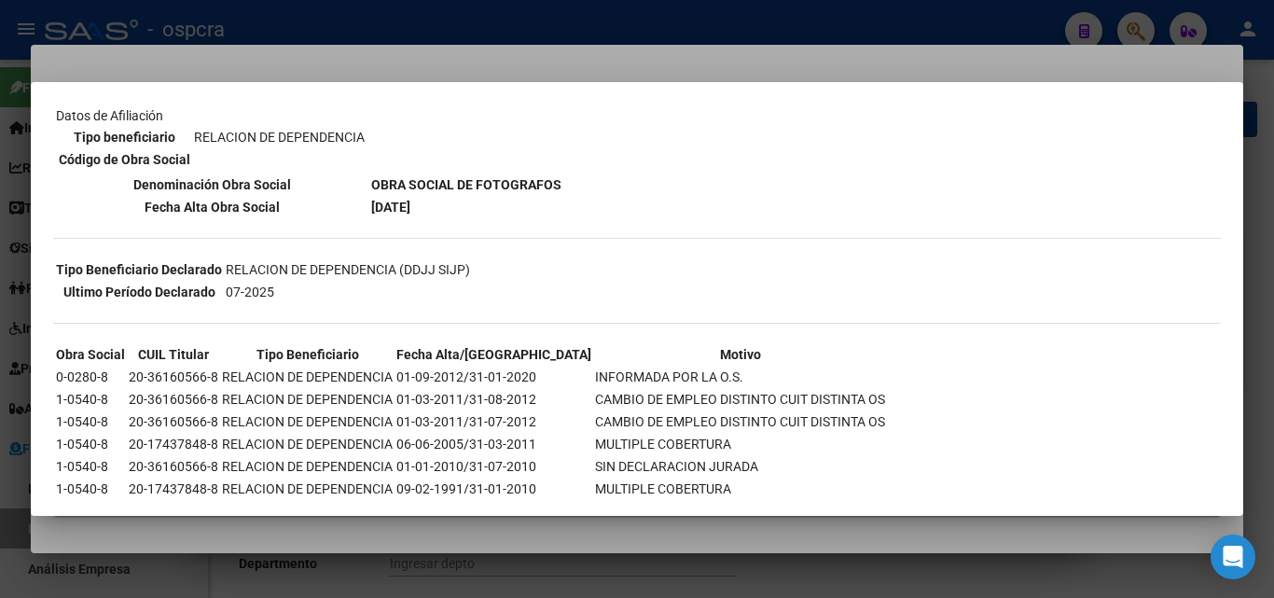
click at [4, 352] on div at bounding box center [637, 299] width 1274 height 598
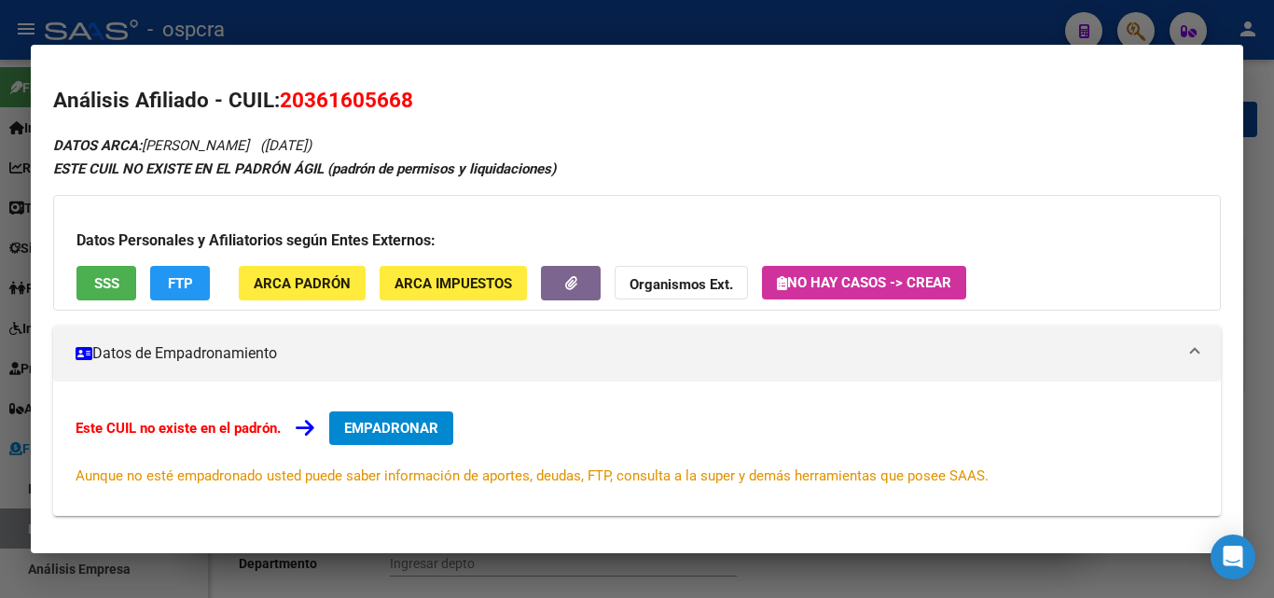
click at [0, 344] on div at bounding box center [637, 299] width 1274 height 598
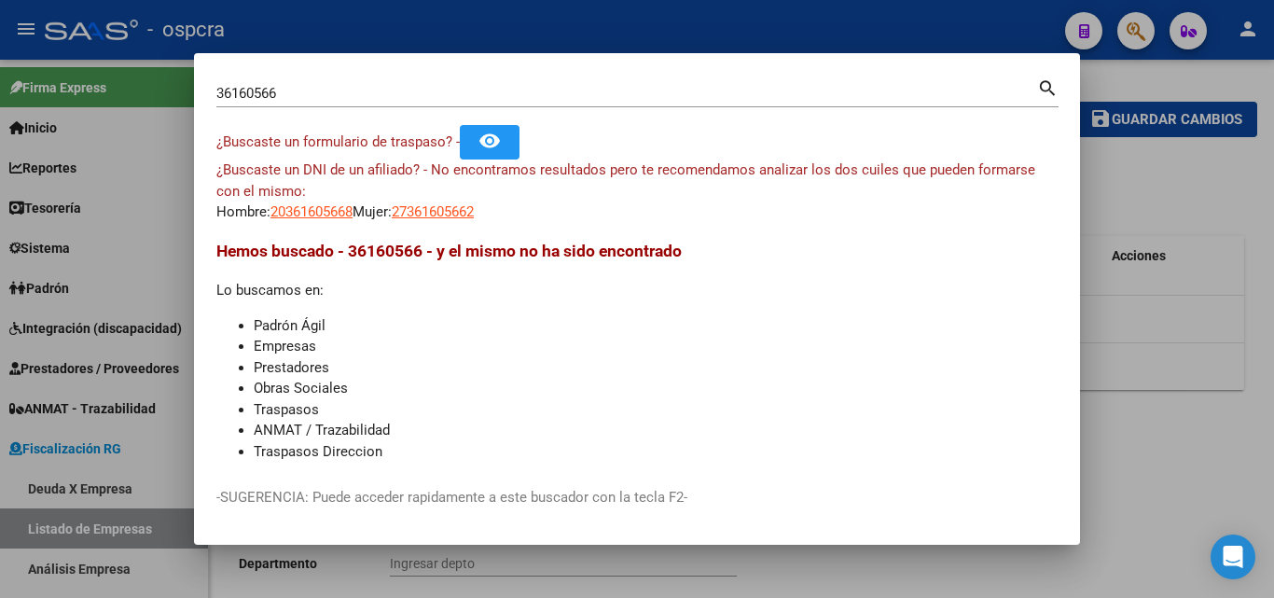
click at [0, 378] on div at bounding box center [637, 299] width 1274 height 598
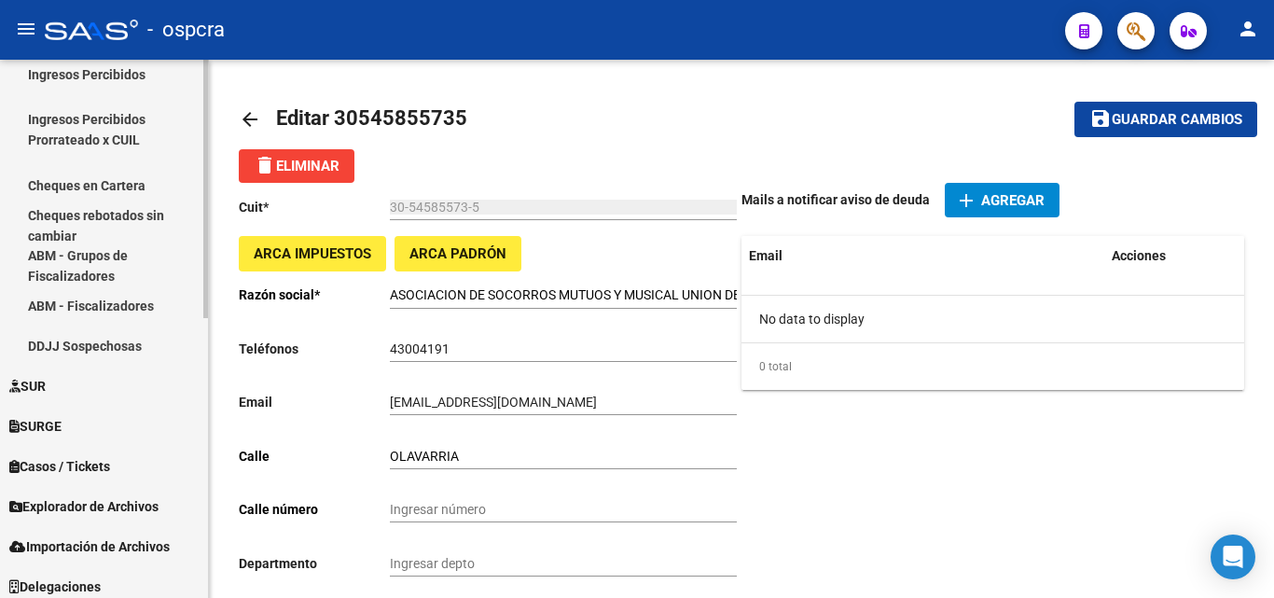
scroll to position [583, 0]
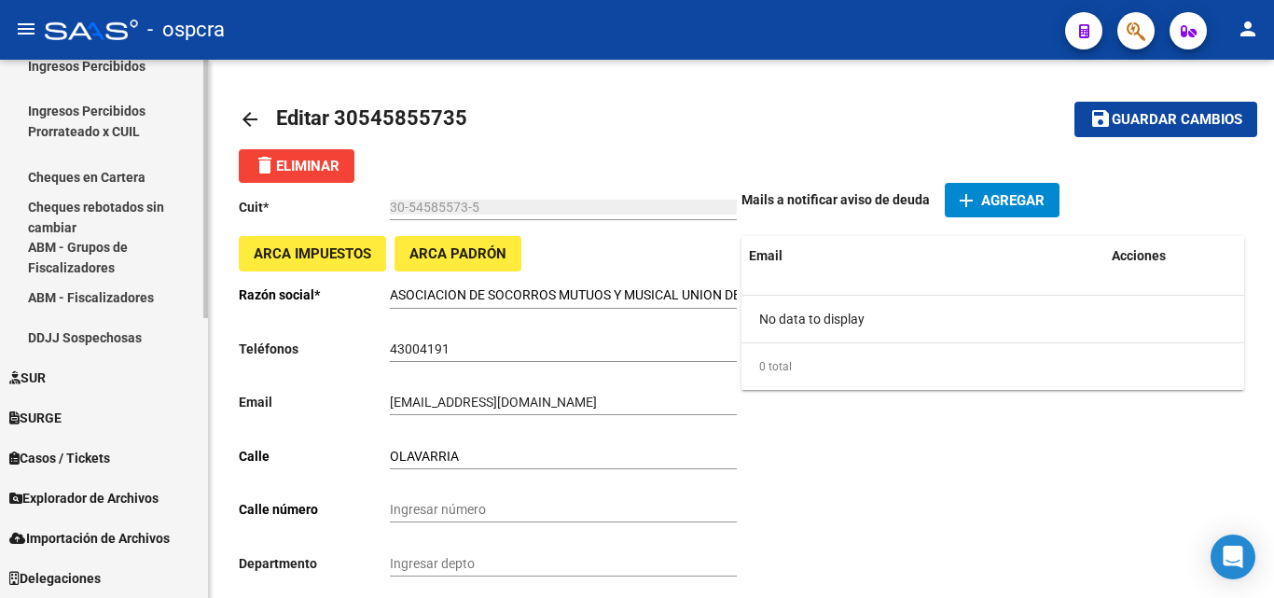
click at [151, 498] on span "Explorador de Archivos" at bounding box center [83, 498] width 149 height 21
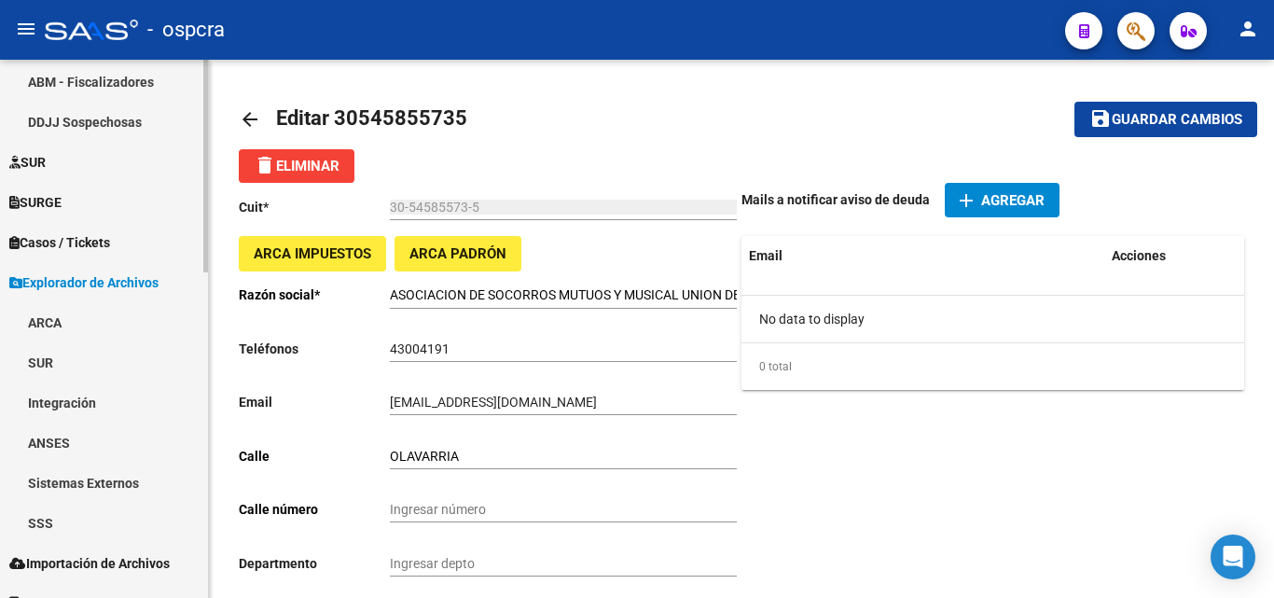
scroll to position [824, 0]
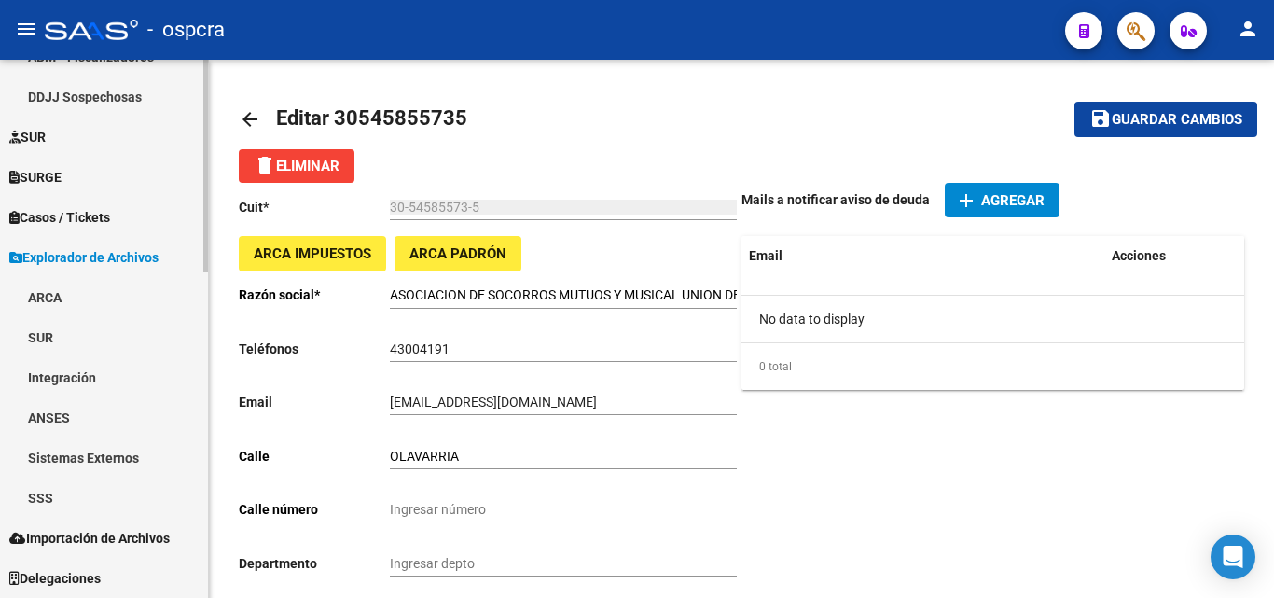
click at [83, 505] on link "SSS" at bounding box center [104, 498] width 208 height 40
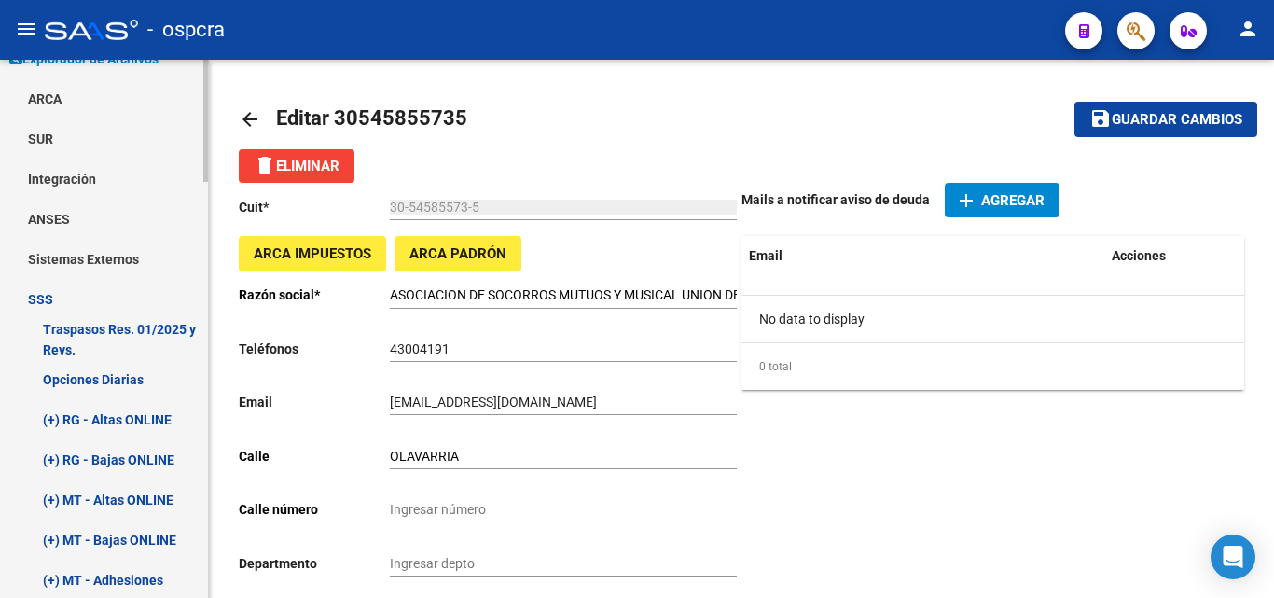
scroll to position [1104, 0]
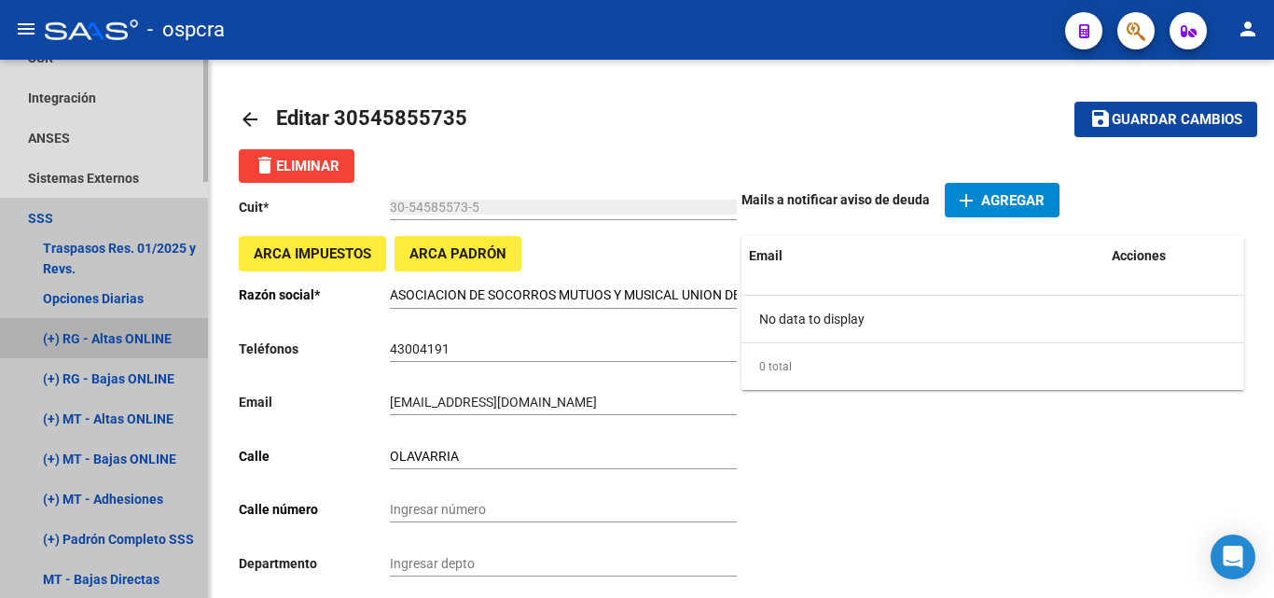
click at [132, 337] on link "(+) RG - Altas ONLINE" at bounding box center [104, 338] width 208 height 40
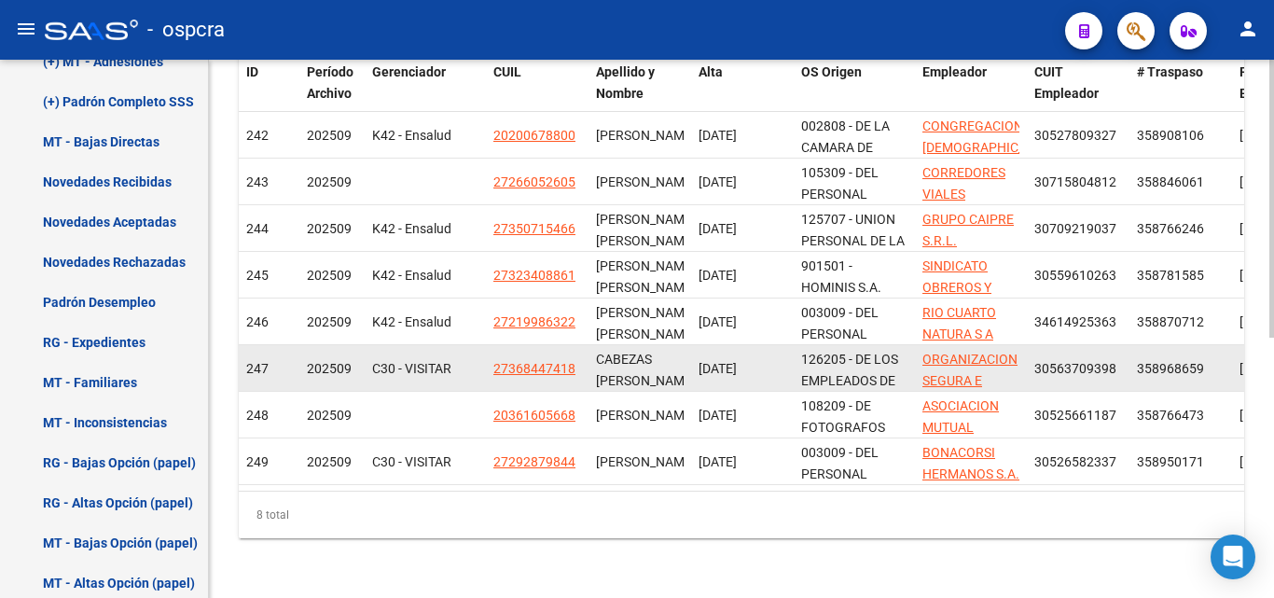
scroll to position [504, 0]
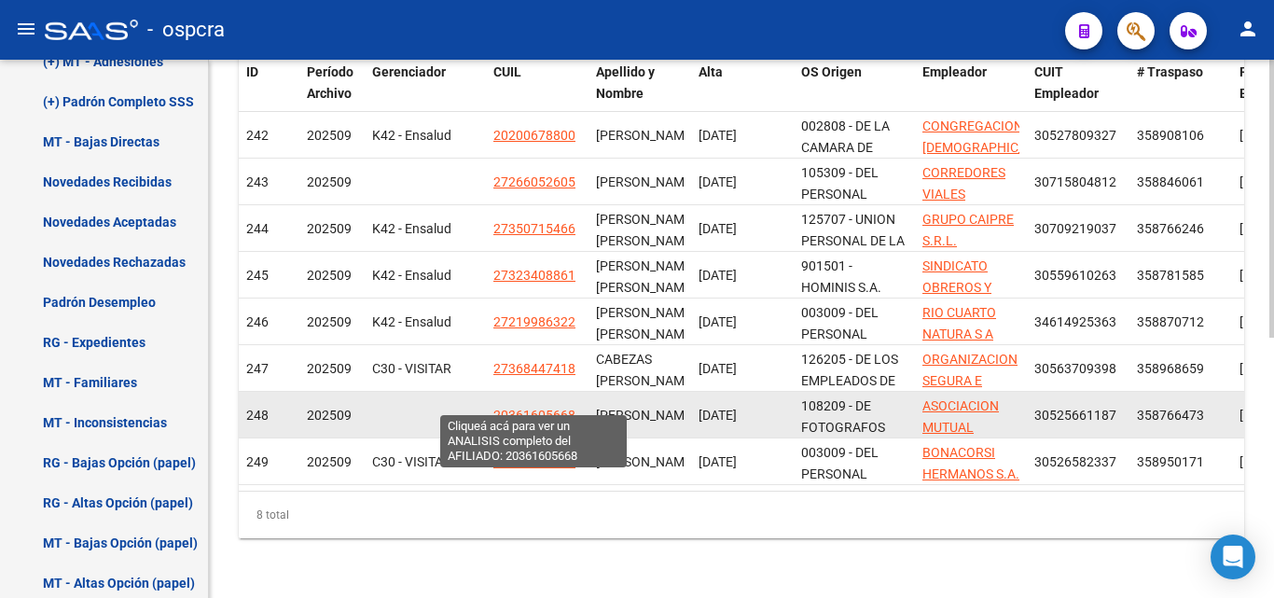
click at [554, 408] on span "20361605668" at bounding box center [535, 415] width 82 height 15
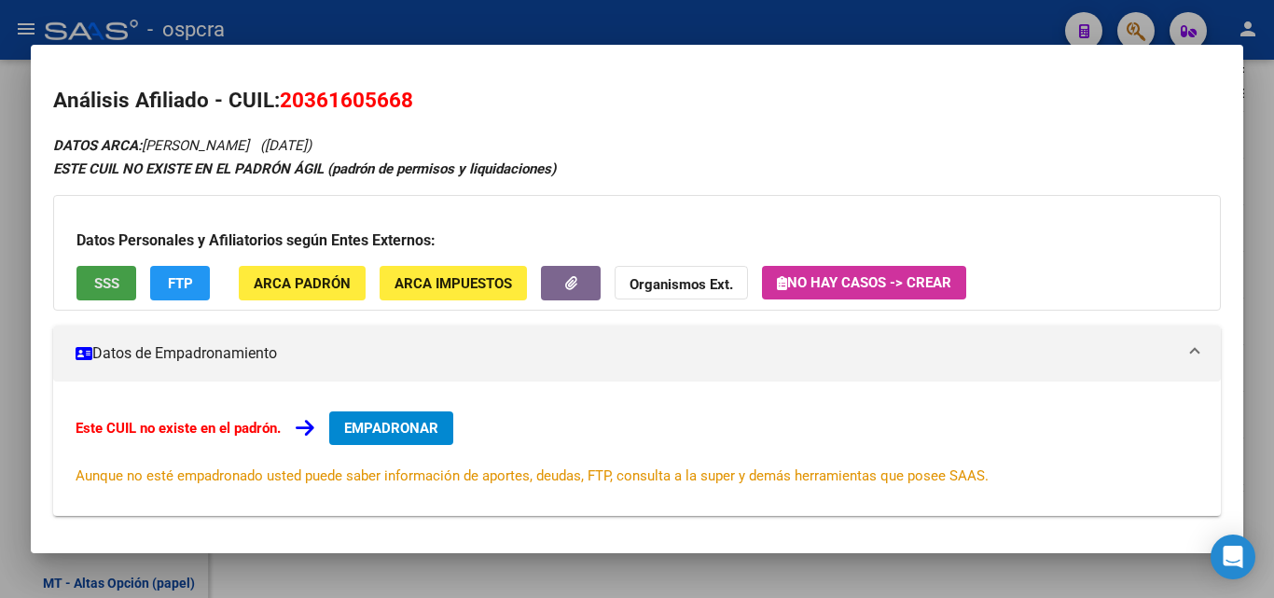
click at [126, 291] on button "SSS" at bounding box center [107, 283] width 60 height 35
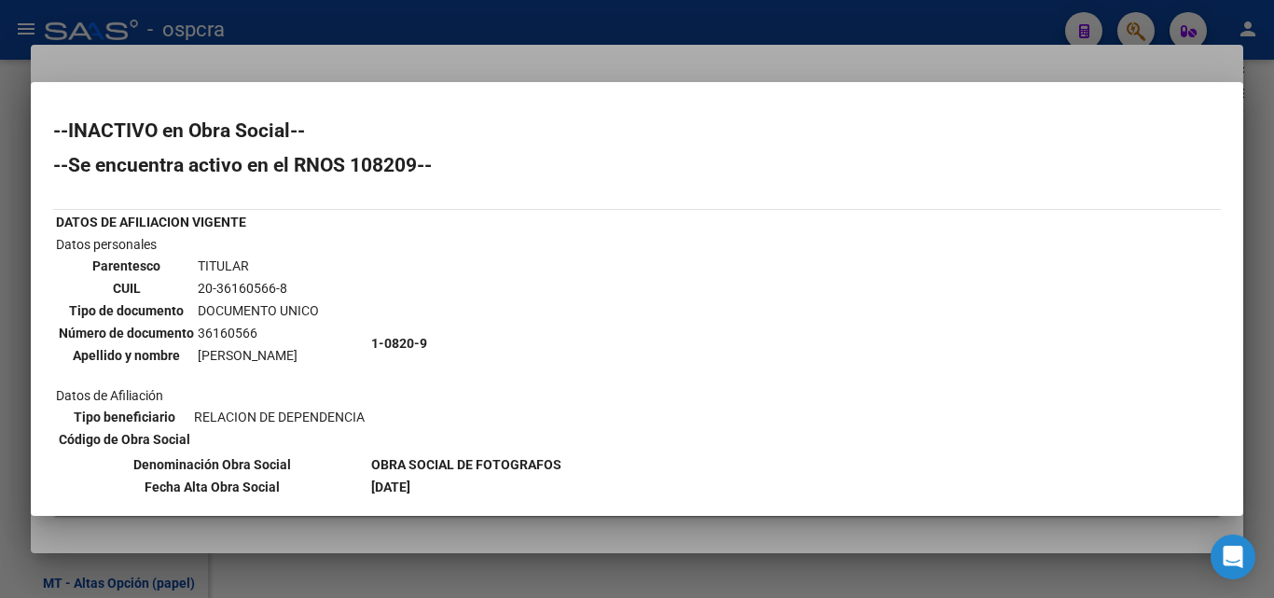
click at [595, 63] on div at bounding box center [637, 299] width 1274 height 598
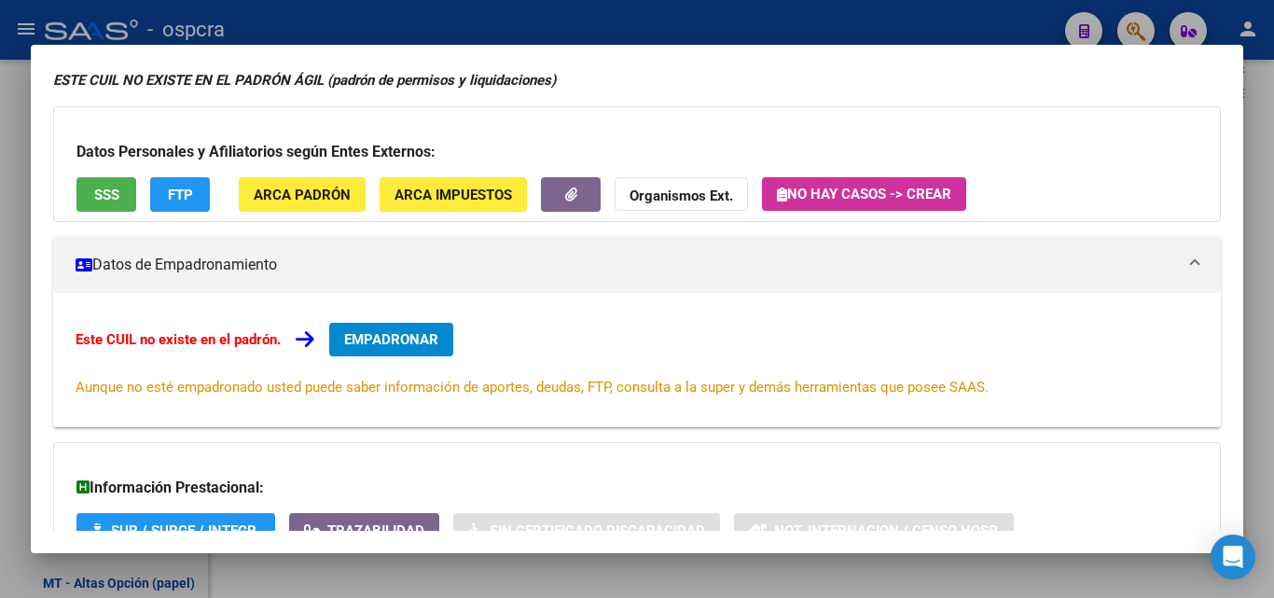
scroll to position [279, 0]
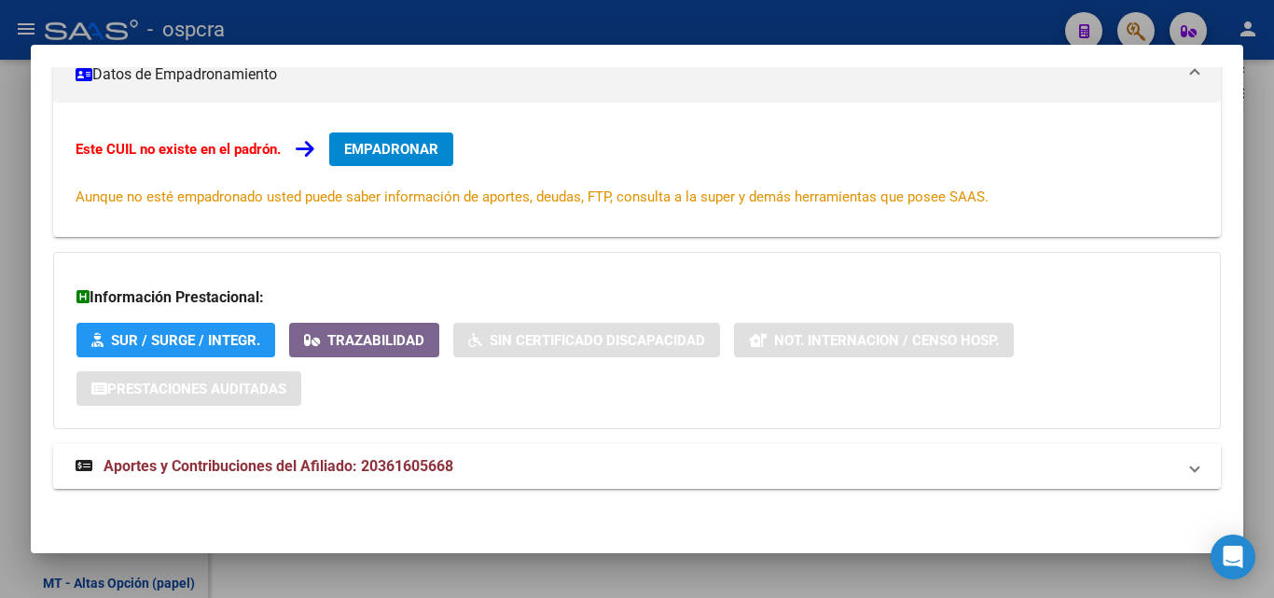
click at [397, 460] on mat-expansion-panel-header "Aportes y Contribuciones del Afiliado: 20361605668" at bounding box center [637, 466] width 1168 height 45
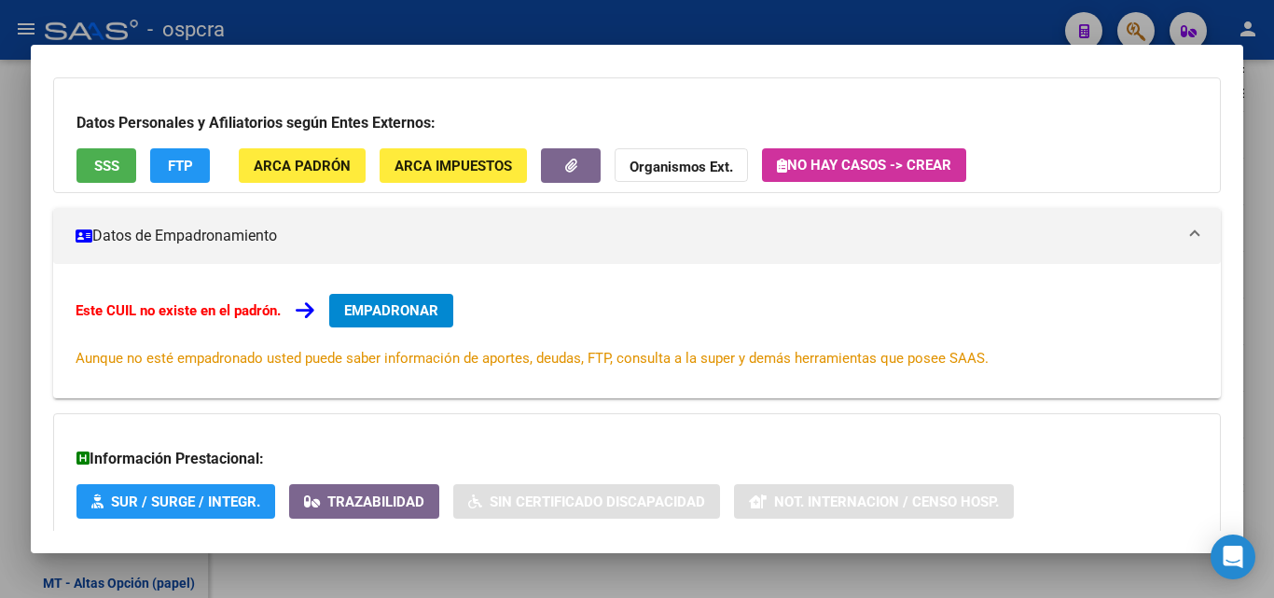
scroll to position [9, 0]
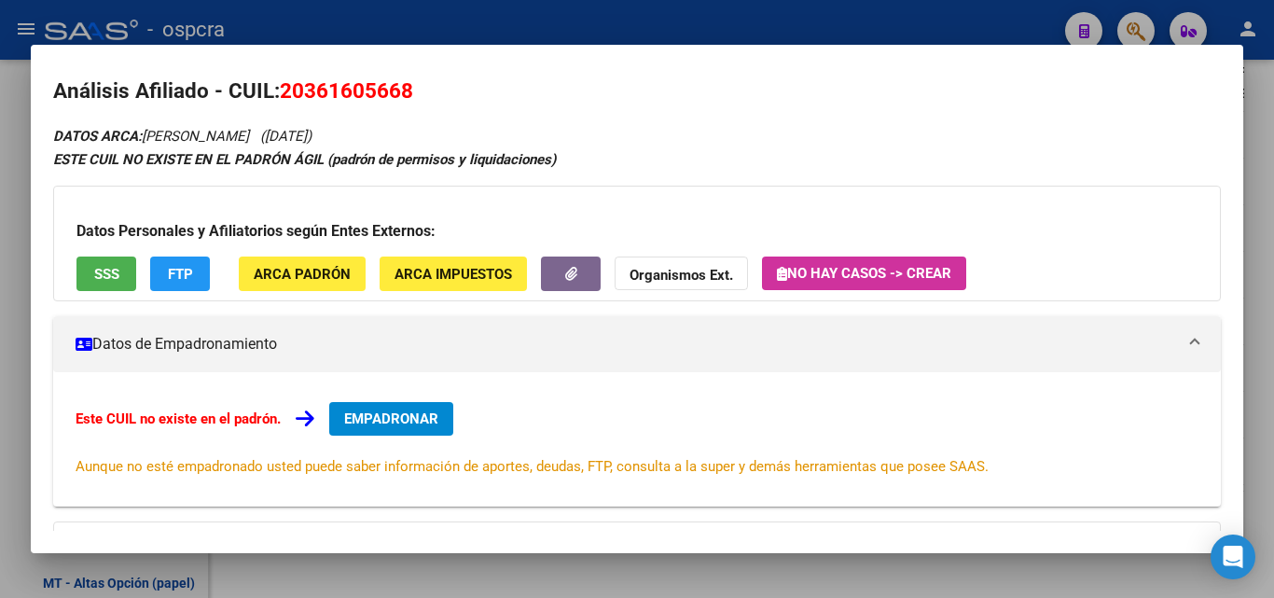
click at [0, 306] on div at bounding box center [637, 299] width 1274 height 598
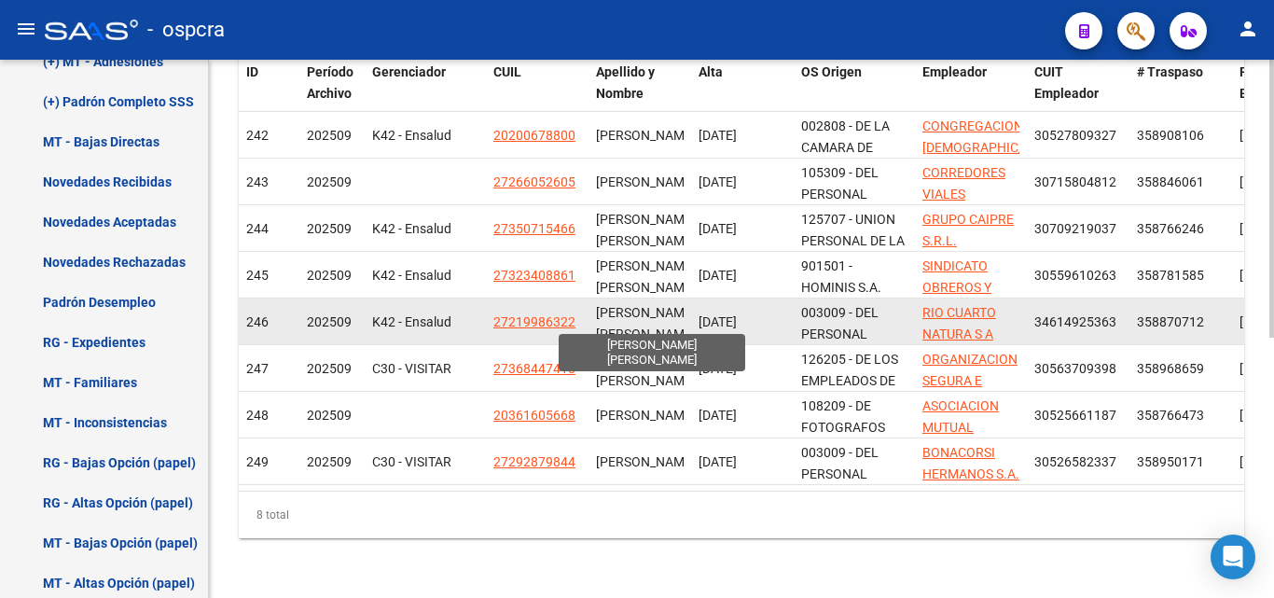
scroll to position [3, 0]
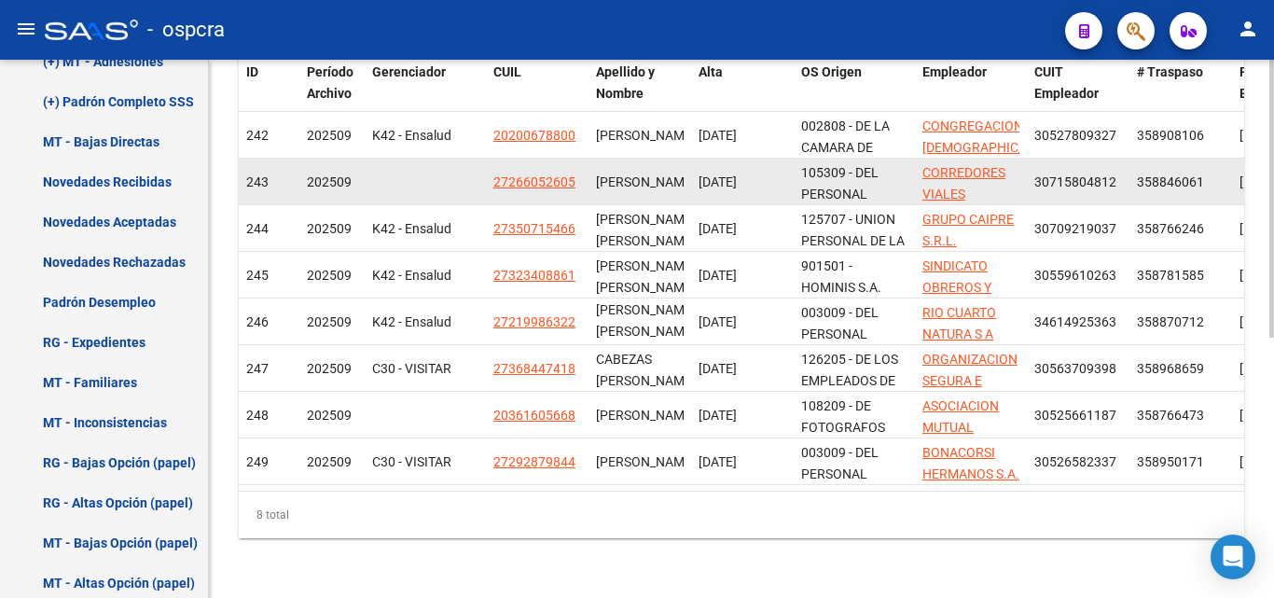
click at [521, 174] on span "27266052605" at bounding box center [535, 181] width 82 height 15
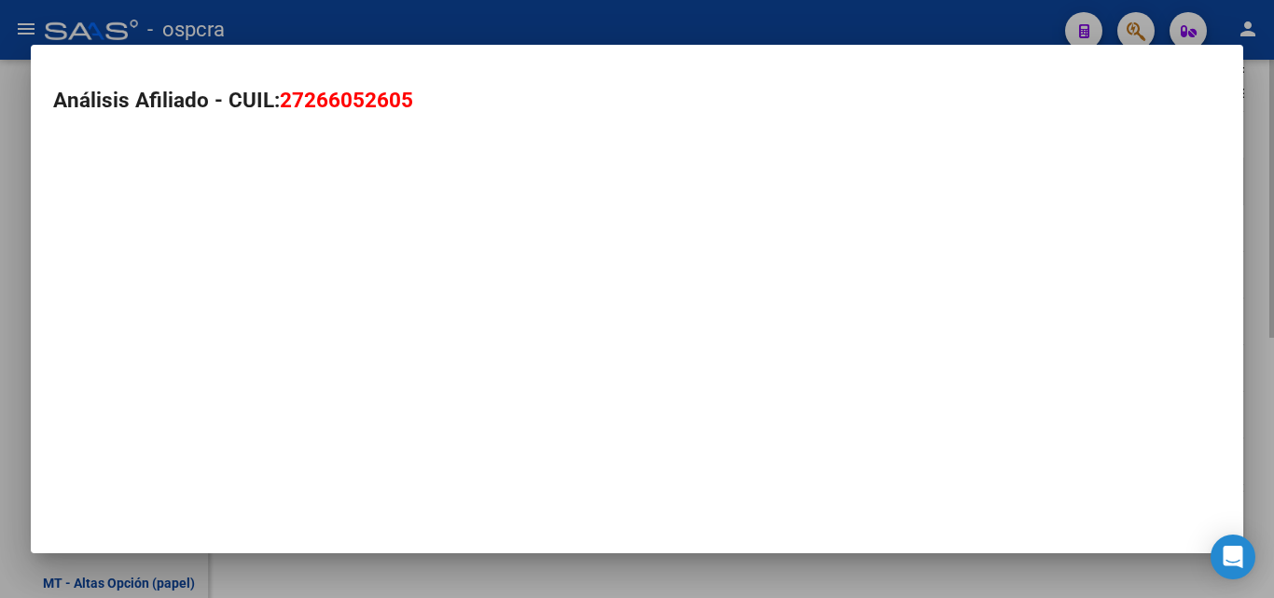
type textarea "27266052605"
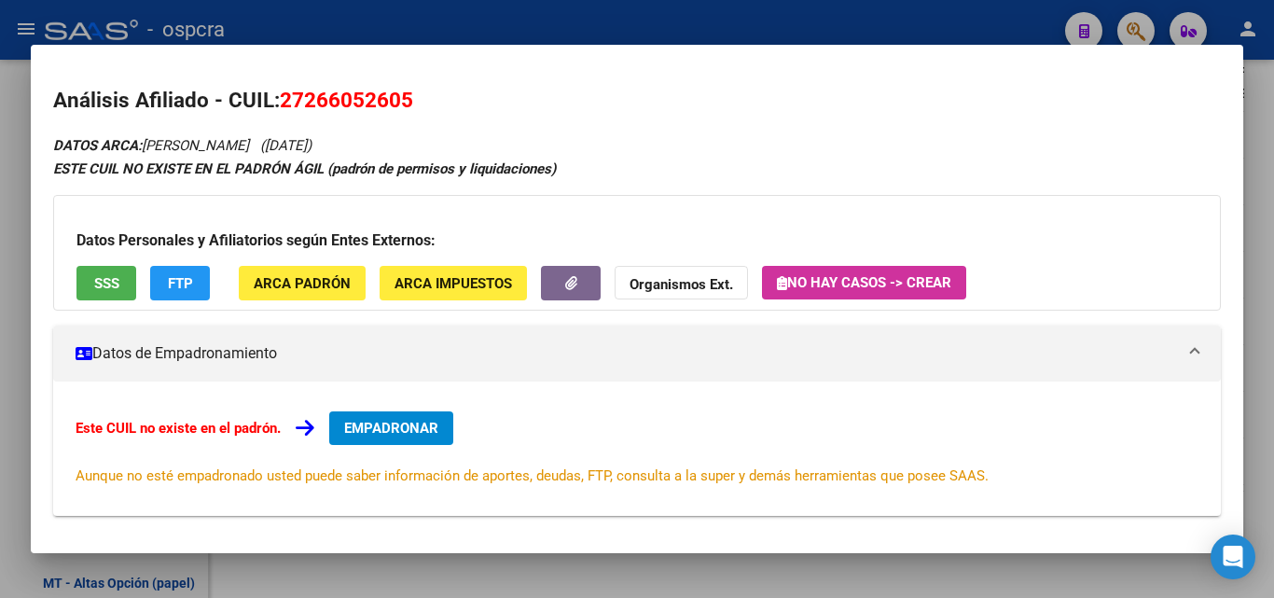
click at [0, 308] on div at bounding box center [637, 299] width 1274 height 598
